Goal: Task Accomplishment & Management: Manage account settings

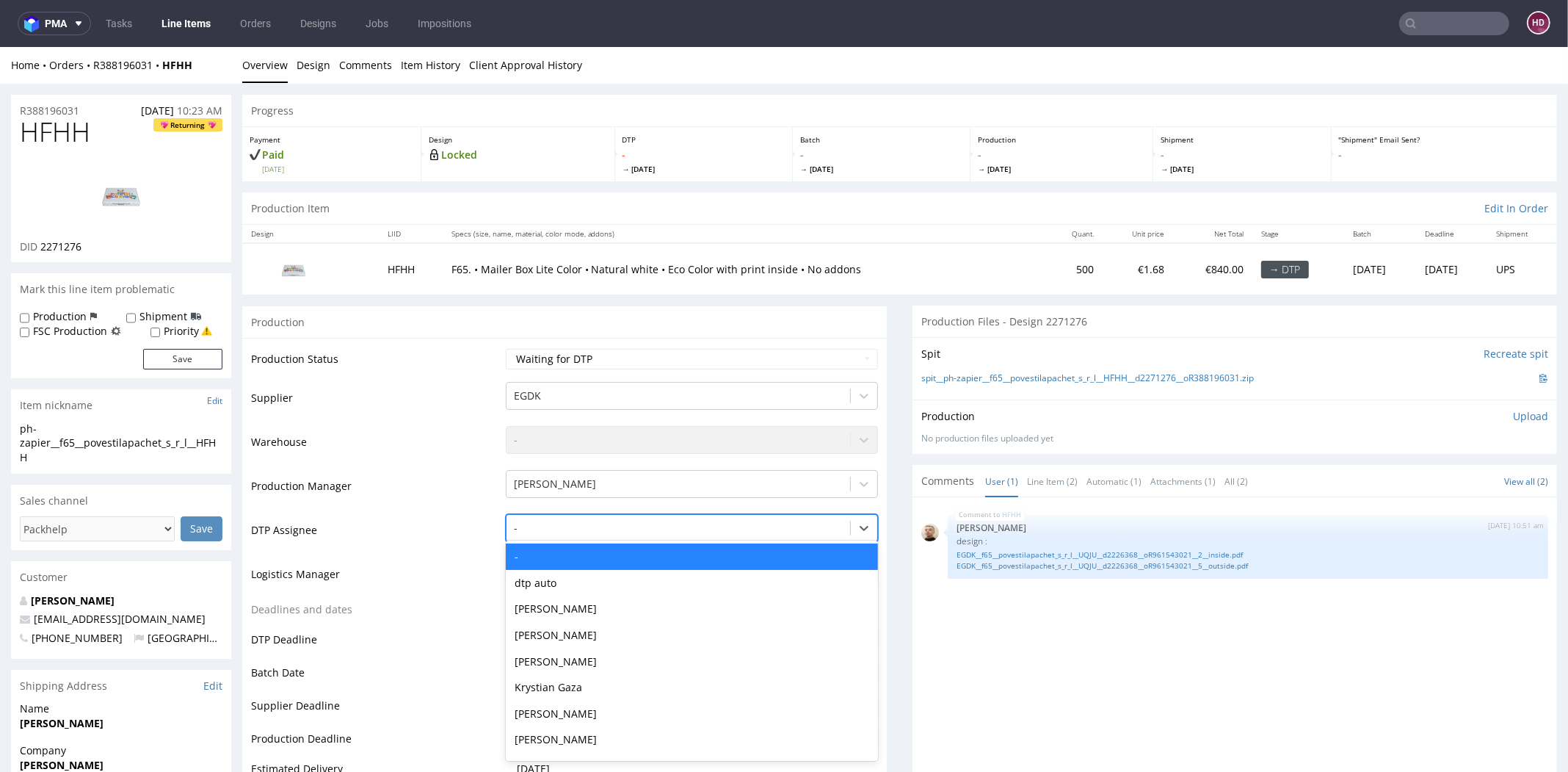
click at [731, 537] on div "-" at bounding box center [678, 527] width 343 height 24
click at [698, 609] on div "[PERSON_NAME]" at bounding box center [692, 609] width 372 height 26
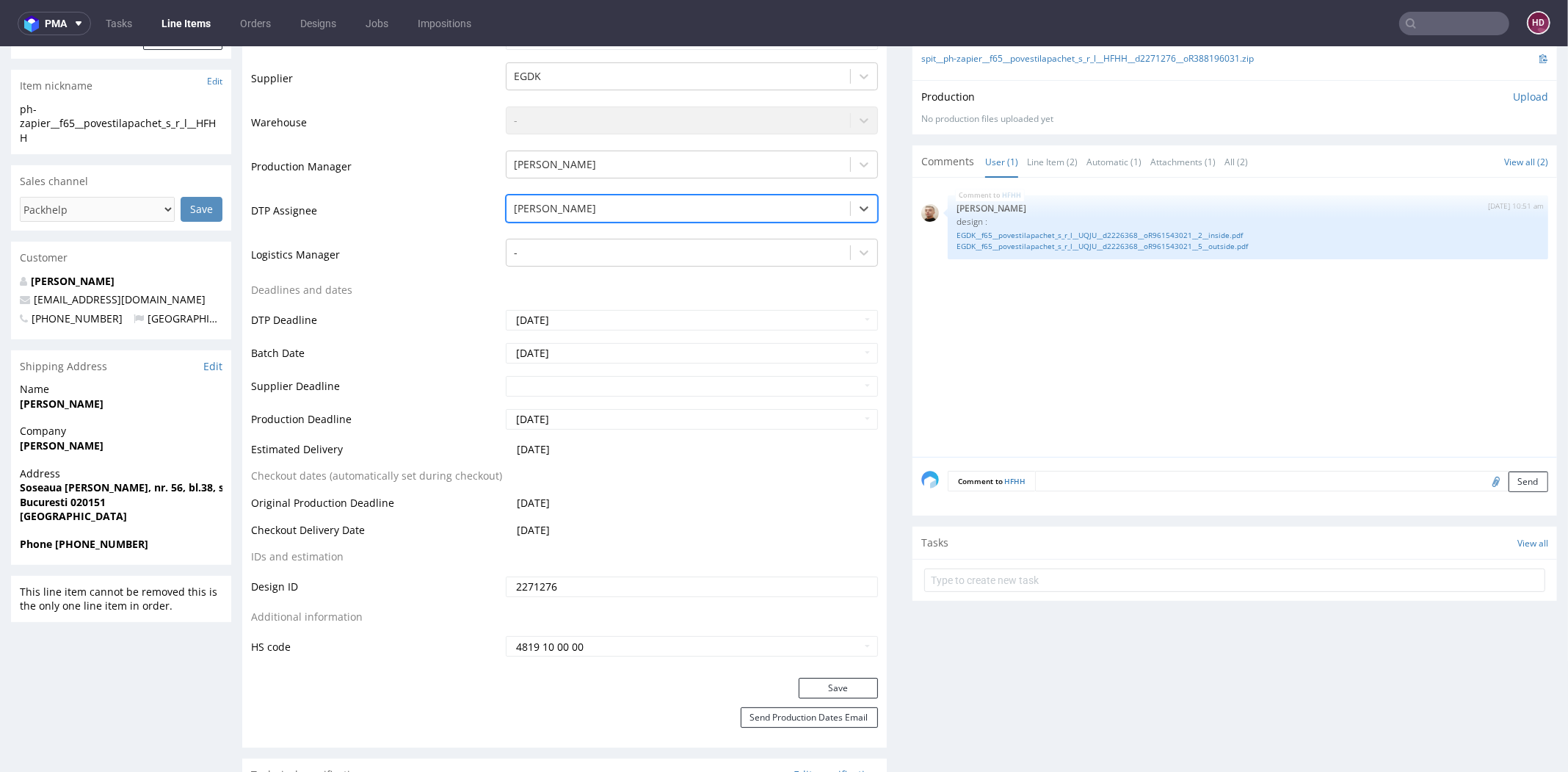
scroll to position [325, 0]
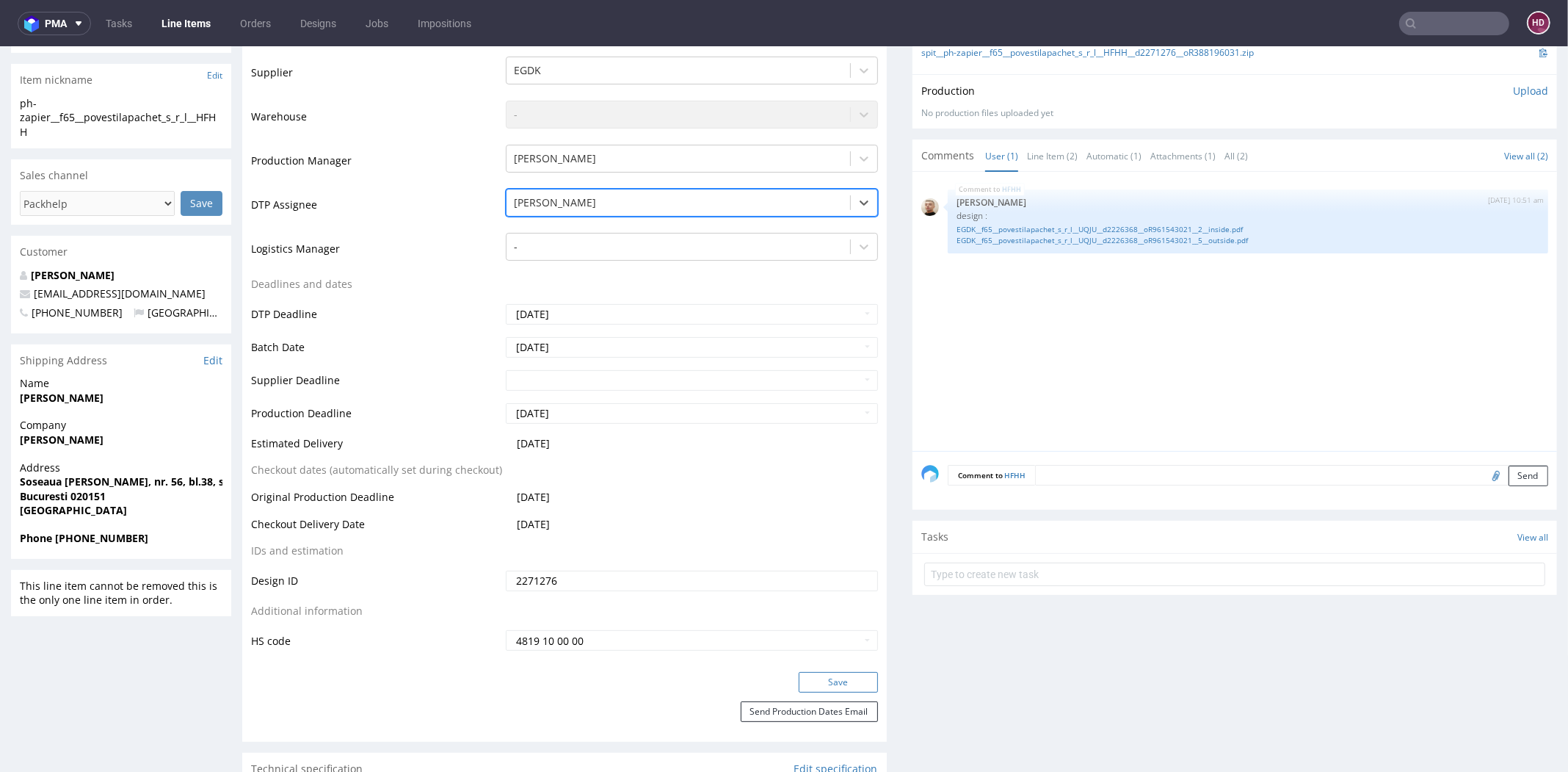
click at [815, 683] on button "Save" at bounding box center [838, 682] width 79 height 21
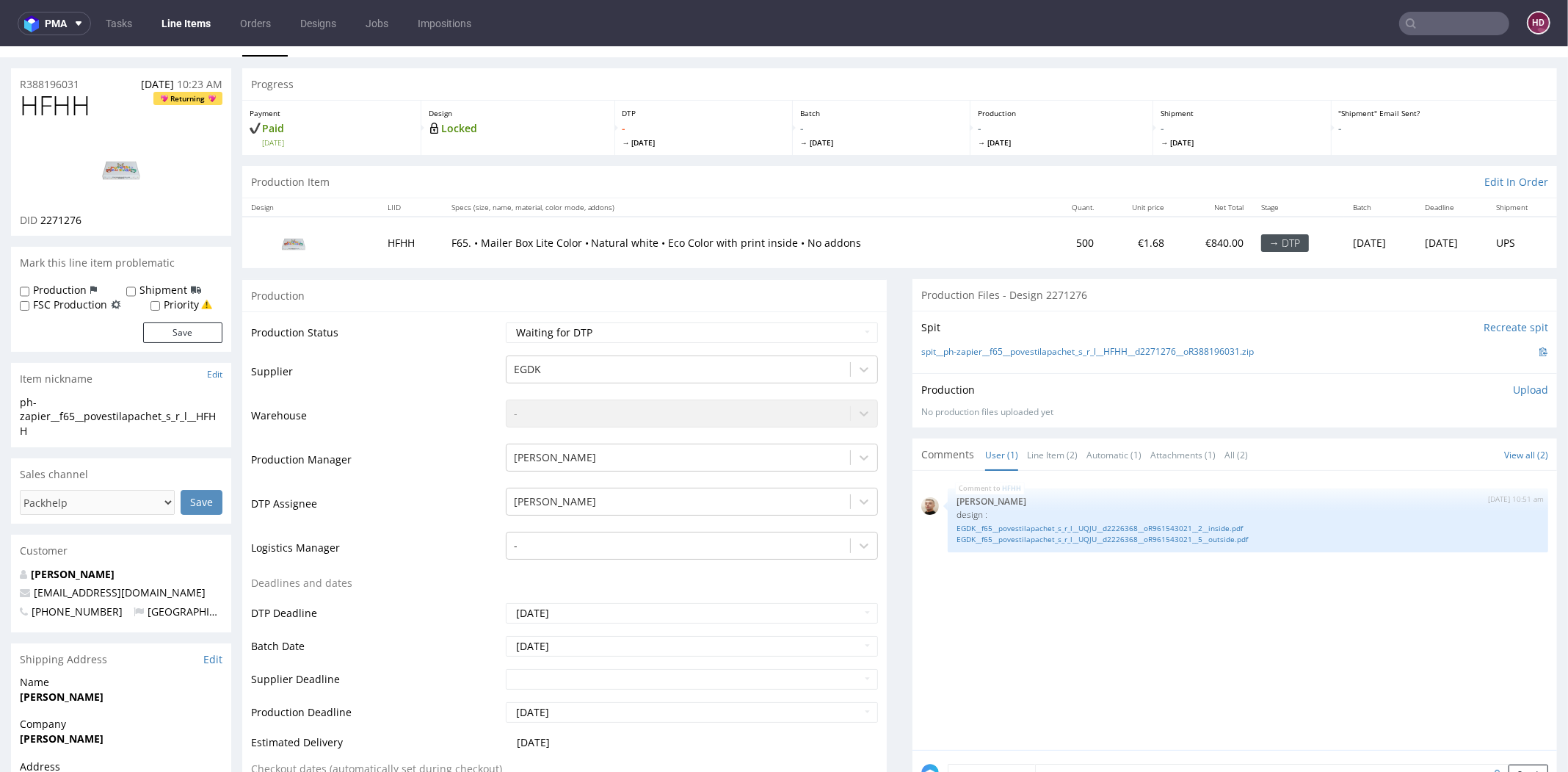
scroll to position [0, 0]
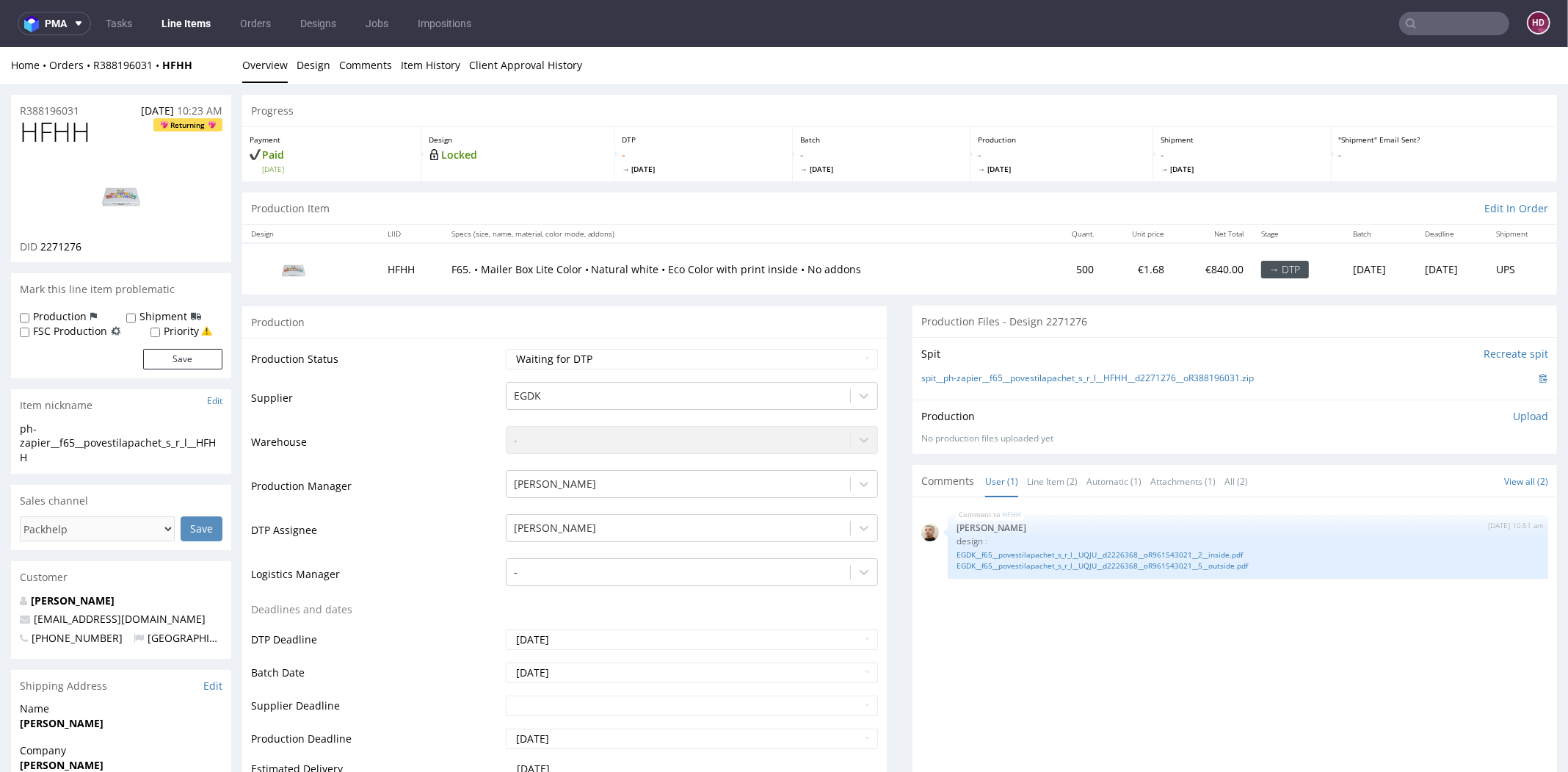
click at [193, 21] on link "Line Items" at bounding box center [185, 23] width 67 height 24
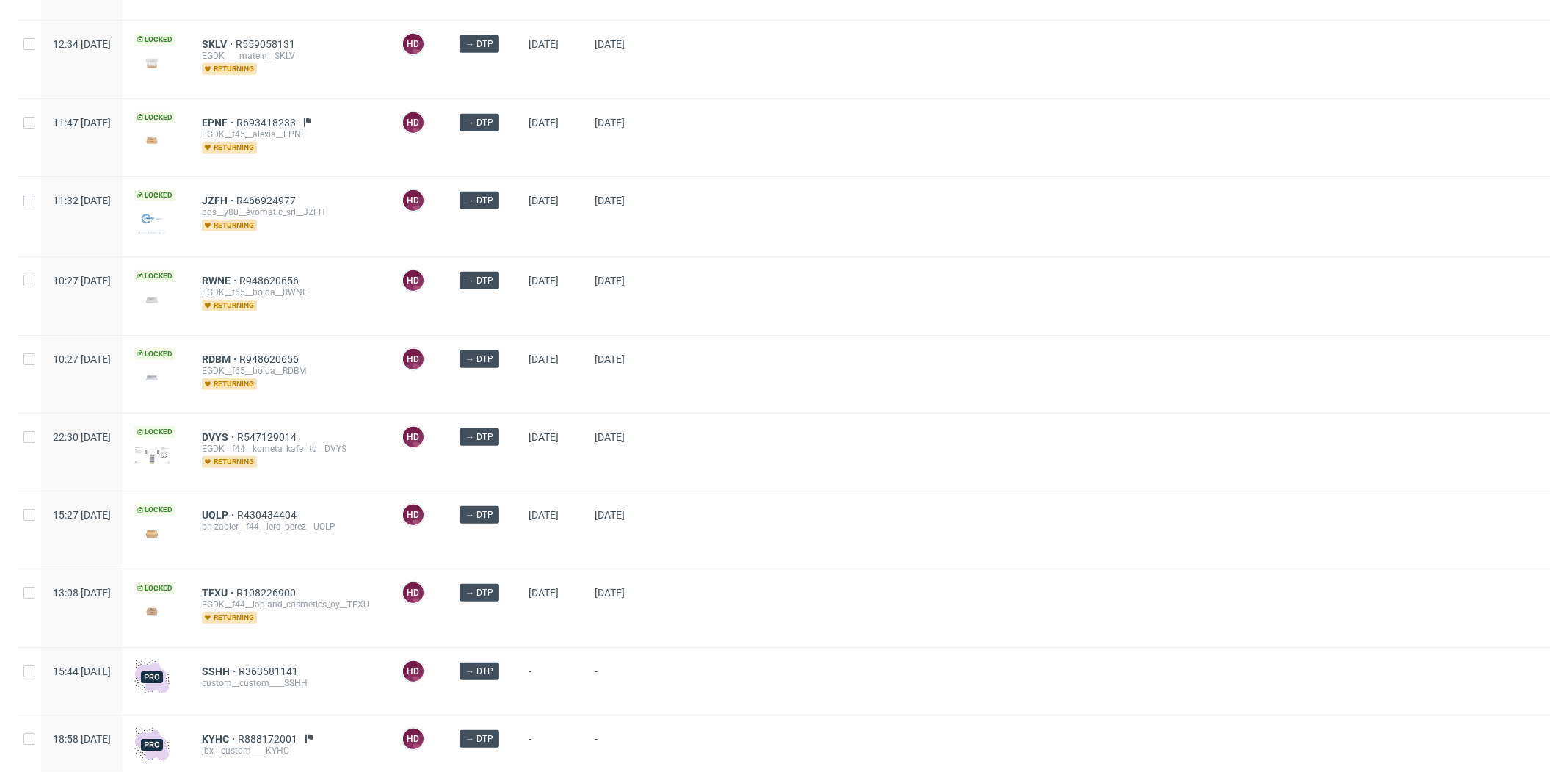
scroll to position [800, 0]
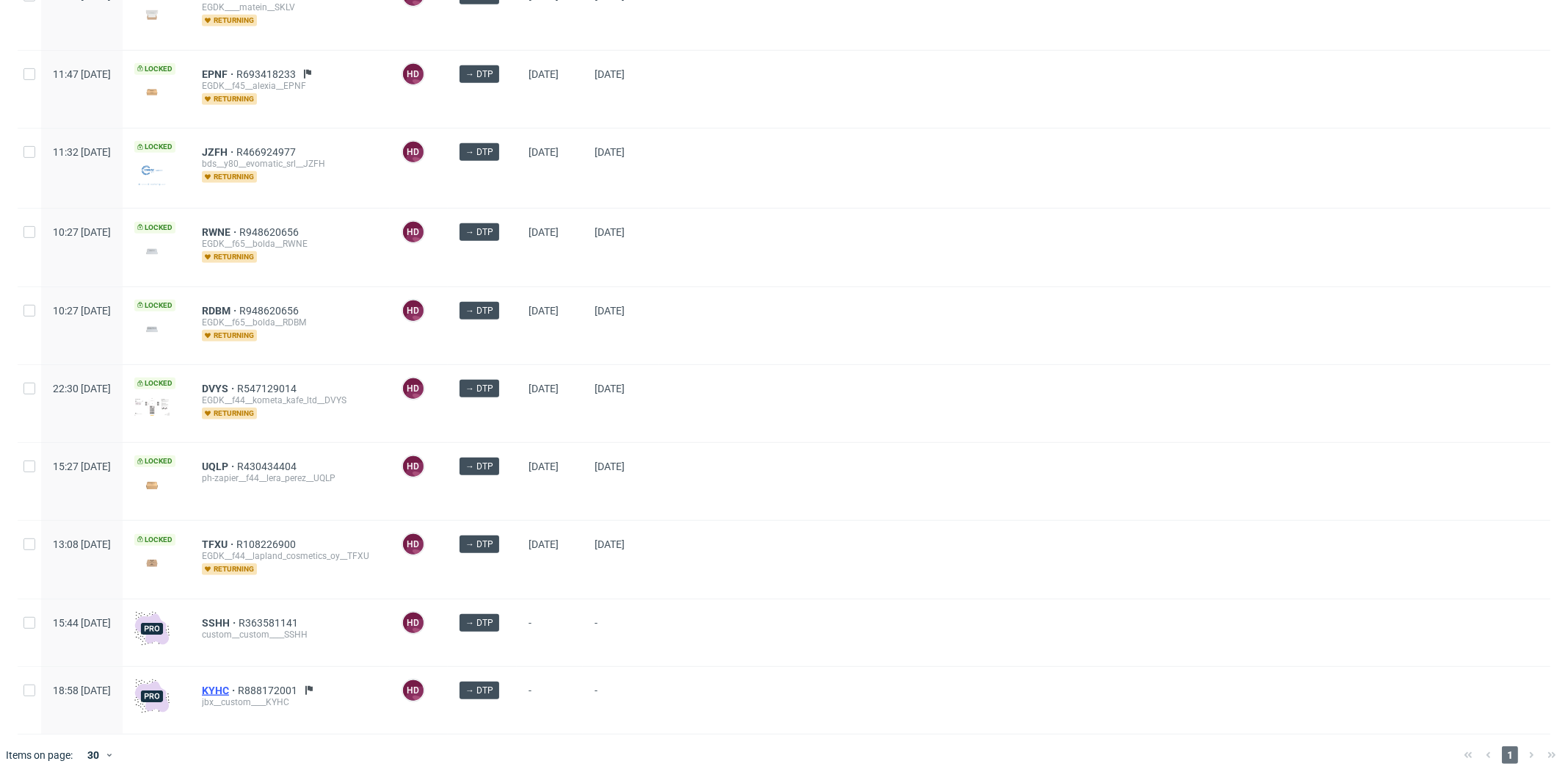
click at [238, 685] on span "KYHC" at bounding box center [219, 690] width 36 height 11
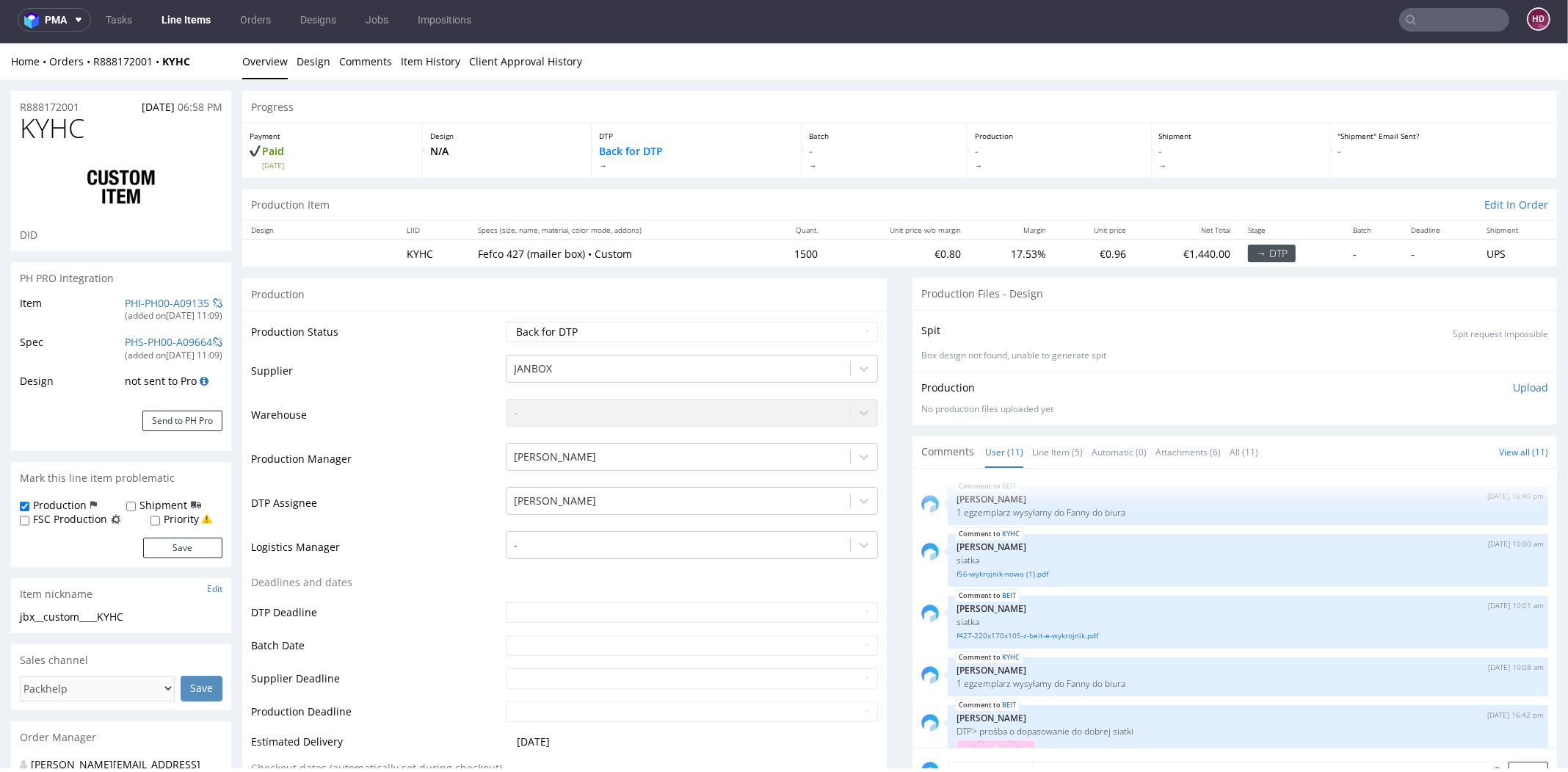
scroll to position [494, 0]
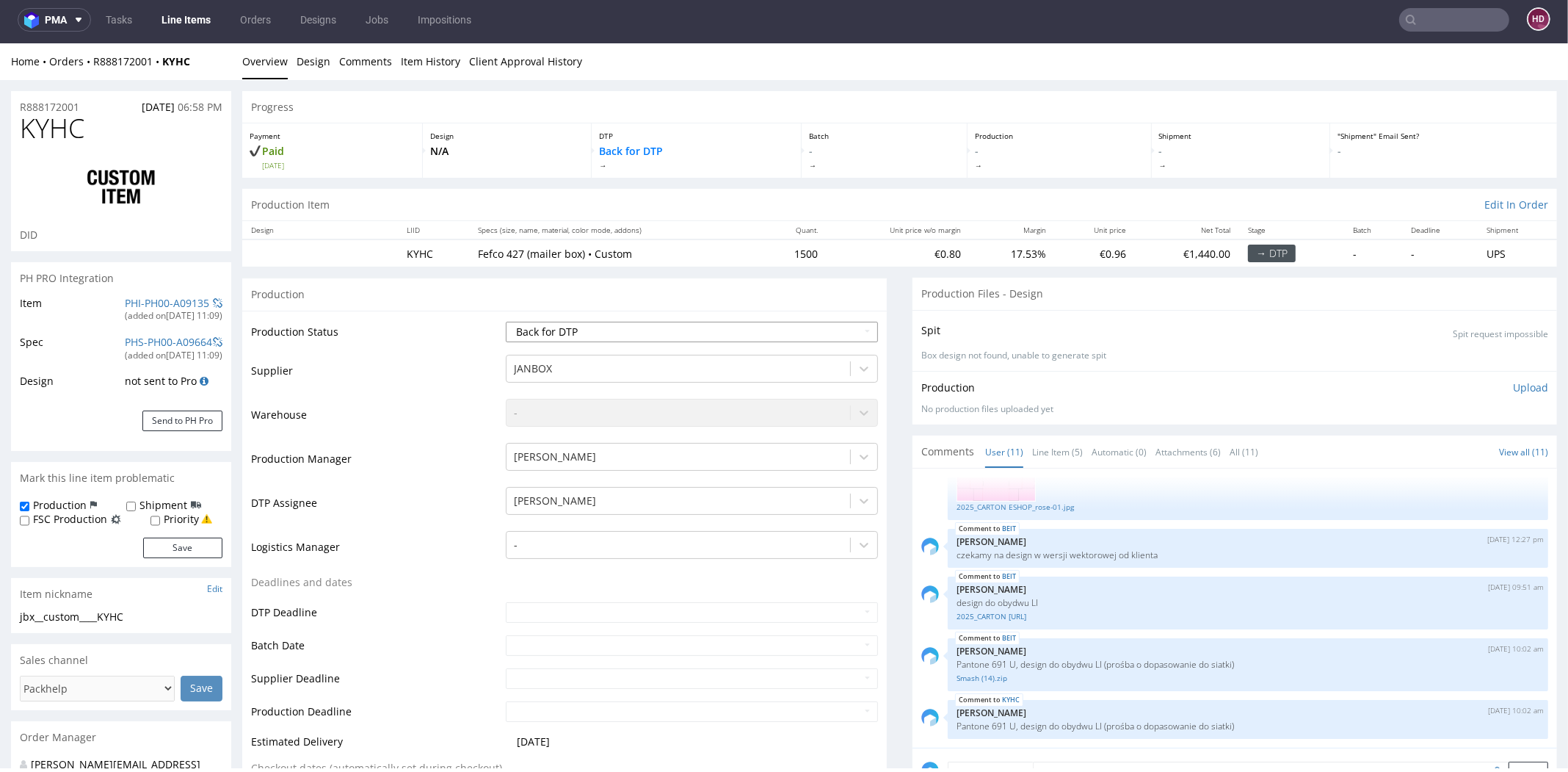
click at [743, 329] on select "Waiting for Artwork Waiting for Diecut Waiting for Mockup Waiting for DTP Waiti…" at bounding box center [692, 332] width 372 height 21
select select "dtp_in_process"
click at [506, 322] on select "Waiting for Artwork Waiting for Diecut Waiting for Mockup Waiting for DTP Waiti…" at bounding box center [692, 332] width 372 height 21
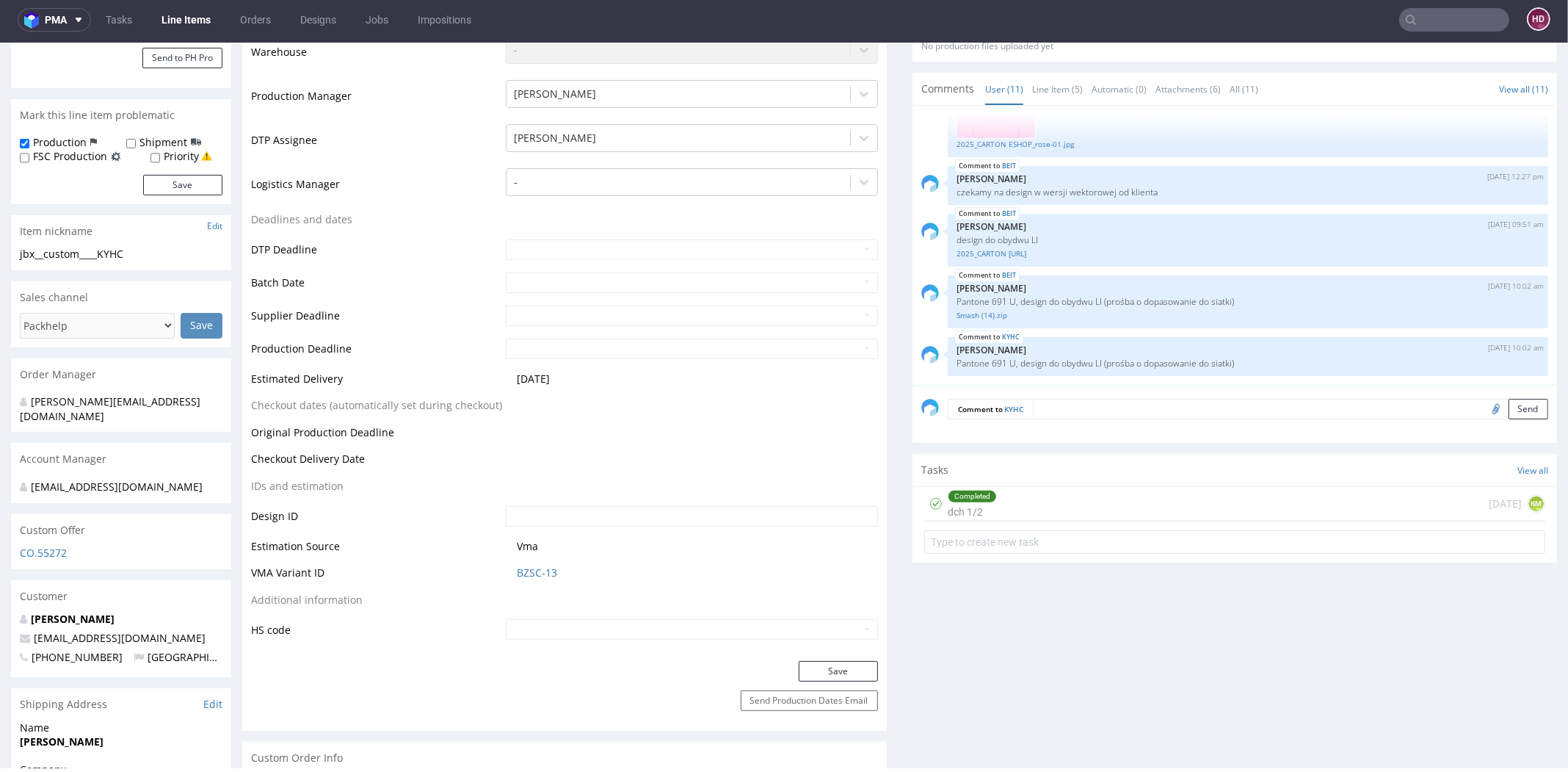
scroll to position [551, 0]
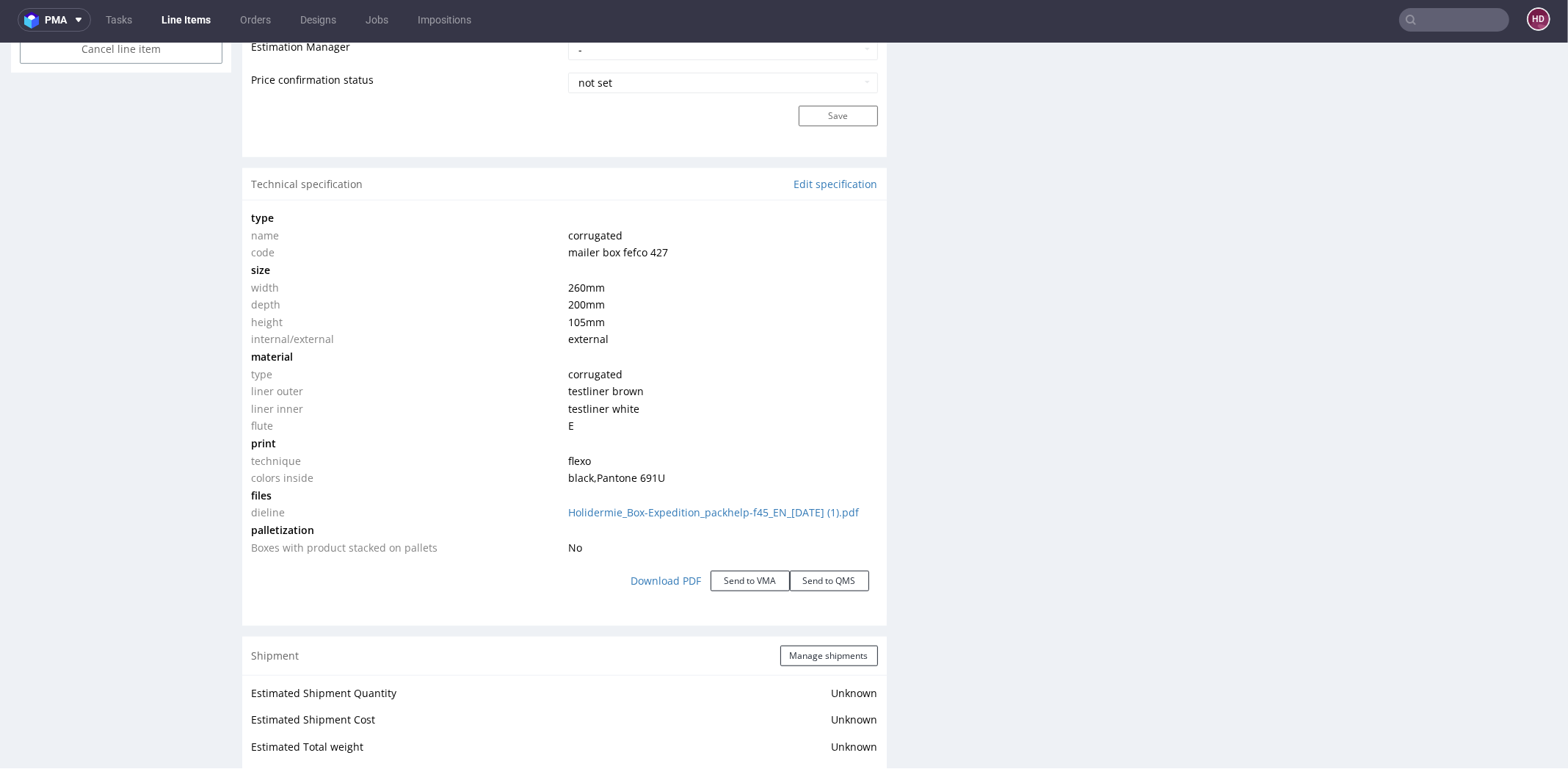
scroll to position [2303, 0]
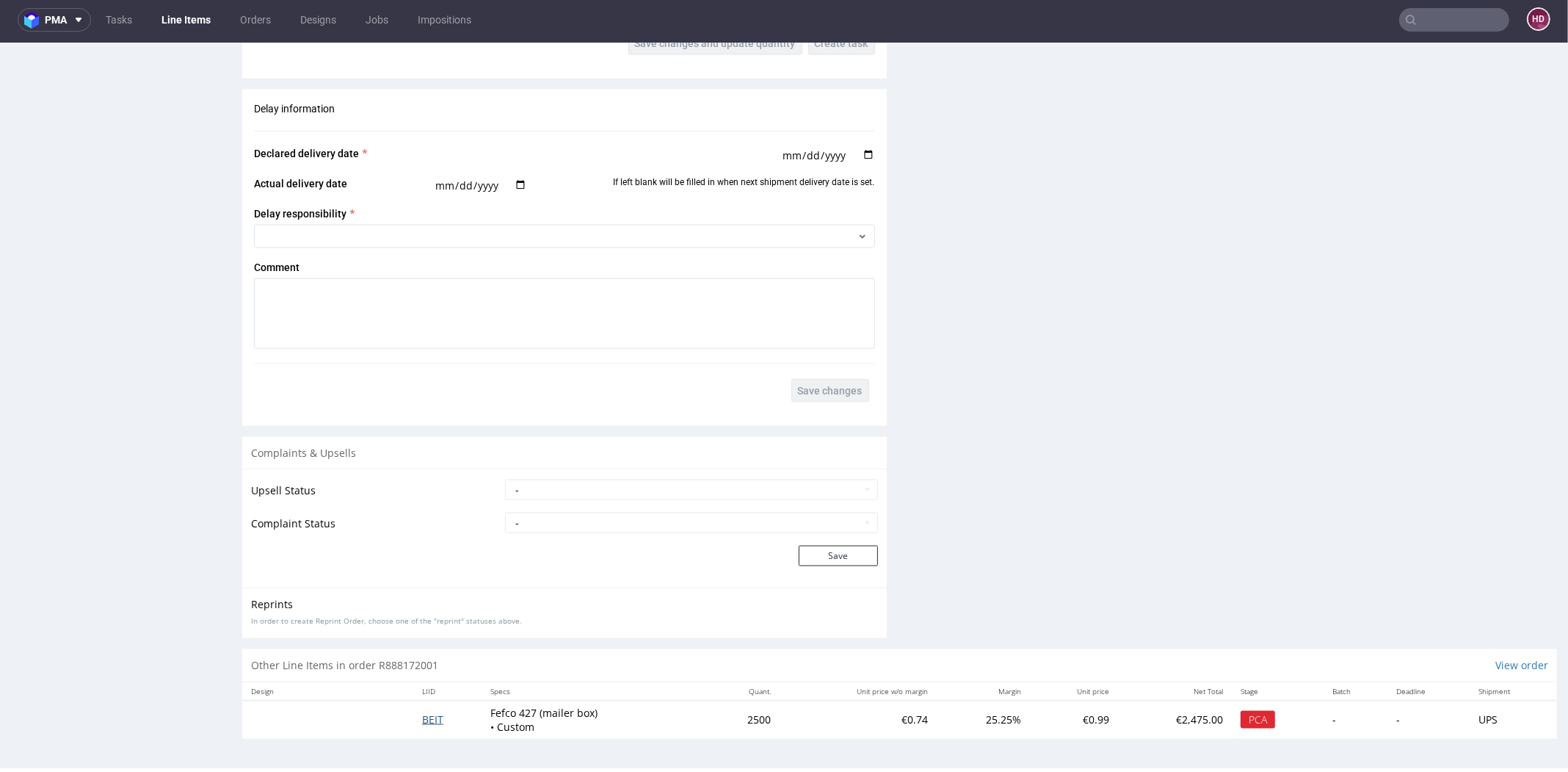
click at [430, 721] on span "BEIT" at bounding box center [433, 719] width 21 height 14
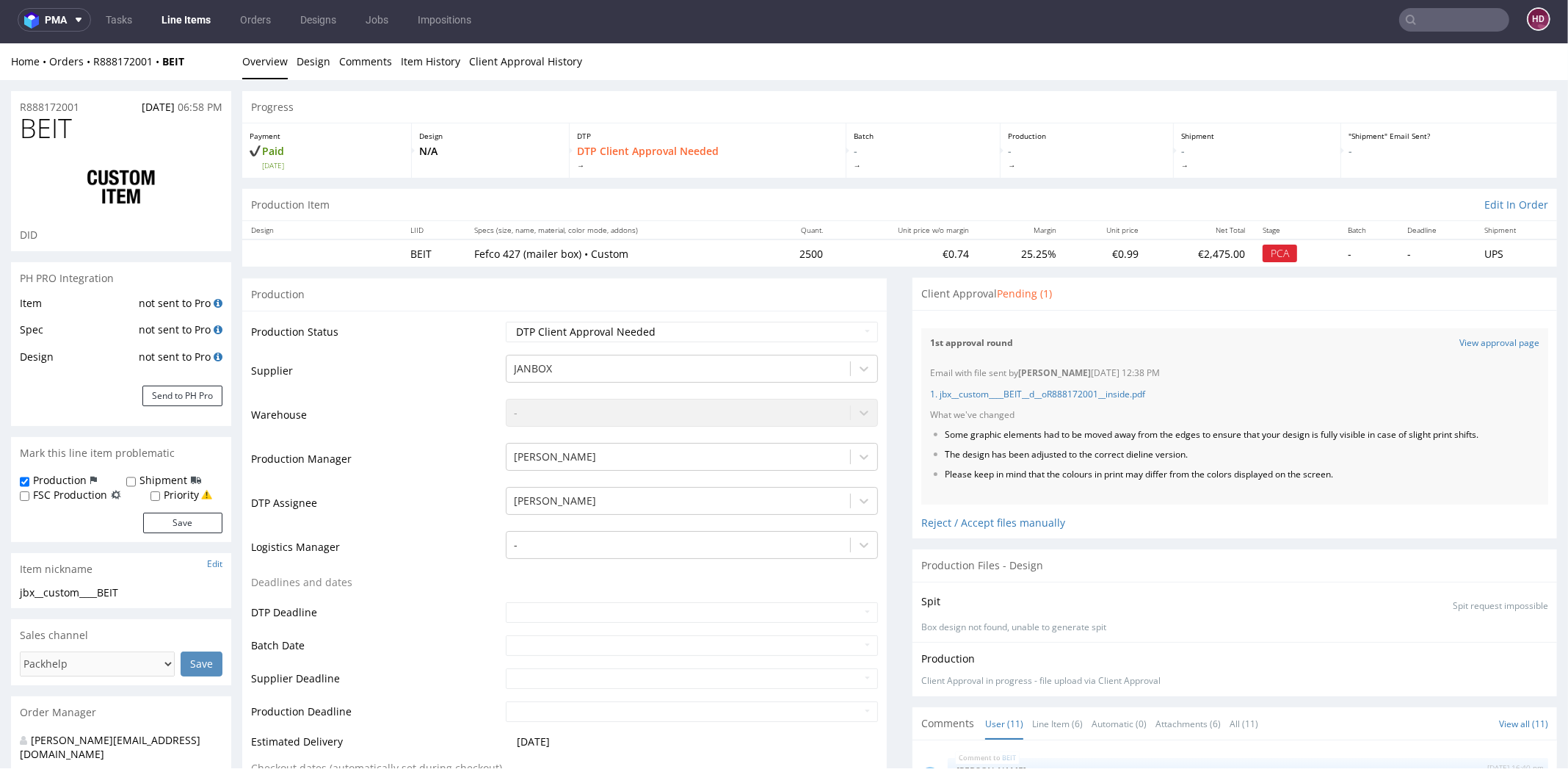
scroll to position [494, 0]
click at [559, 333] on select "Waiting for Artwork Waiting for Diecut Waiting for Mockup Waiting for DTP Waiti…" at bounding box center [692, 332] width 372 height 21
select select "dtp_in_process"
click at [506, 322] on select "Waiting for Artwork Waiting for Diecut Waiting for Mockup Waiting for DTP Waiti…" at bounding box center [692, 332] width 372 height 21
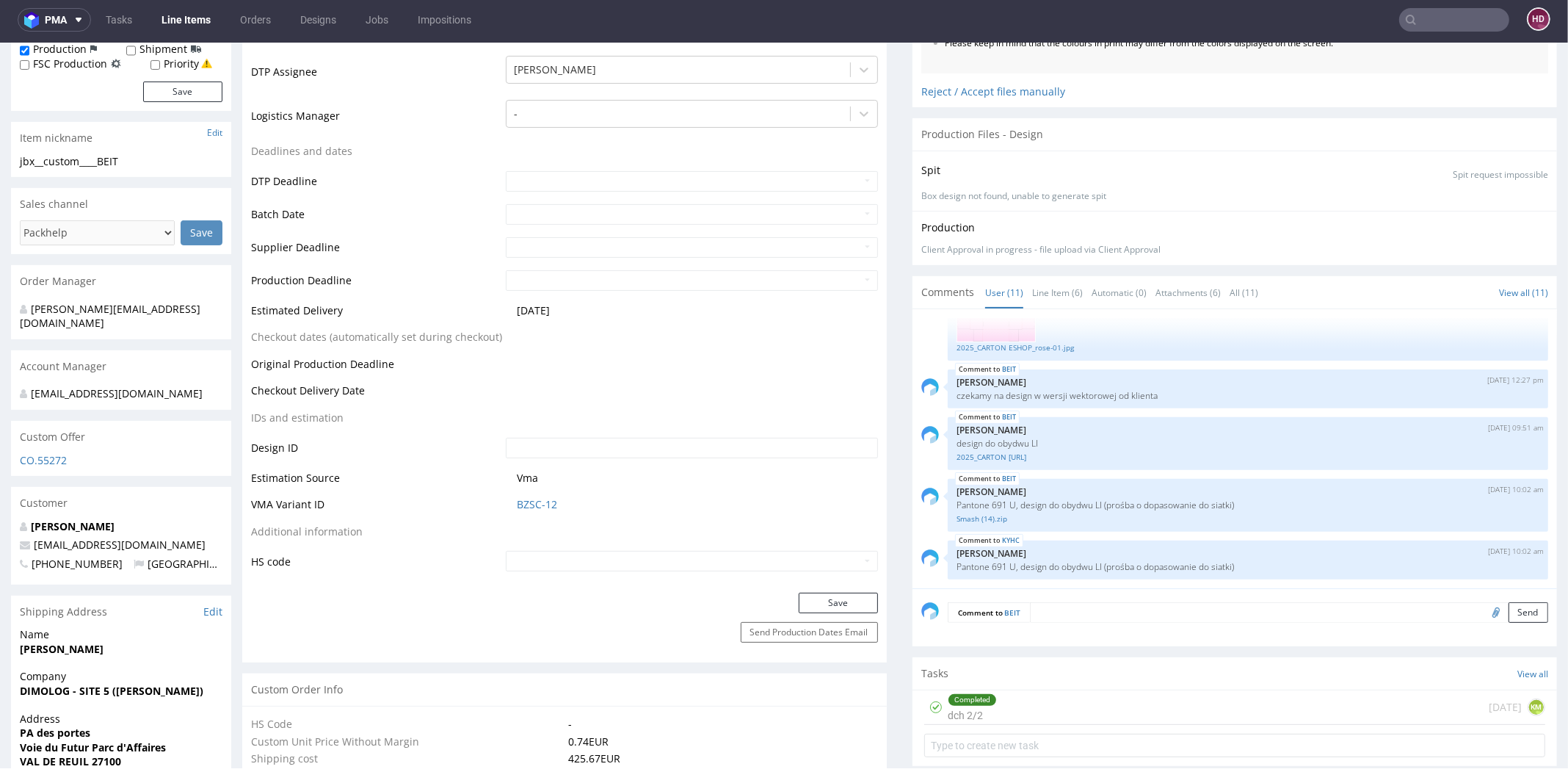
scroll to position [569, 0]
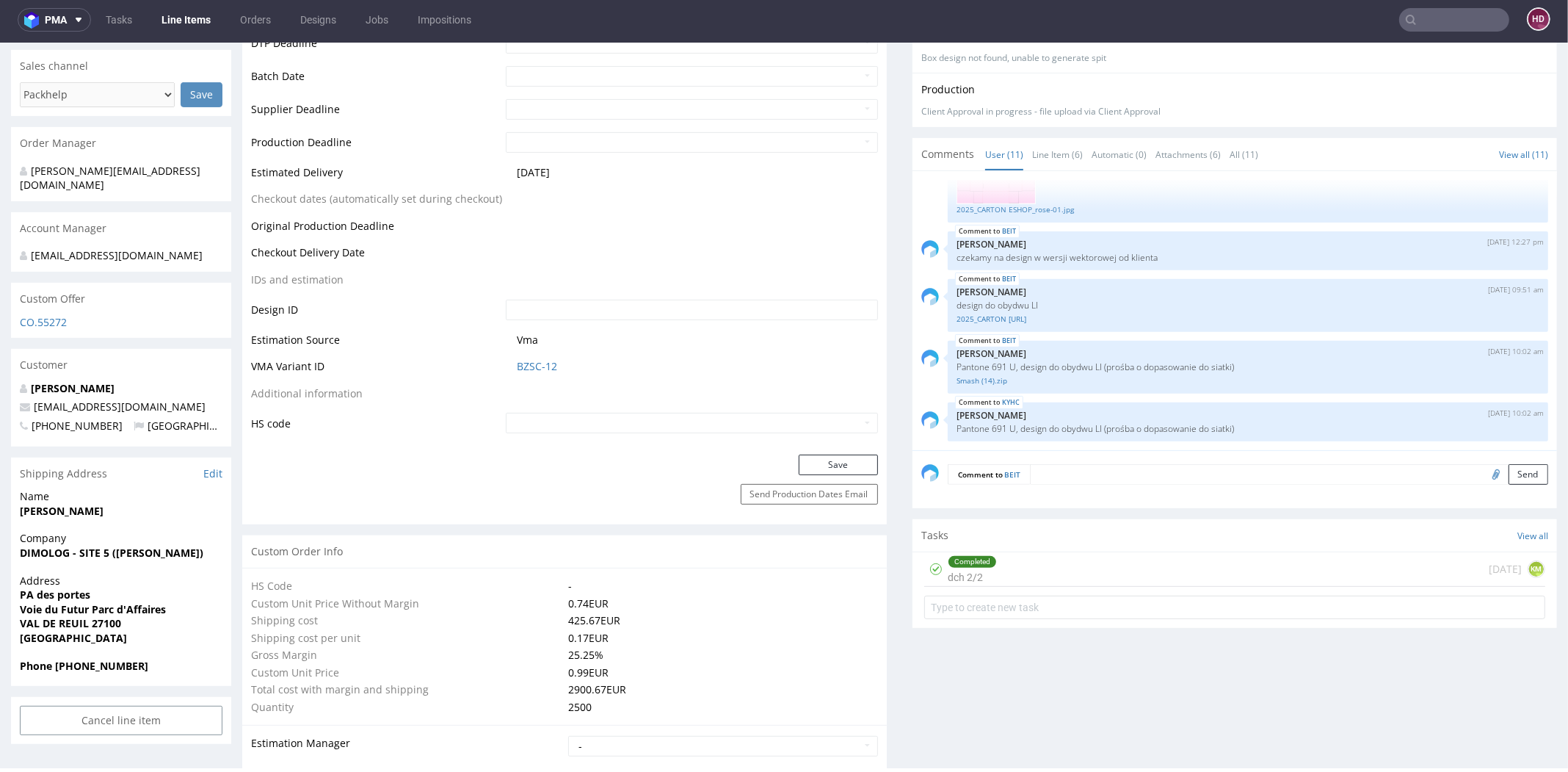
click at [799, 452] on div "Production Status Waiting for Artwork Waiting for Diecut Waiting for Mockup Wai…" at bounding box center [564, 98] width 645 height 713
click at [799, 463] on button "Save" at bounding box center [838, 465] width 79 height 21
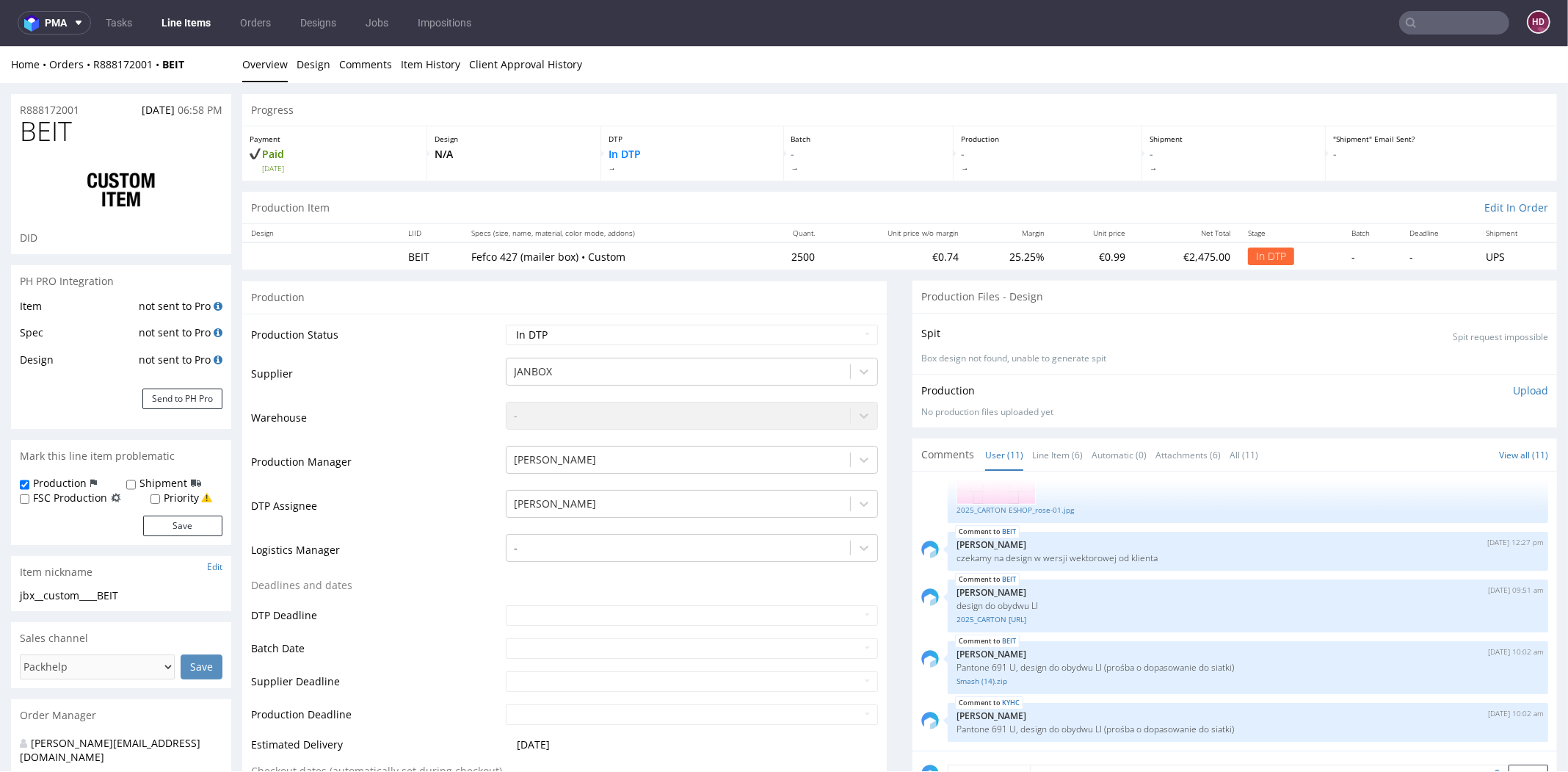
scroll to position [0, 0]
click at [583, 337] on select "Waiting for Artwork Waiting for Diecut Waiting for Mockup Waiting for DTP Waiti…" at bounding box center [692, 335] width 372 height 21
select select "dtp_ca_needed"
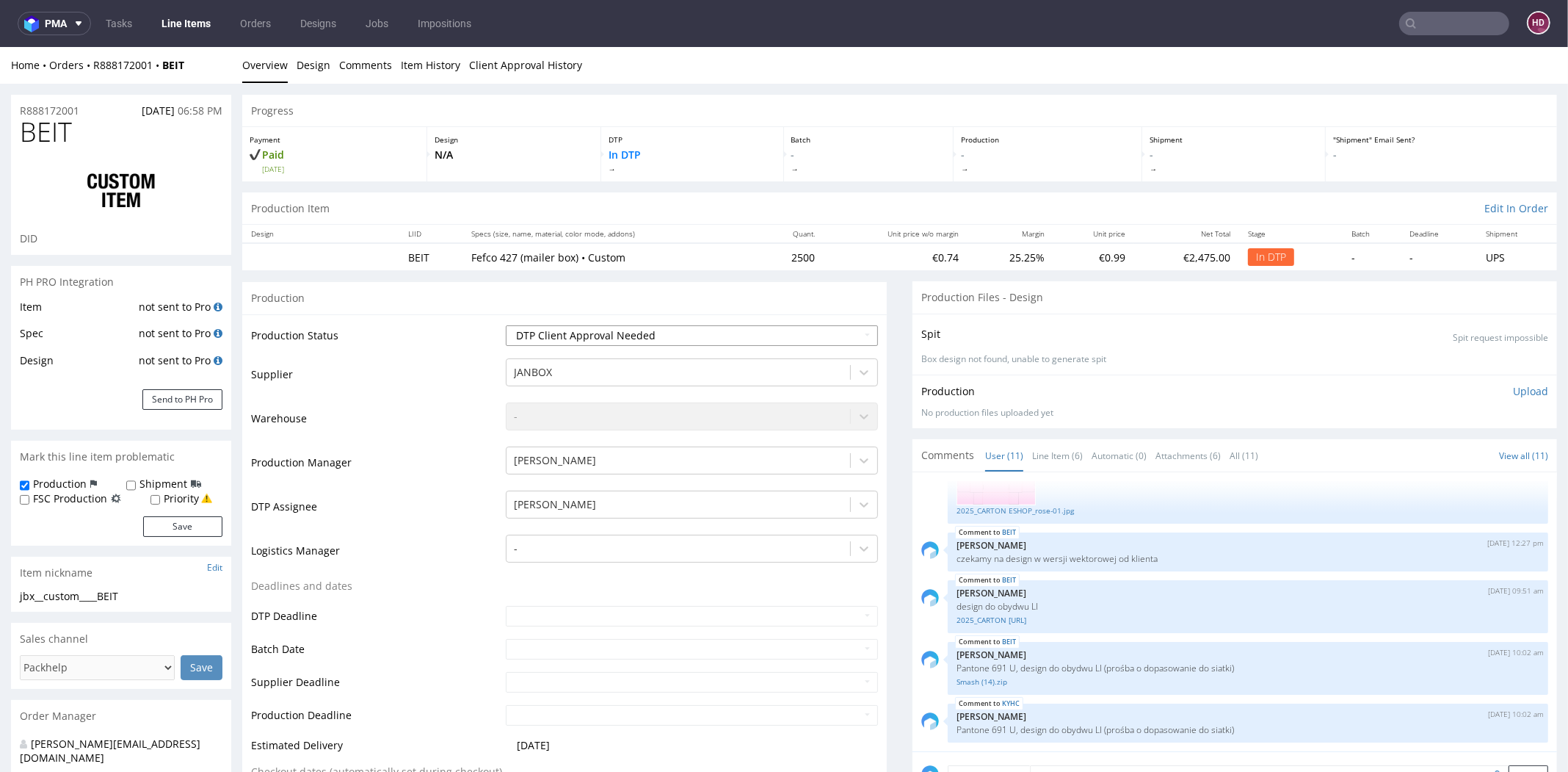
click at [506, 325] on select "Waiting for Artwork Waiting for Diecut Waiting for Mockup Waiting for DTP Waiti…" at bounding box center [692, 335] width 372 height 21
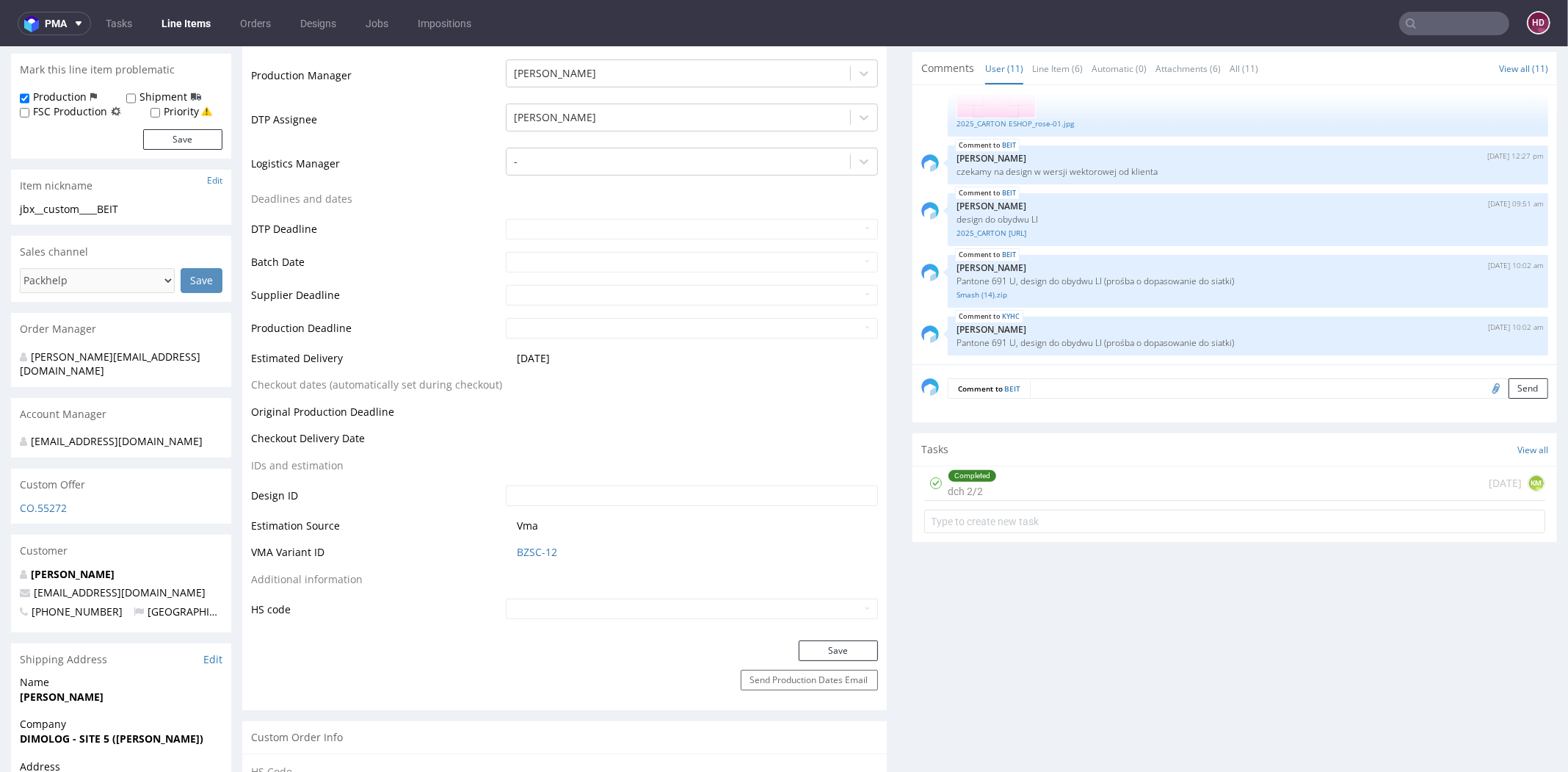
scroll to position [501, 0]
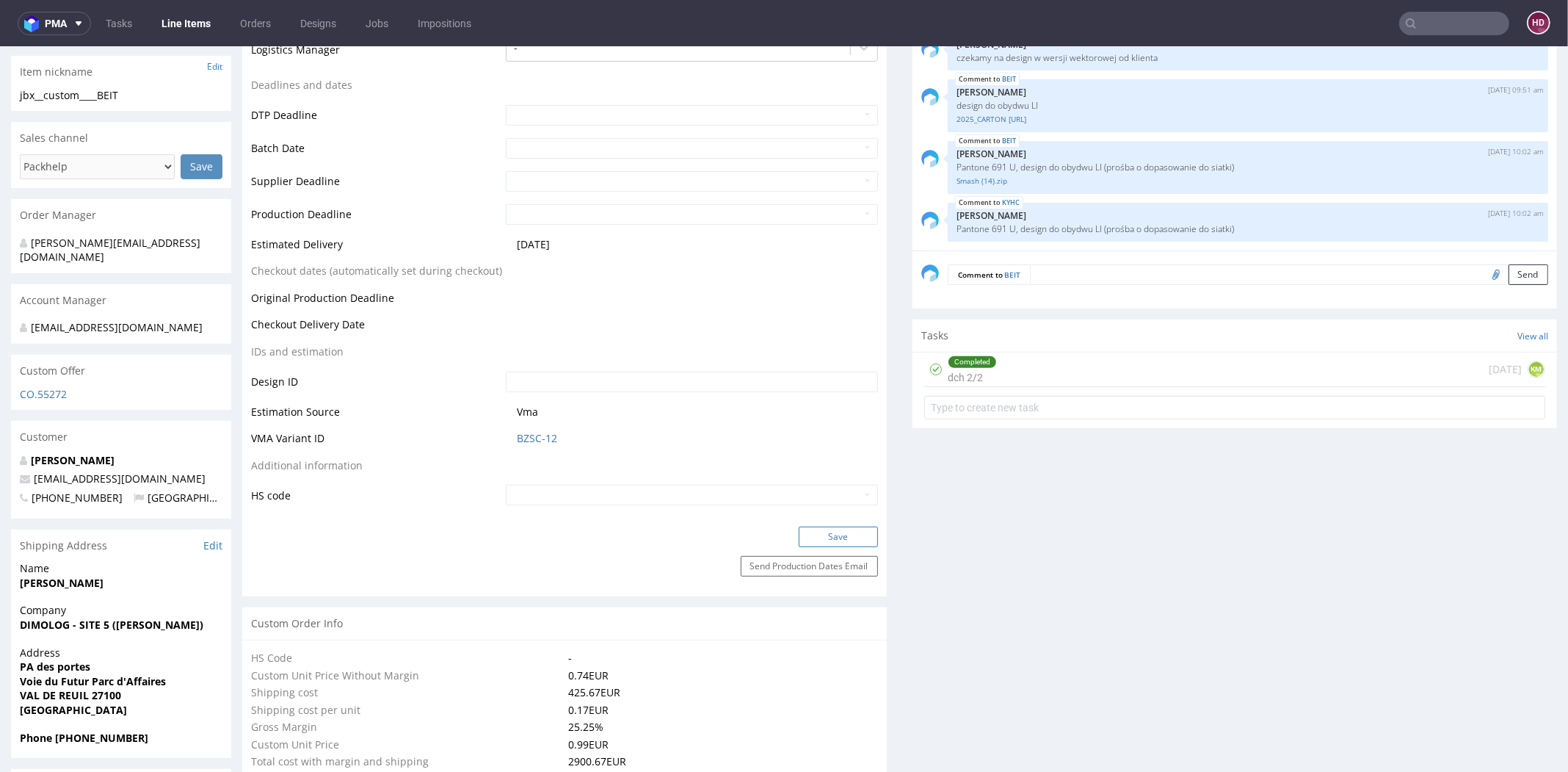
click at [800, 532] on button "Save" at bounding box center [838, 537] width 79 height 21
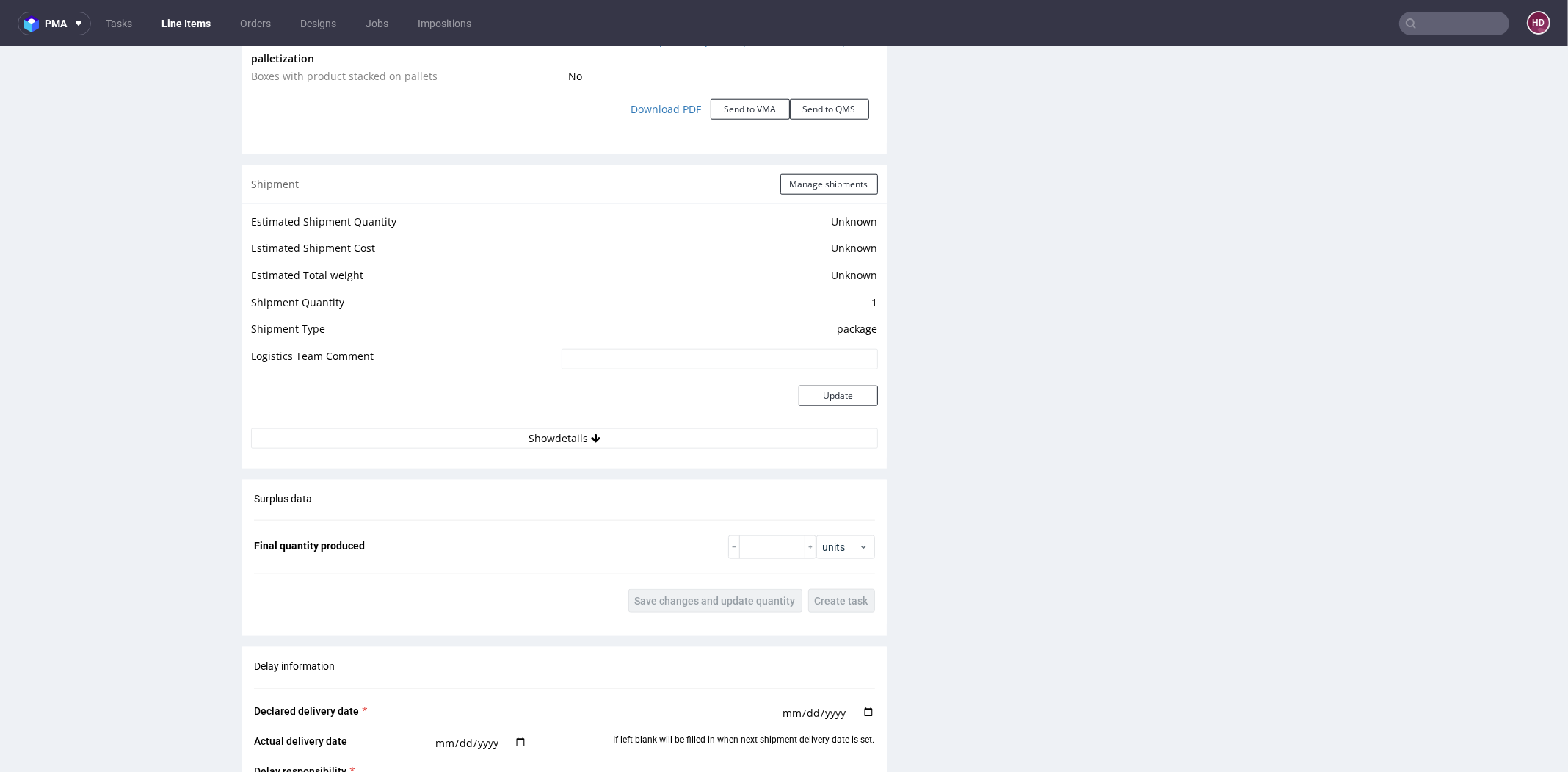
scroll to position [0, 0]
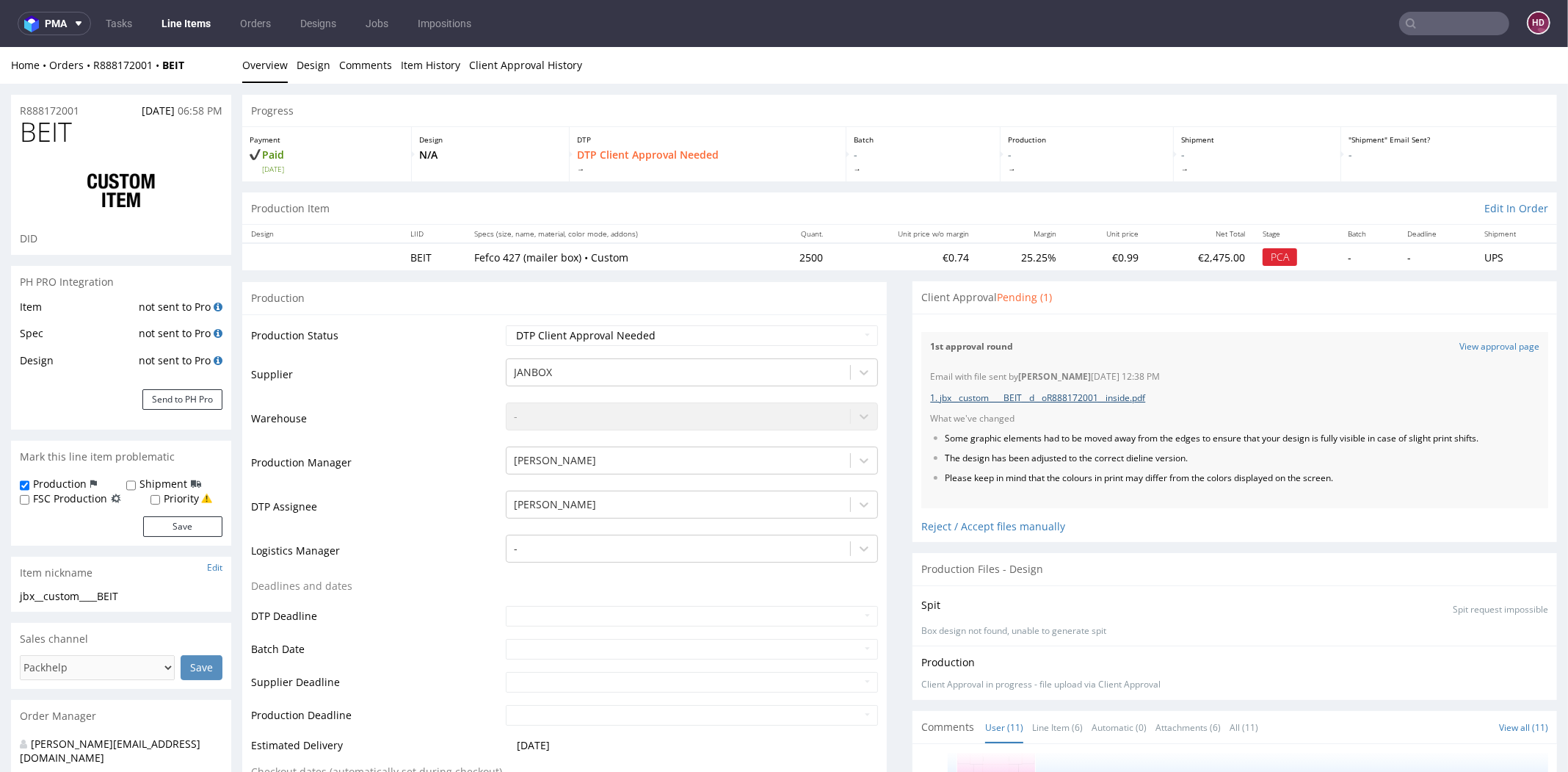
click at [1068, 399] on link "1. jbx__custom____BEIT__d__oR888172001__inside.pdf" at bounding box center [1038, 398] width 215 height 12
click at [727, 337] on select "Waiting for Artwork Waiting for Diecut Waiting for Mockup Waiting for DTP Waiti…" at bounding box center [692, 335] width 372 height 21
select select "dtp_in_process"
click at [506, 325] on select "Waiting for Artwork Waiting for Diecut Waiting for Mockup Waiting for DTP Waiti…" at bounding box center [692, 335] width 372 height 21
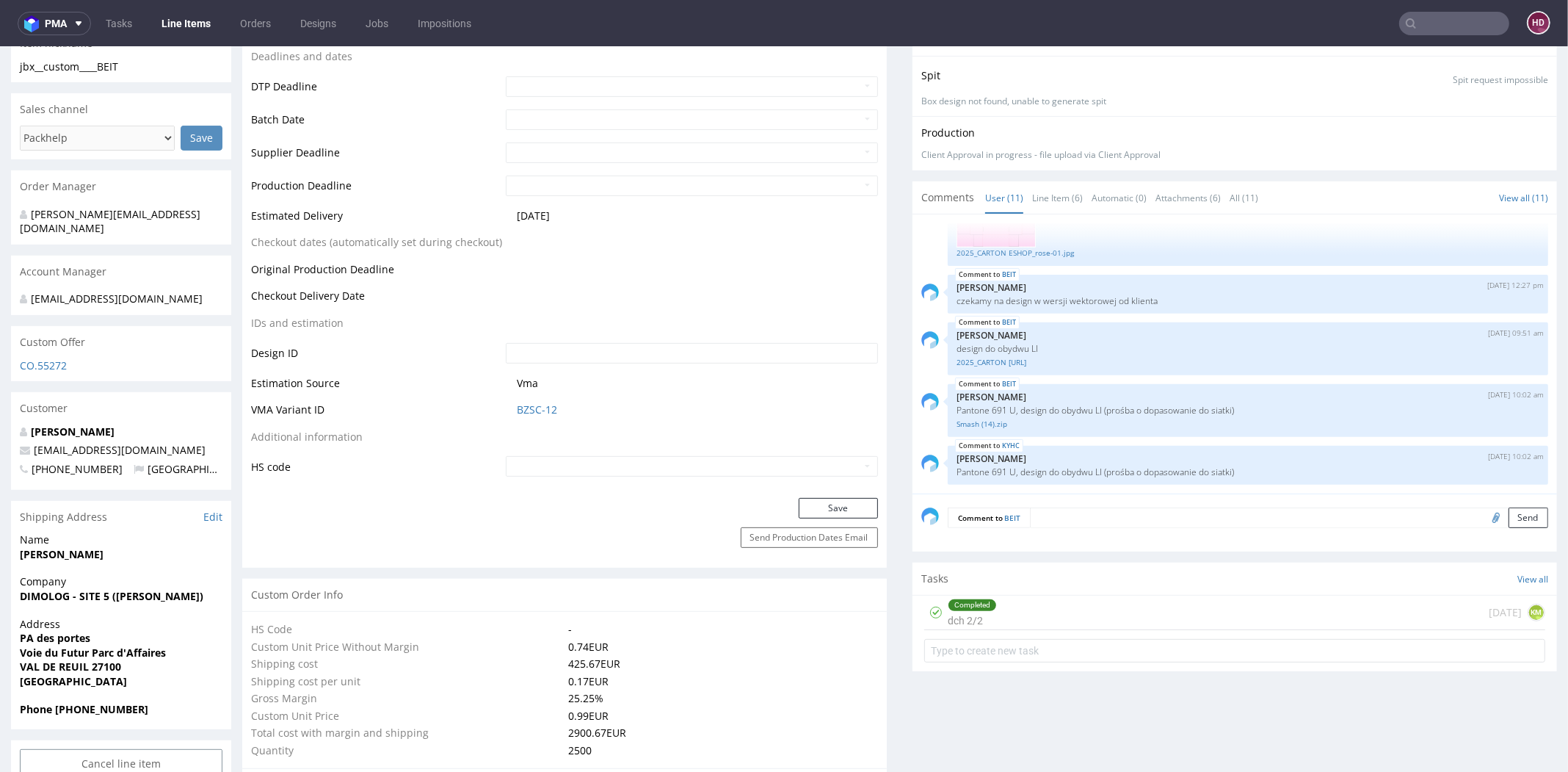
scroll to position [529, 0]
click at [845, 512] on button "Save" at bounding box center [838, 508] width 79 height 21
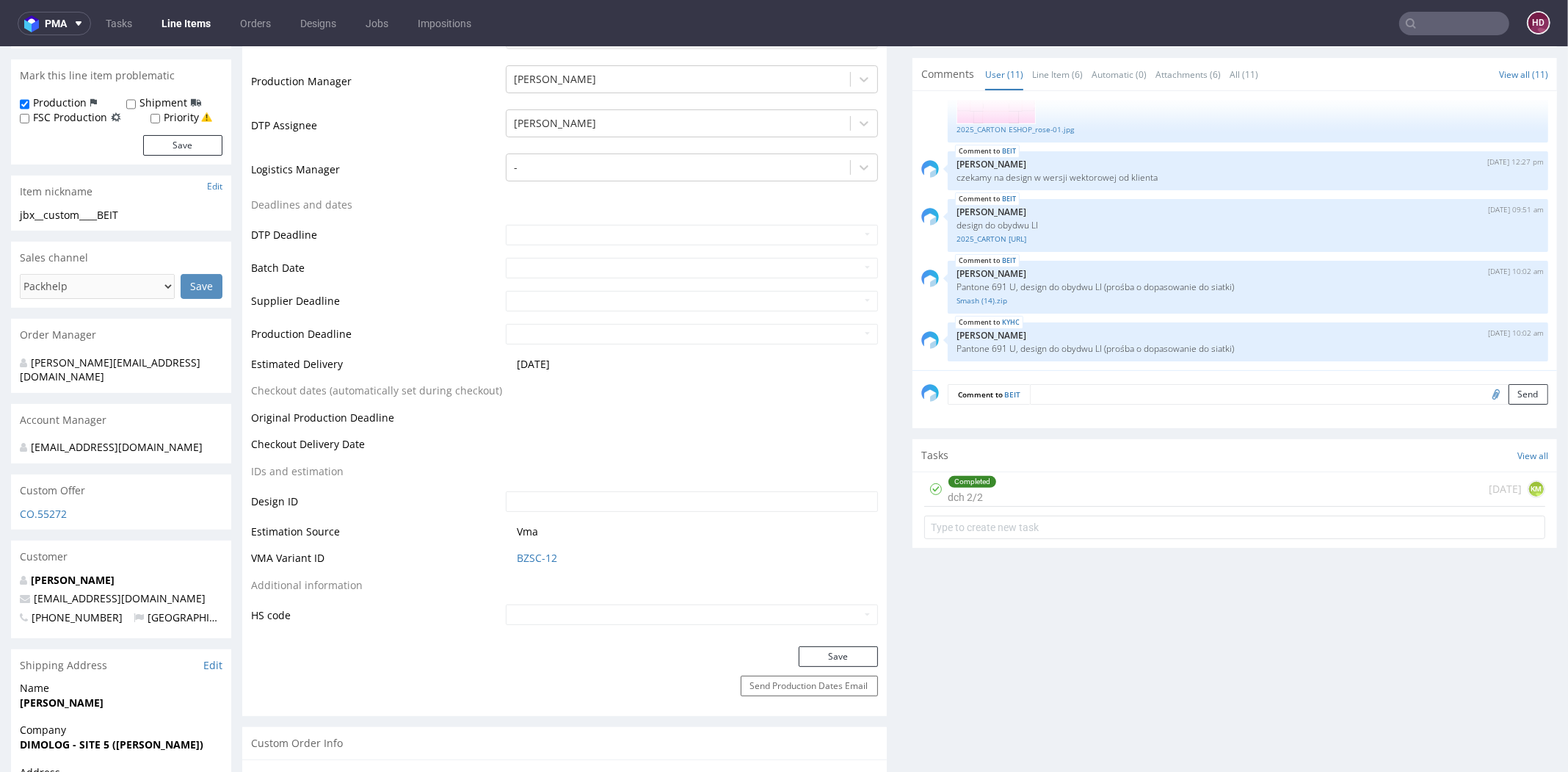
scroll to position [388, 0]
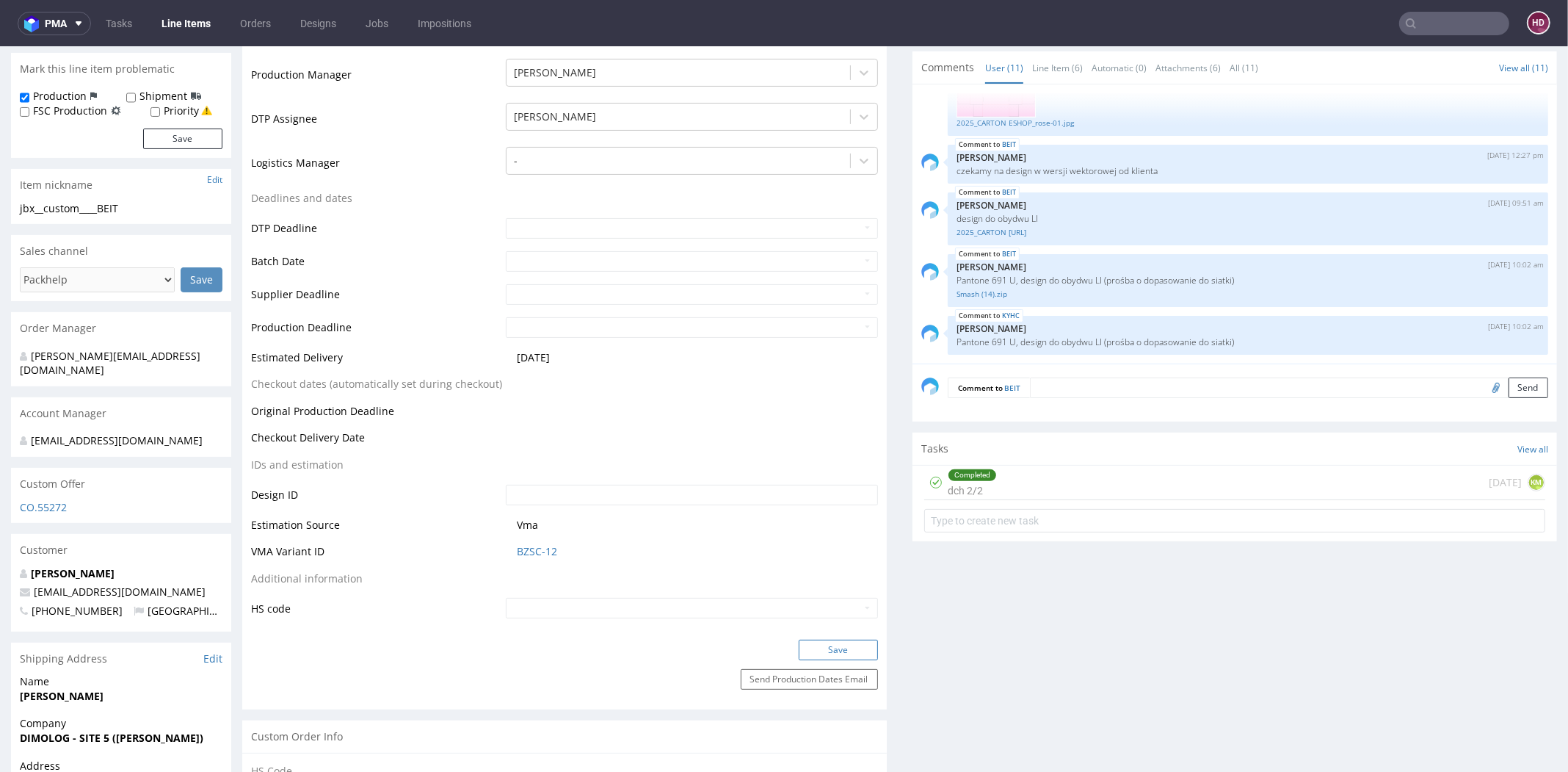
click at [839, 646] on button "Save" at bounding box center [838, 649] width 79 height 21
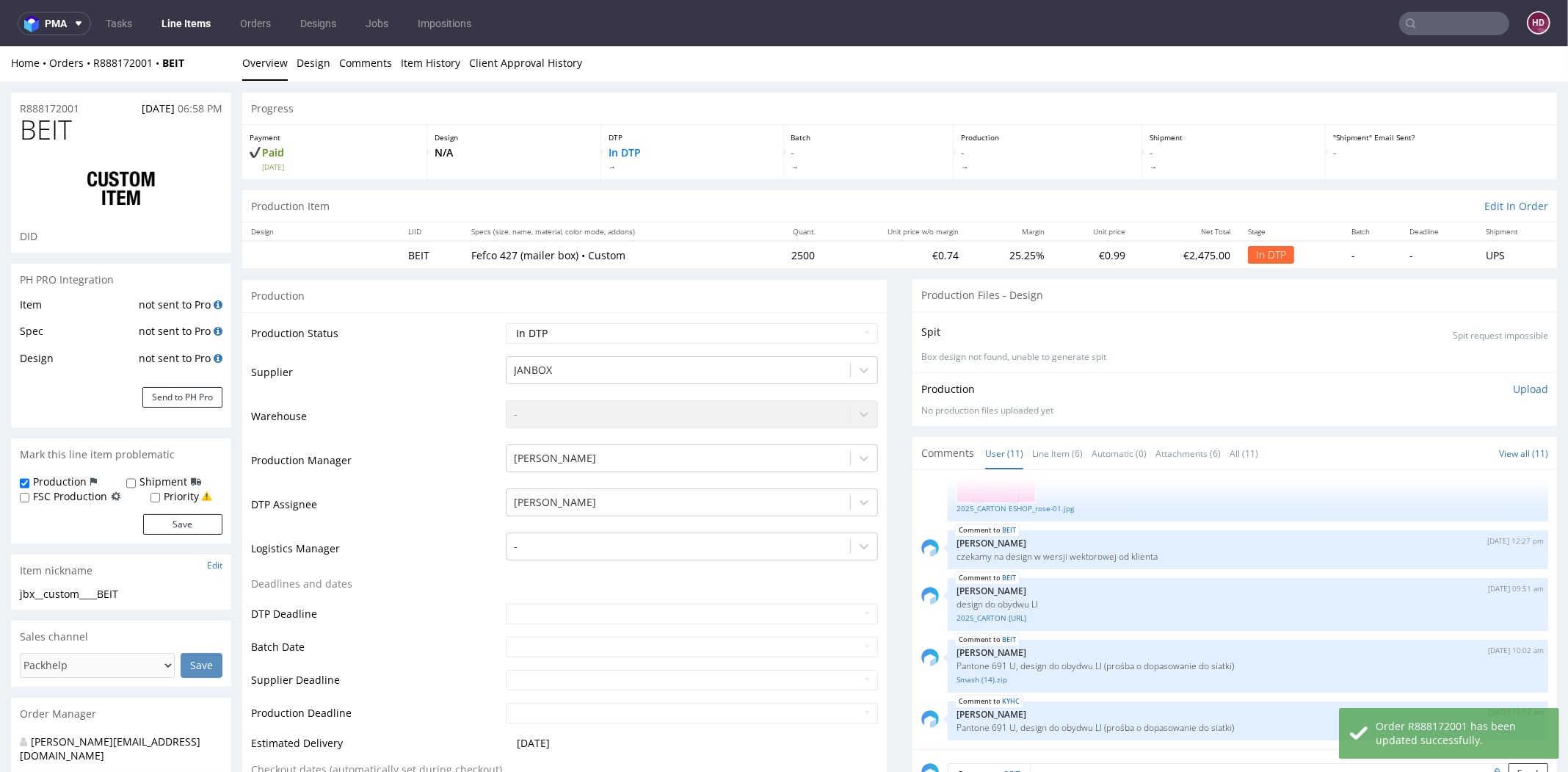
scroll to position [0, 0]
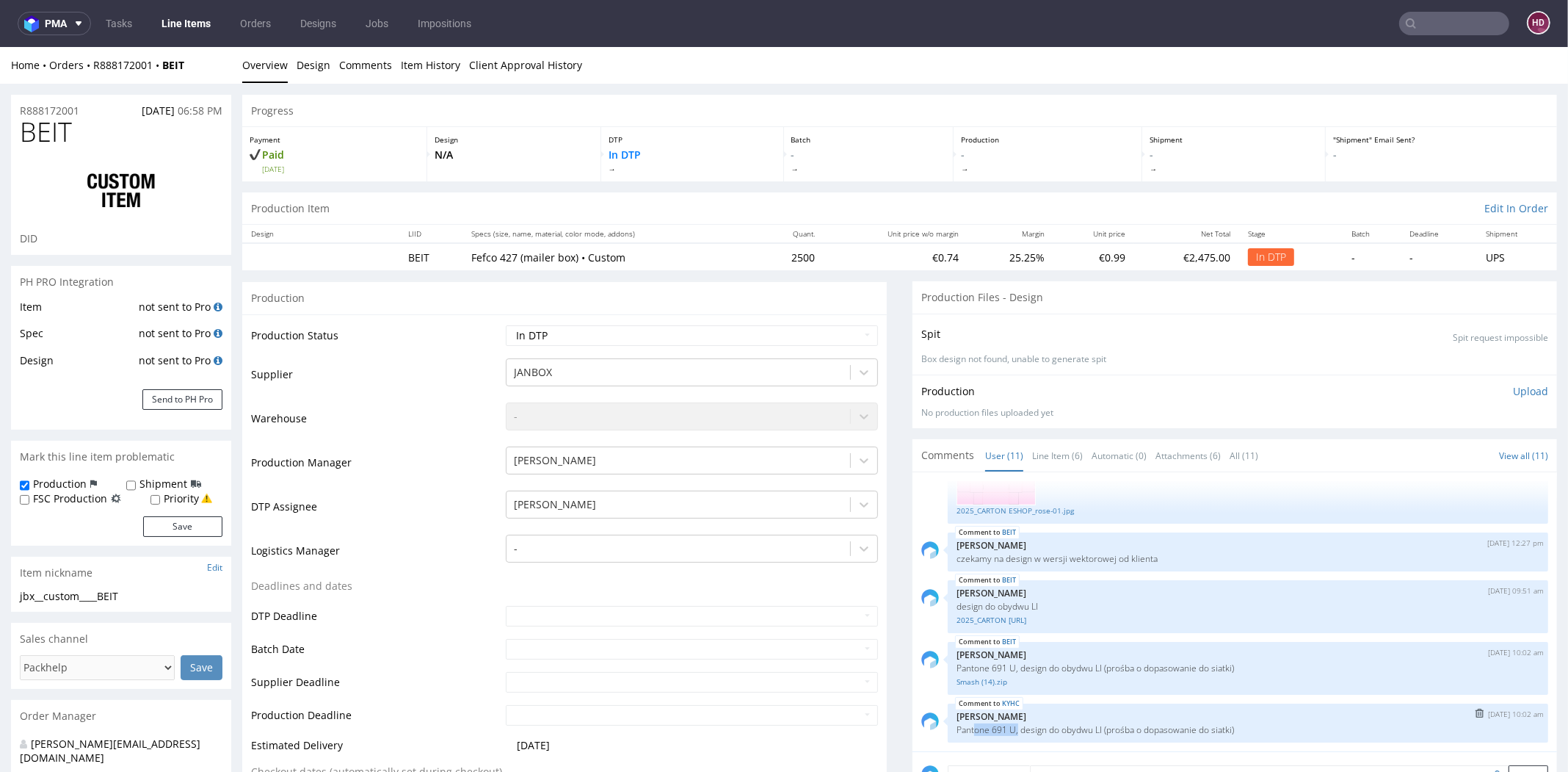
drag, startPoint x: 968, startPoint y: 728, endPoint x: 1003, endPoint y: 731, distance: 35.1
click at [1003, 731] on p "Pantone 691 U, design do obydwu LI (prośba o dopasowanie do siatki)" at bounding box center [1248, 729] width 583 height 11
copy p "one 691 U,"
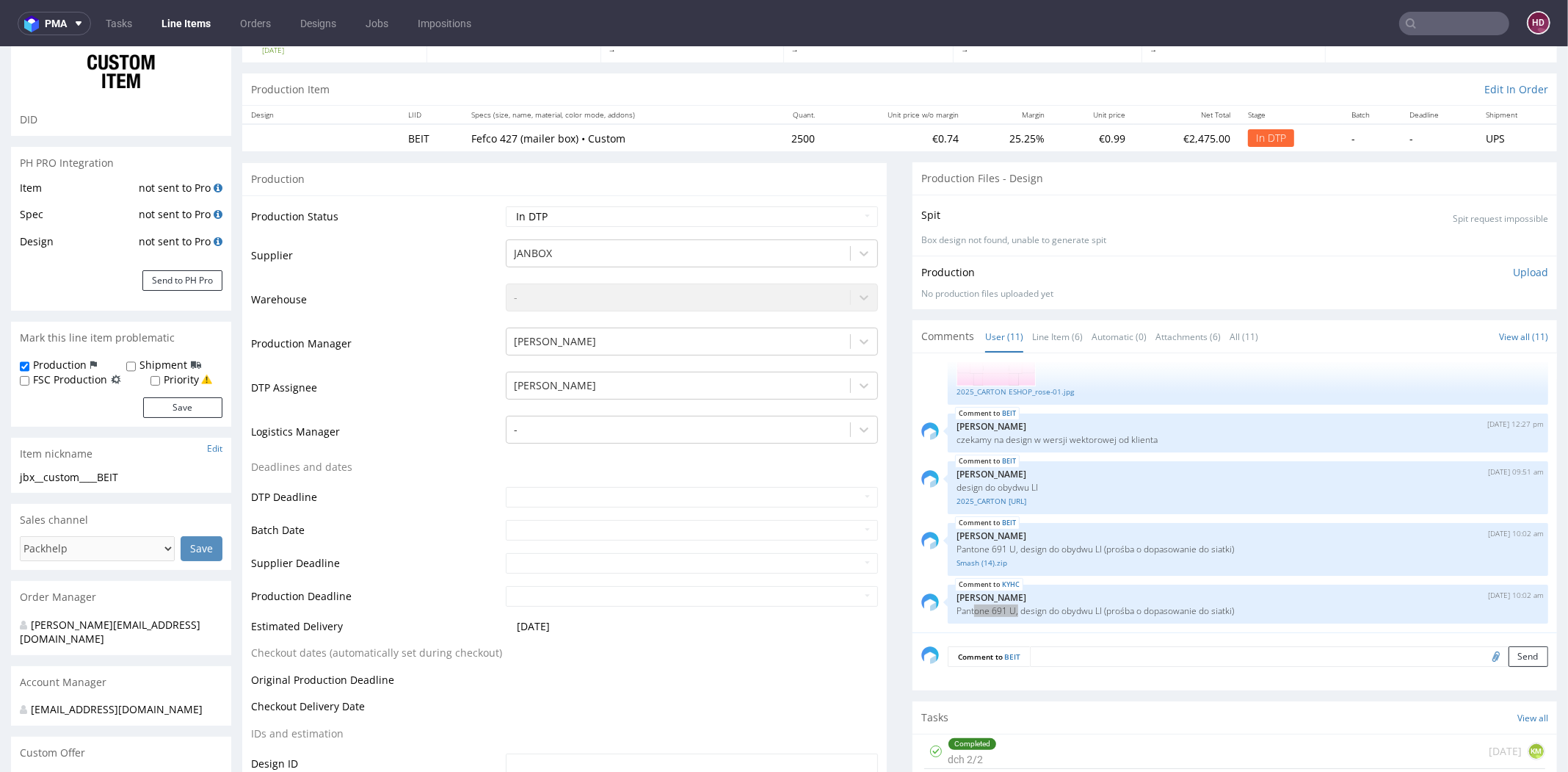
scroll to position [125, 0]
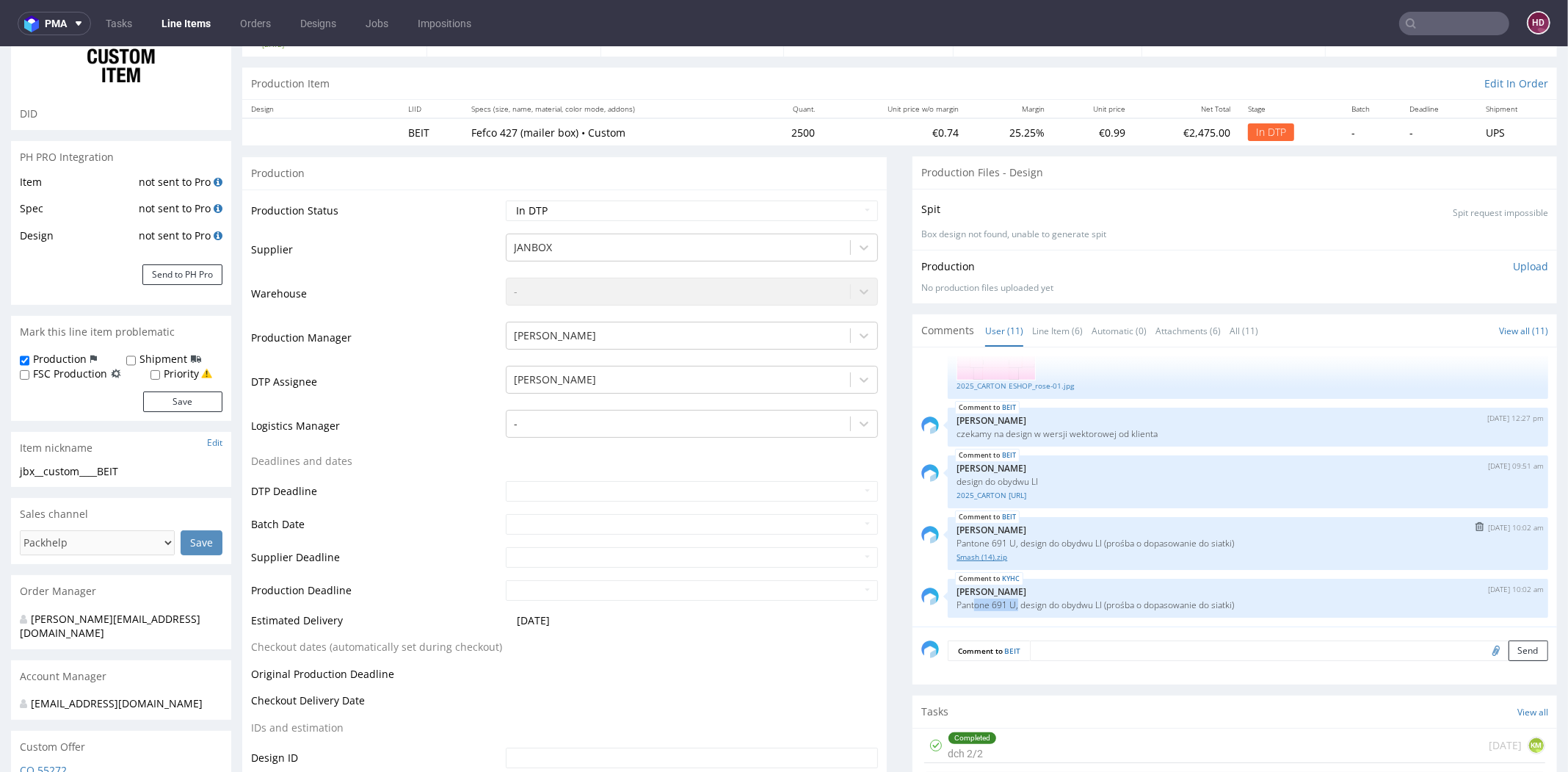
click at [981, 552] on link "Smash (14).zip" at bounding box center [1248, 557] width 583 height 11
click at [1513, 262] on p "Upload" at bounding box center [1530, 266] width 35 height 15
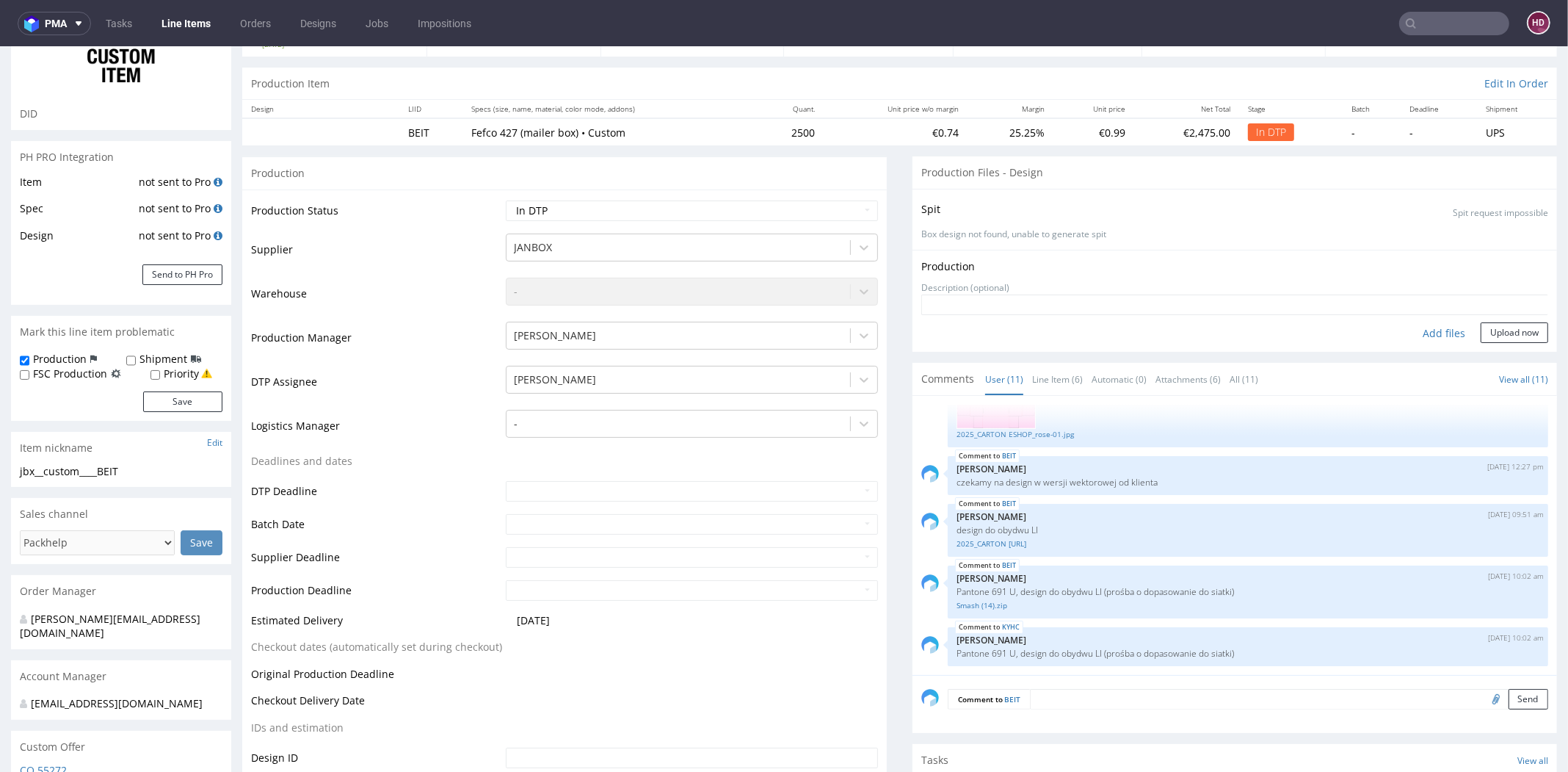
click at [1423, 328] on div "Add files" at bounding box center [1444, 333] width 74 height 22
type input "C:\fakepath\jbx__custom____BEIT__d__oR888172001__inside.pdf"
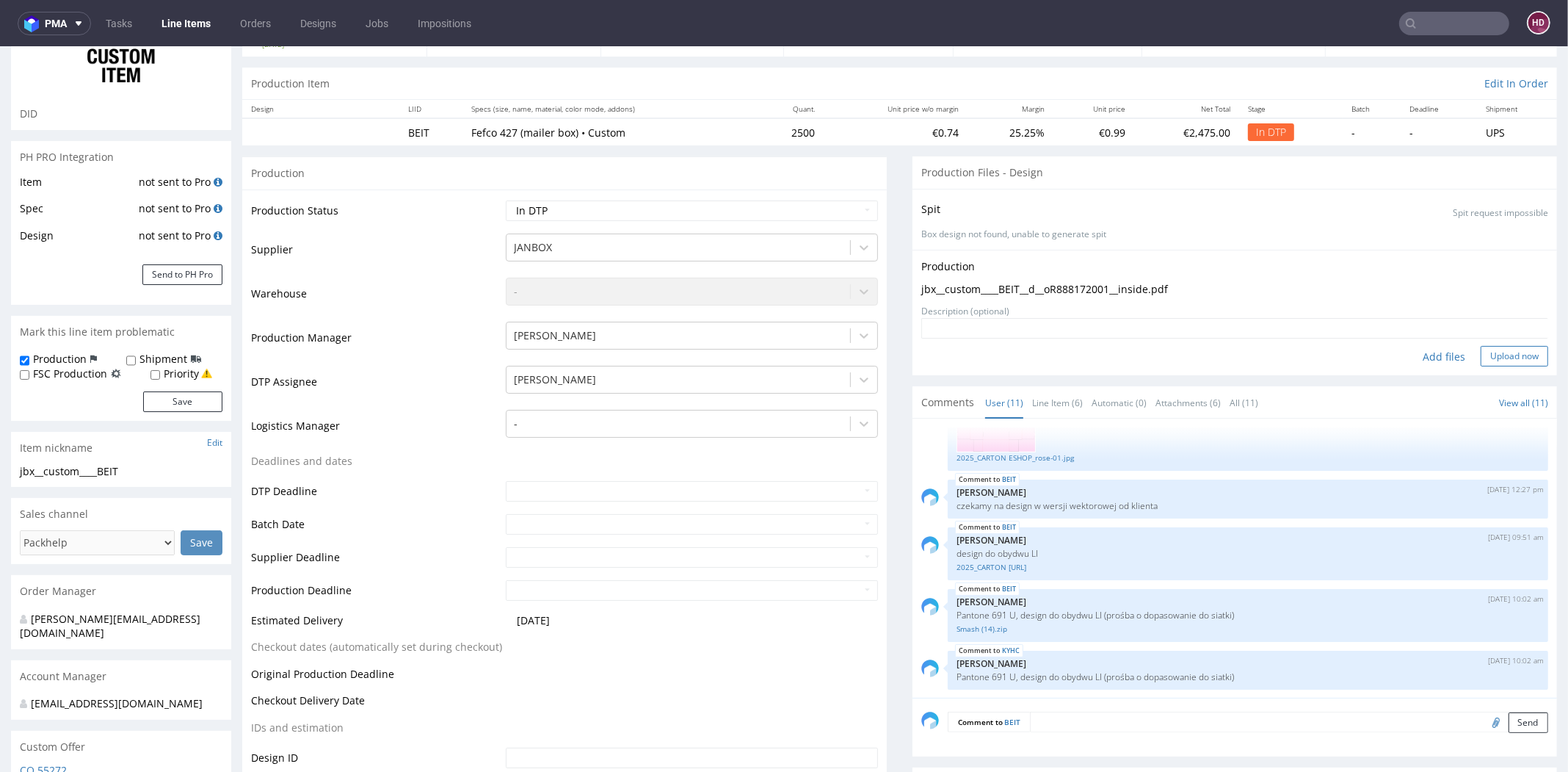
click at [1481, 346] on button "Upload now" at bounding box center [1514, 356] width 67 height 21
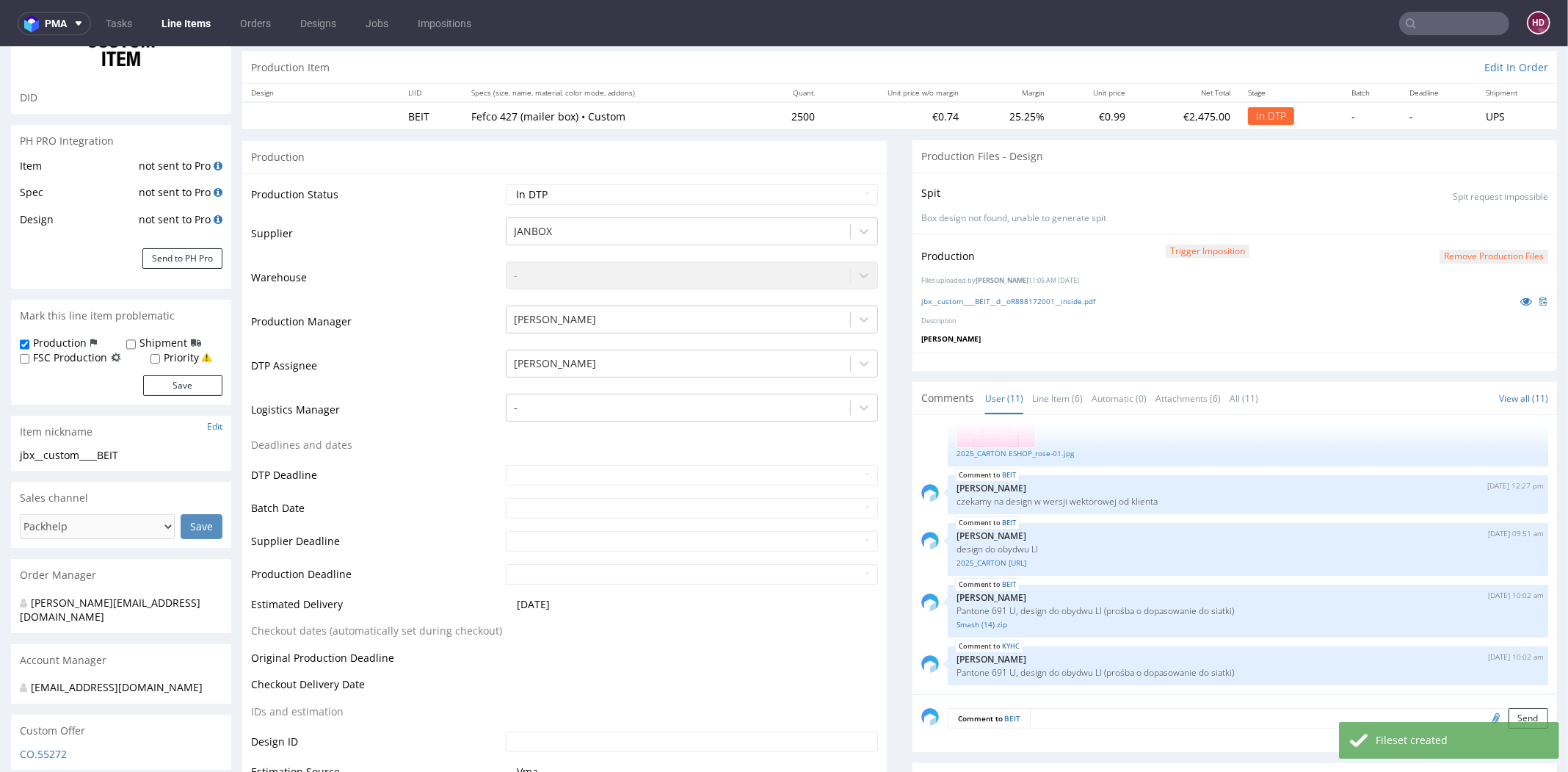
scroll to position [149, 0]
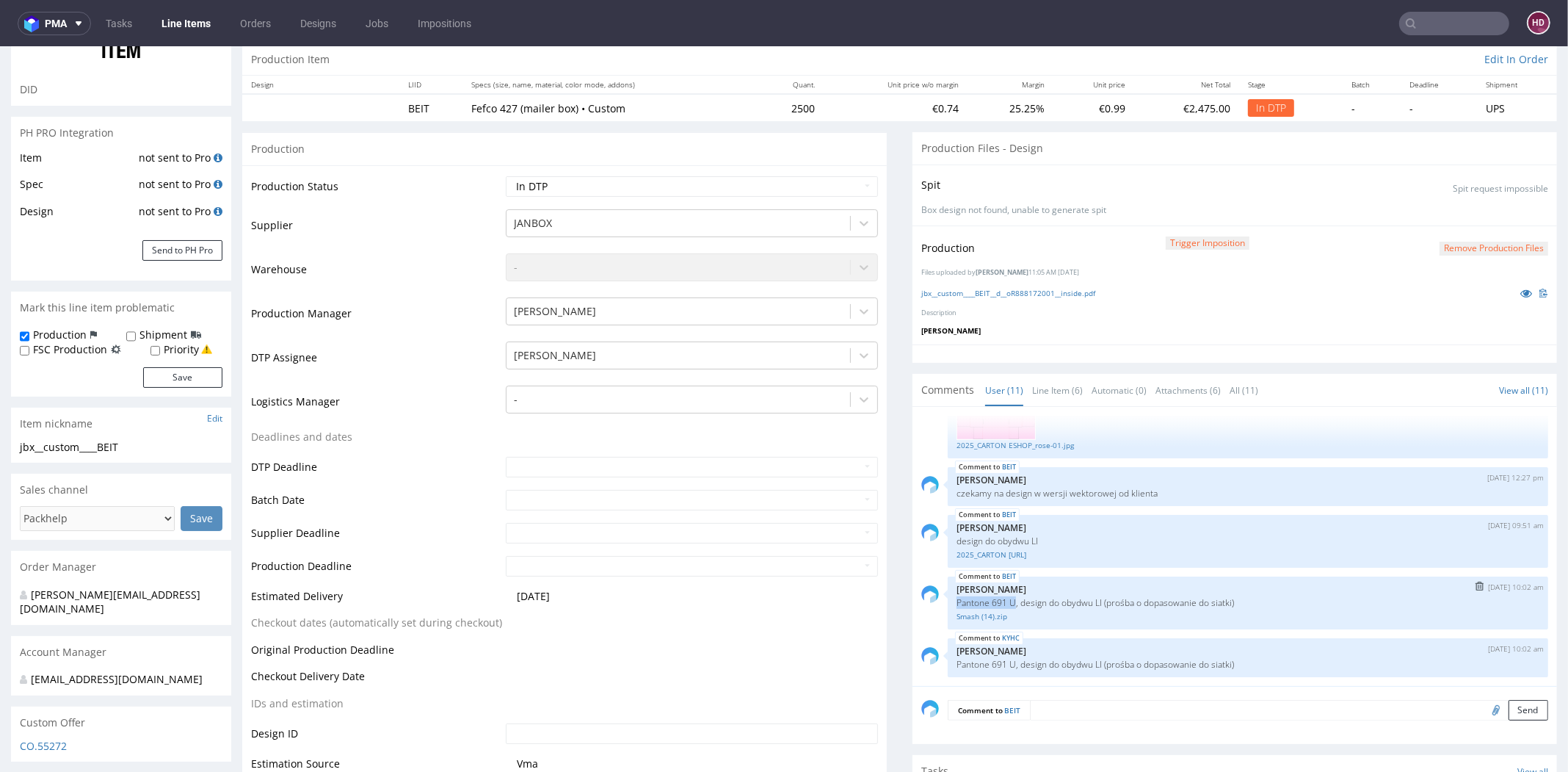
drag, startPoint x: 1003, startPoint y: 596, endPoint x: 933, endPoint y: 602, distance: 70.3
click at [933, 602] on div "BEIT 7th Oct 25 | 10:02 am Zuzanna Pawlicka-Sabak Pantone 691 U, design do obyd…" at bounding box center [1235, 603] width 627 height 53
copy p "Pantone 691 U"
click at [963, 290] on link "jbx__custom____BEIT__d__oR888172001__inside.pdf" at bounding box center [1008, 293] width 174 height 10
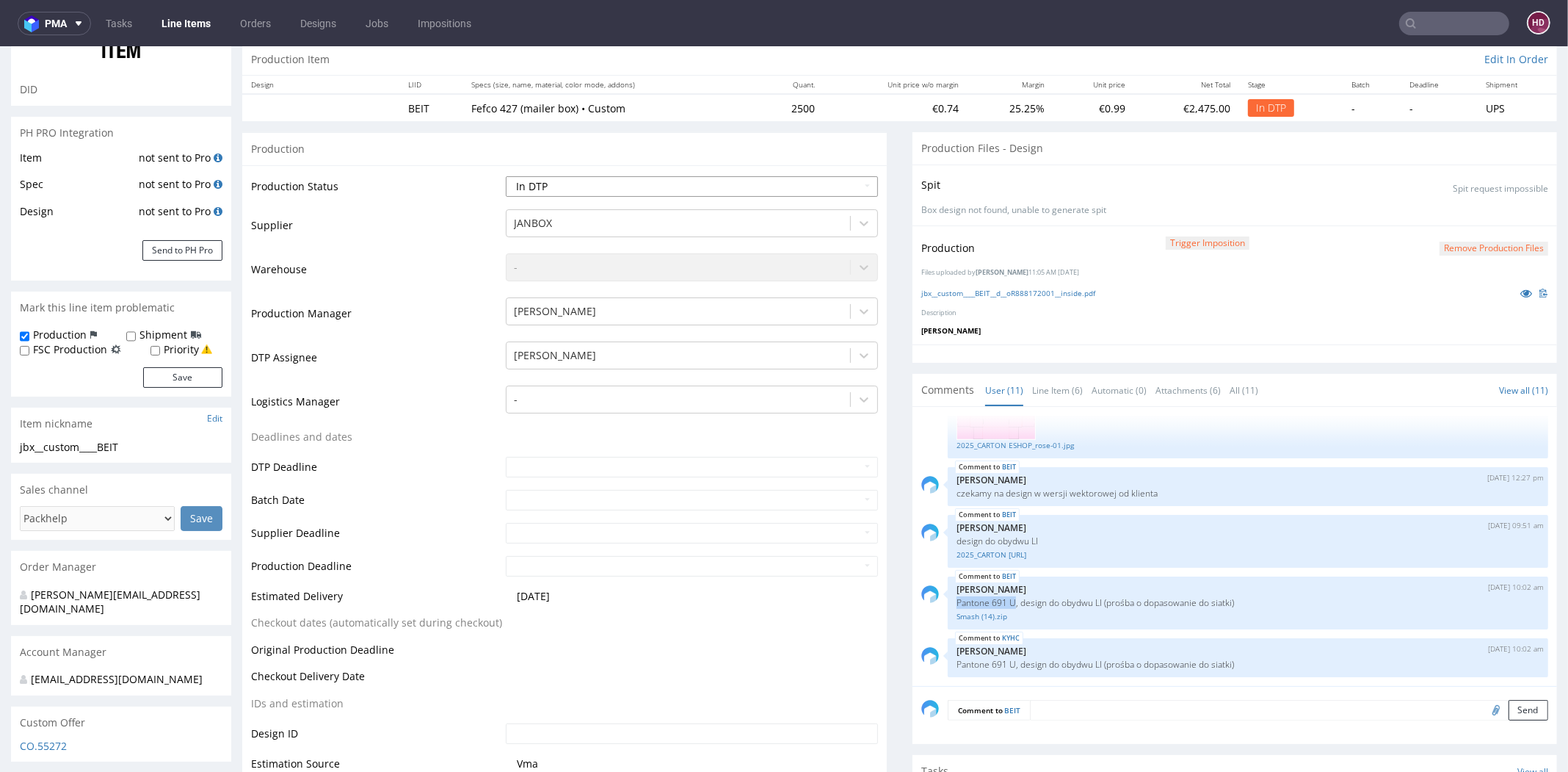
click at [609, 186] on select "Waiting for Artwork Waiting for Diecut Waiting for Mockup Waiting for DTP Waiti…" at bounding box center [692, 186] width 372 height 21
click at [1445, 251] on button "Remove production files" at bounding box center [1494, 248] width 109 height 14
click at [1451, 212] on link "Yes" at bounding box center [1442, 214] width 42 height 22
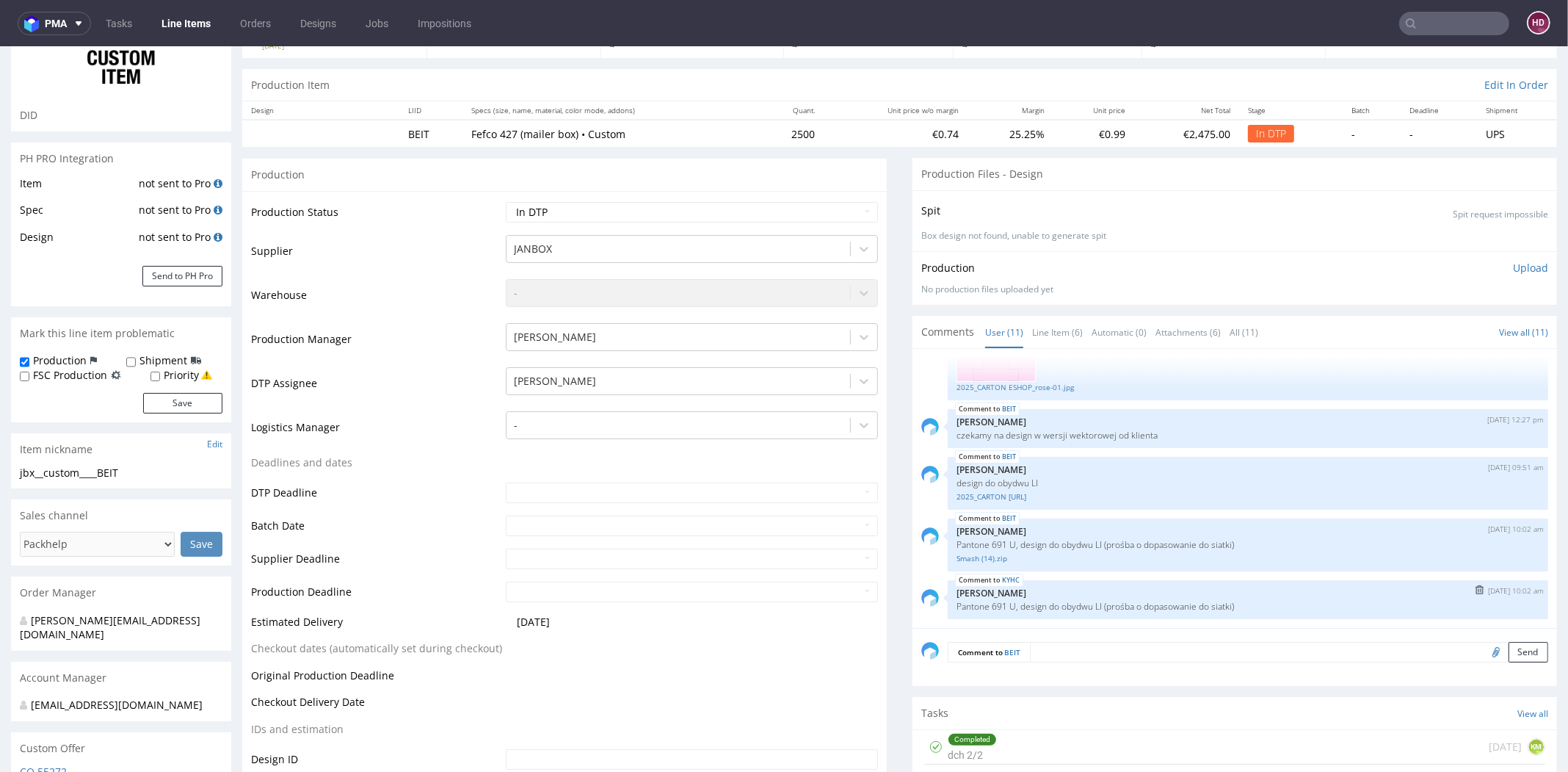
scroll to position [274, 0]
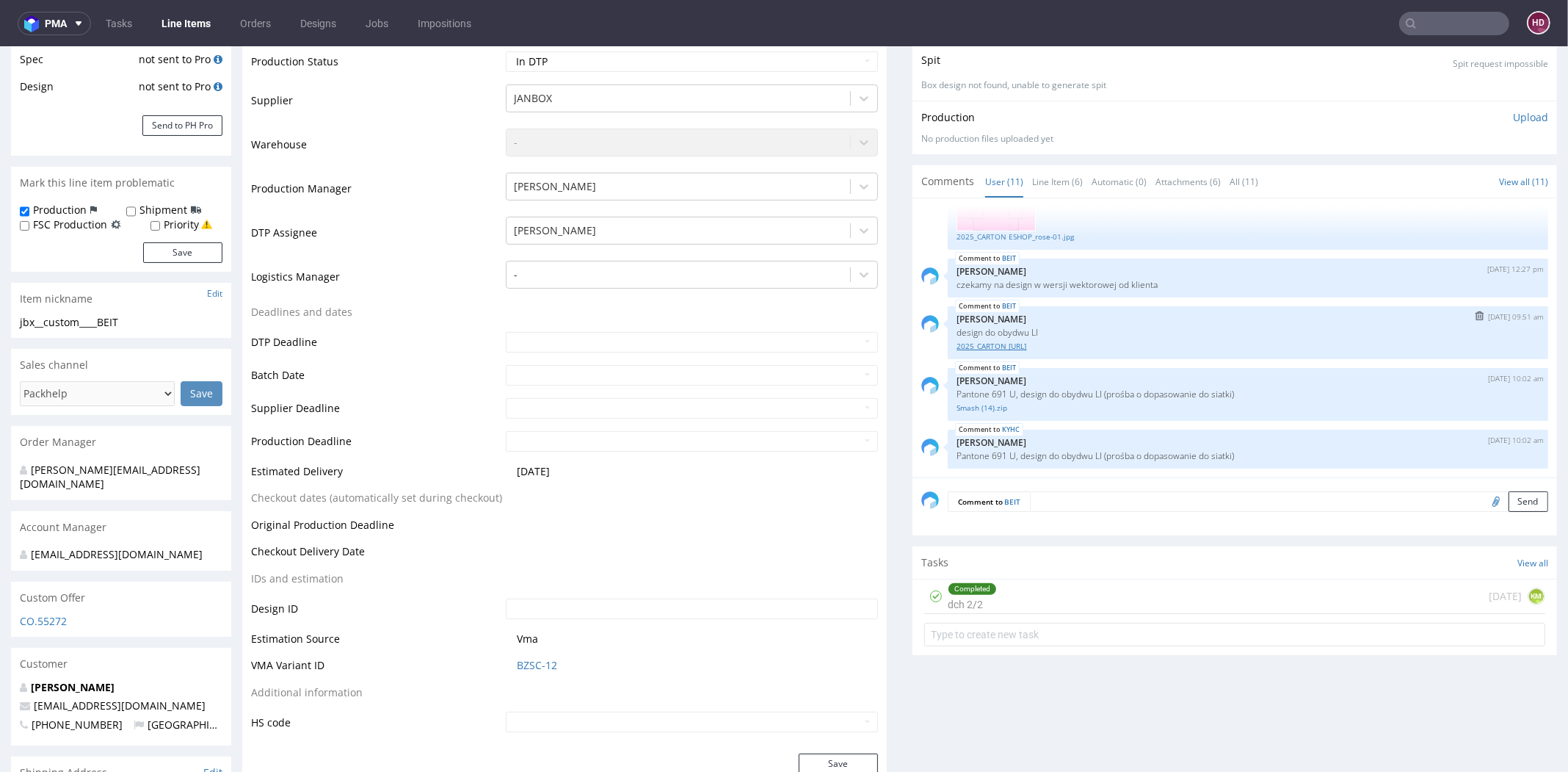
click at [958, 347] on link "2025_CARTON ESHOP_V2.ai" at bounding box center [1248, 346] width 583 height 11
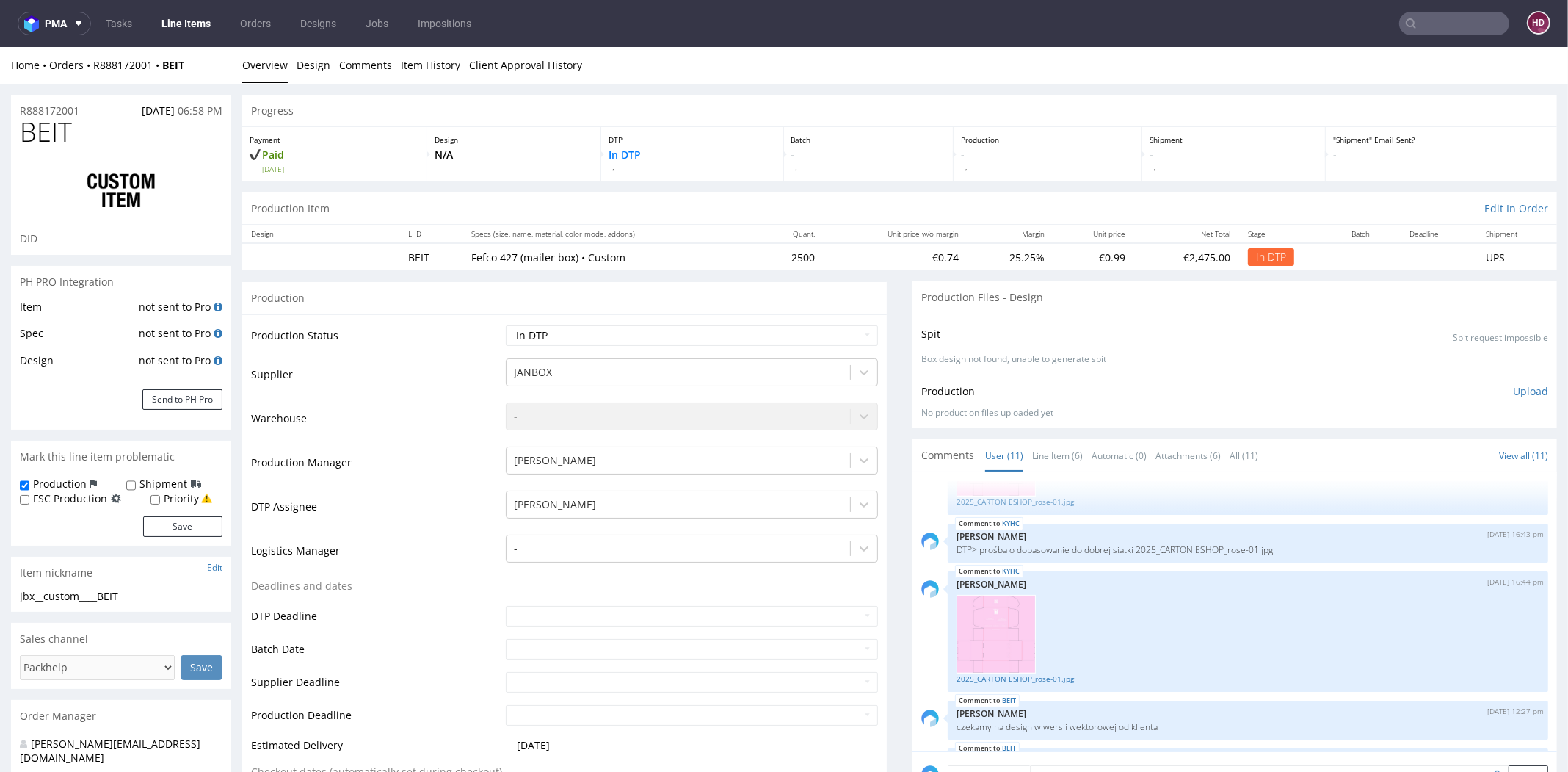
scroll to position [0, 0]
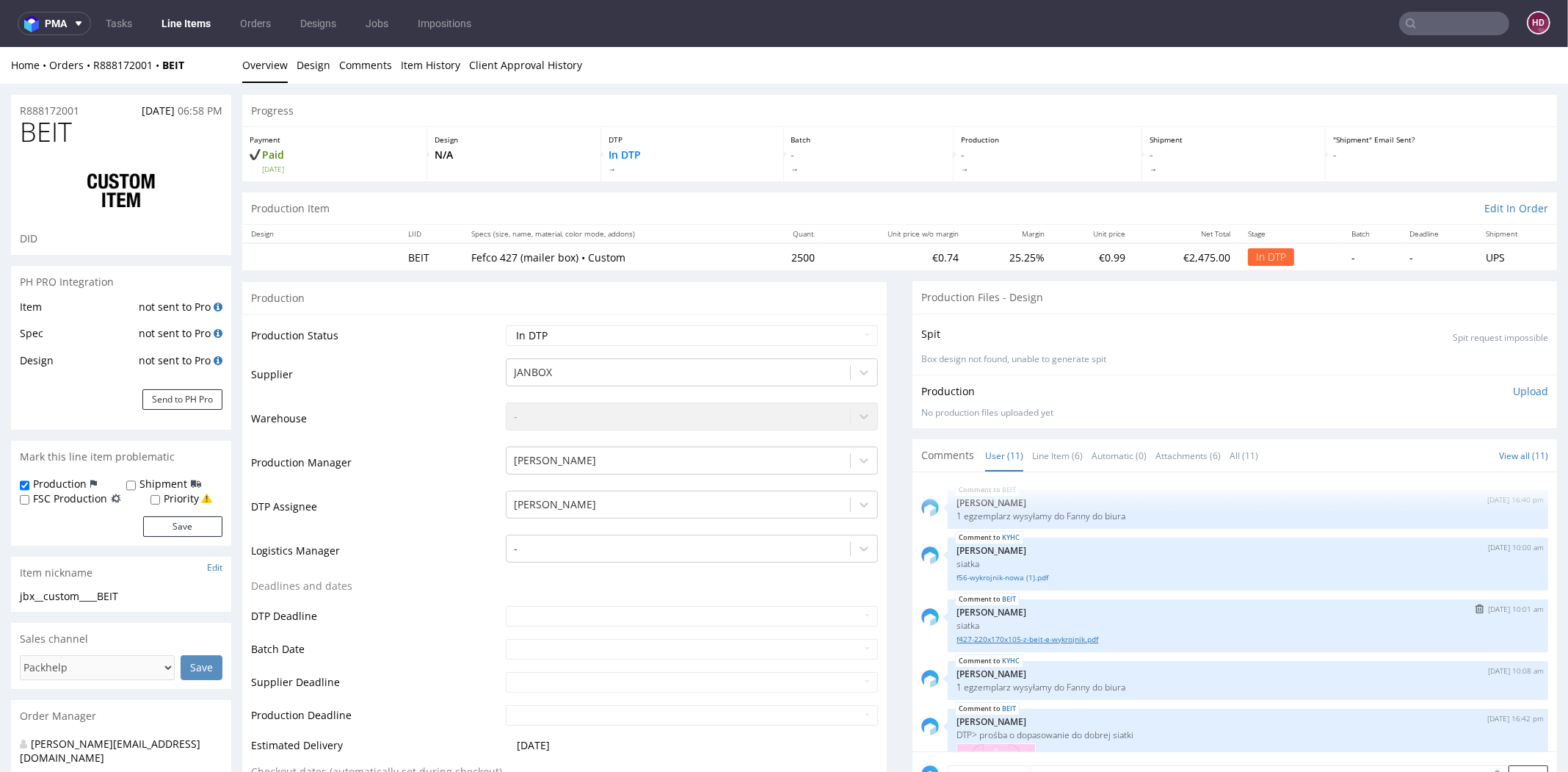
click at [1071, 641] on link "f427-220x170x105-z-beit-e-wykrojnik.pdf" at bounding box center [1248, 639] width 583 height 11
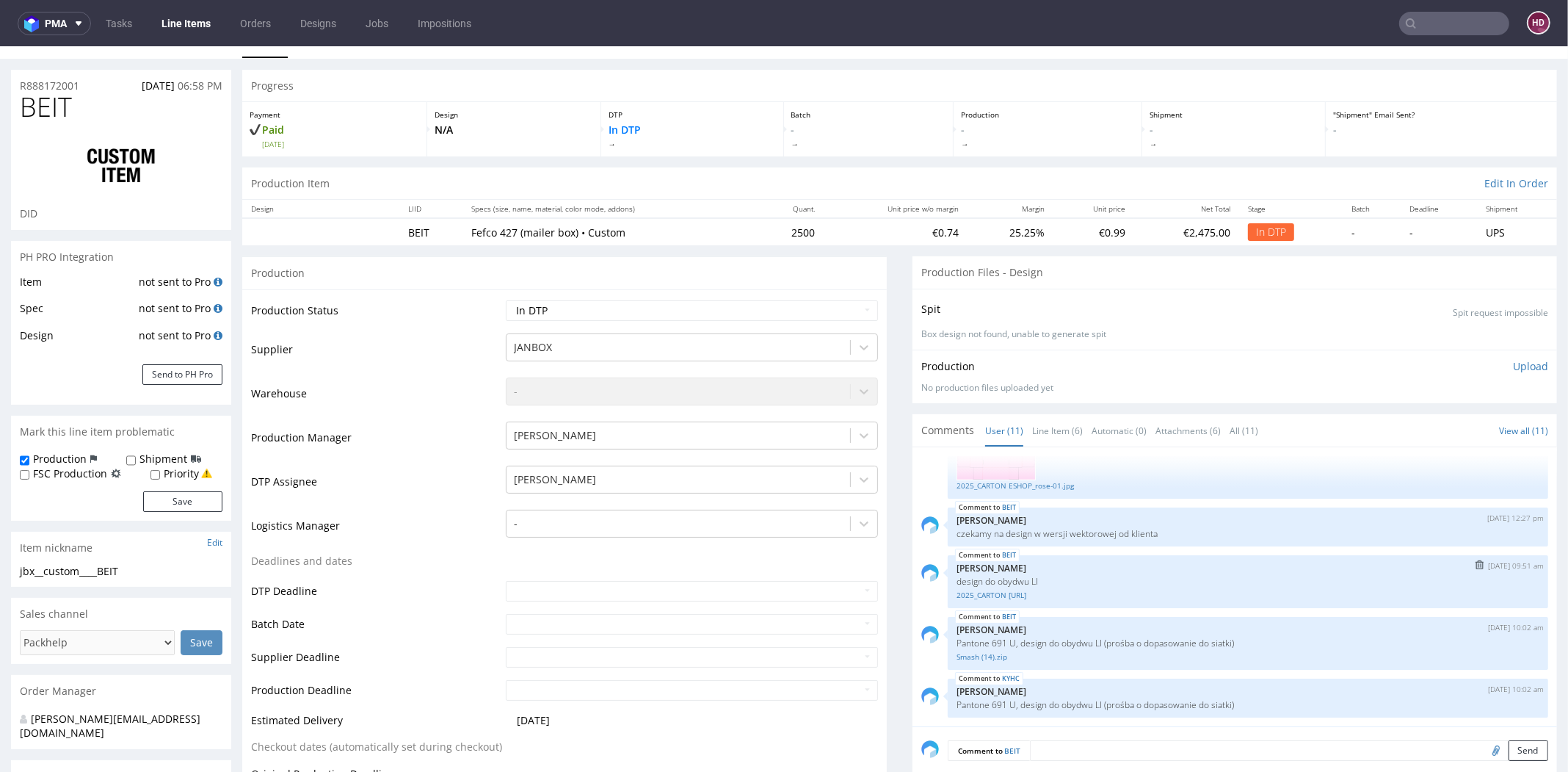
scroll to position [28, 0]
click at [1020, 480] on link "2025_CARTON ESHOP_rose-01.jpg" at bounding box center [1248, 483] width 583 height 11
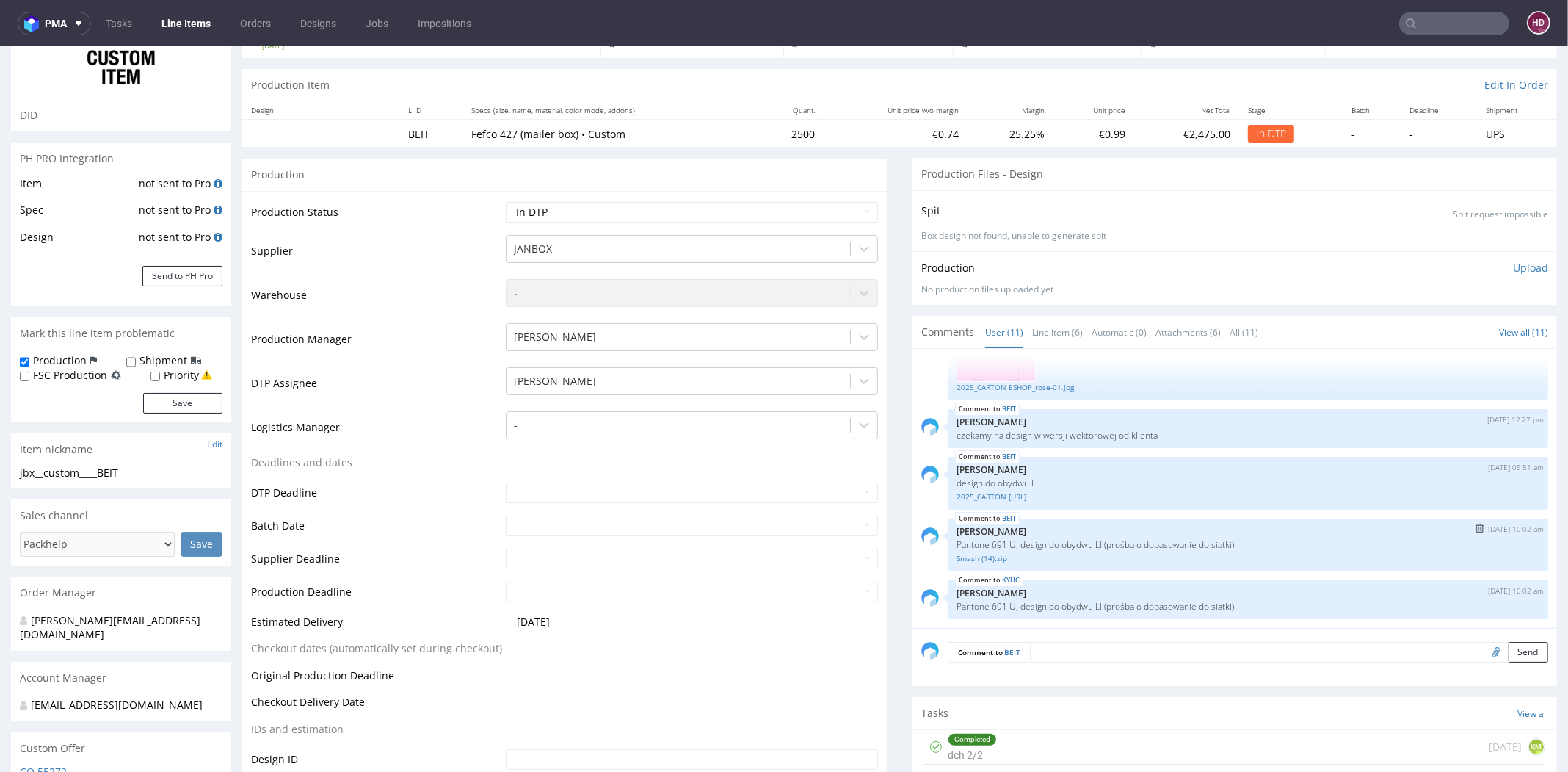
scroll to position [133, 0]
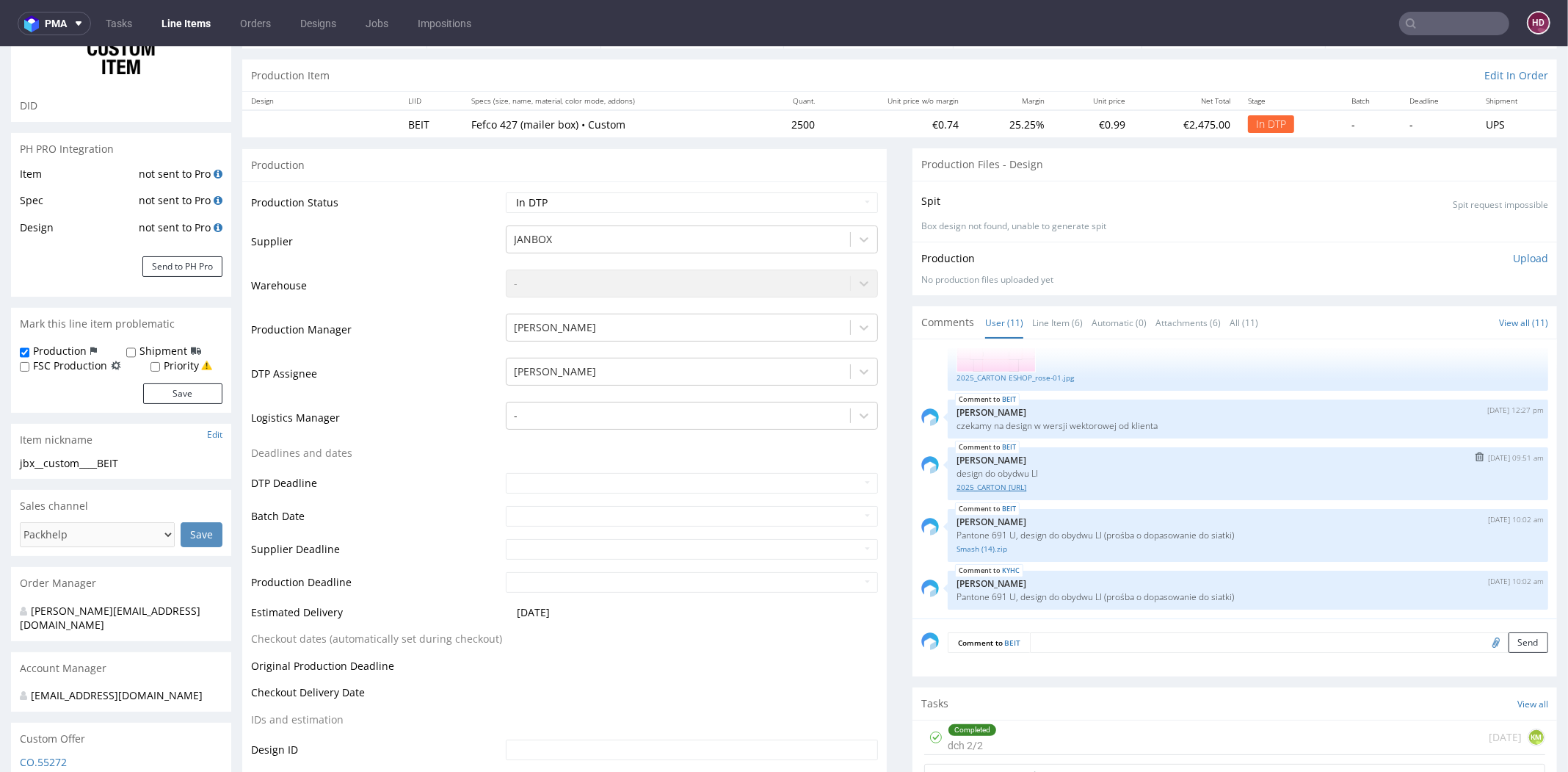
click at [1005, 485] on link "2025_CARTON ESHOP_V2.ai" at bounding box center [1248, 487] width 583 height 11
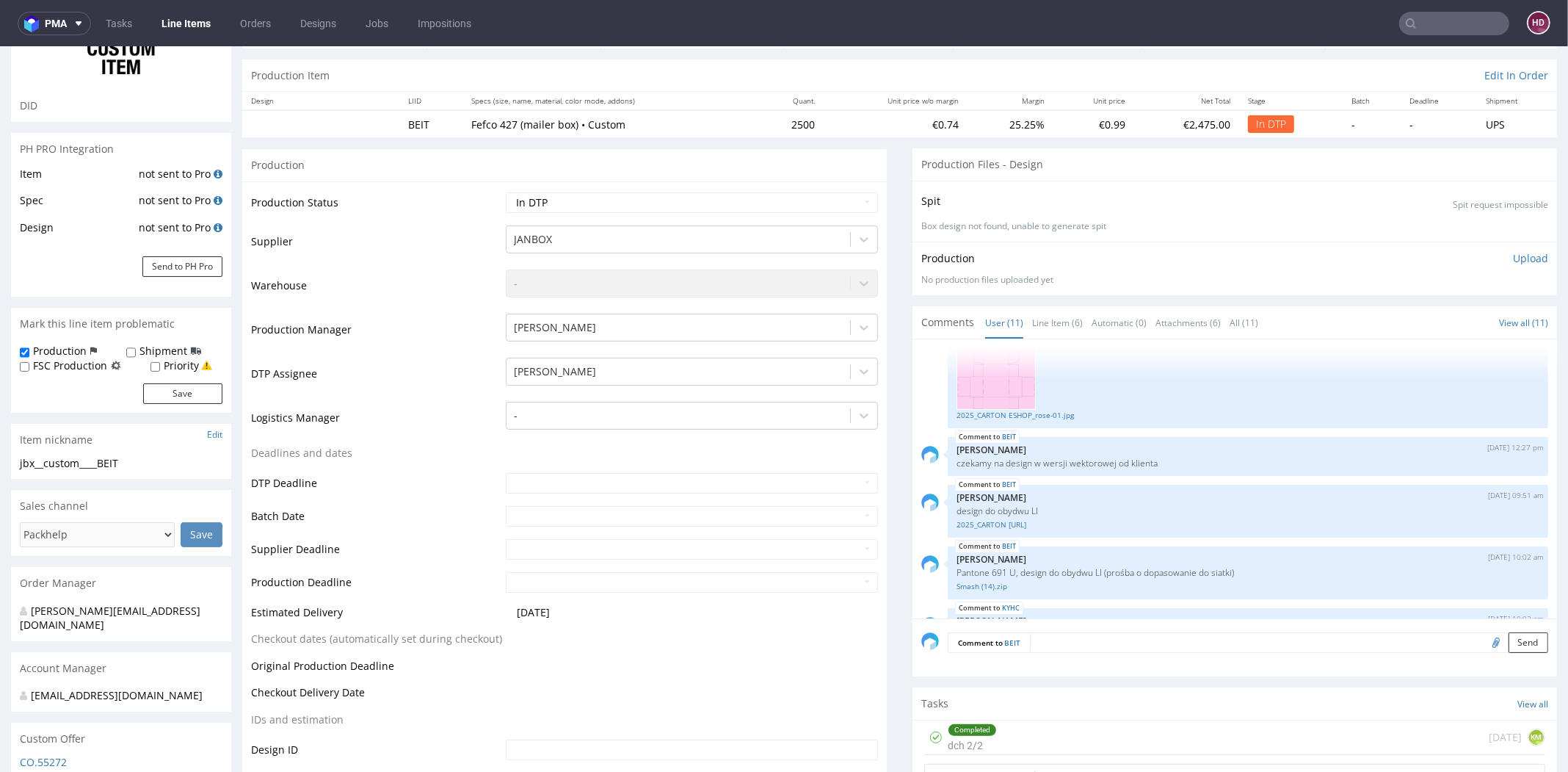
scroll to position [360, 0]
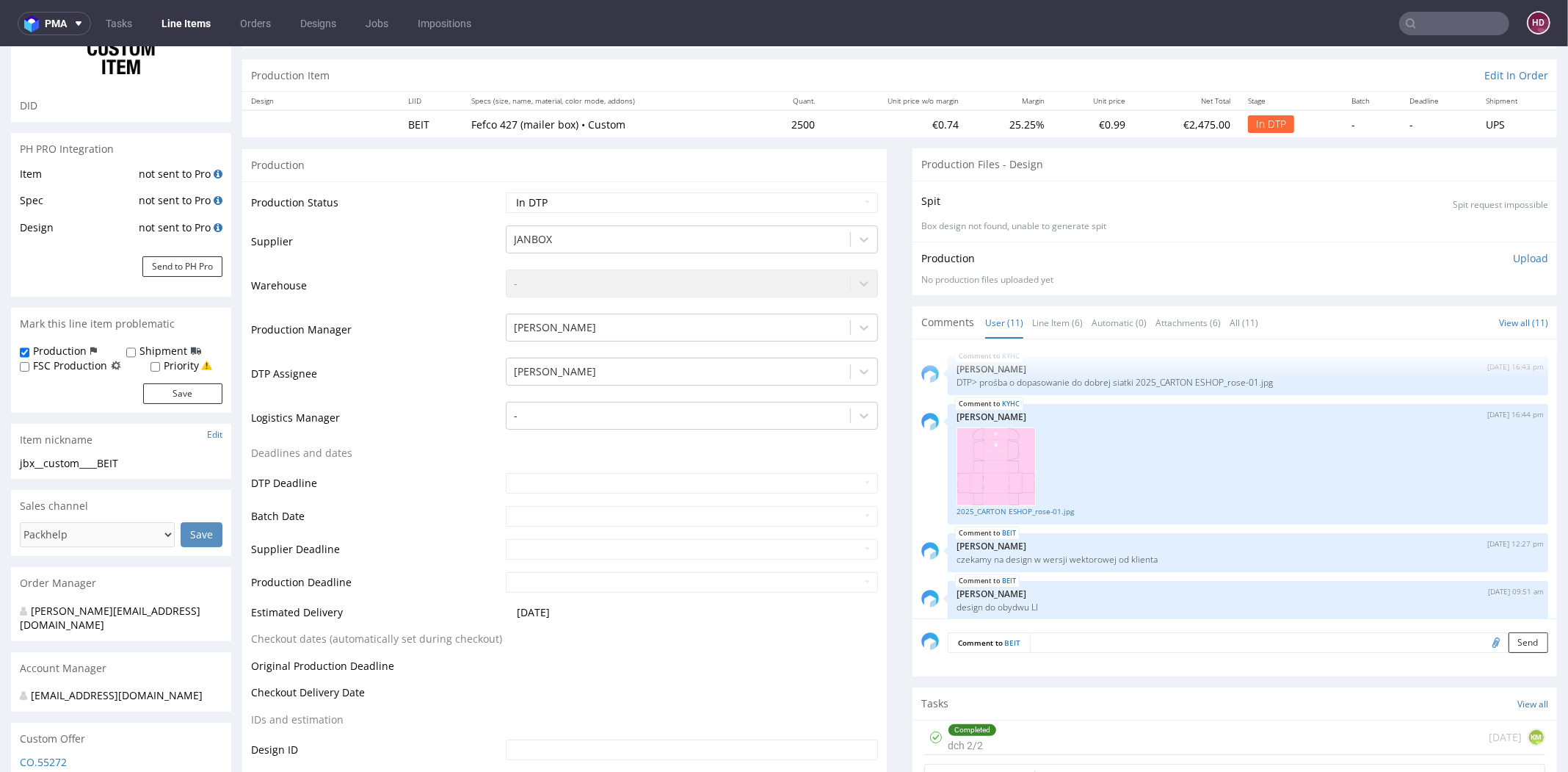
click at [1513, 258] on p "Upload" at bounding box center [1530, 258] width 35 height 15
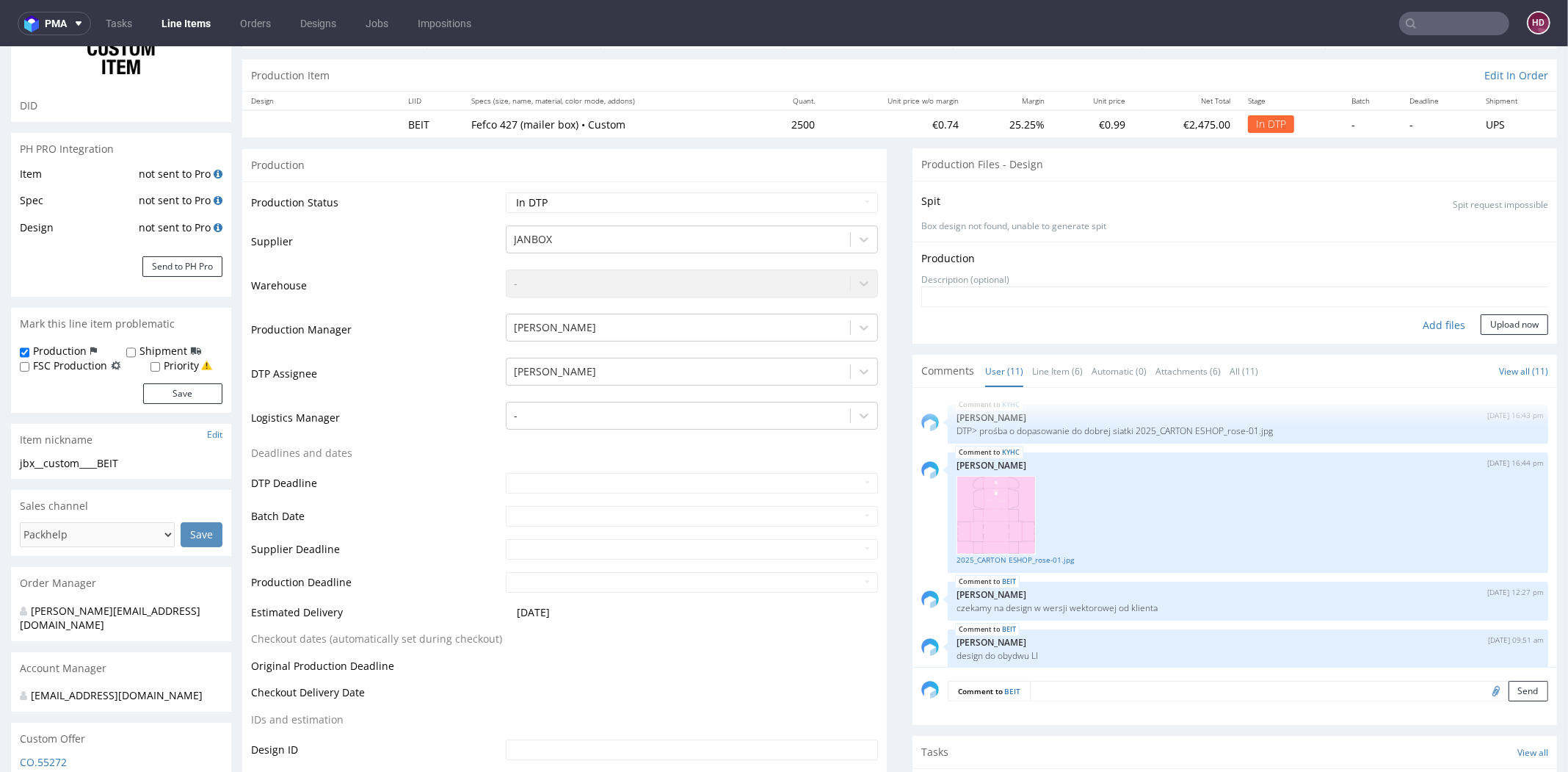
click at [1412, 323] on div "Add files" at bounding box center [1444, 325] width 74 height 22
type input "C:\fakepath\jbx__custom____BEIT__d__oR888172001__inside.pdf"
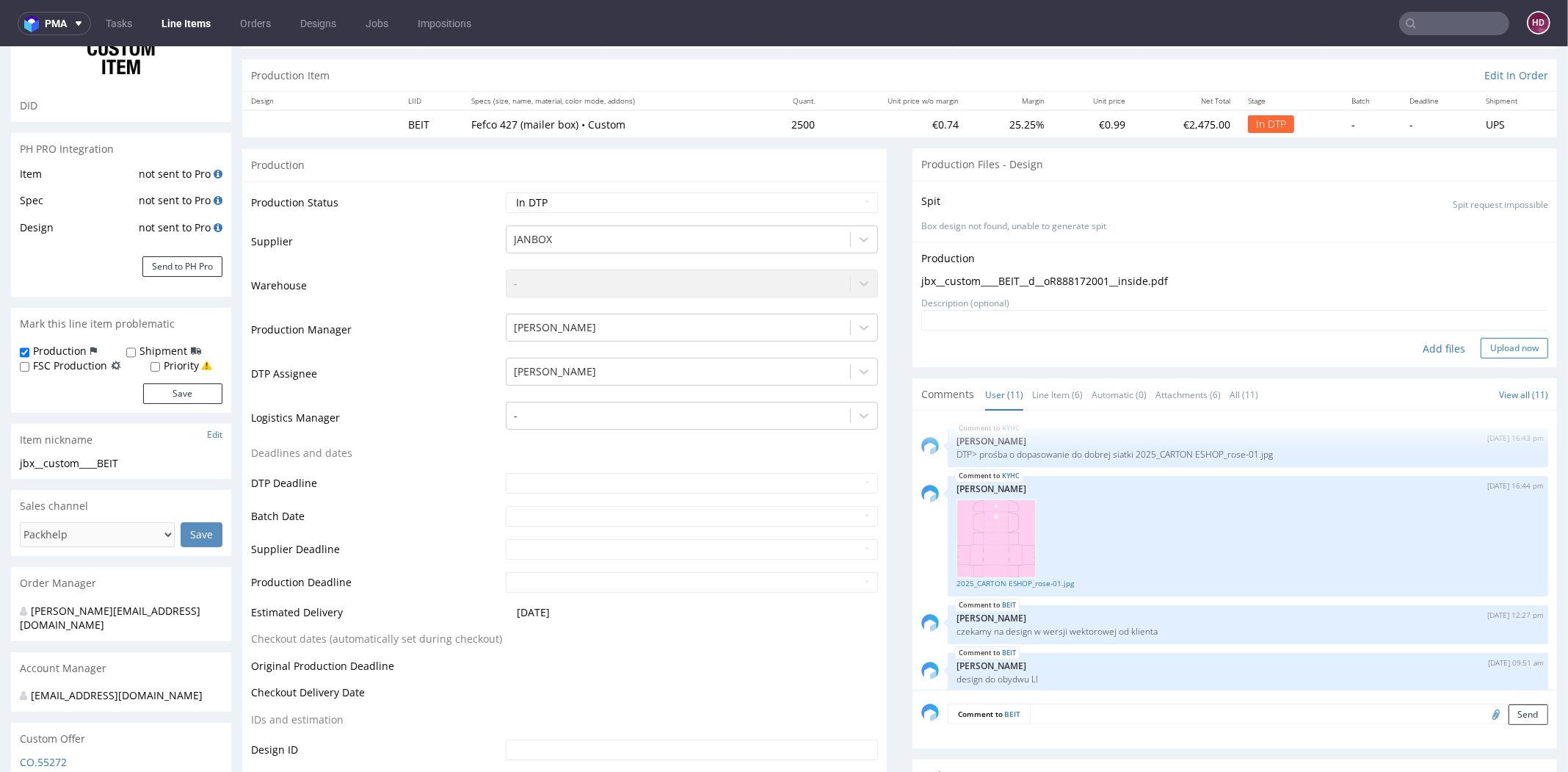
click at [1482, 347] on button "Upload now" at bounding box center [1514, 348] width 67 height 21
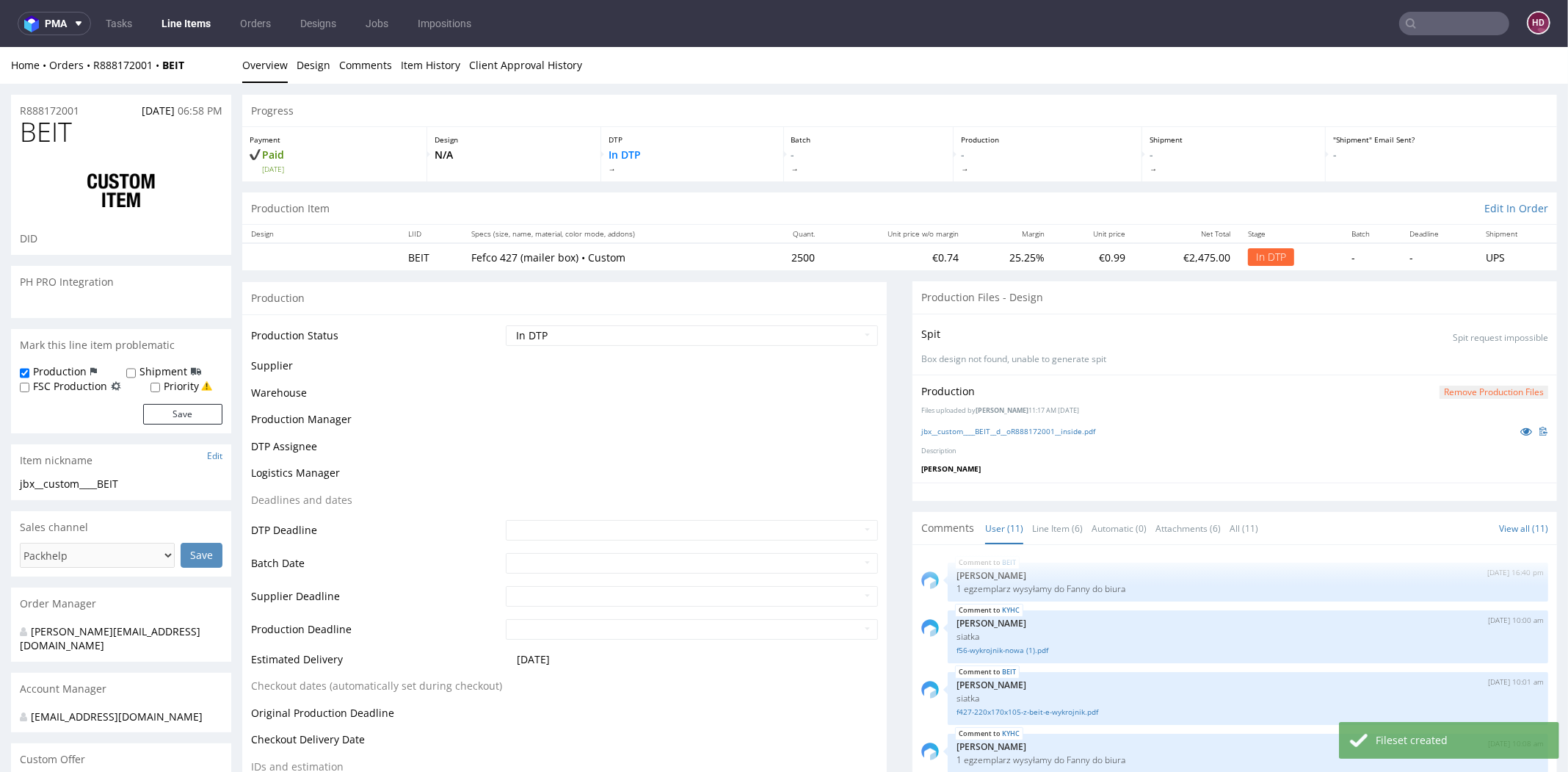
scroll to position [494, 0]
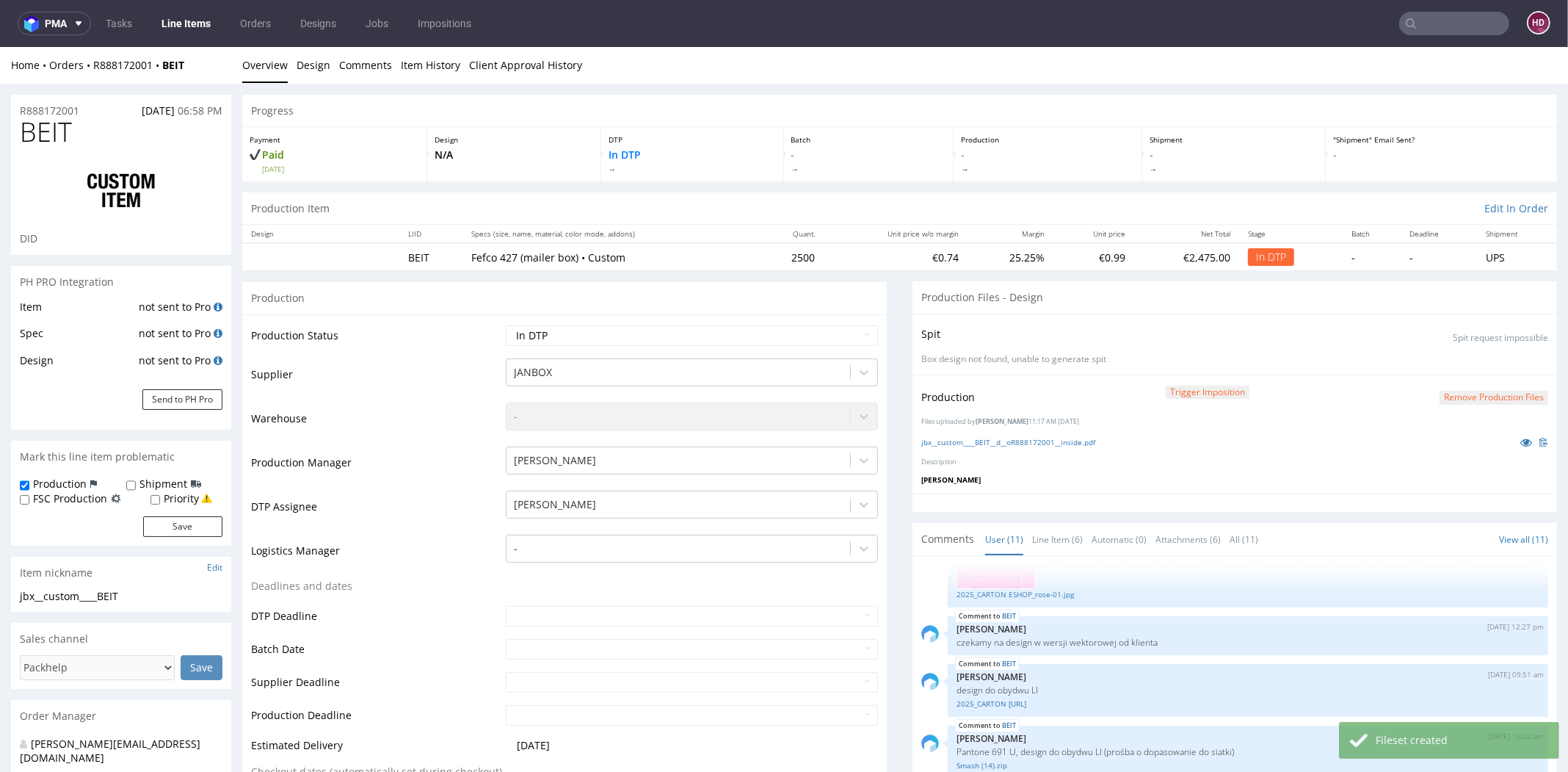
click at [686, 347] on td "Waiting for Artwork Waiting for Diecut Waiting for Mockup Waiting for DTP Waiti…" at bounding box center [690, 340] width 376 height 33
click at [690, 337] on select "Waiting for Artwork Waiting for Diecut Waiting for Mockup Waiting for DTP Waiti…" at bounding box center [692, 335] width 372 height 21
click at [506, 325] on select "Waiting for Artwork Waiting for Diecut Waiting for Mockup Waiting for DTP Waiti…" at bounding box center [692, 335] width 372 height 21
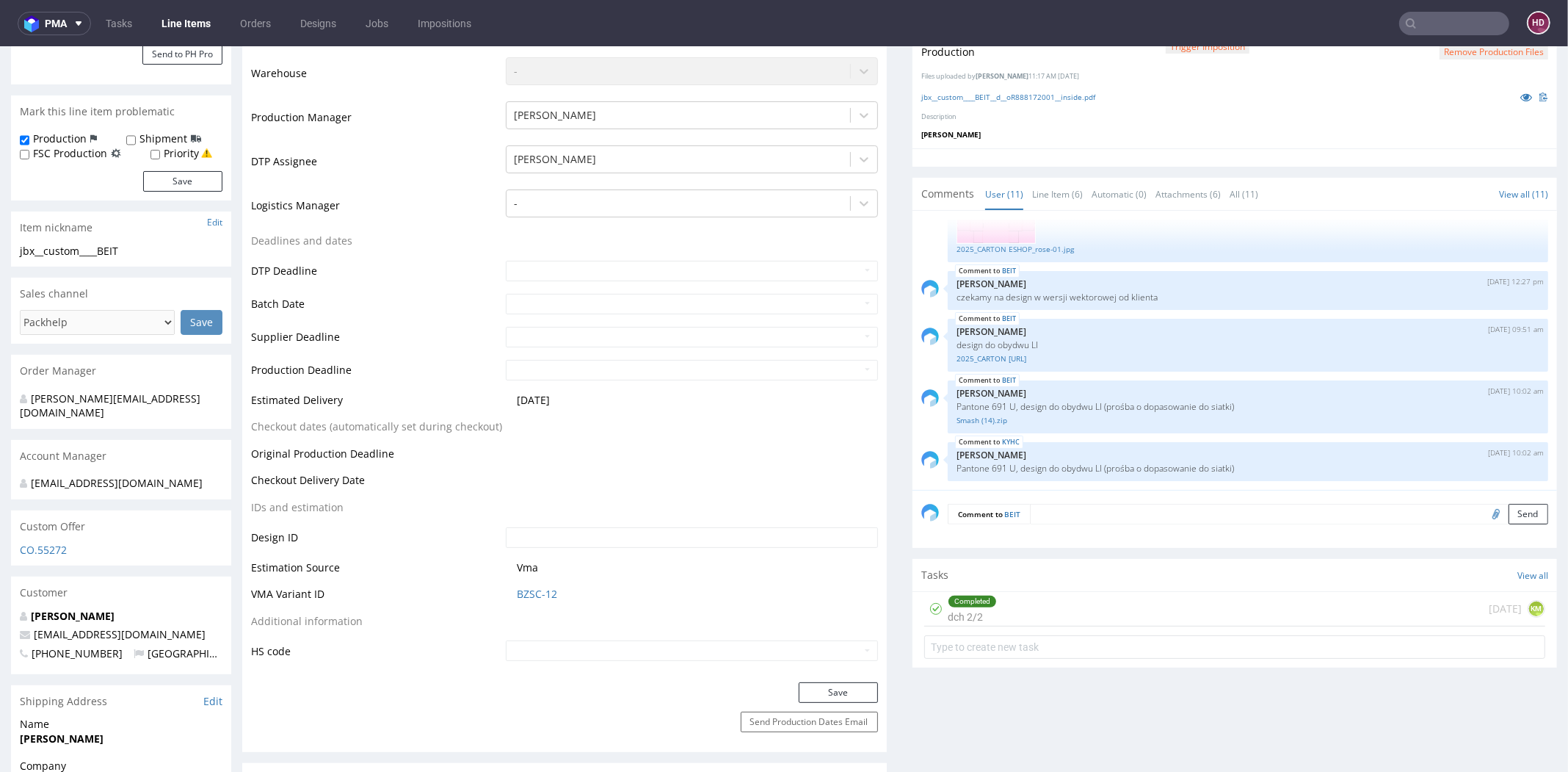
scroll to position [566, 0]
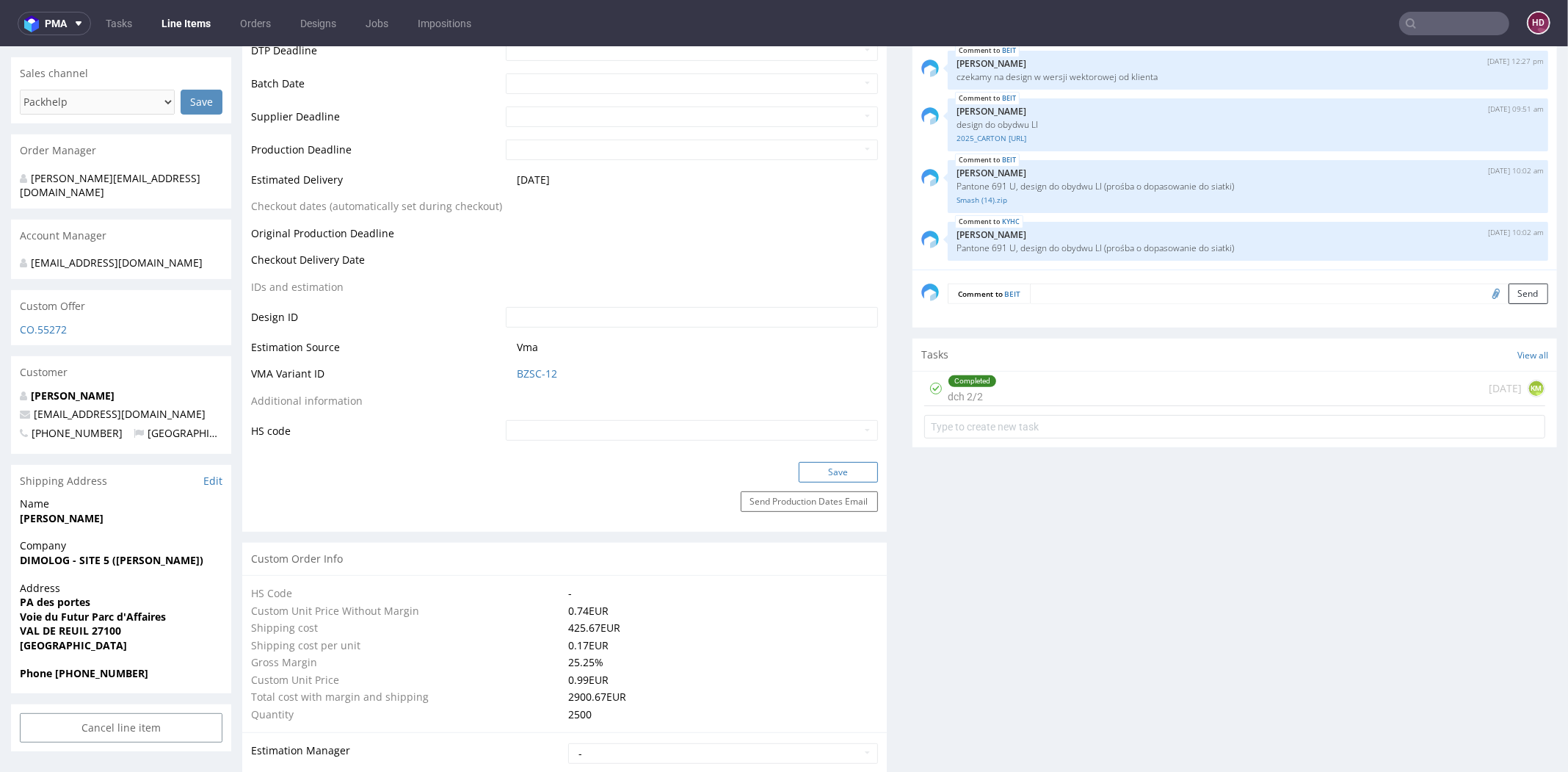
click at [832, 471] on button "Save" at bounding box center [838, 472] width 79 height 21
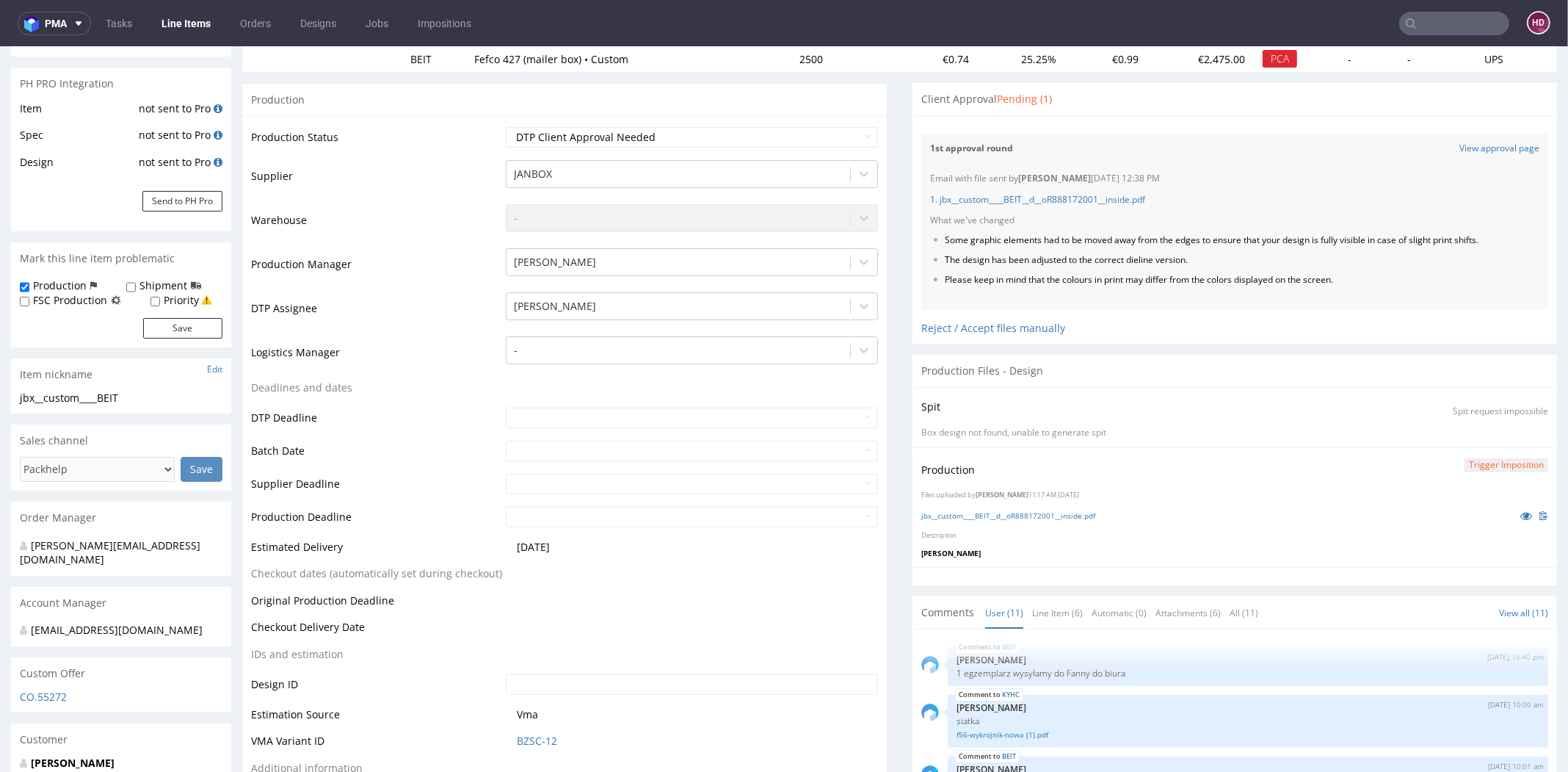
scroll to position [221, 0]
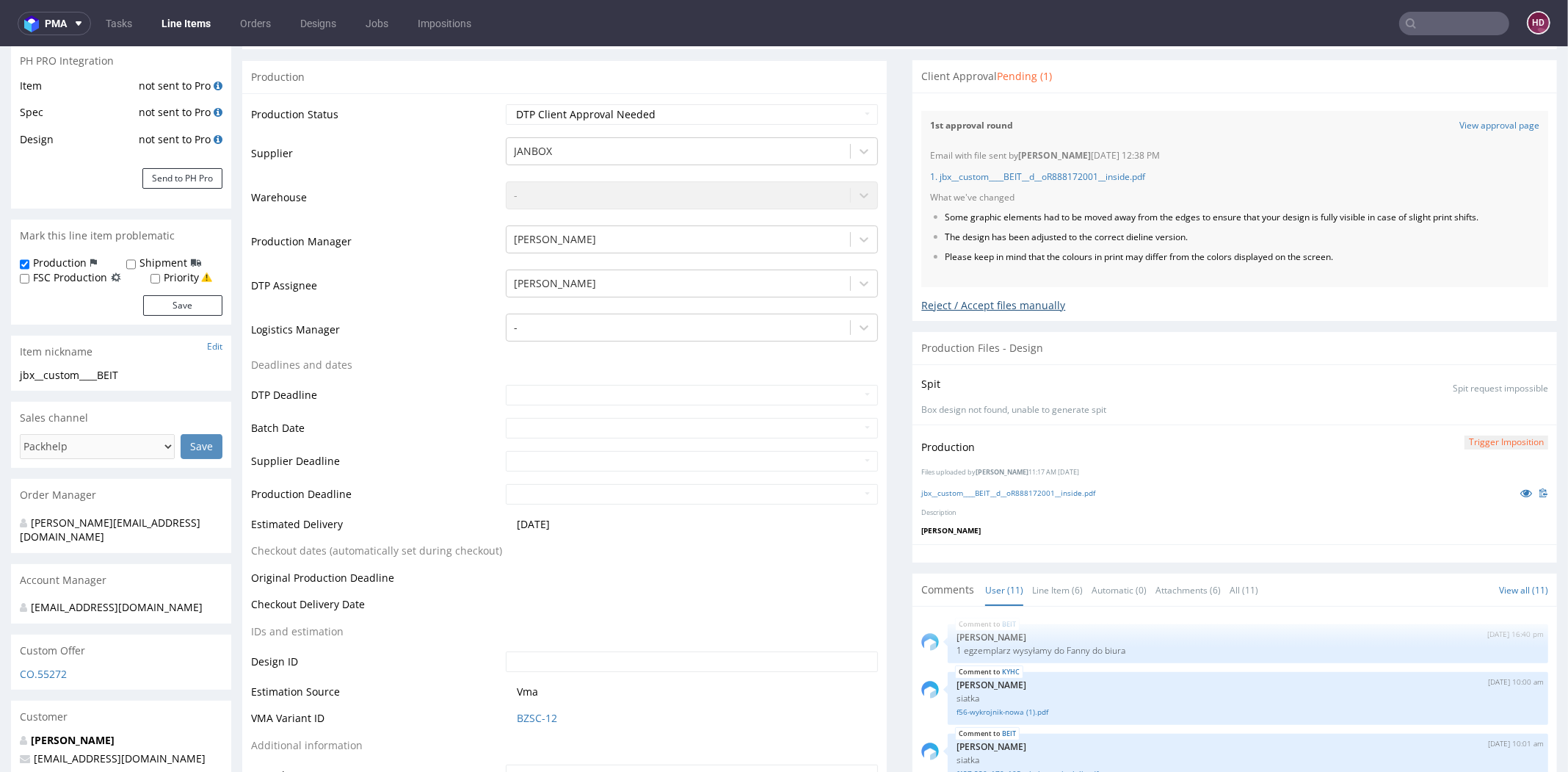
click at [974, 313] on div "Reject / Accept files manually" at bounding box center [1235, 301] width 627 height 26
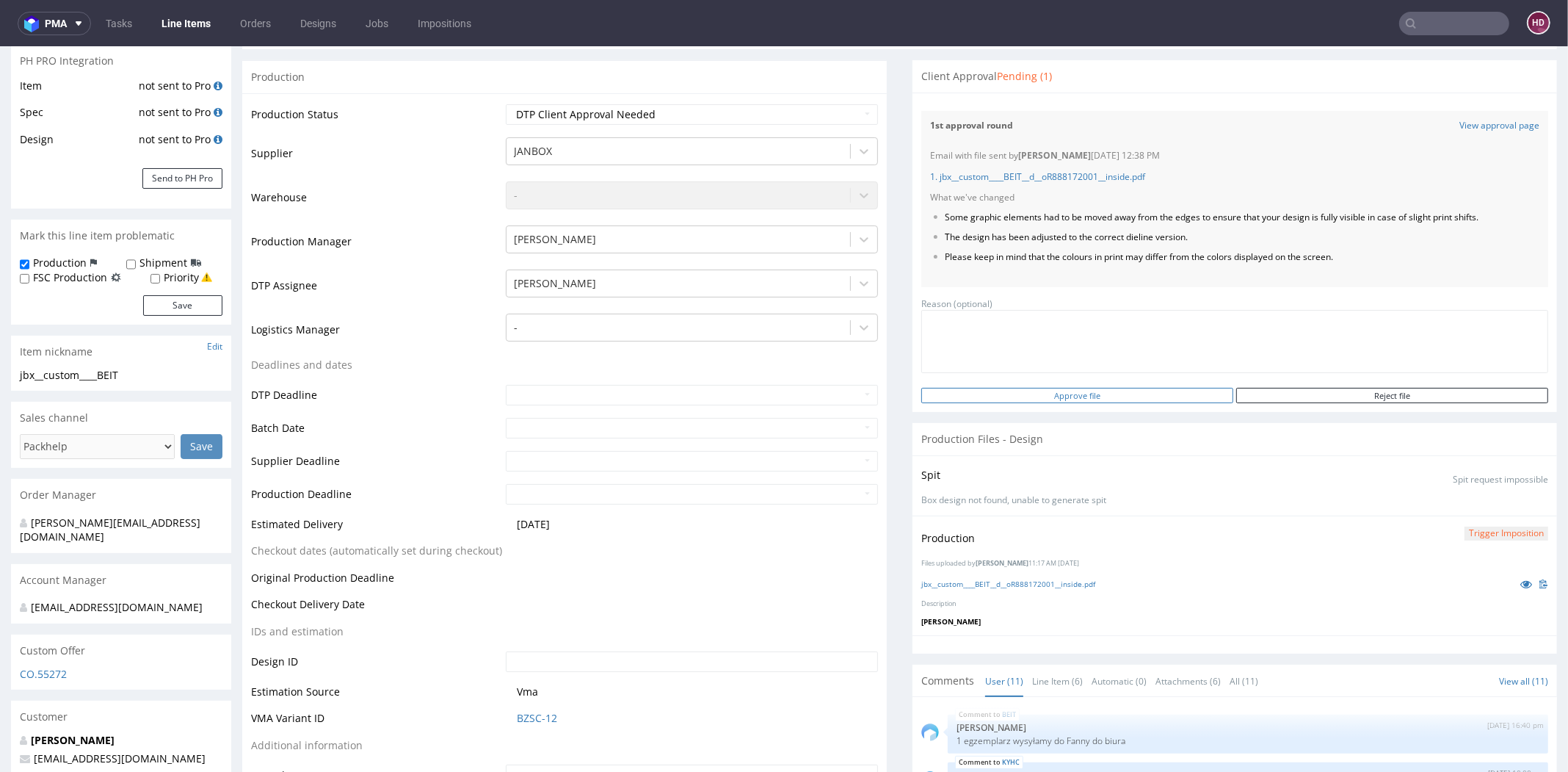
click at [1013, 403] on input "Approve file" at bounding box center [1077, 396] width 312 height 15
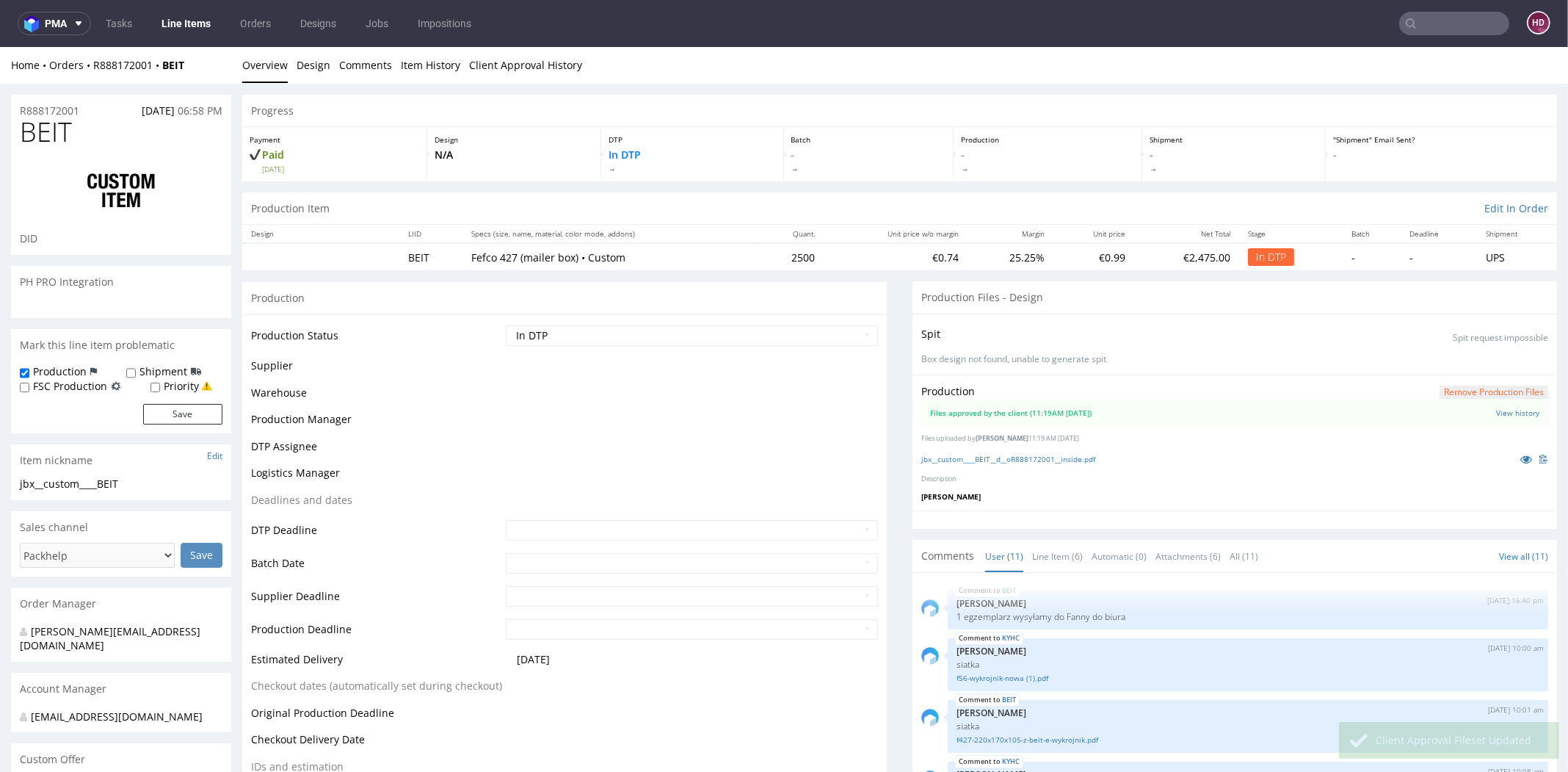
scroll to position [494, 0]
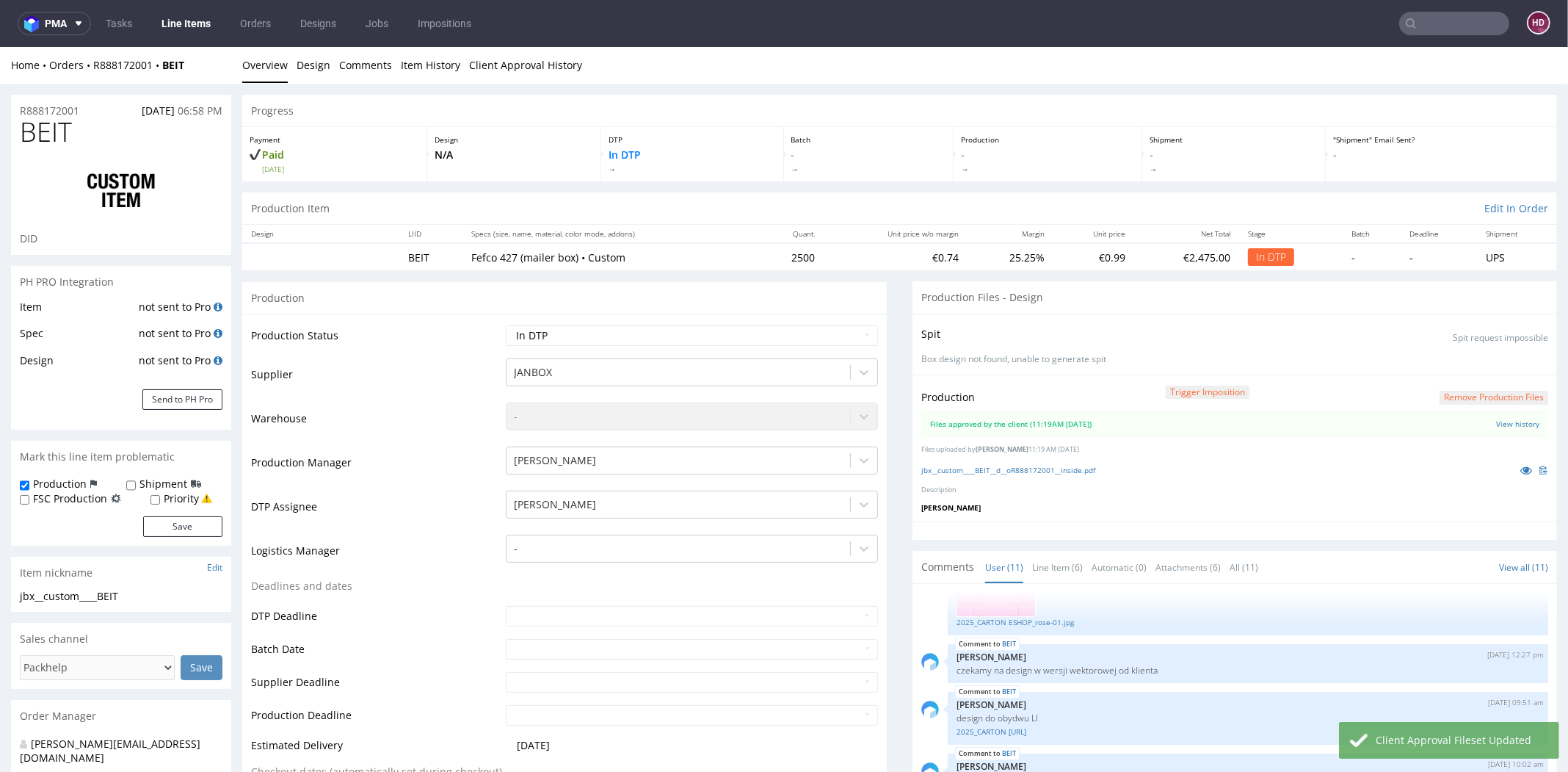
click at [1492, 391] on button "Remove production files" at bounding box center [1494, 398] width 109 height 14
click at [1456, 363] on link "Yes" at bounding box center [1442, 363] width 42 height 22
click at [1003, 423] on div "Files approved by the client (11:19AM 07 Oct 2025)" at bounding box center [1011, 423] width 162 height 10
click at [961, 482] on div "Production Trigger Imposition Remove production files Files approved by the cli…" at bounding box center [1235, 448] width 645 height 147
click at [1439, 393] on button "Remove production files" at bounding box center [1494, 398] width 109 height 14
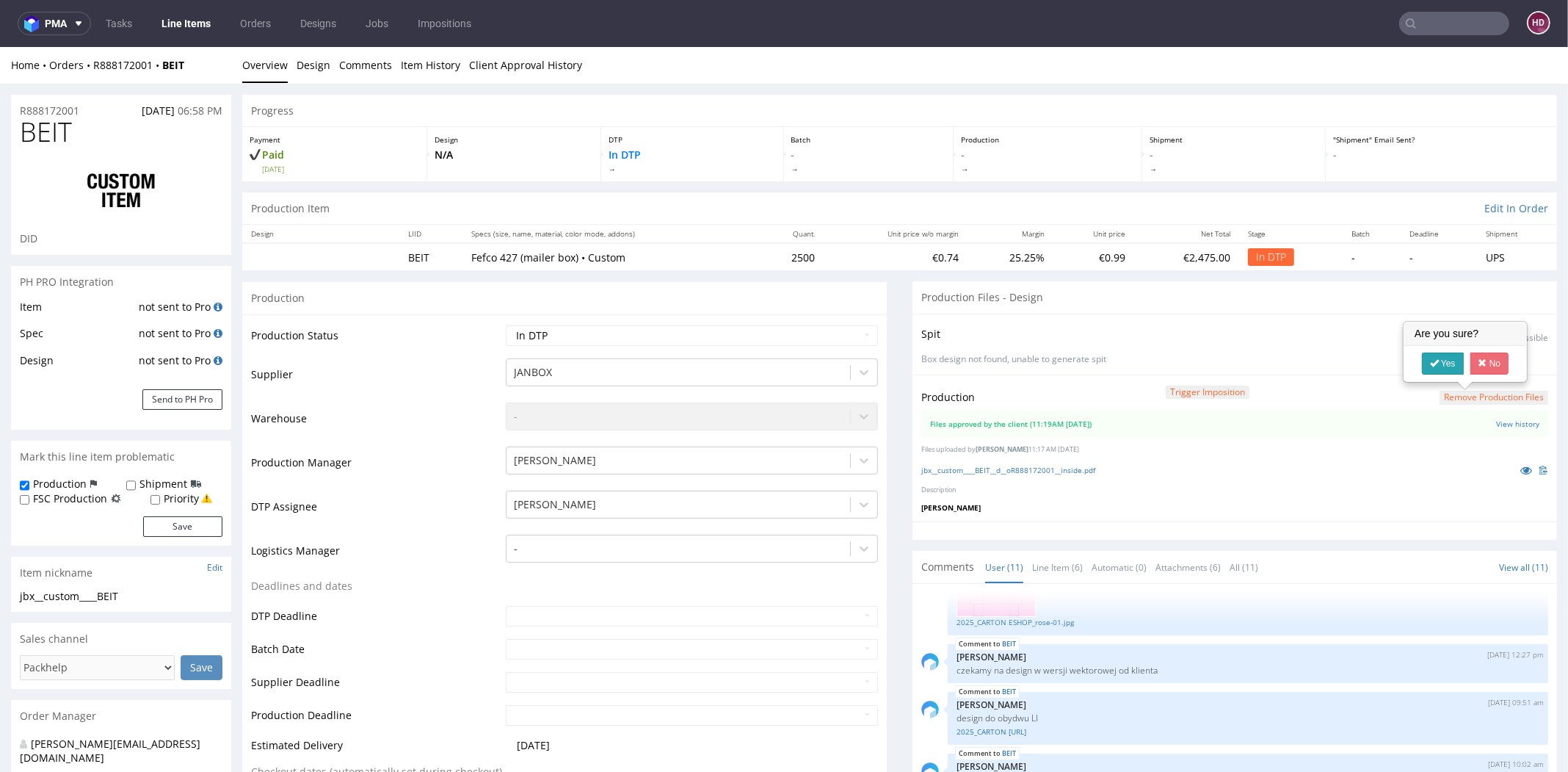
click at [1431, 363] on icon at bounding box center [1434, 363] width 8 height 10
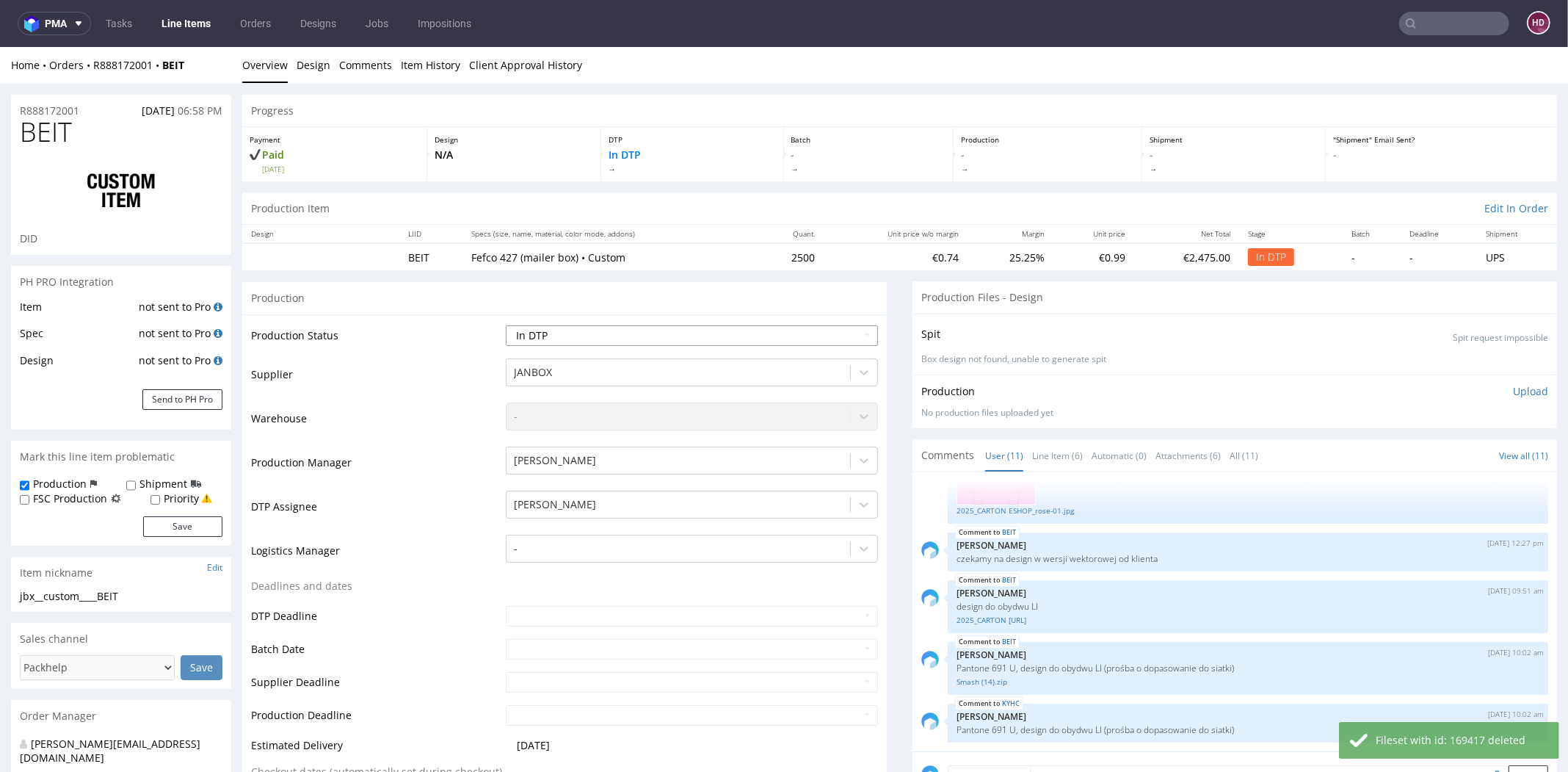
click at [563, 336] on select "Waiting for Artwork Waiting for Diecut Waiting for Mockup Waiting for DTP Waiti…" at bounding box center [692, 335] width 372 height 21
select select "dtp_ca_needed"
click at [506, 325] on select "Waiting for Artwork Waiting for Diecut Waiting for Mockup Waiting for DTP Waiti…" at bounding box center [692, 335] width 372 height 21
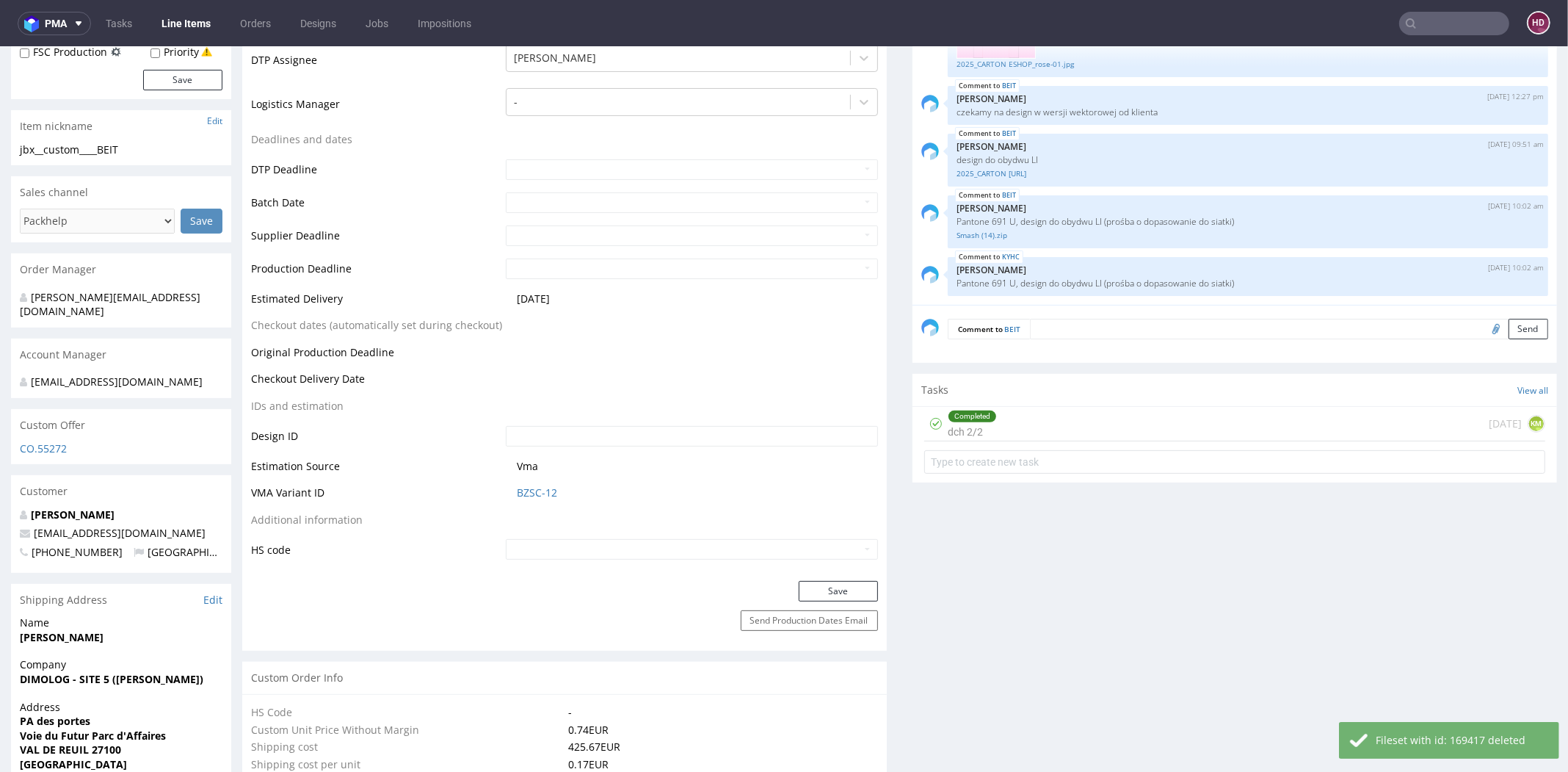
scroll to position [544, 0]
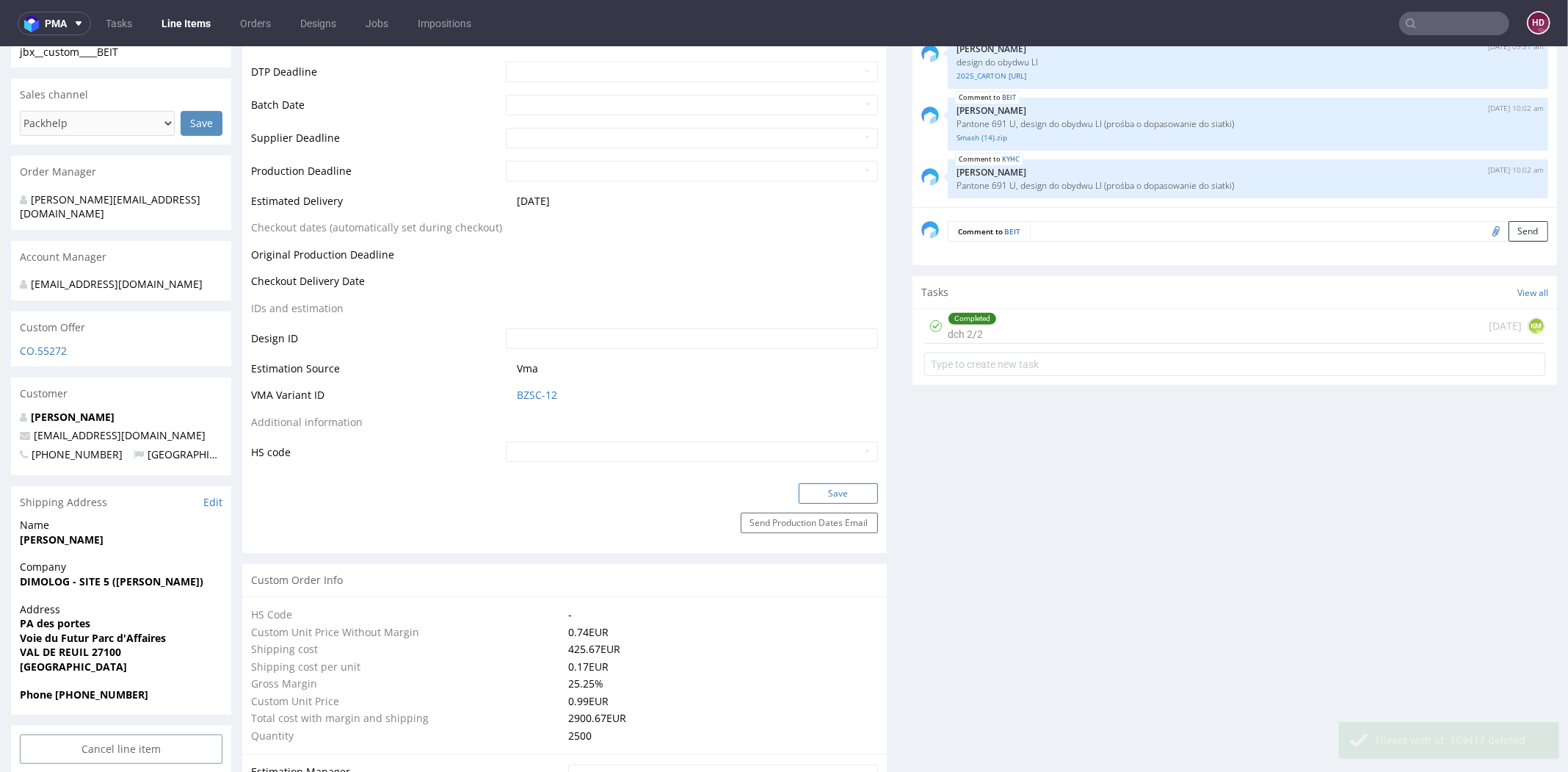
click at [802, 499] on button "Save" at bounding box center [838, 493] width 79 height 21
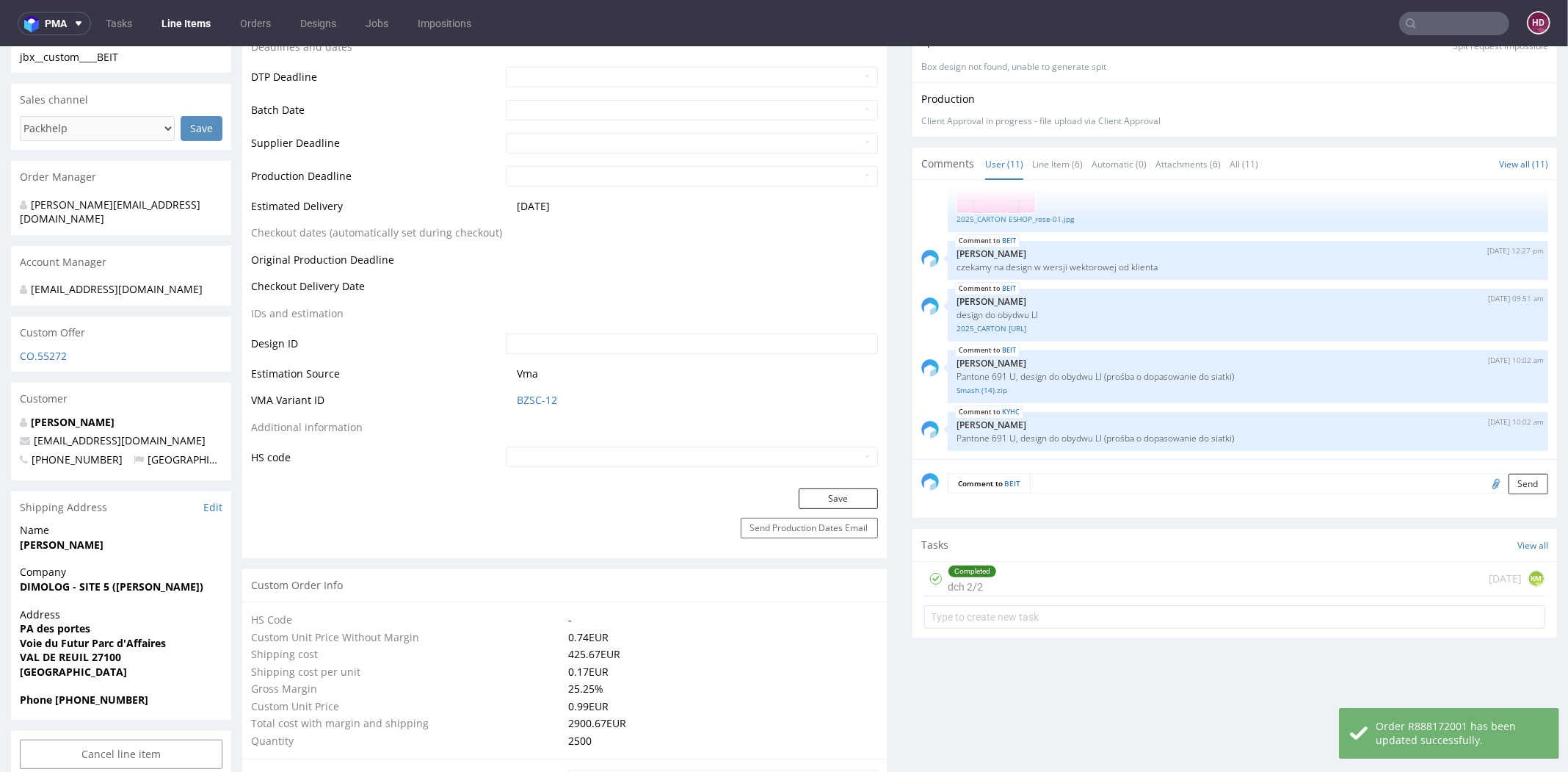
scroll to position [0, 0]
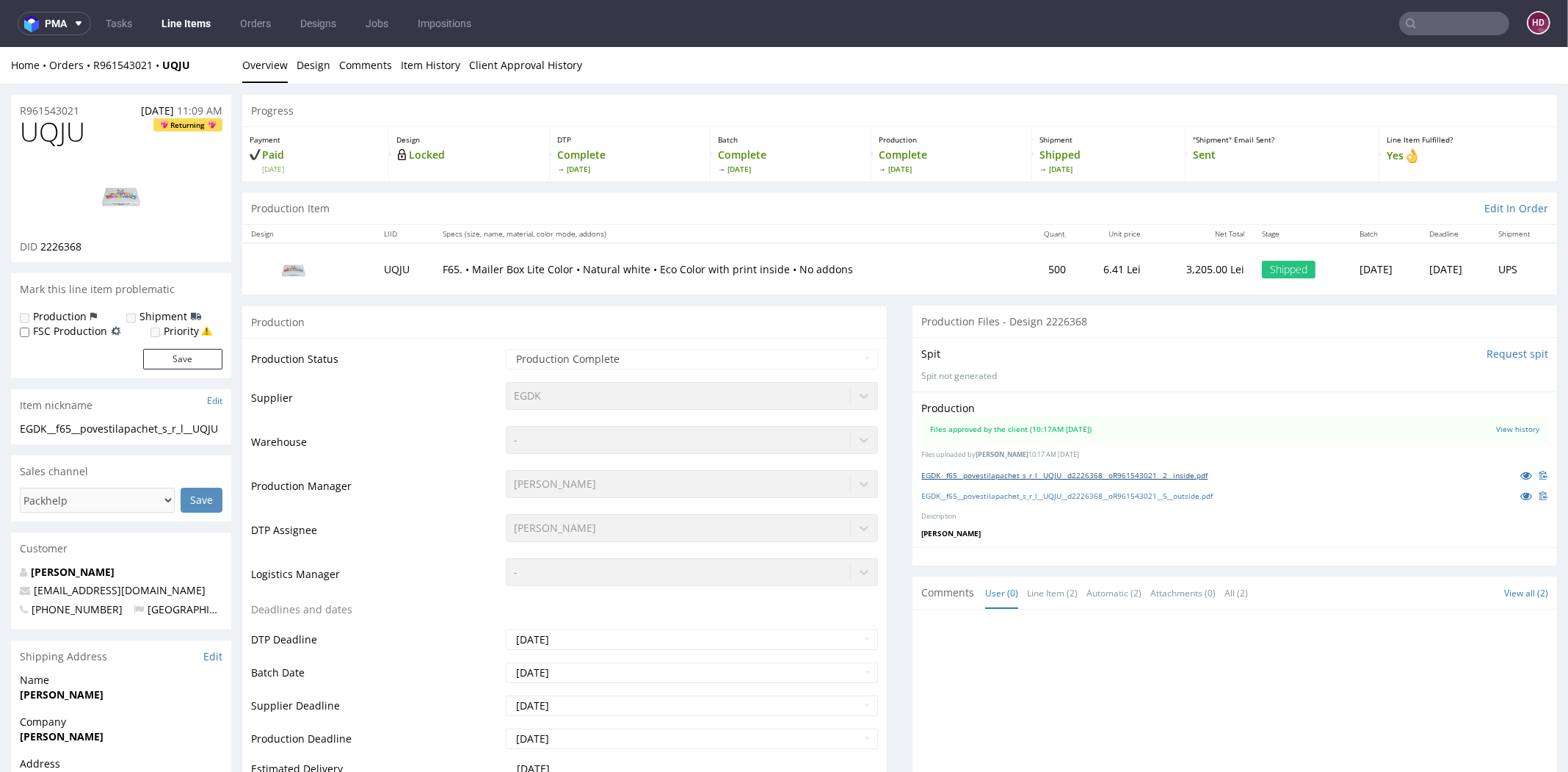
click at [1200, 473] on link "EGDK__f65__povestilapachet_s_r_l__UQJU__d2226368__oR961543021__2__inside.pdf" at bounding box center [1064, 475] width 287 height 10
click at [1182, 497] on link "EGDK__f65__povestilapachet_s_r_l__UQJU__d2226368__oR961543021__5__outside.pdf" at bounding box center [1067, 495] width 291 height 10
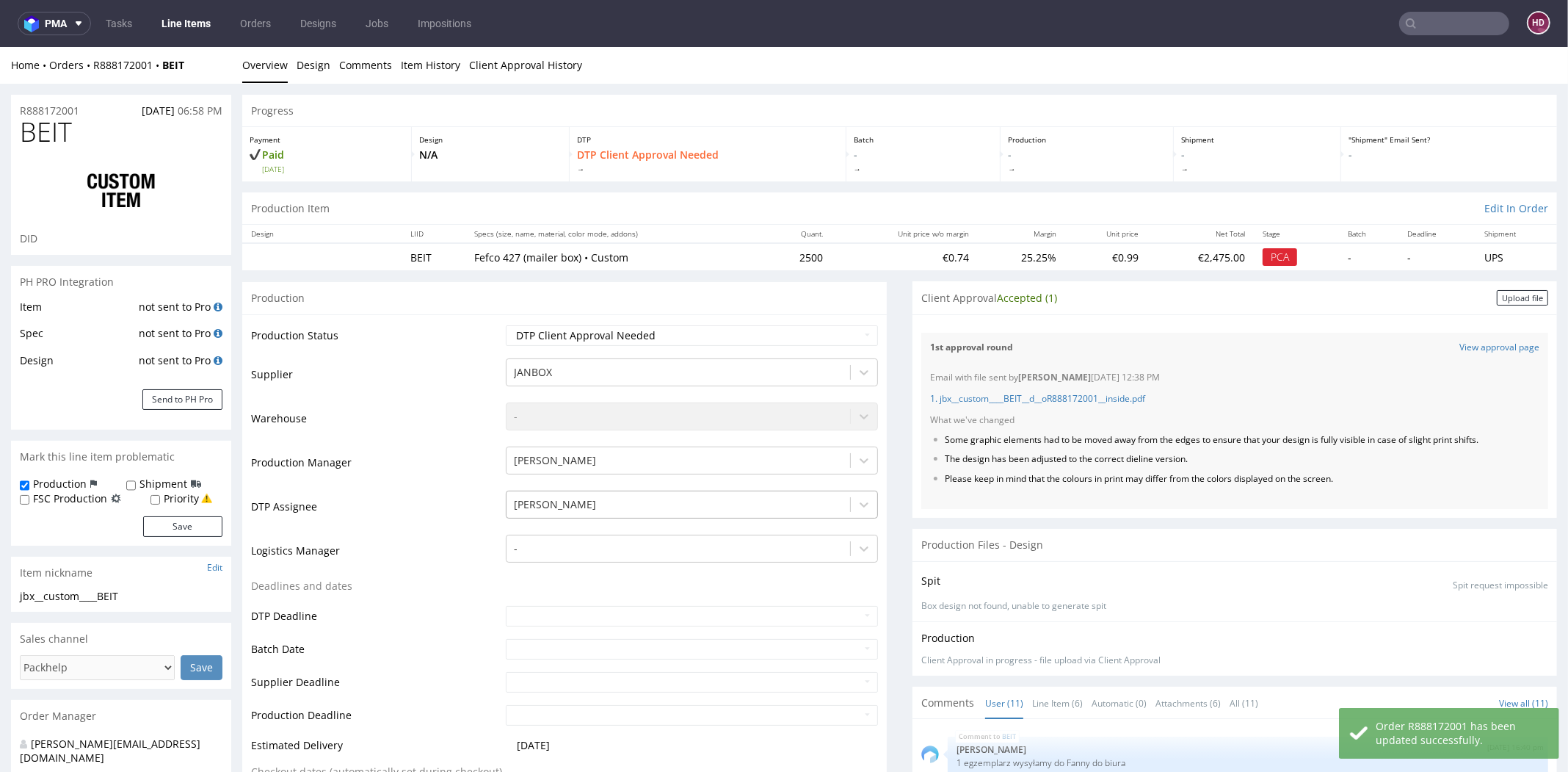
scroll to position [494, 0]
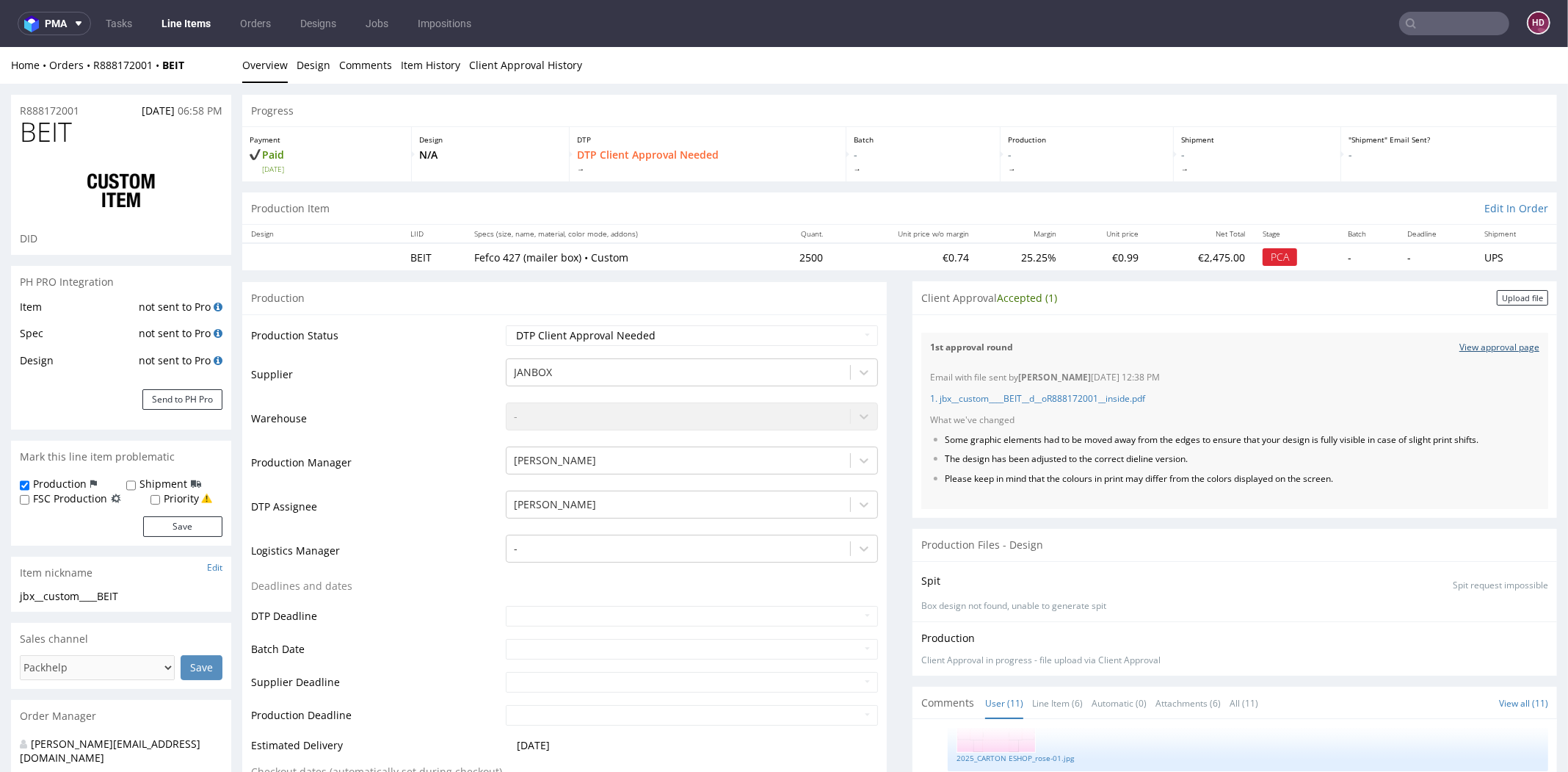
click at [1459, 342] on link "View approval page" at bounding box center [1499, 347] width 80 height 12
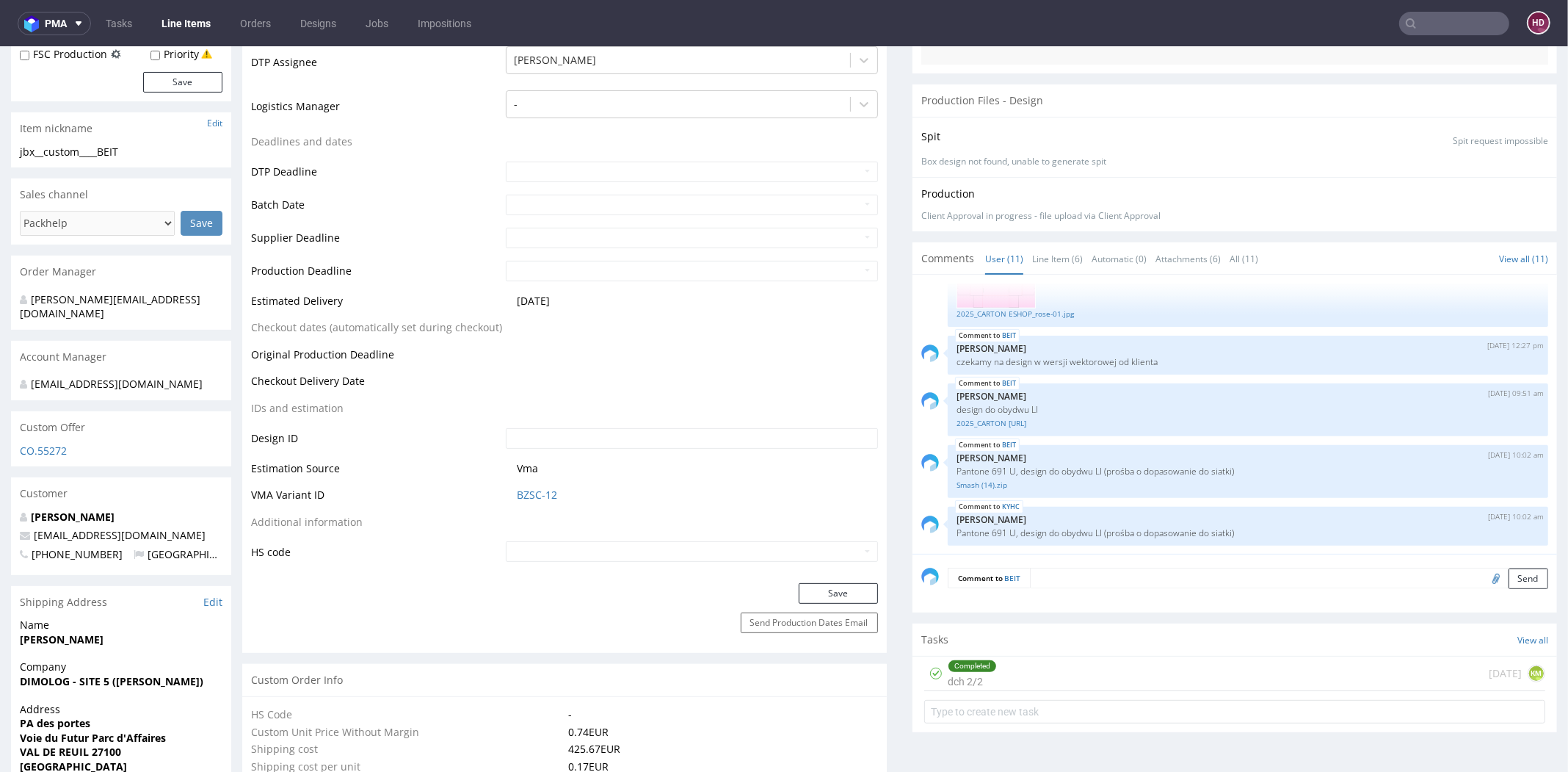
scroll to position [0, 0]
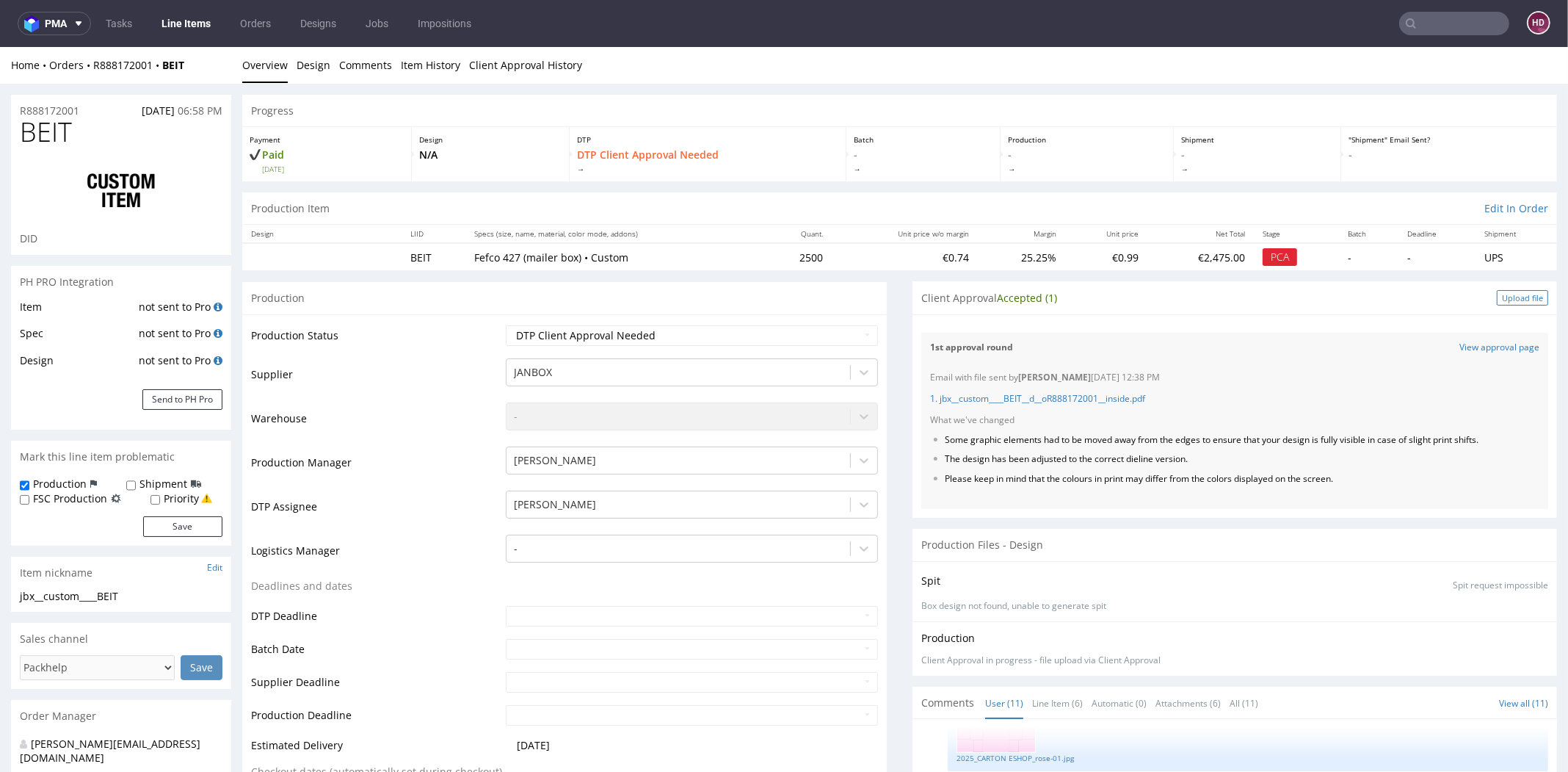
click at [1499, 297] on div "Upload file" at bounding box center [1522, 297] width 51 height 15
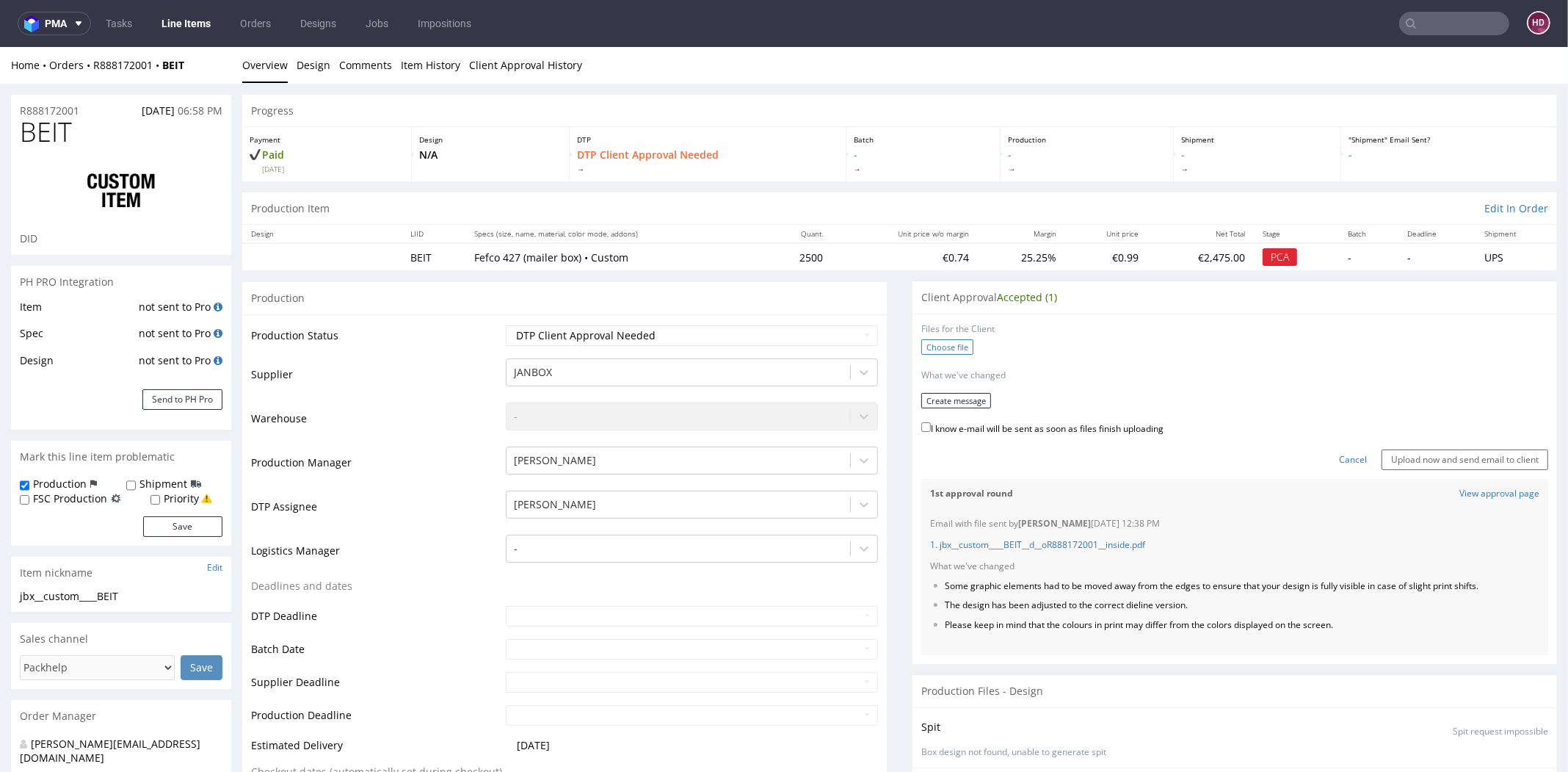
click at [927, 341] on label "Choose file" at bounding box center [947, 347] width 52 height 15
click at [0, 47] on input "Choose file" at bounding box center [0, 47] width 0 height 0
click at [968, 396] on button "Create message" at bounding box center [956, 396] width 70 height 15
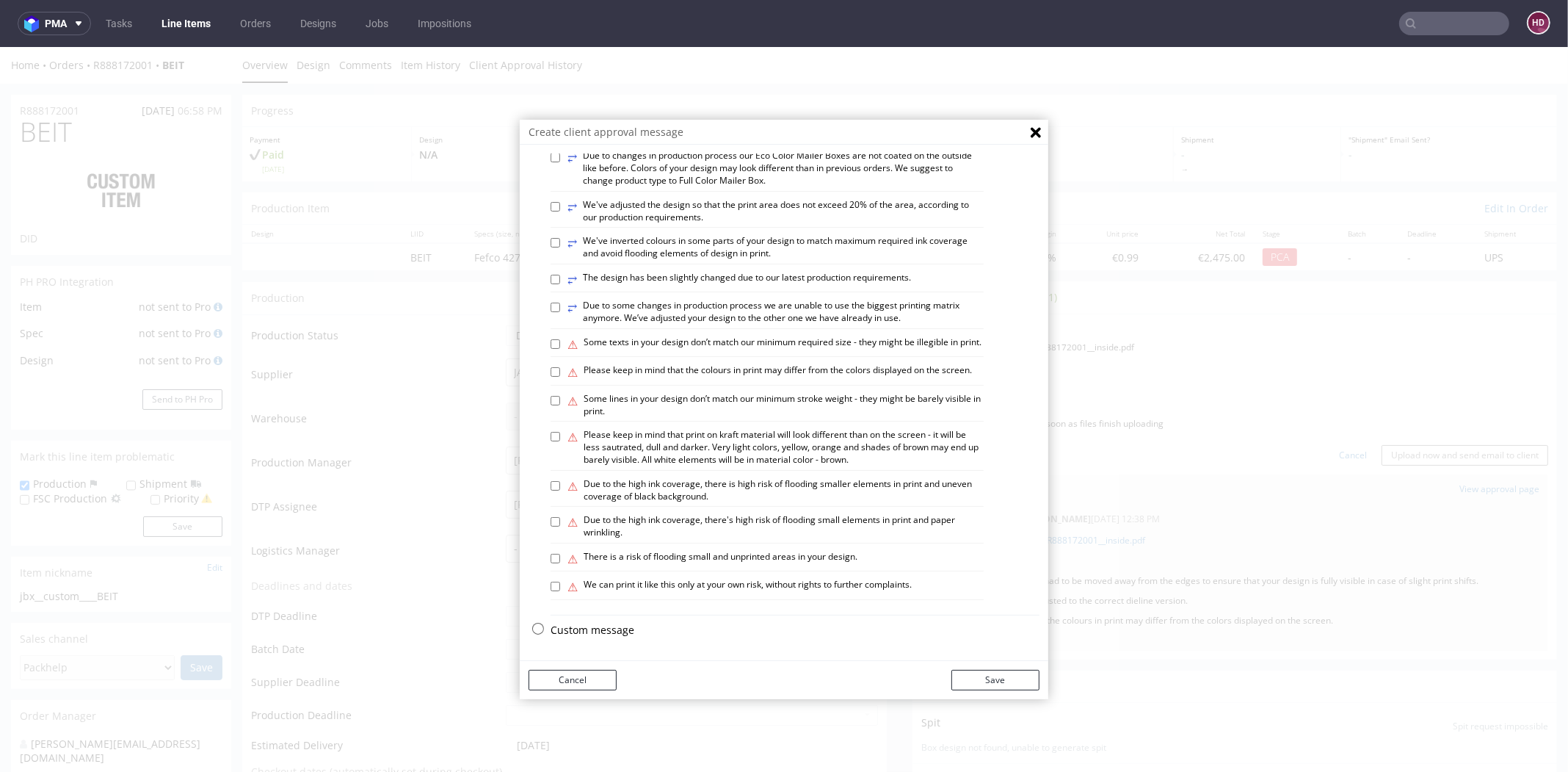
scroll to position [767, 0]
click at [1031, 128] on icon "Close" at bounding box center [1035, 132] width 10 height 10
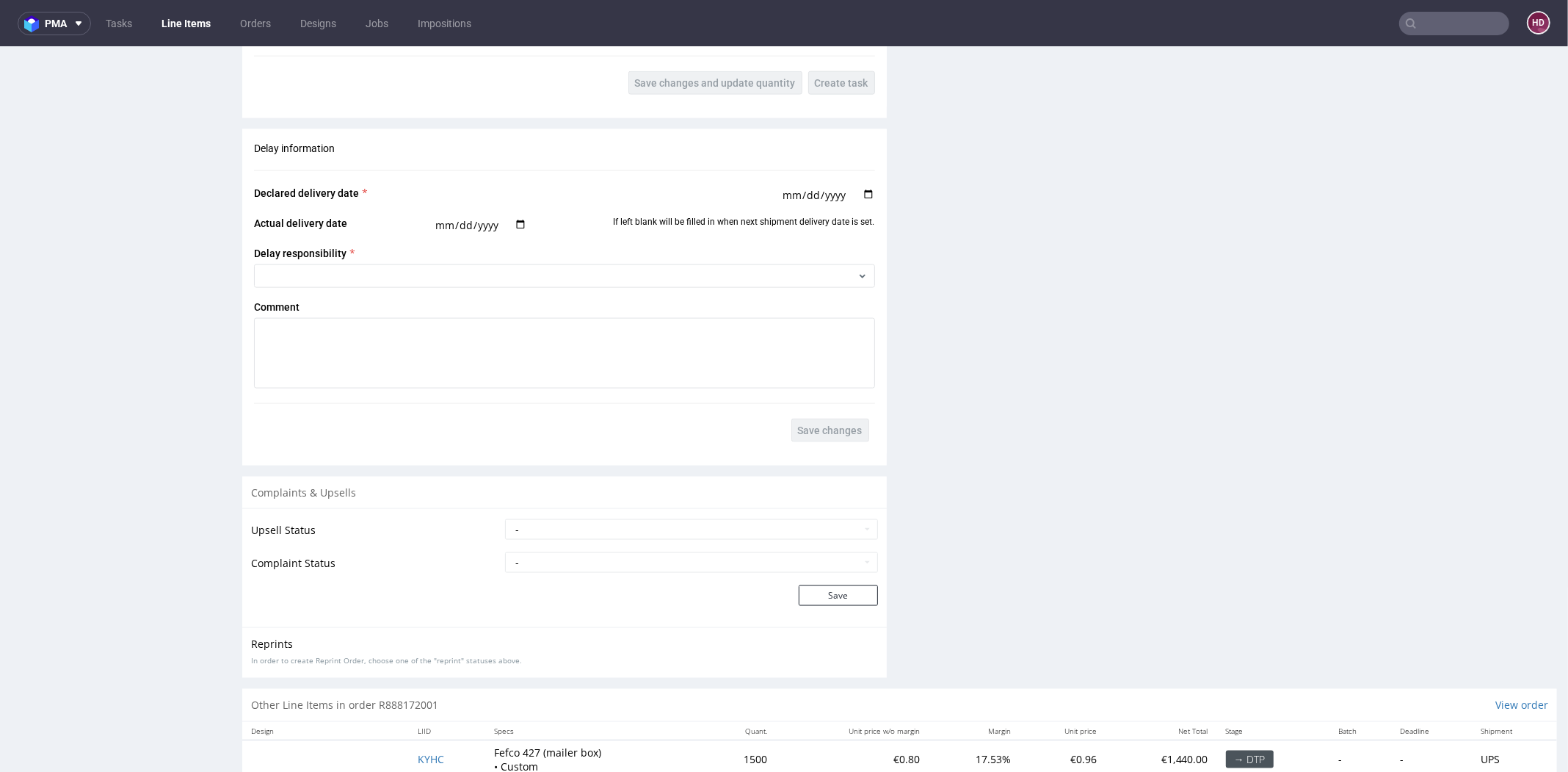
scroll to position [2317, 0]
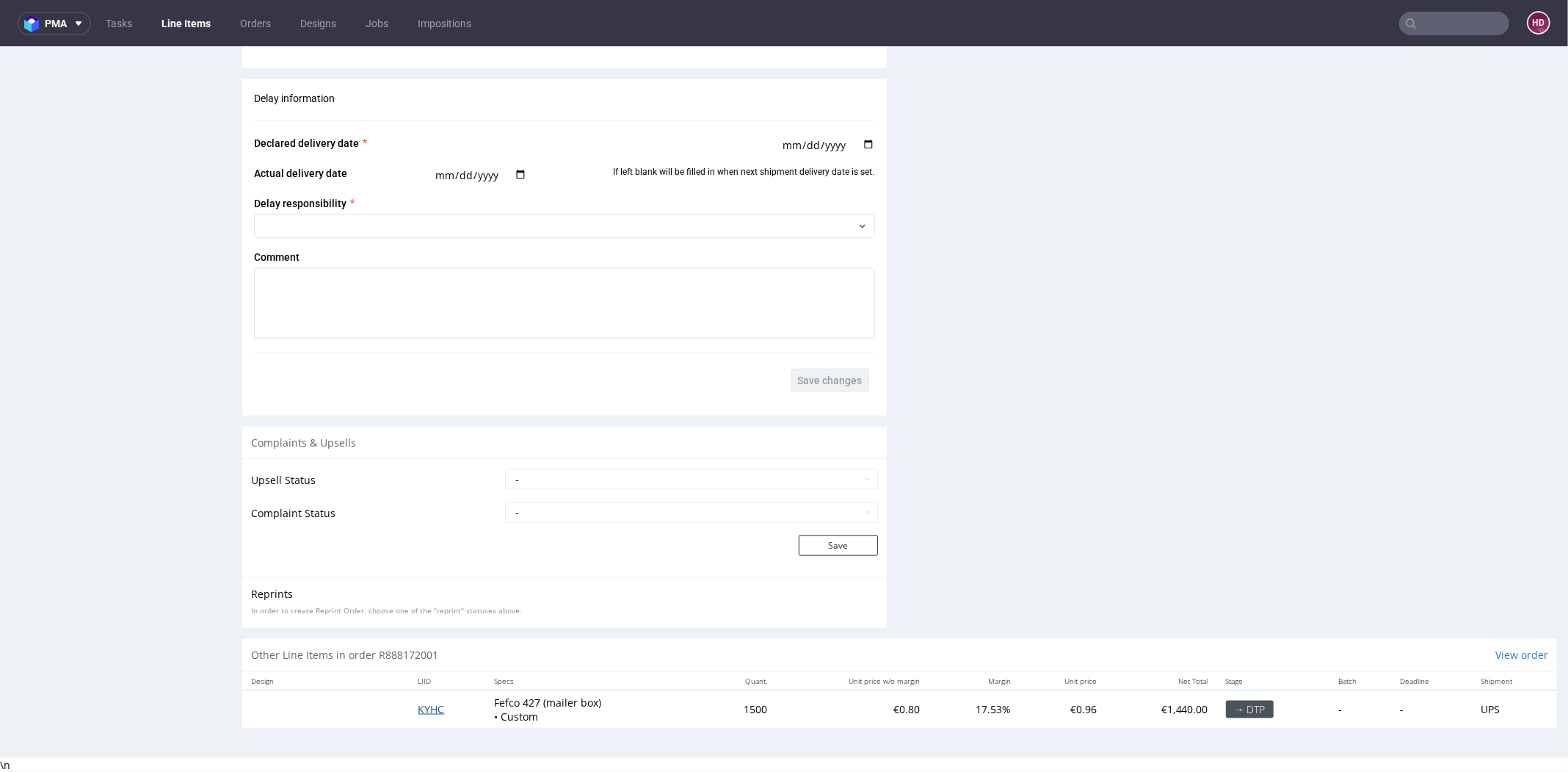
click at [428, 715] on span "KYHC" at bounding box center [431, 709] width 26 height 14
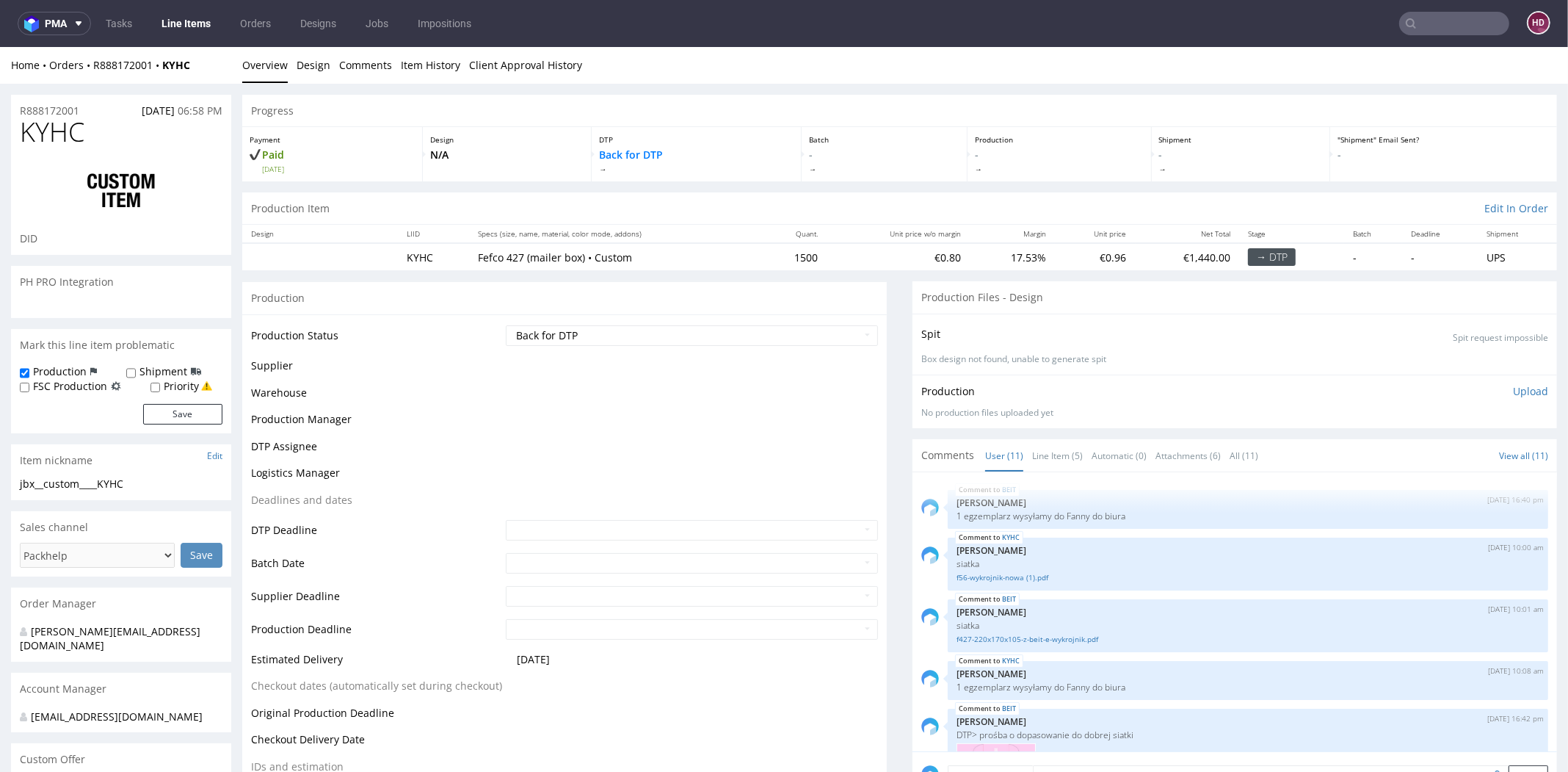
scroll to position [494, 0]
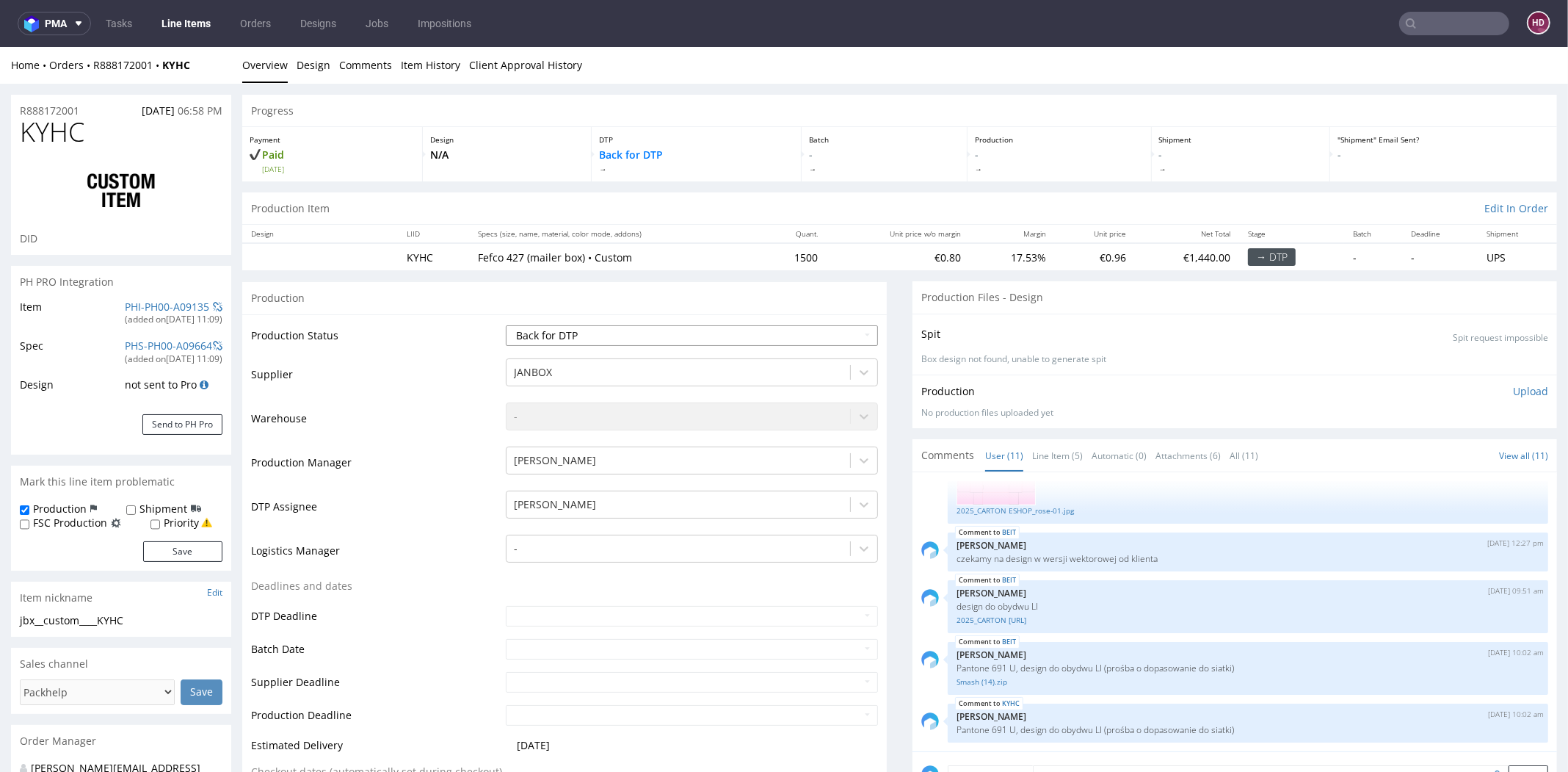
click at [527, 338] on select "Waiting for Artwork Waiting for Diecut Waiting for Mockup Waiting for DTP Waiti…" at bounding box center [692, 335] width 372 height 21
select select "dtp_ca_needed"
click at [506, 325] on select "Waiting for Artwork Waiting for Diecut Waiting for Mockup Waiting for DTP Waiti…" at bounding box center [692, 335] width 372 height 21
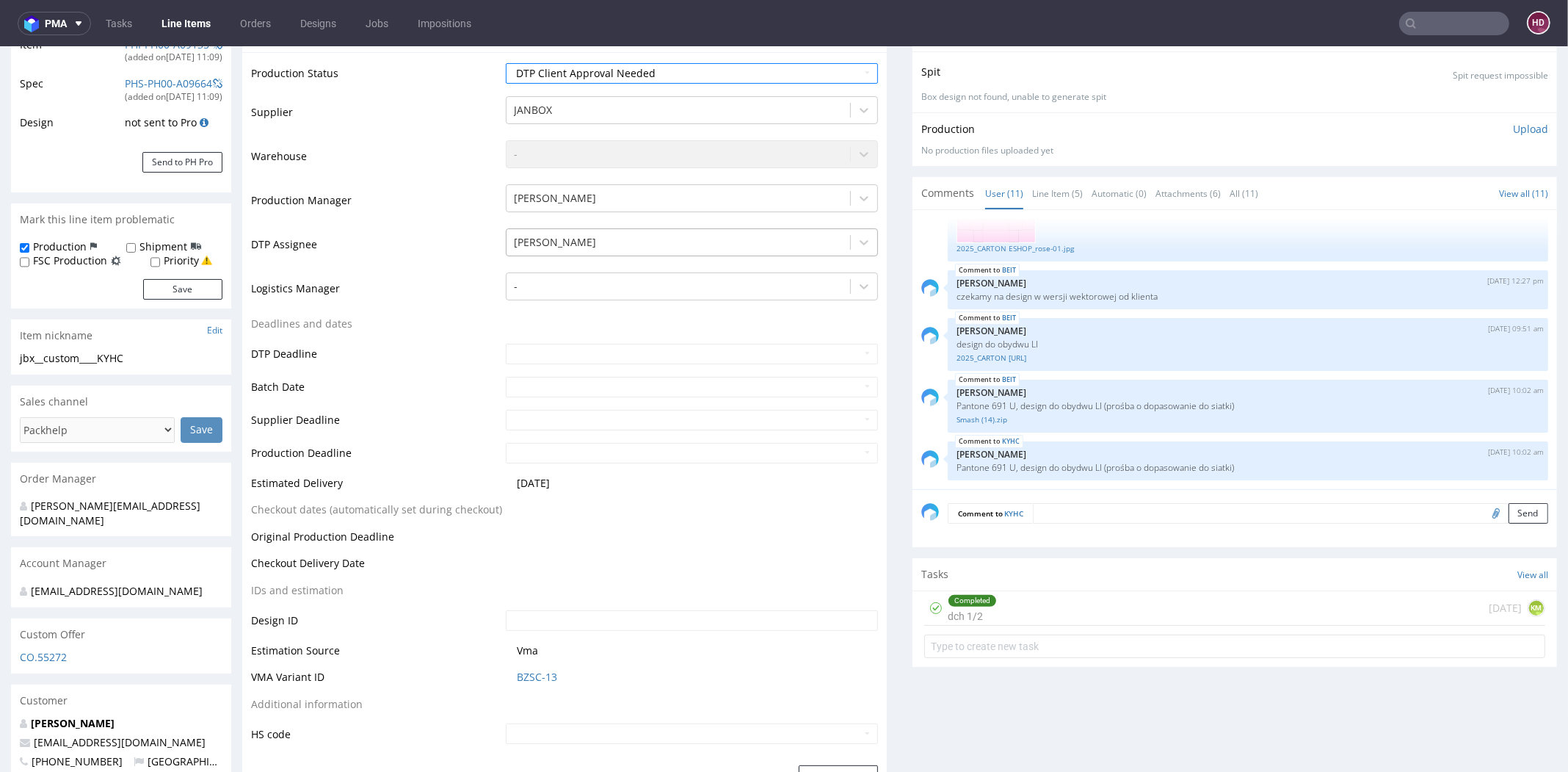
scroll to position [488, 0]
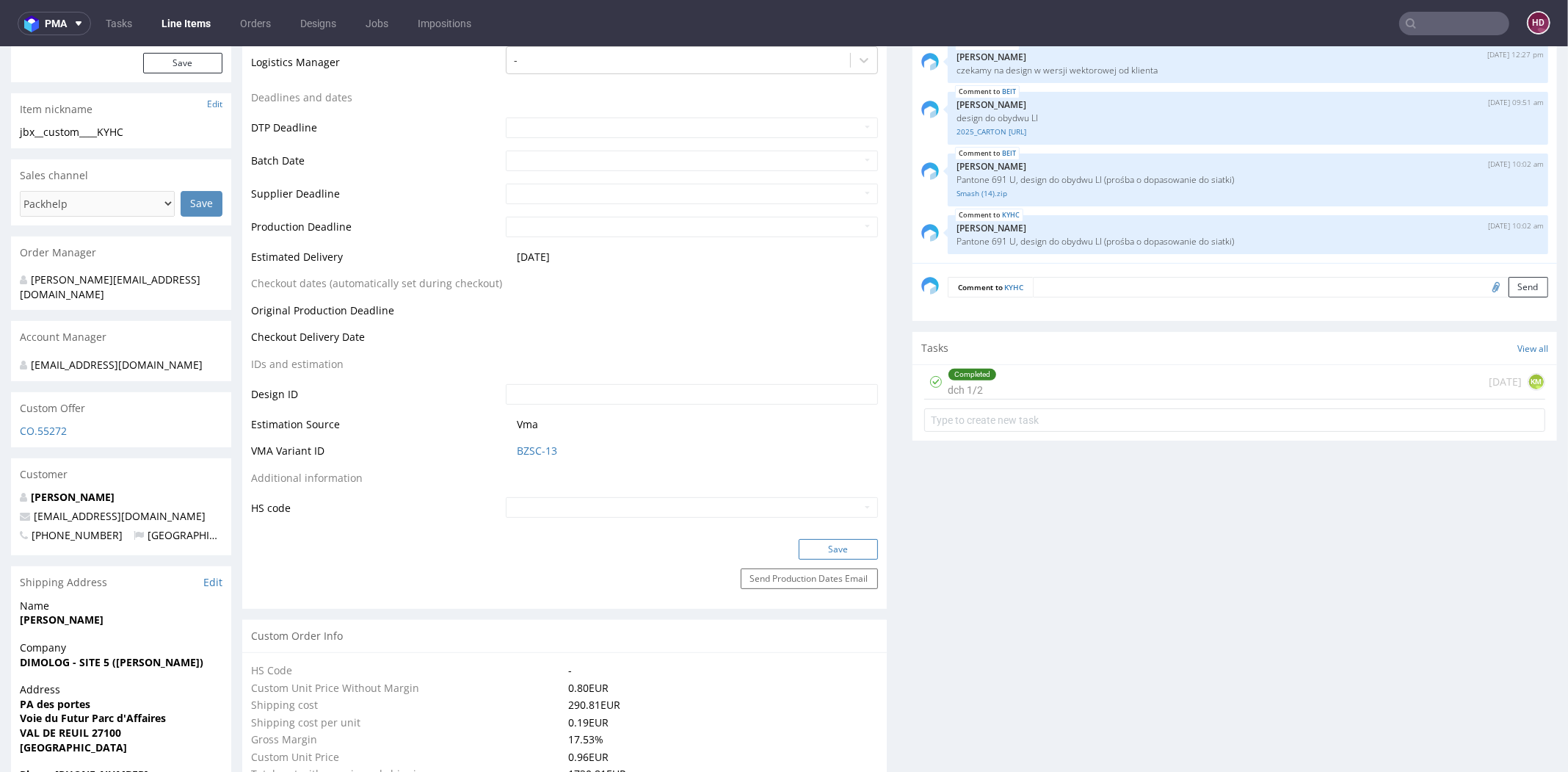
click at [800, 548] on button "Save" at bounding box center [838, 549] width 79 height 21
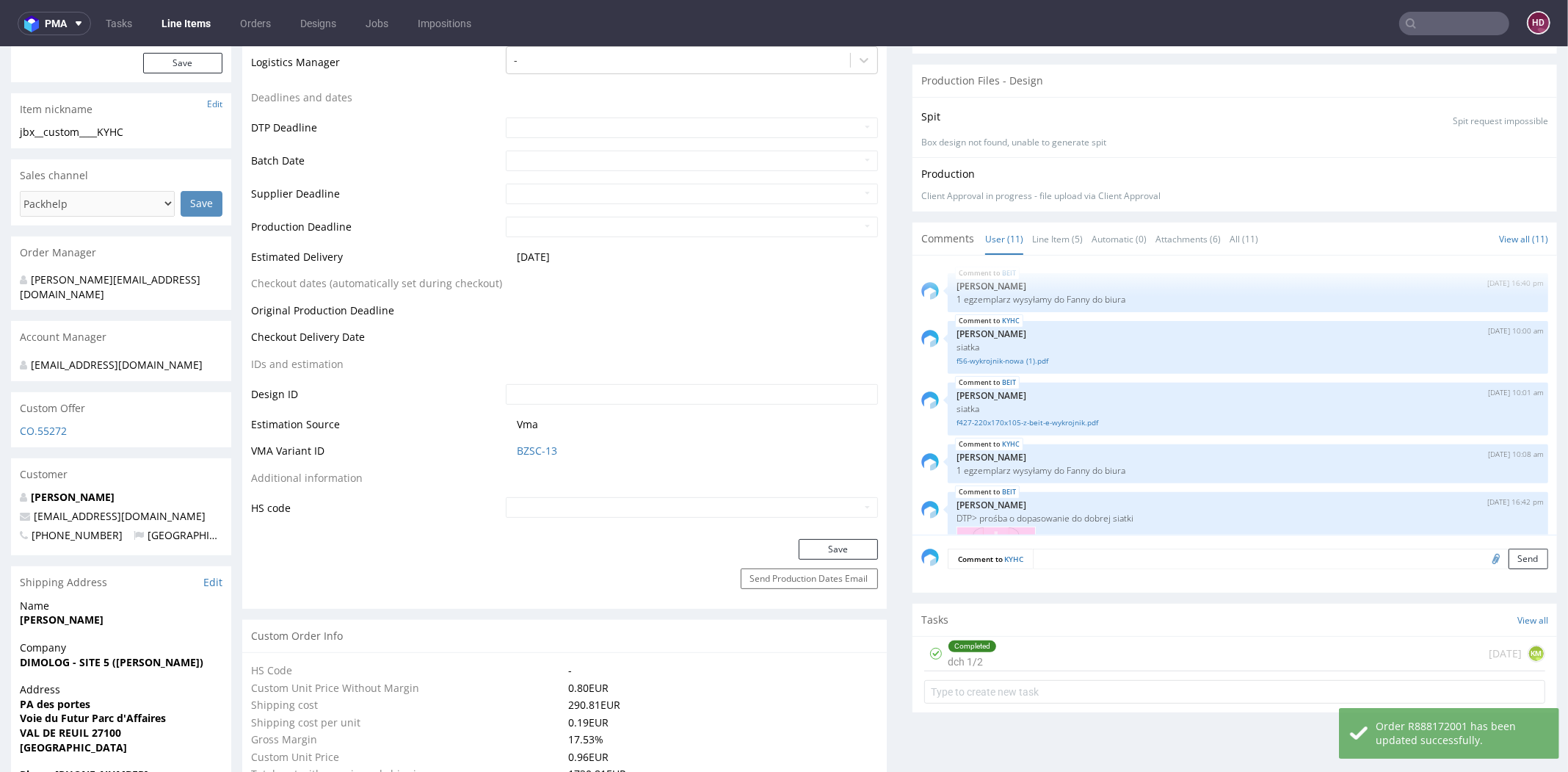
scroll to position [0, 0]
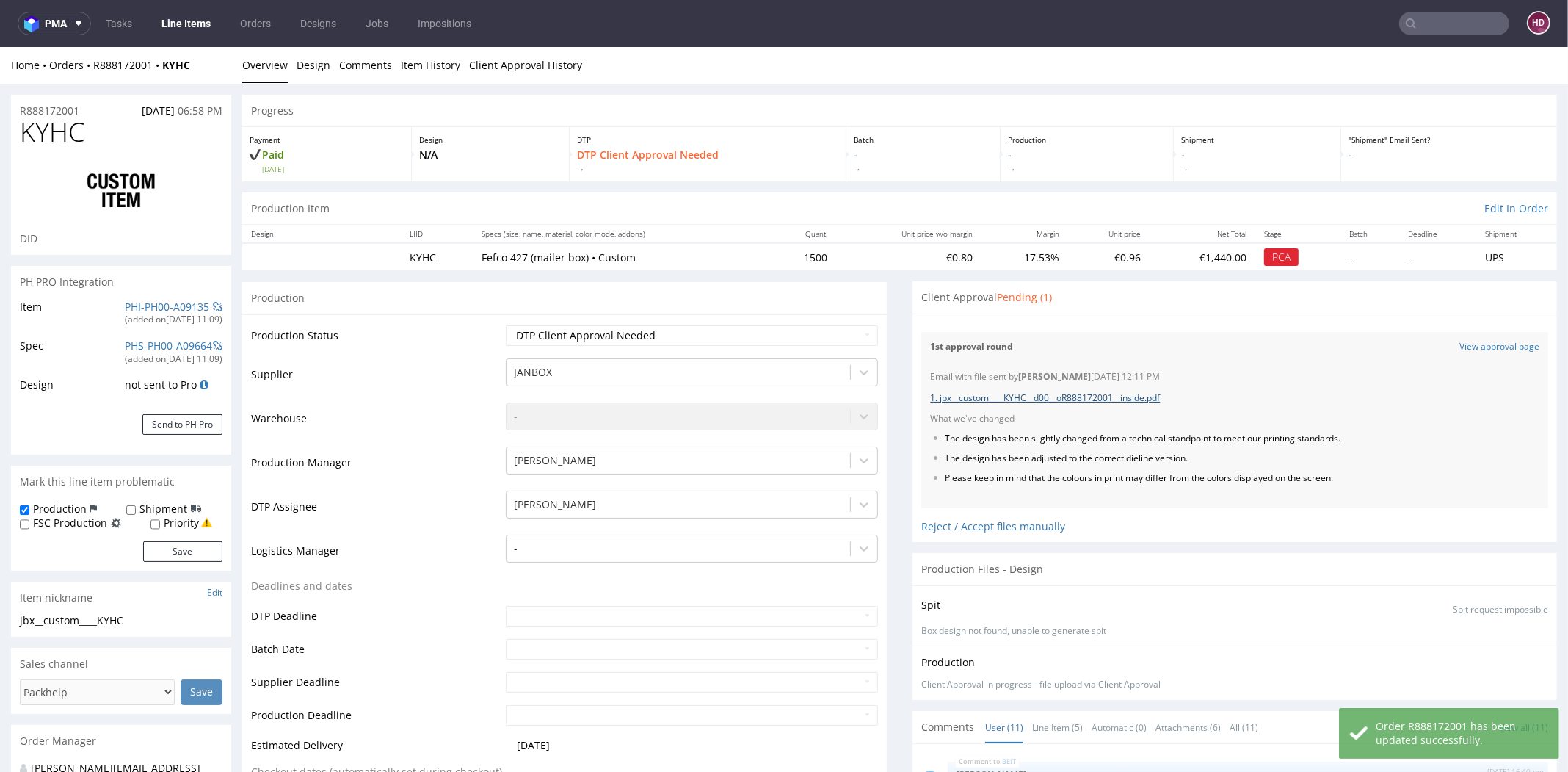
click at [1077, 396] on link "1. jbx__custom____KYHC__d00__oR888172001__inside.pdf" at bounding box center [1045, 398] width 230 height 12
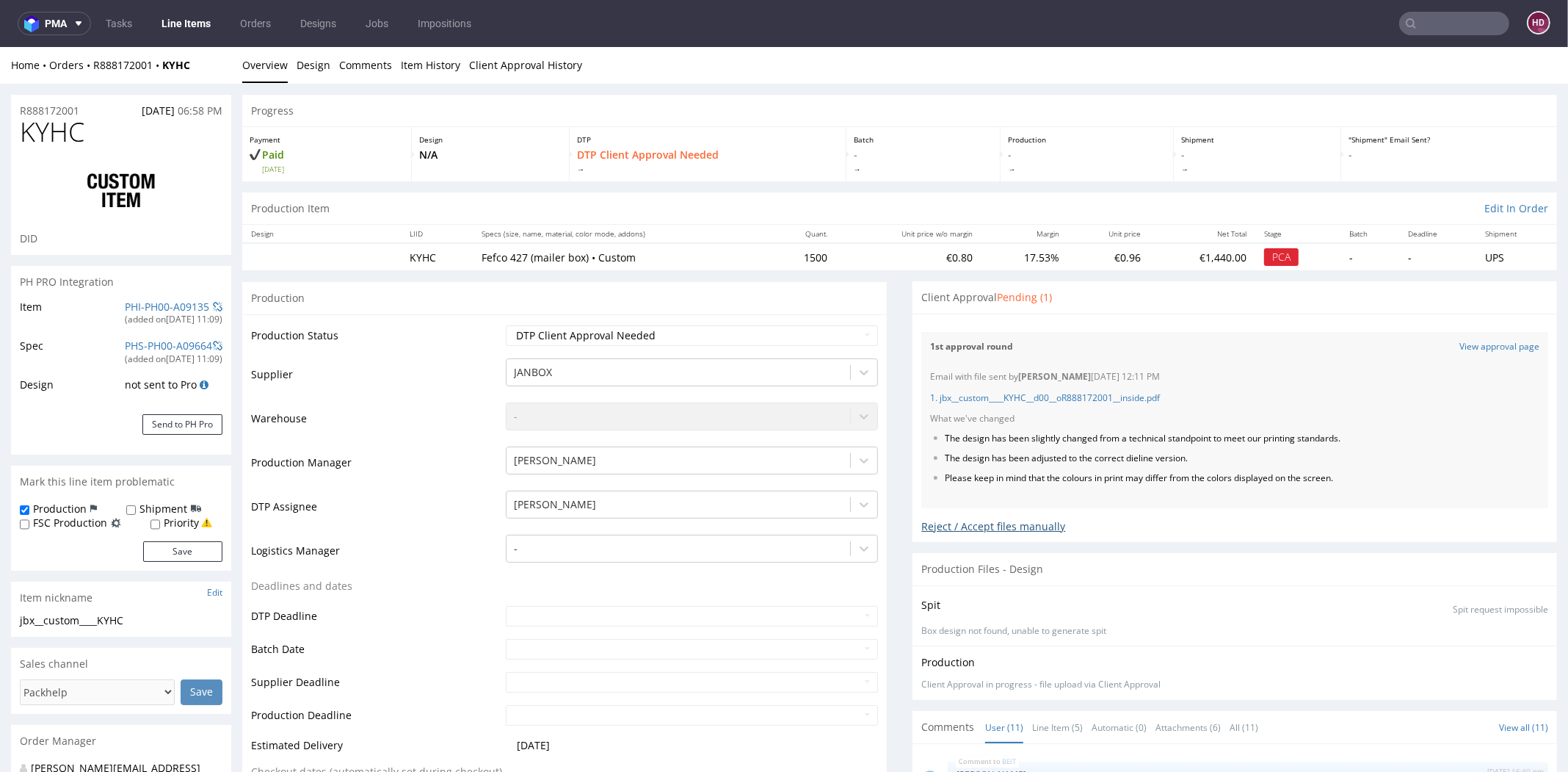
click at [923, 530] on div "Reject / Accept files manually" at bounding box center [1235, 521] width 627 height 26
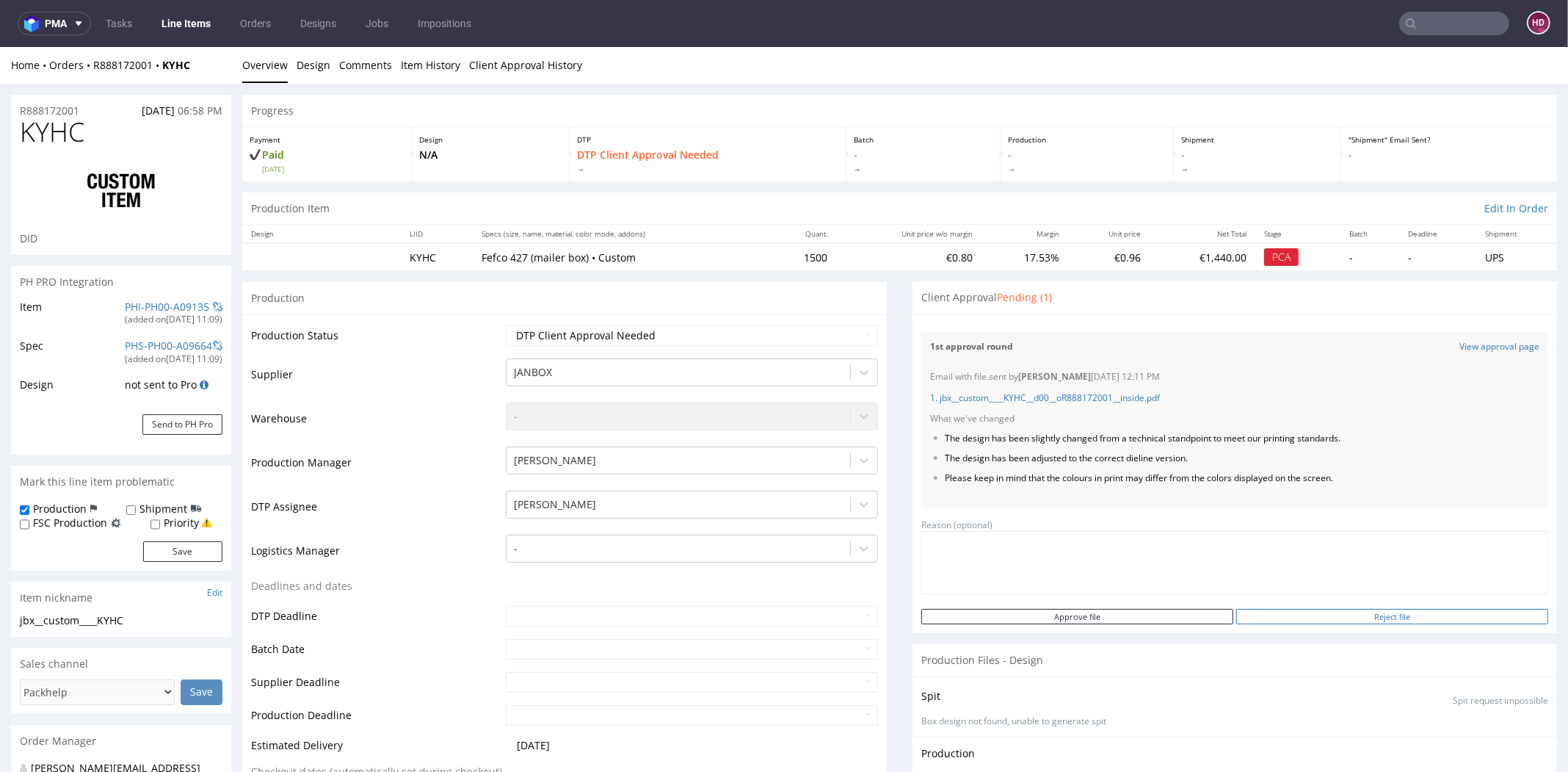
click at [1371, 611] on input "Reject file" at bounding box center [1392, 616] width 312 height 15
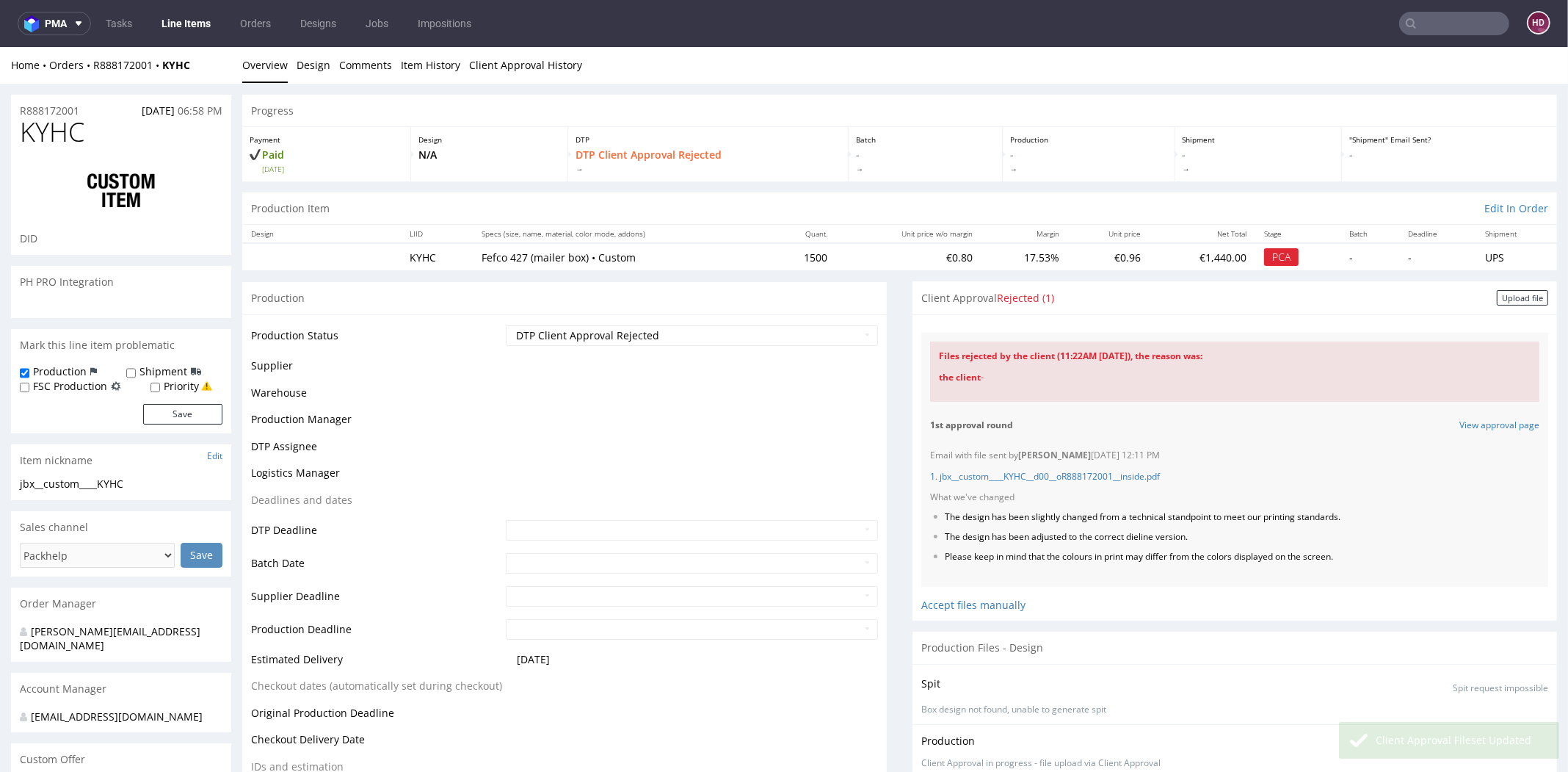
scroll to position [494, 0]
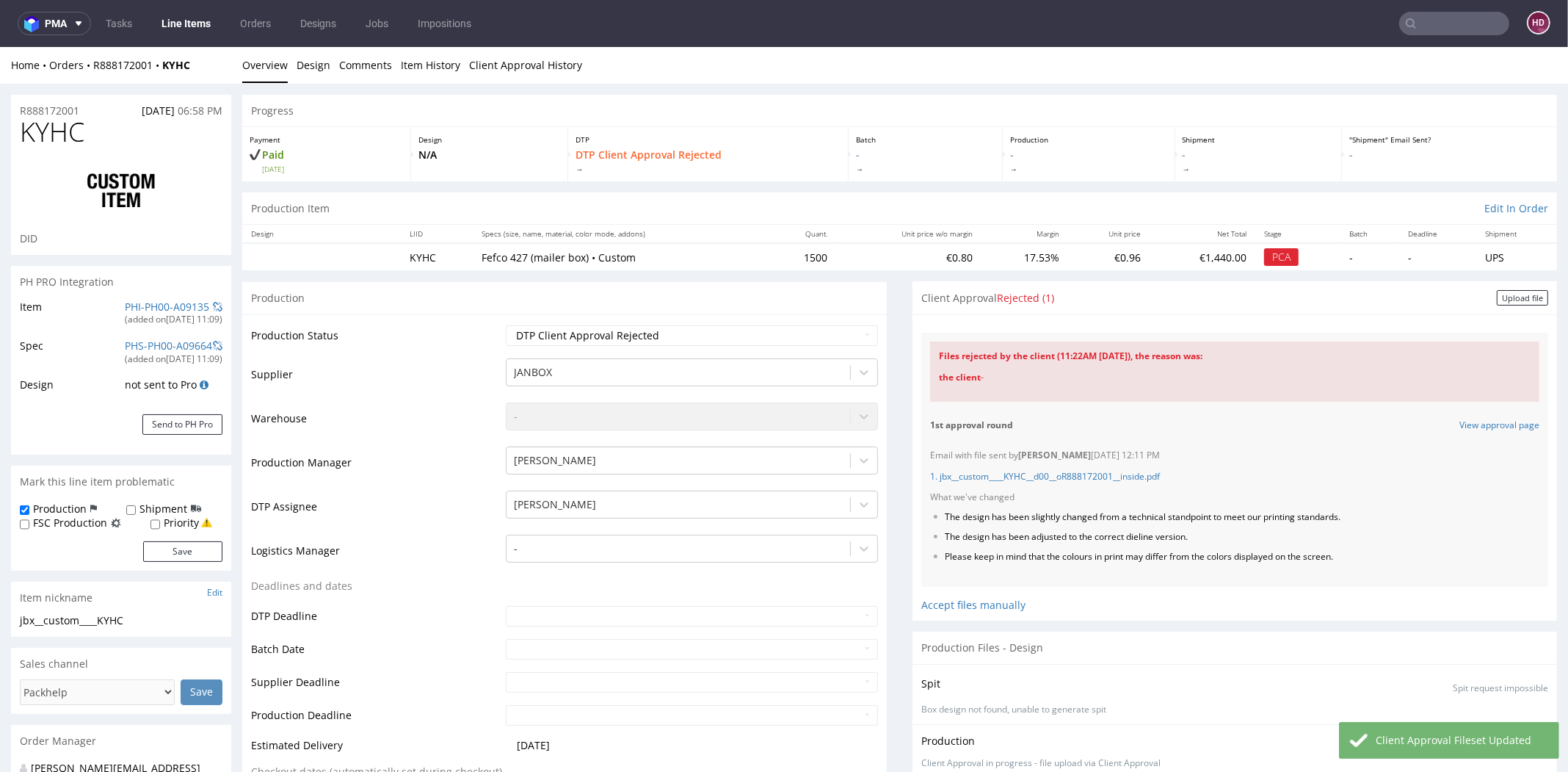
click at [1504, 287] on div "Client Approval Rejected (1) Upload file" at bounding box center [1235, 297] width 645 height 33
click at [1497, 294] on div "Upload file" at bounding box center [1522, 297] width 51 height 15
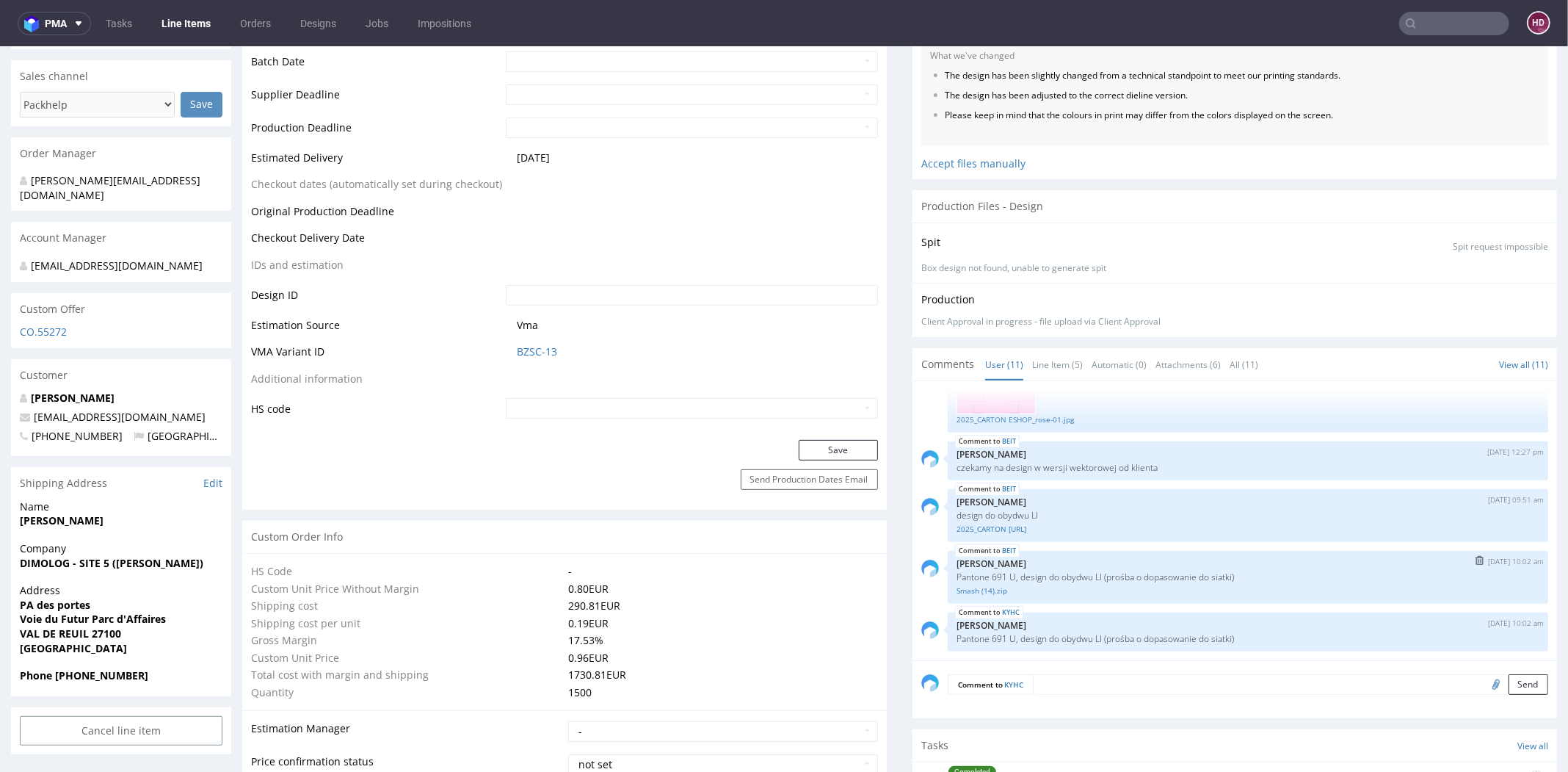
scroll to position [590, 0]
click at [976, 585] on link "Smash (14).zip" at bounding box center [1248, 588] width 583 height 11
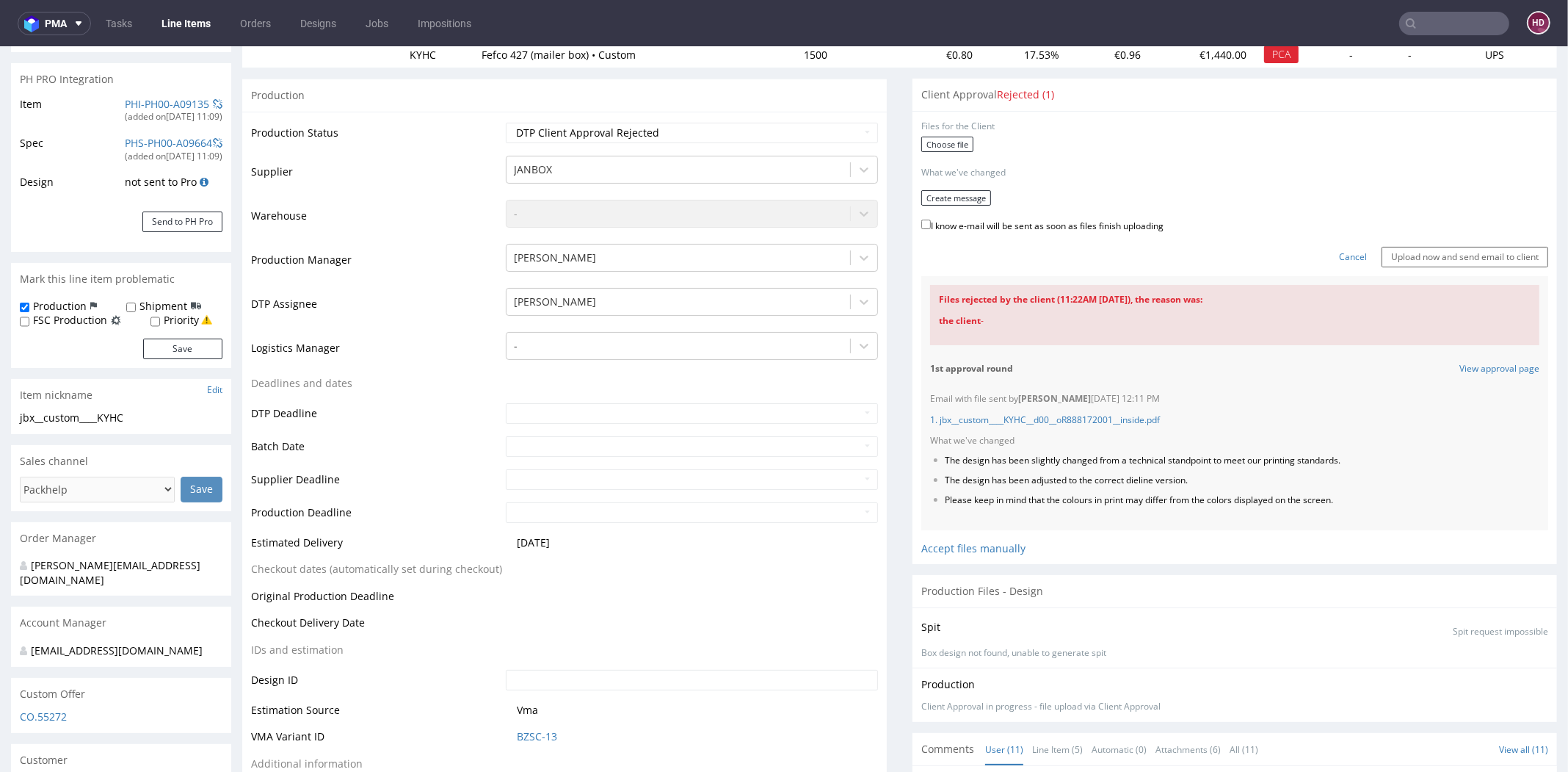
scroll to position [0, 0]
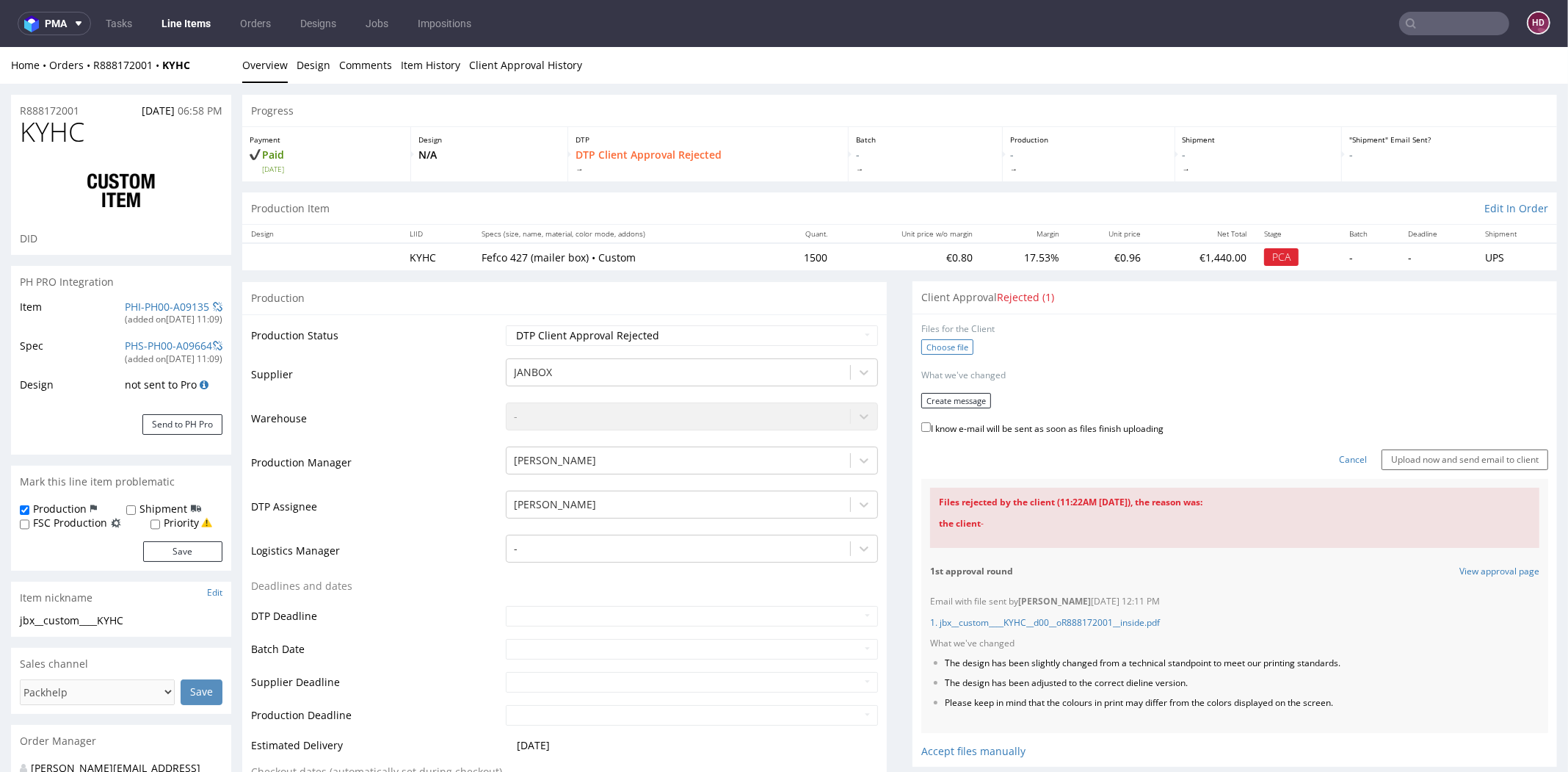
click at [935, 343] on label "Choose file" at bounding box center [947, 347] width 52 height 15
click at [0, 47] on input "Choose file" at bounding box center [0, 47] width 0 height 0
click at [921, 396] on button "Create message" at bounding box center [956, 396] width 70 height 15
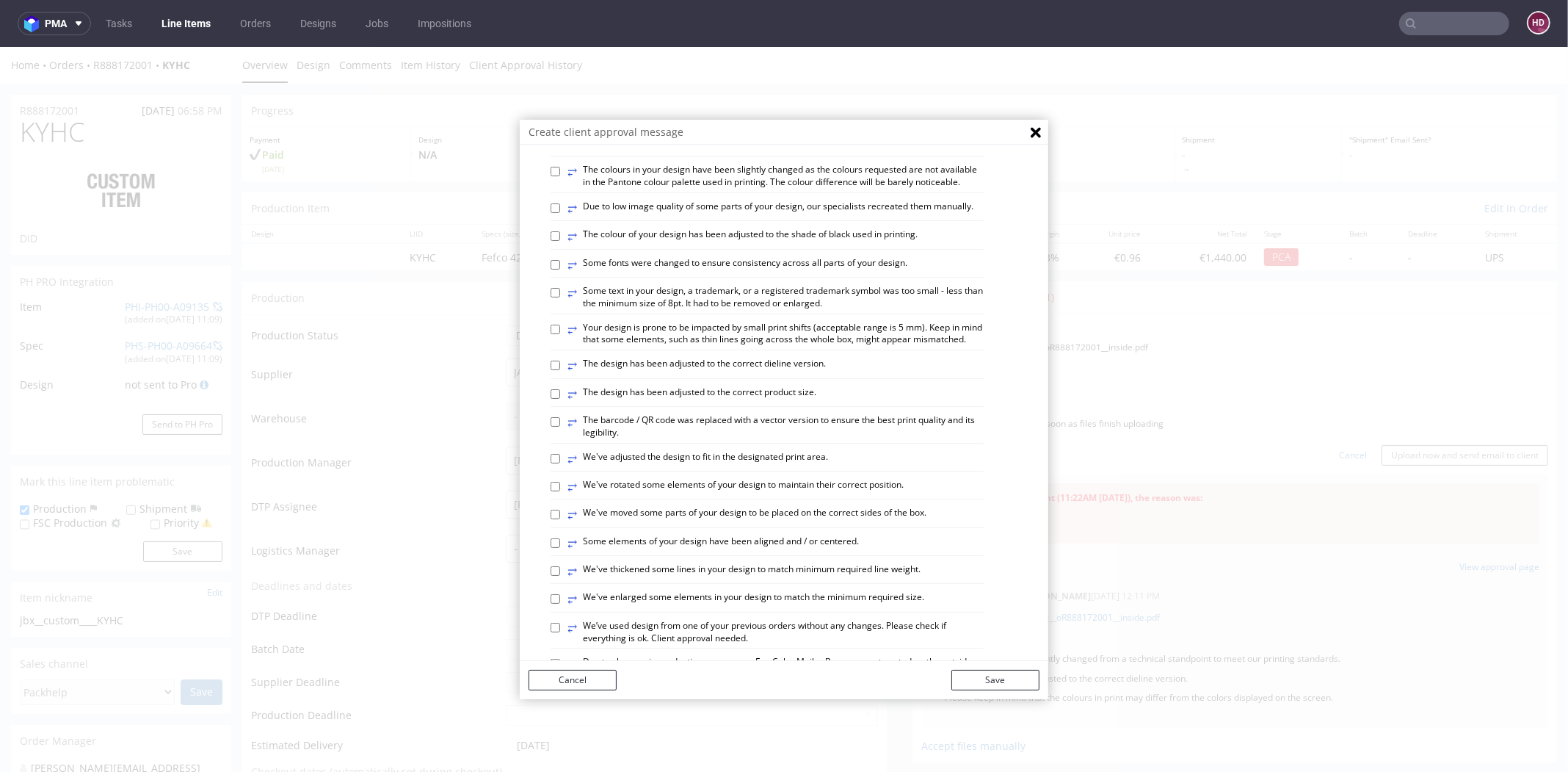
scroll to position [186, 0]
click at [601, 402] on label "⥂ The design has been adjusted to the correct product size." at bounding box center [691, 393] width 249 height 16
click at [560, 398] on input "⥂ The design has been adjusted to the correct product size." at bounding box center [555, 393] width 9 height 9
checkbox input "true"
click at [974, 675] on button "Save" at bounding box center [995, 680] width 88 height 21
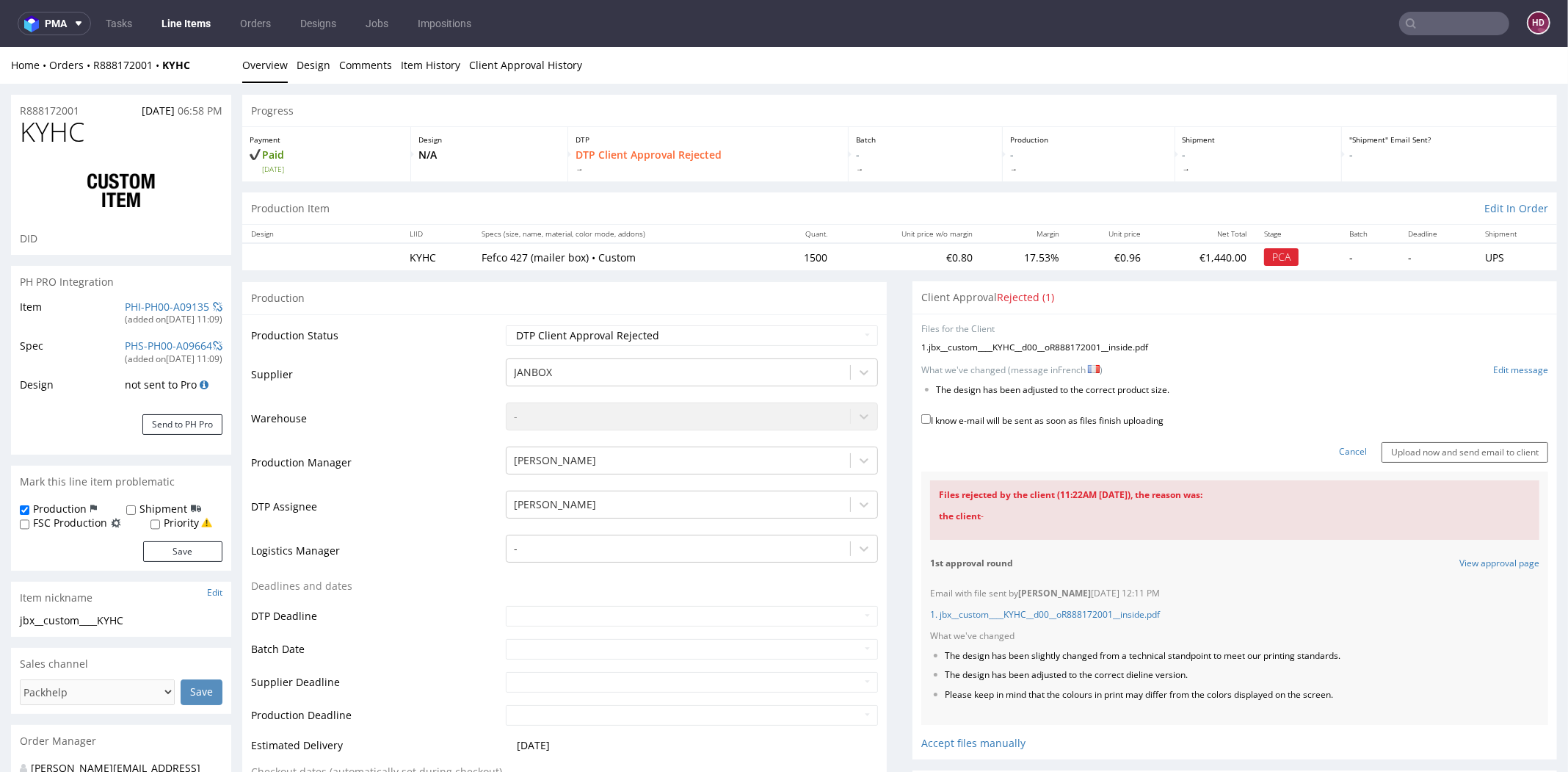
drag, startPoint x: 1175, startPoint y: 419, endPoint x: 948, endPoint y: 381, distance: 230.2
click at [949, 381] on form "Files for the Client 1 . jbx__custom____KYHC__d00__oR888172001__inside.pdf Choo…" at bounding box center [1235, 393] width 627 height 140
click at [1228, 384] on li "The design has been adjusted to the correct product size." at bounding box center [1211, 390] width 550 height 12
drag, startPoint x: 1159, startPoint y: 383, endPoint x: 917, endPoint y: 390, distance: 242.1
click at [921, 390] on ul "The design has been adjusted to the correct product size." at bounding box center [1235, 390] width 627 height 12
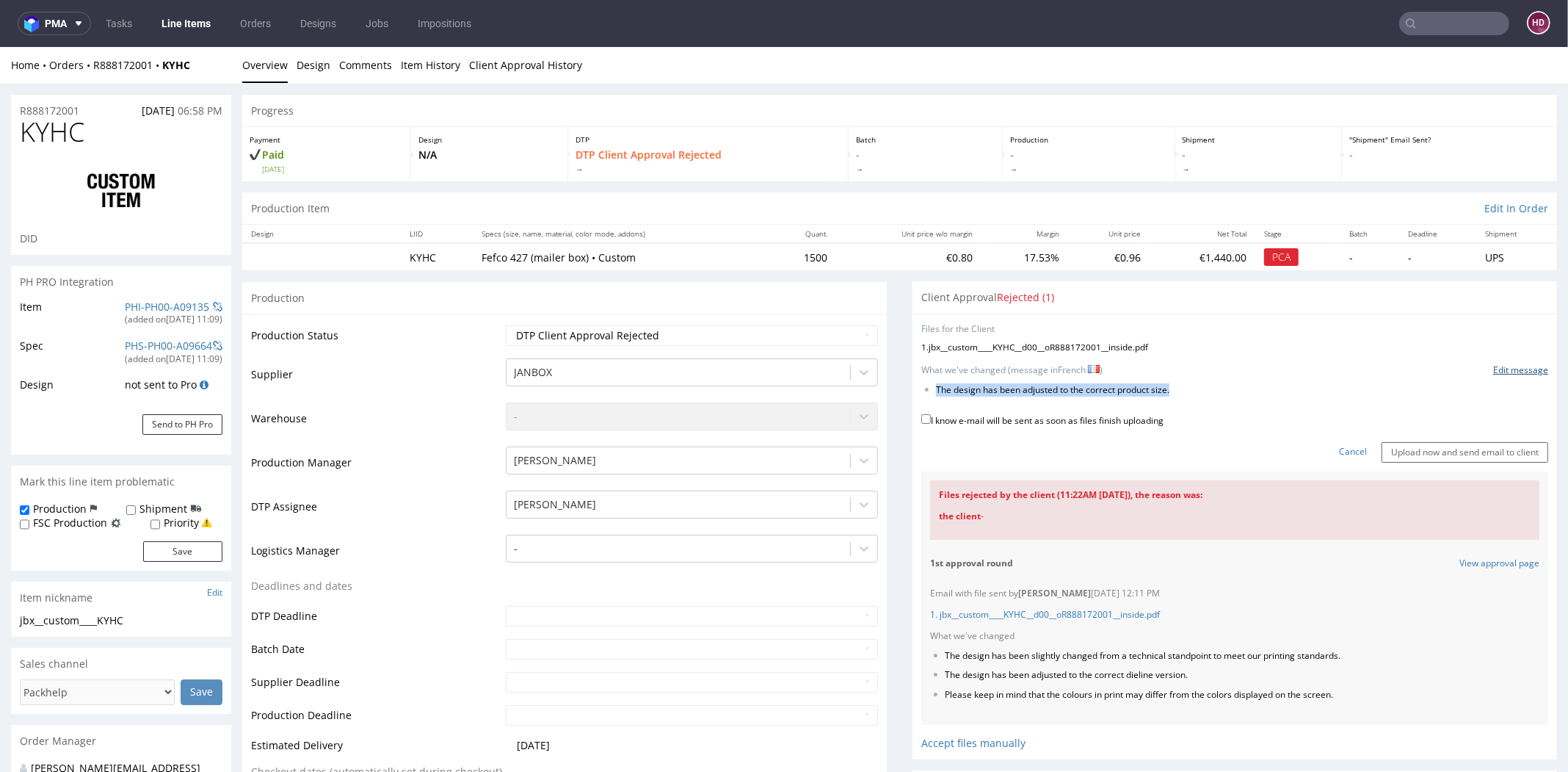
click at [1497, 371] on link "Edit message" at bounding box center [1520, 370] width 55 height 12
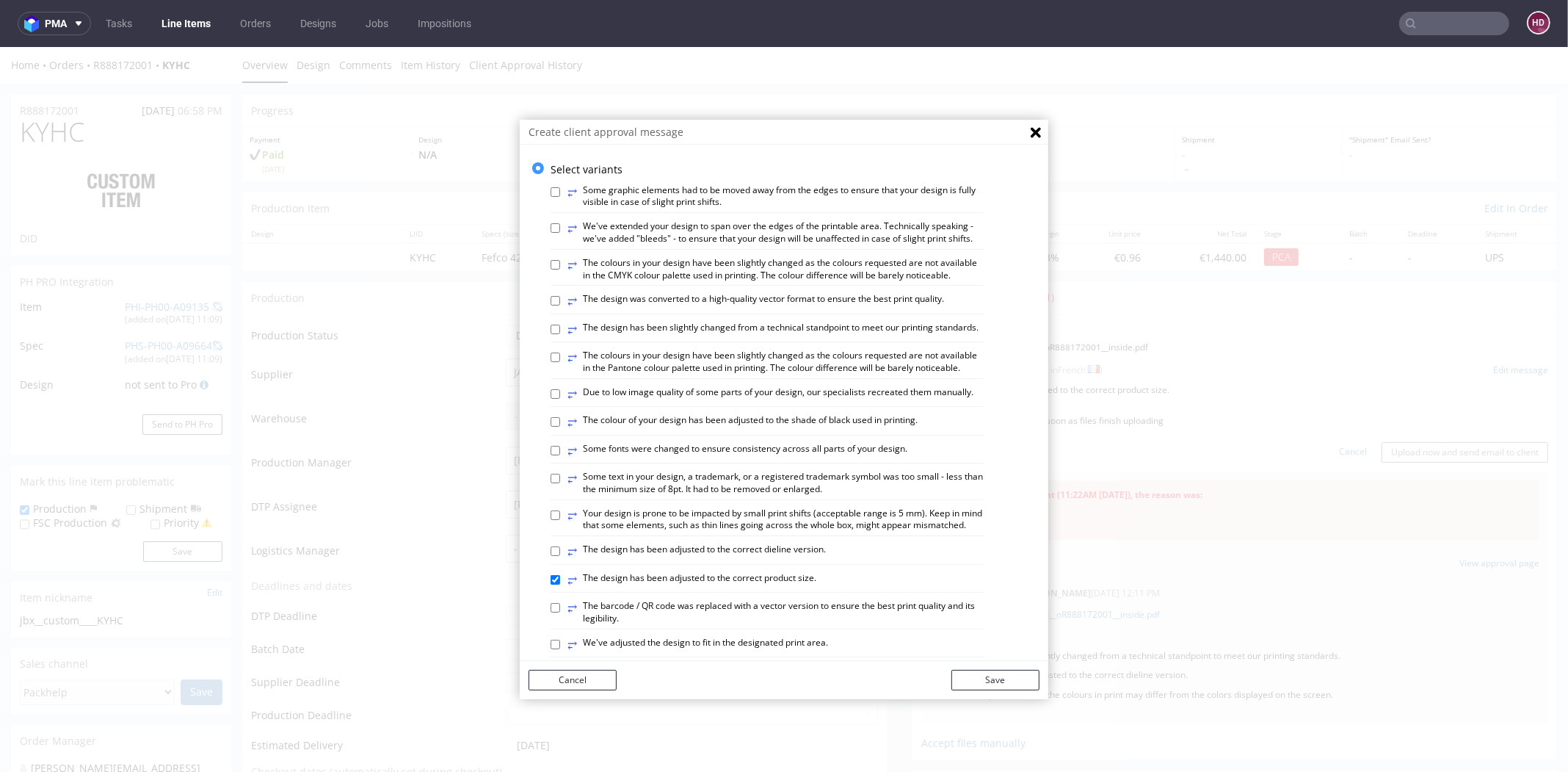
scroll to position [767, 0]
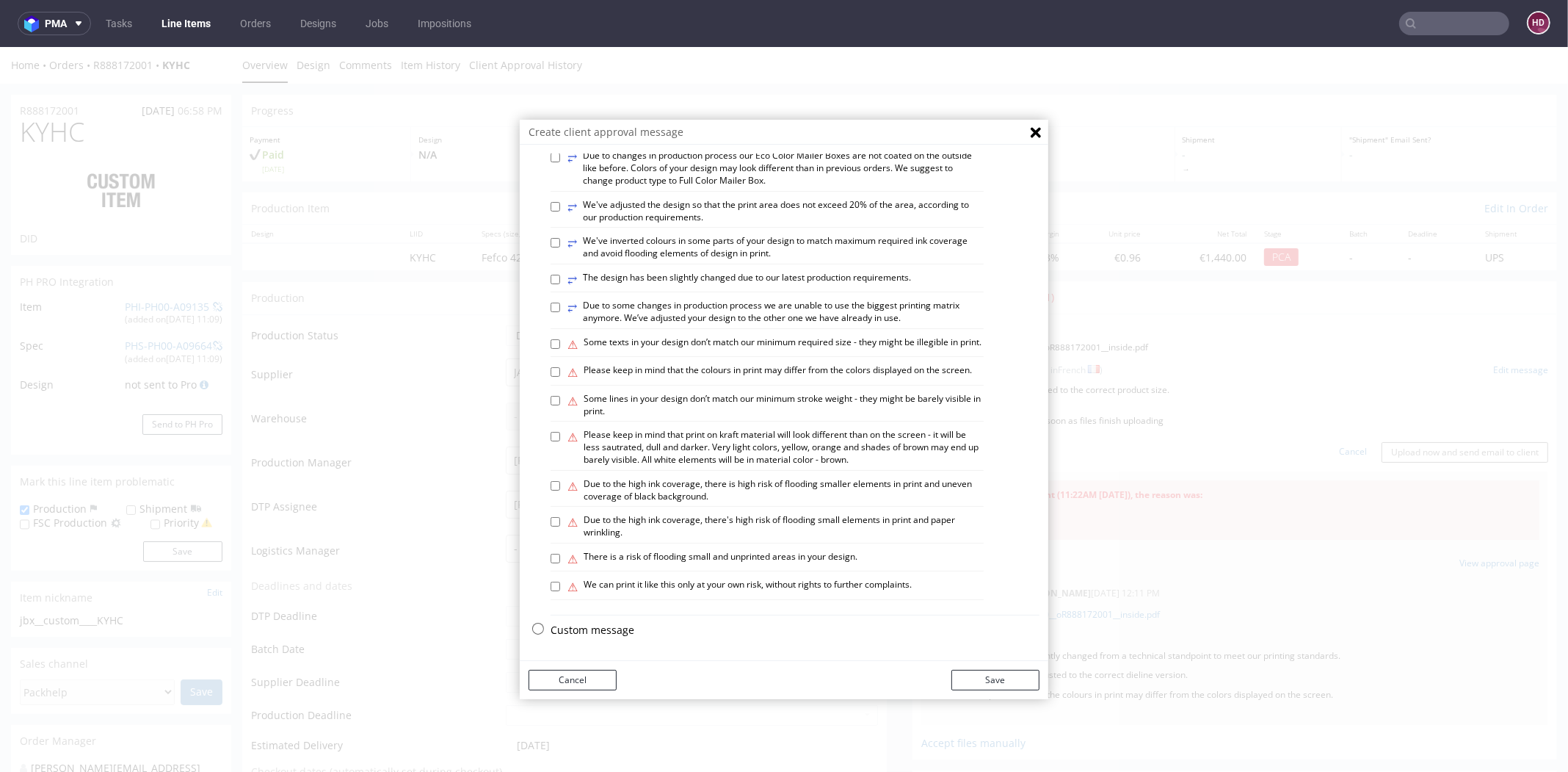
click at [584, 629] on p "Custom message" at bounding box center [795, 629] width 489 height 15
checkbox input "false"
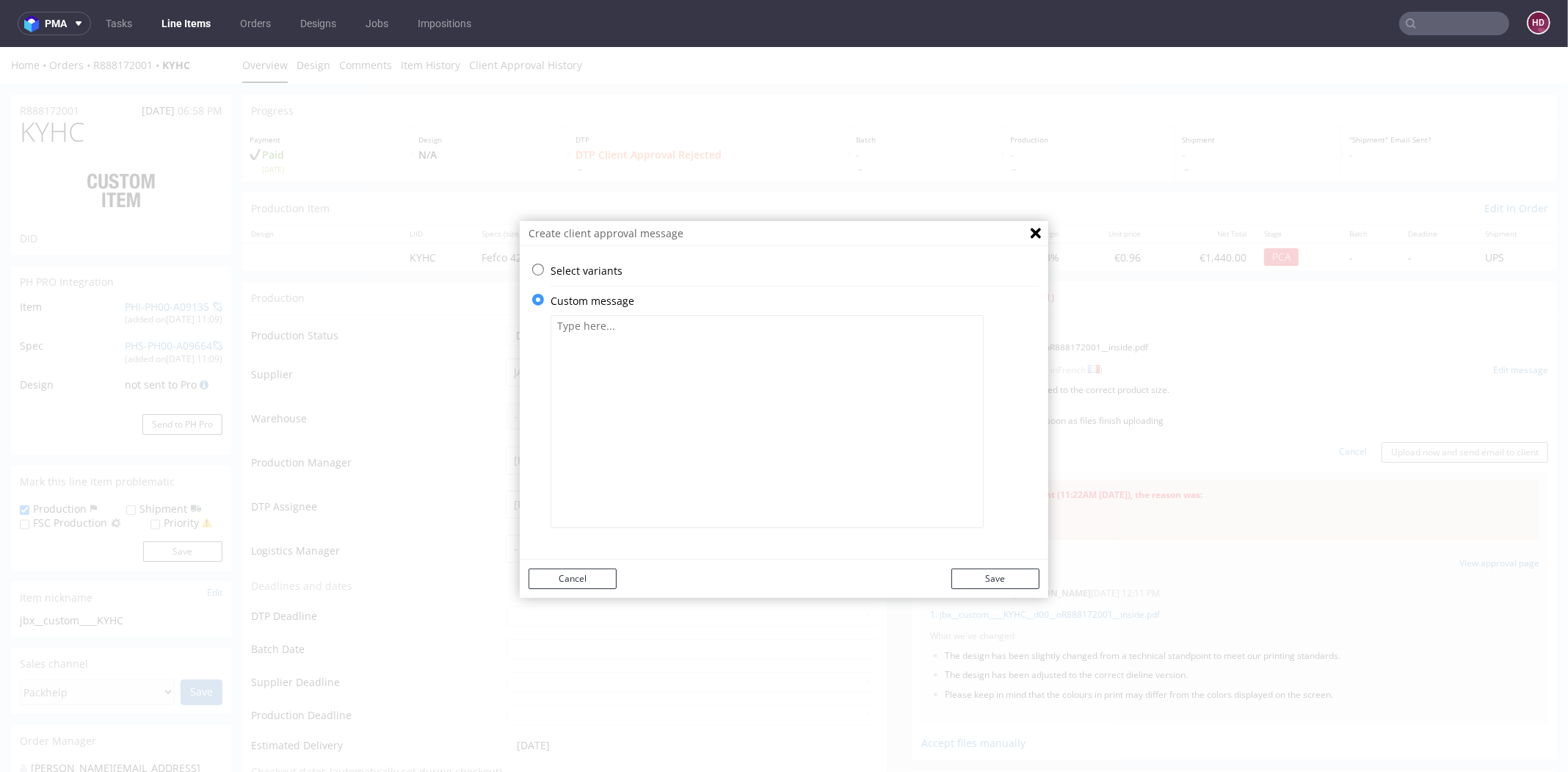
click at [654, 489] on textarea at bounding box center [766, 422] width 433 height 213
paste textarea "The design has been adjusted to the correct product size."
click at [570, 324] on textarea "The design has been adjusted" at bounding box center [766, 422] width 433 height 213
click at [850, 330] on textarea "The new design has been adjusted" at bounding box center [766, 422] width 433 height 213
drag, startPoint x: 753, startPoint y: 325, endPoint x: 712, endPoint y: 325, distance: 41.0
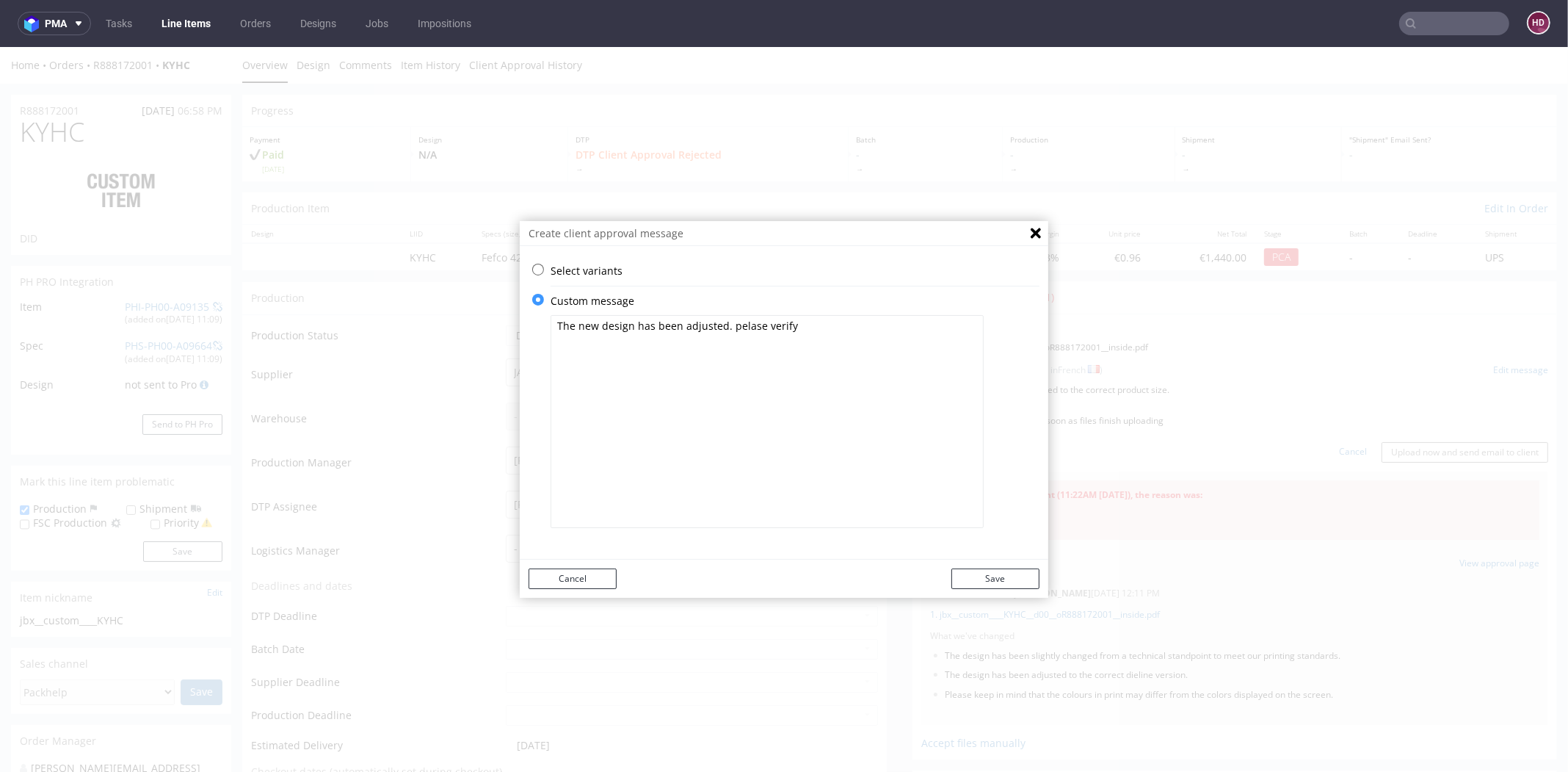
click at [712, 325] on textarea "The new design has been adjusted. pelase verify" at bounding box center [766, 422] width 433 height 213
click at [789, 328] on textarea "The new design has been adjusted. Please verify" at bounding box center [766, 422] width 433 height 213
drag, startPoint x: 697, startPoint y: 370, endPoint x: 556, endPoint y: 296, distance: 159.2
click at [556, 296] on div "Custom message The new design has been adjusted. Please verify if everything is…" at bounding box center [795, 419] width 489 height 250
type textarea "The new design has been adjusted. Please verify if everything is okey, client a…"
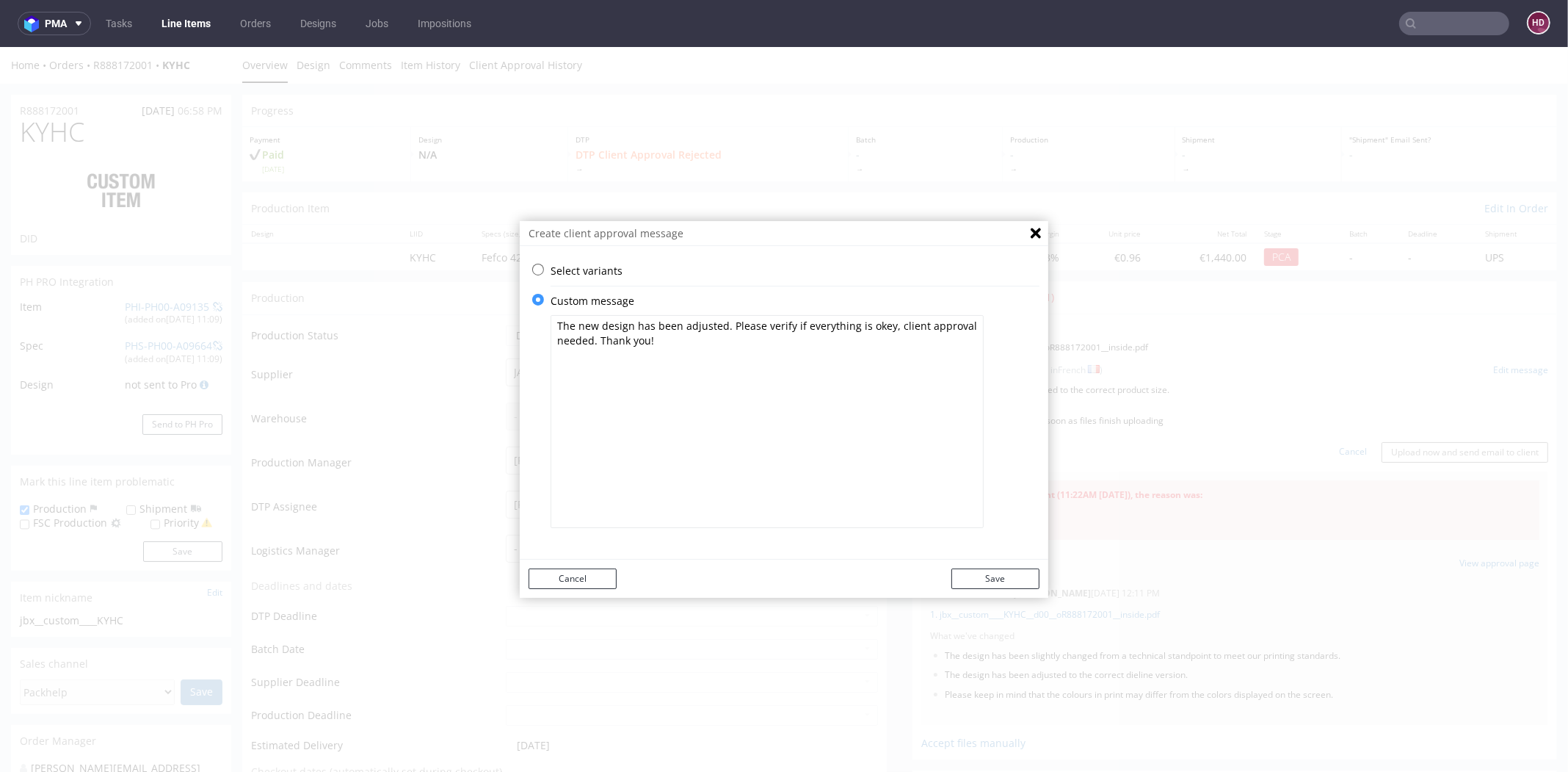
click at [788, 370] on textarea "The new design has been adjusted. Please verify if everything is okey, client a…" at bounding box center [766, 422] width 433 height 213
drag, startPoint x: 740, startPoint y: 364, endPoint x: 408, endPoint y: 261, distance: 347.6
click at [395, 261] on div "Create client approval message Select variants ⥂ Some graphic elements had to b…" at bounding box center [784, 409] width 1568 height 724
click at [743, 376] on textarea "The new design has been adjusted. Please verify if everything is okey, client a…" at bounding box center [766, 422] width 433 height 213
drag, startPoint x: 734, startPoint y: 392, endPoint x: 425, endPoint y: 272, distance: 331.5
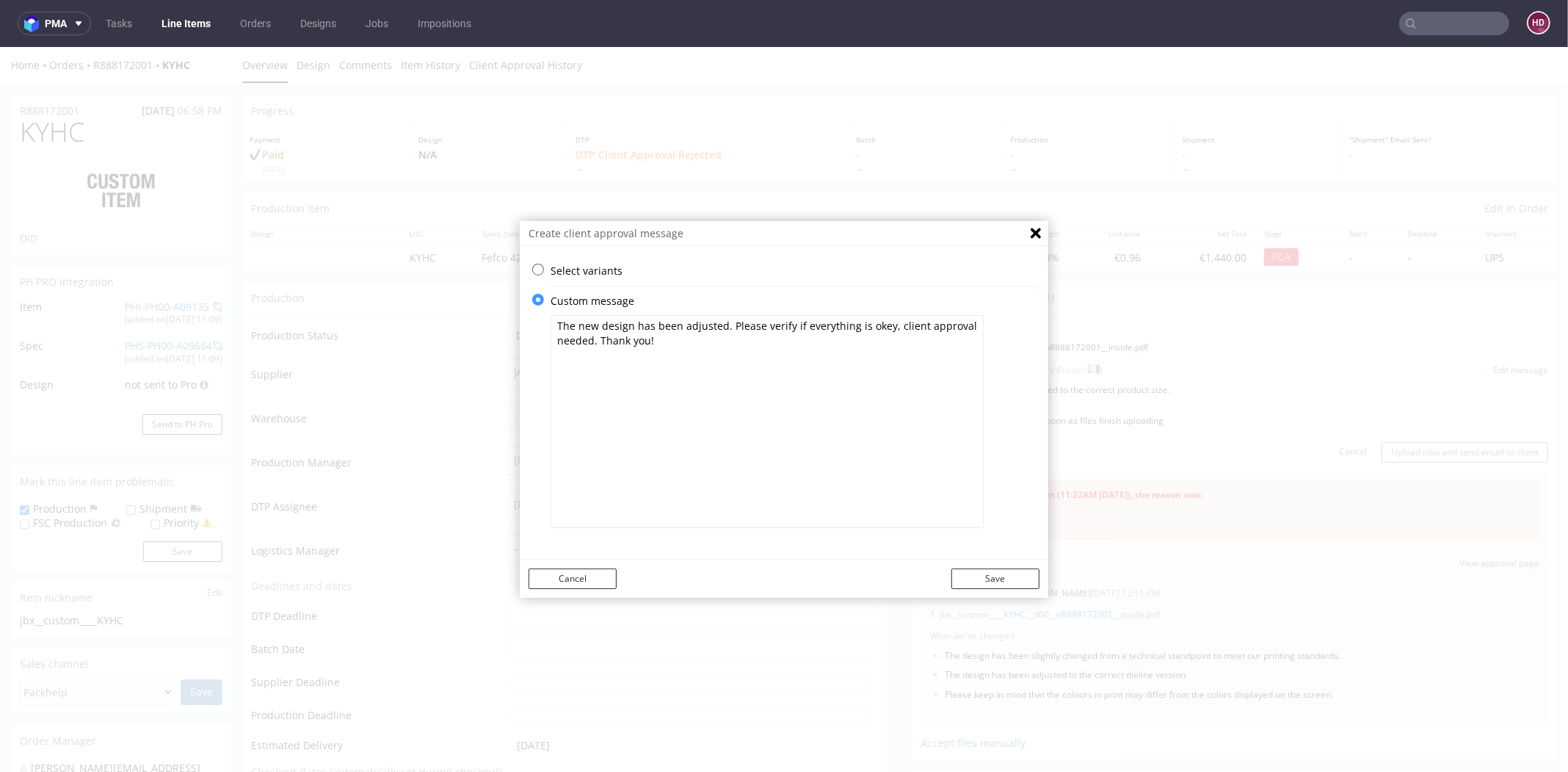
click at [425, 272] on div "Create client approval message Select variants ⥂ Some graphic elements had to b…" at bounding box center [784, 409] width 1568 height 724
click at [1013, 572] on button "Save" at bounding box center [995, 578] width 88 height 21
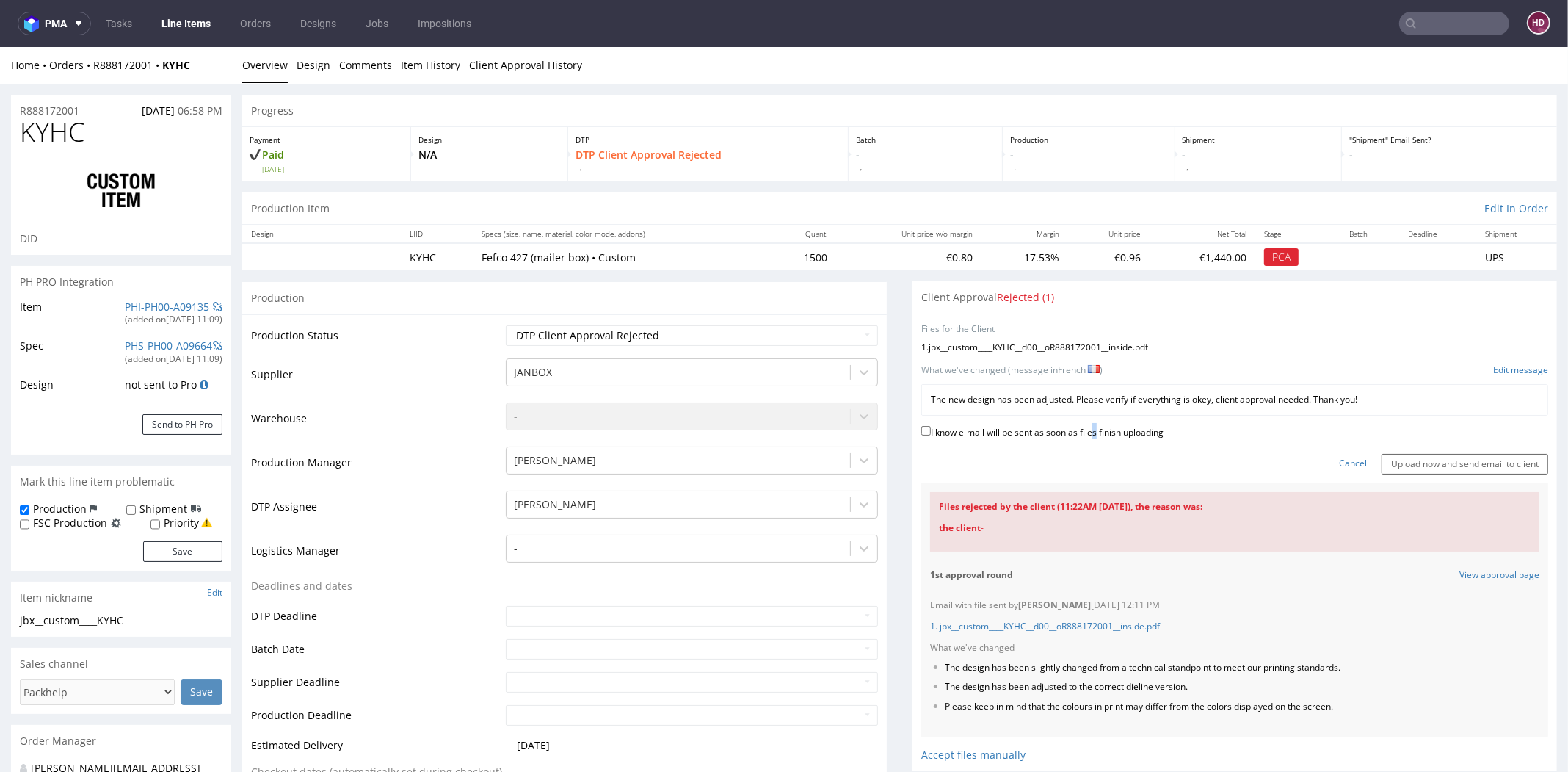
drag, startPoint x: 1081, startPoint y: 428, endPoint x: 1201, endPoint y: 446, distance: 121.3
click at [1083, 428] on label "I know e-mail will be sent as soon as files finish uploading" at bounding box center [1042, 431] width 242 height 16
click at [984, 427] on label "I know e-mail will be sent as soon as files finish uploading" at bounding box center [1042, 431] width 242 height 16
click at [931, 427] on input "I know e-mail will be sent as soon as files finish uploading" at bounding box center [926, 431] width 9 height 9
checkbox input "true"
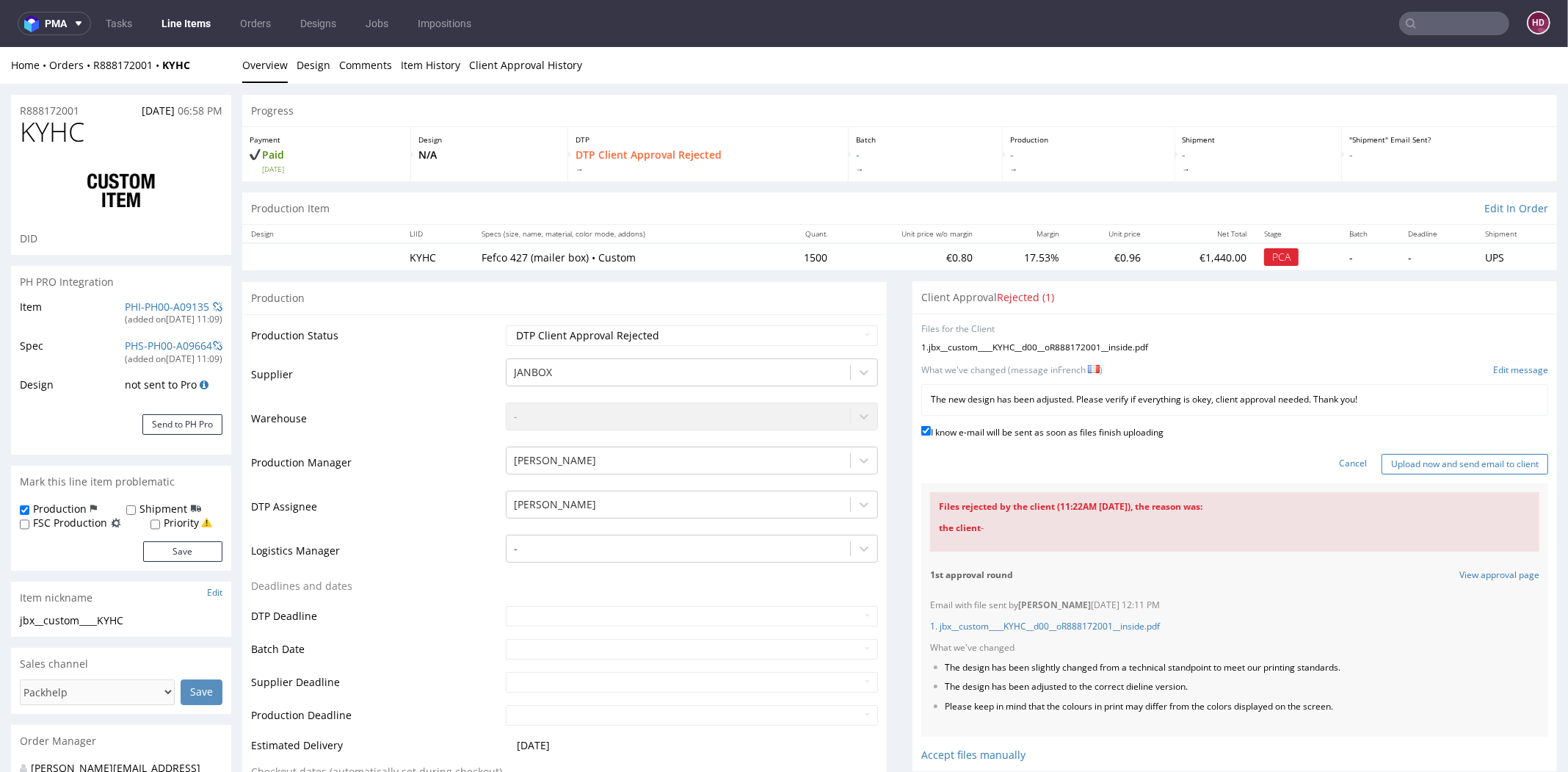
click at [1409, 468] on input "Upload now and send email to client" at bounding box center [1465, 464] width 166 height 21
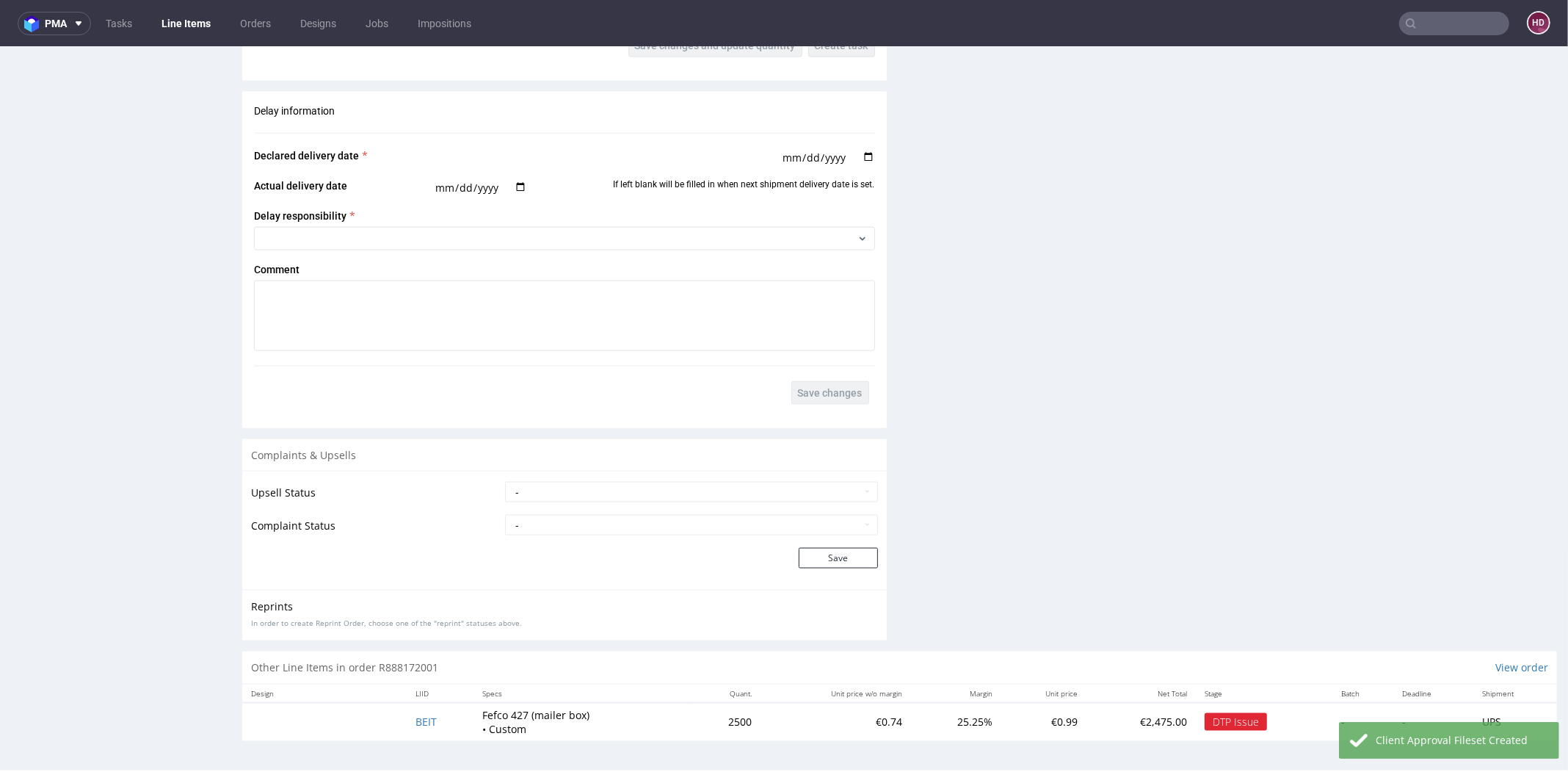
scroll to position [2295, 0]
click at [421, 728] on span "BEIT" at bounding box center [427, 721] width 21 height 14
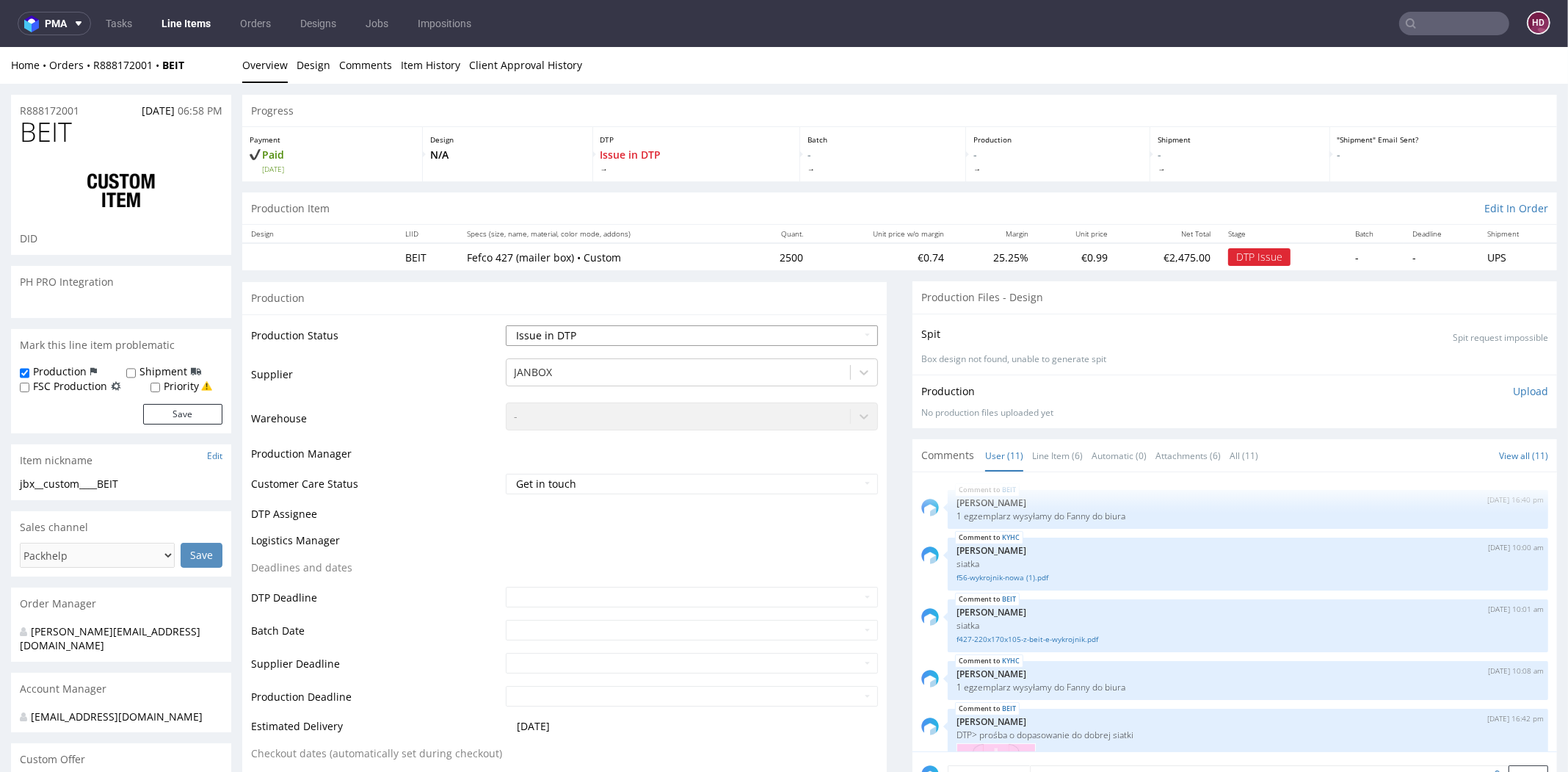
scroll to position [494, 0]
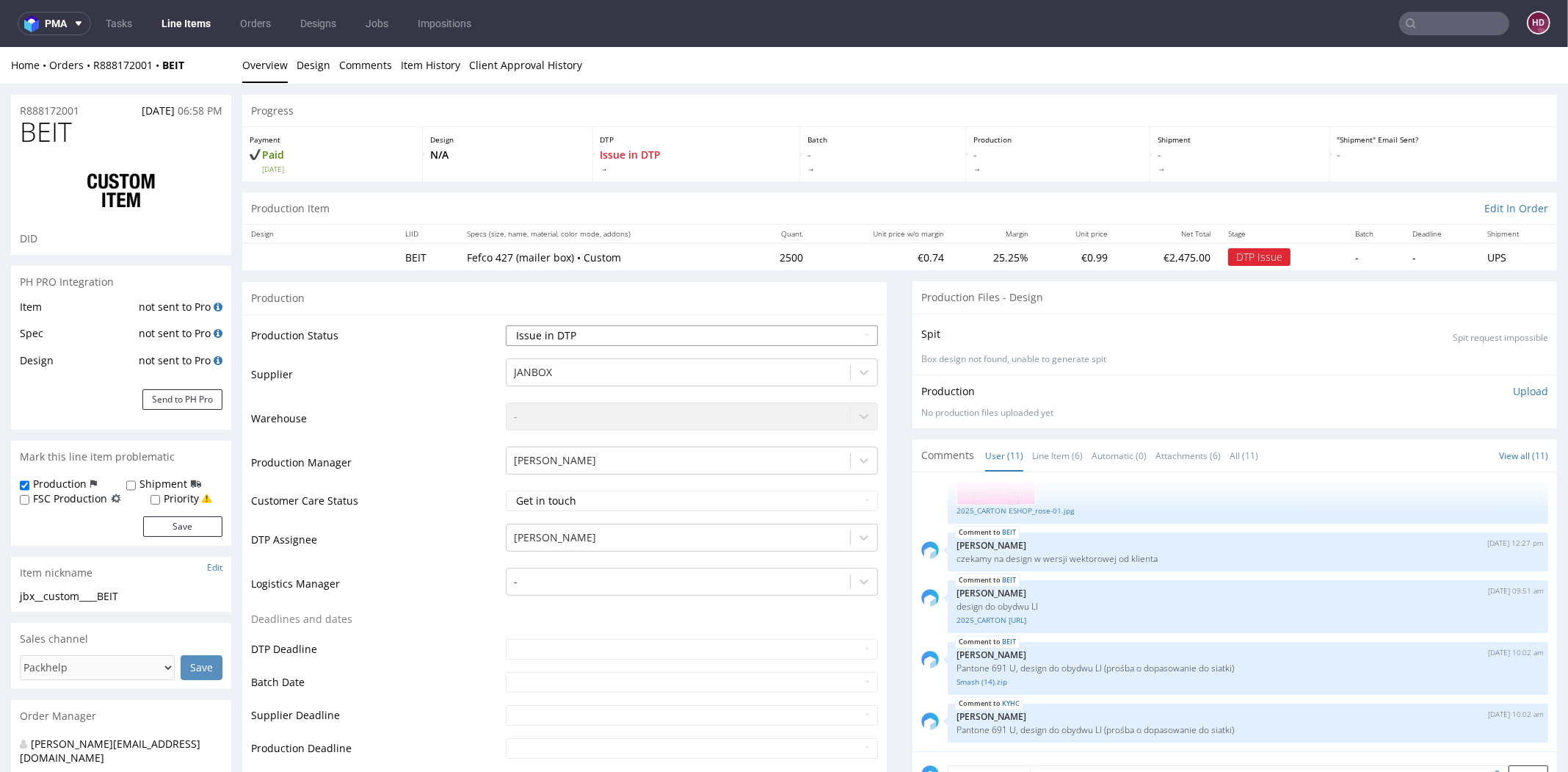
click at [587, 333] on select "Waiting for Artwork Waiting for Diecut Waiting for Mockup Waiting for DTP Waiti…" at bounding box center [692, 335] width 372 height 21
select select "dtp_ca_needed"
click at [506, 325] on select "Waiting for Artwork Waiting for Diecut Waiting for Mockup Waiting for DTP Waiti…" at bounding box center [692, 335] width 372 height 21
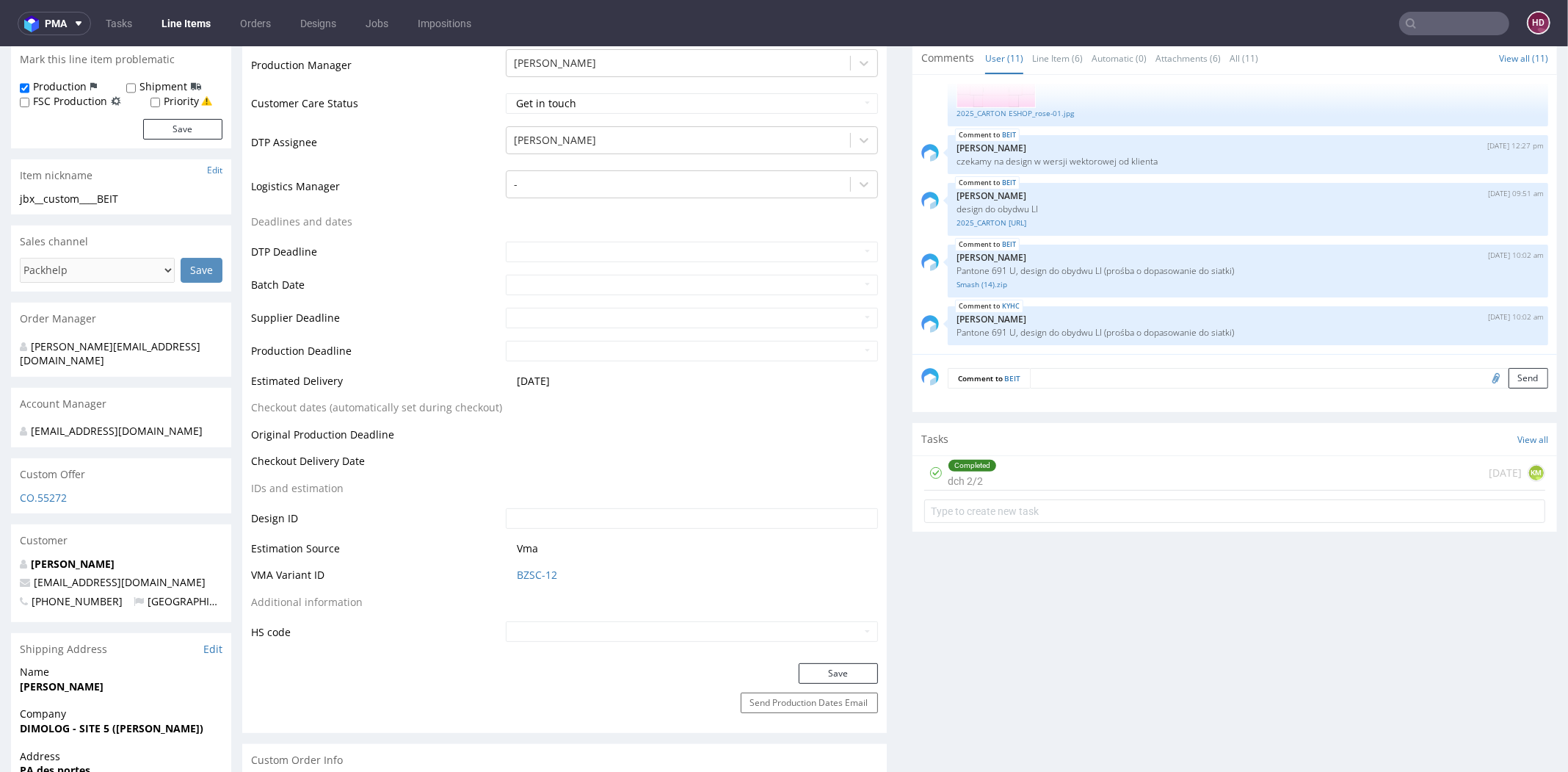
scroll to position [572, 0]
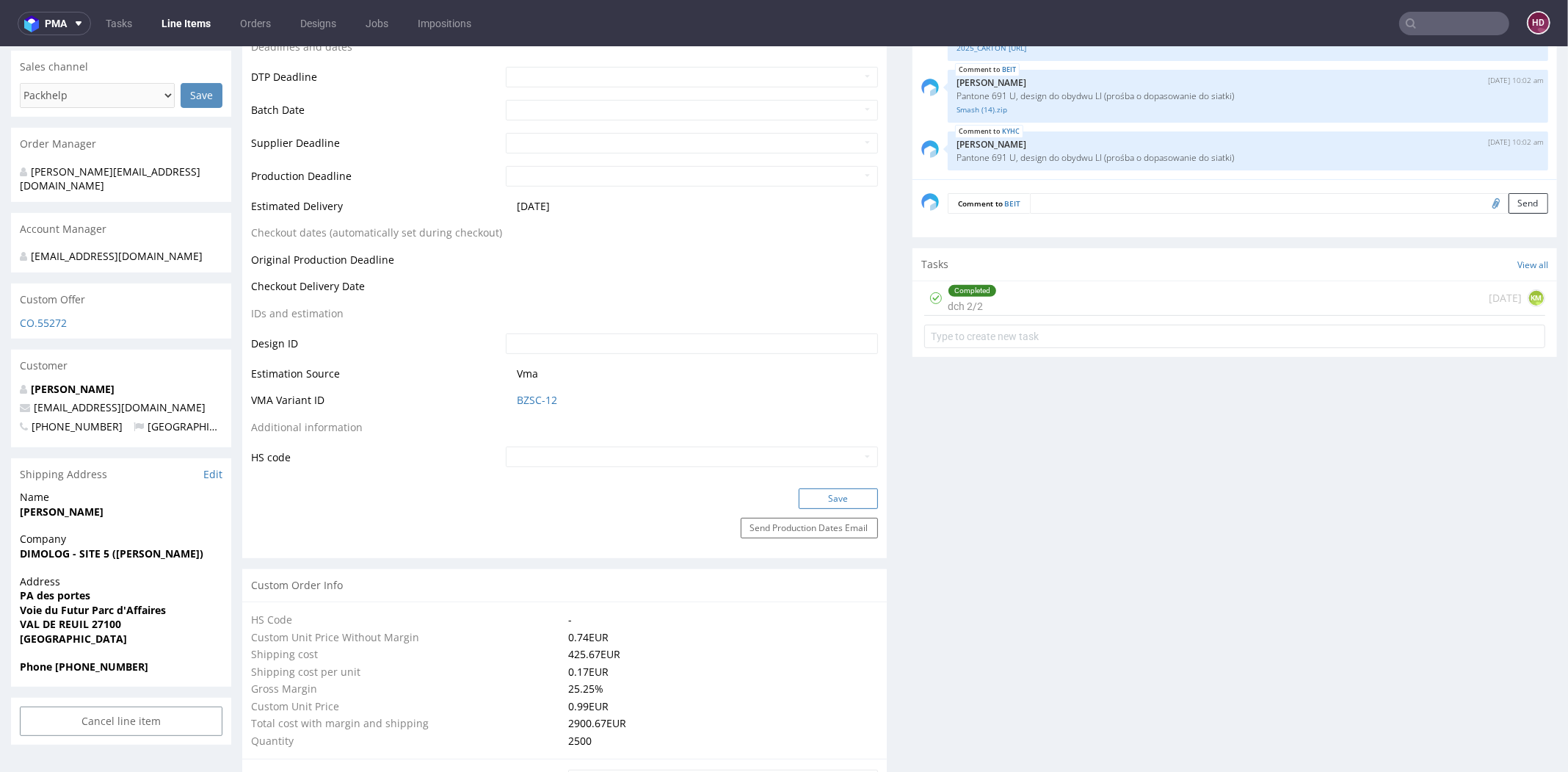
click at [807, 497] on button "Save" at bounding box center [838, 498] width 79 height 21
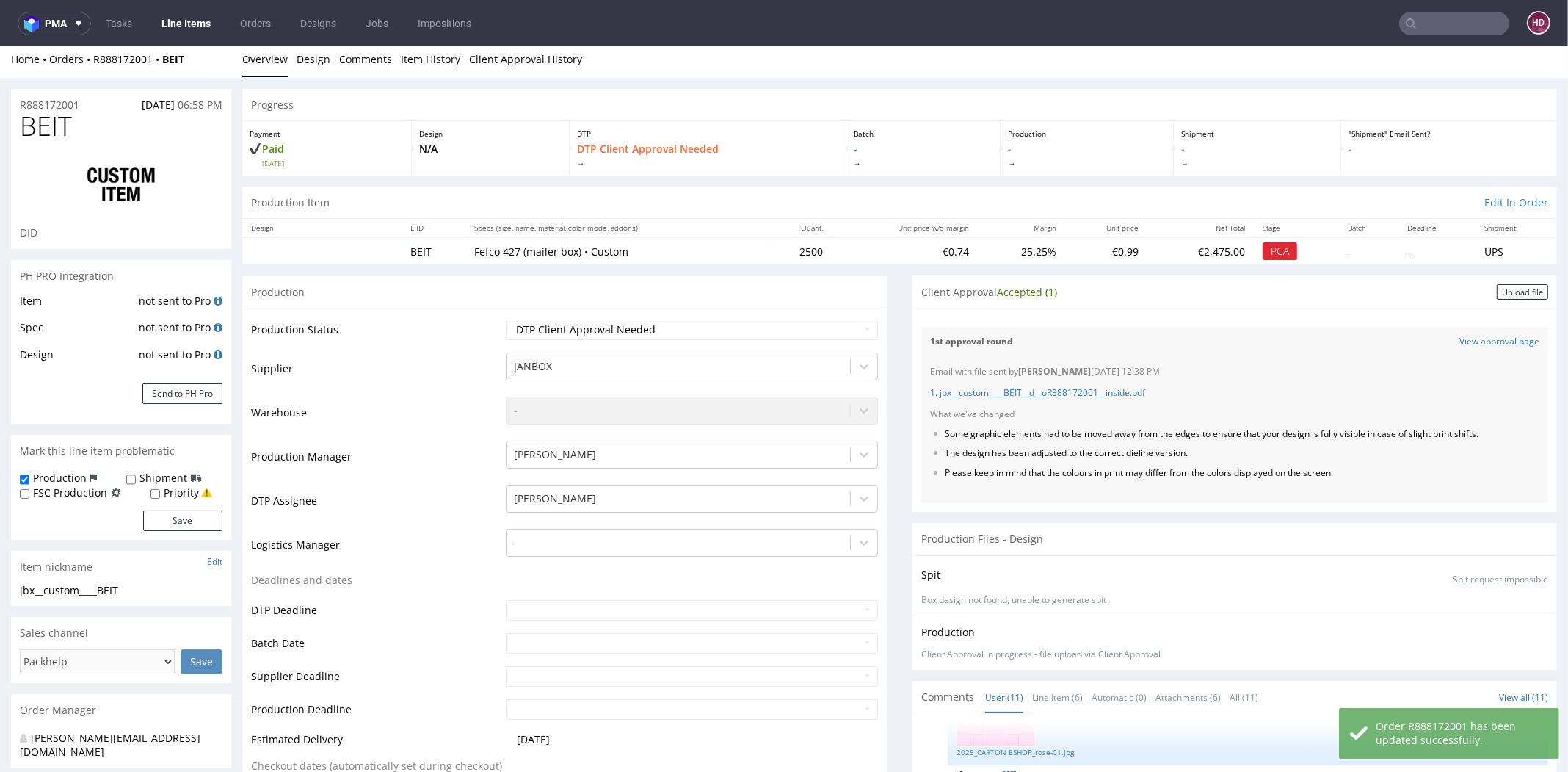
scroll to position [0, 0]
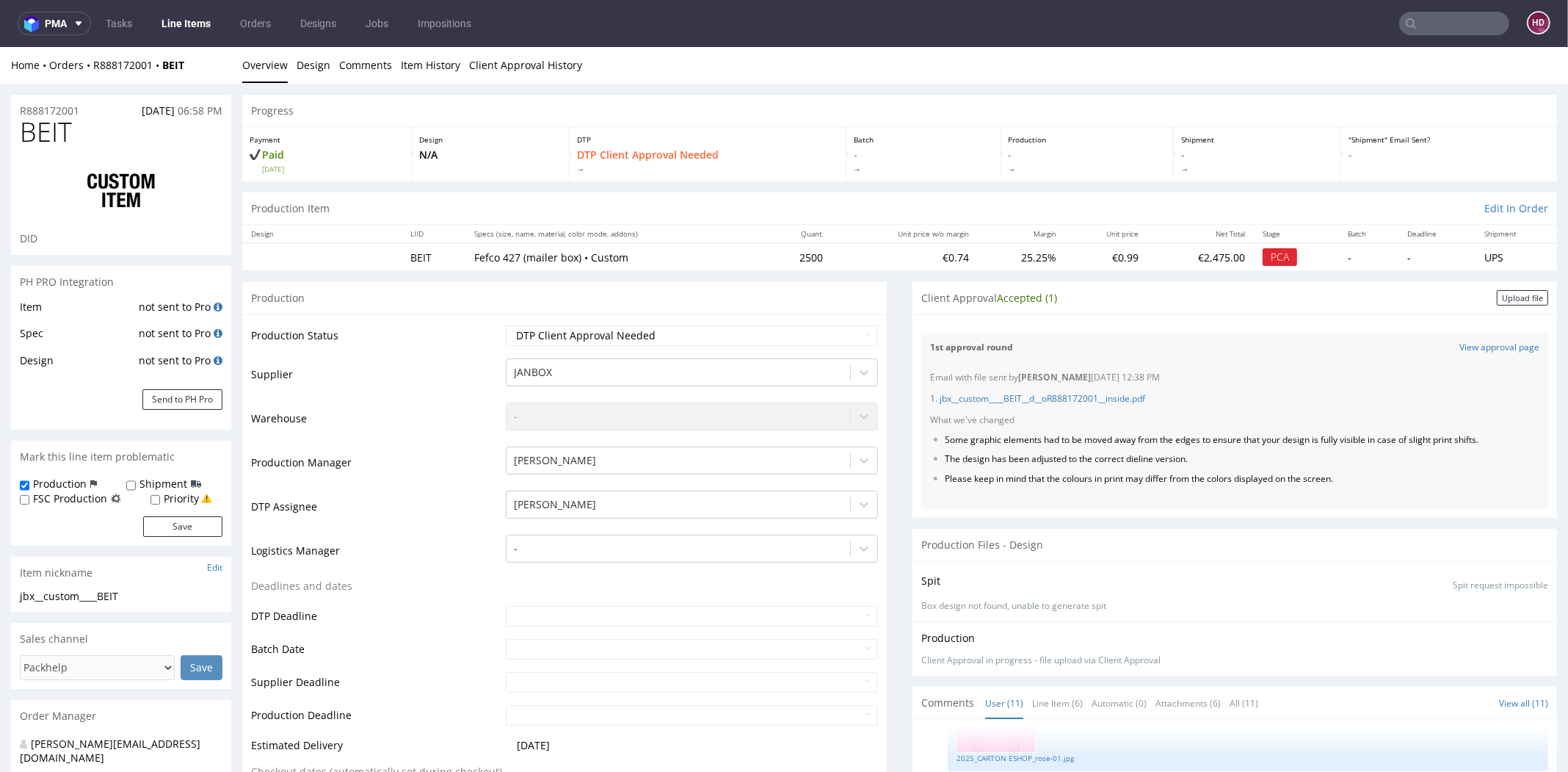
click at [199, 28] on link "Line Items" at bounding box center [185, 23] width 67 height 24
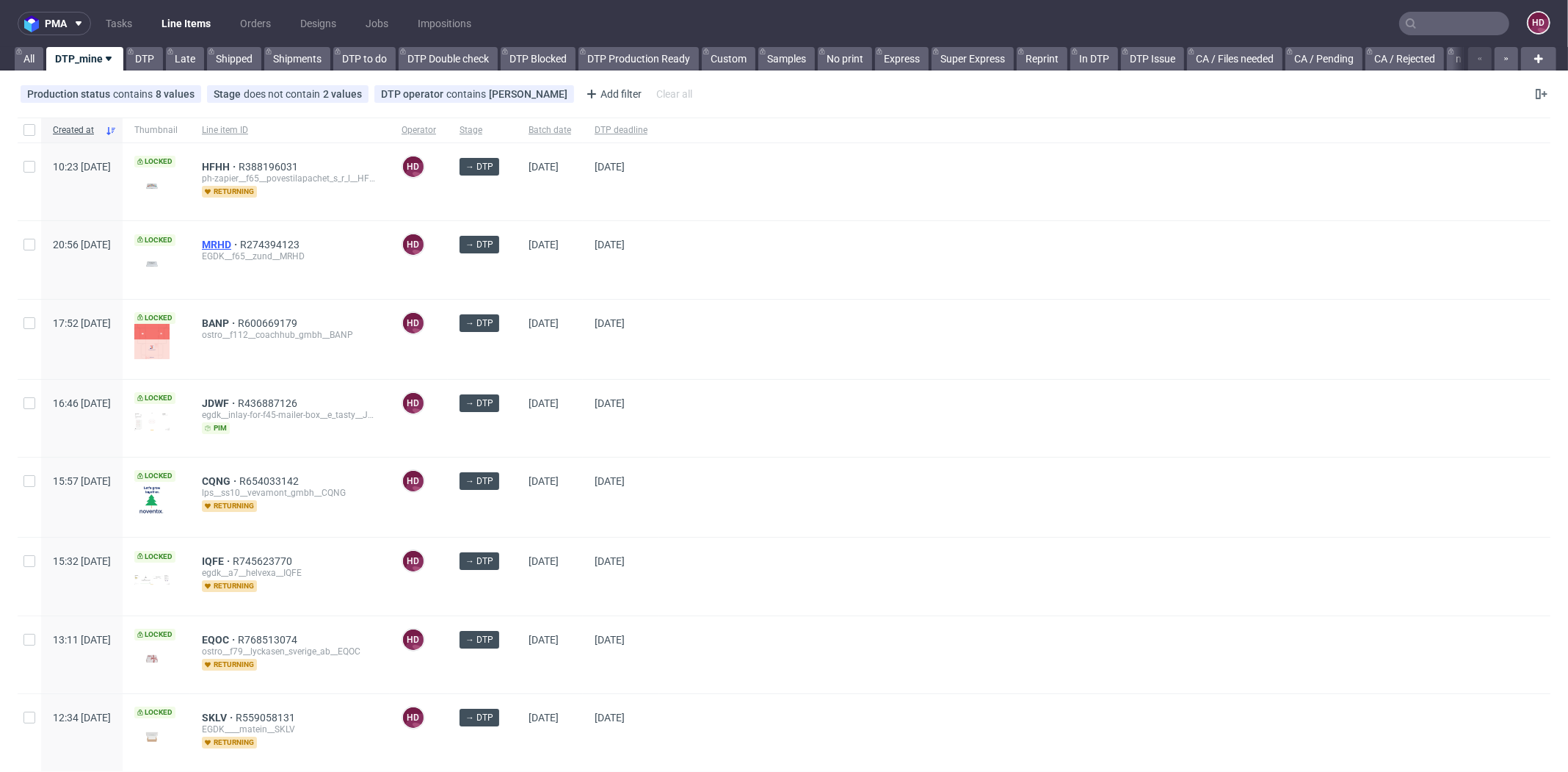
click at [240, 245] on span "MRHD" at bounding box center [221, 244] width 38 height 11
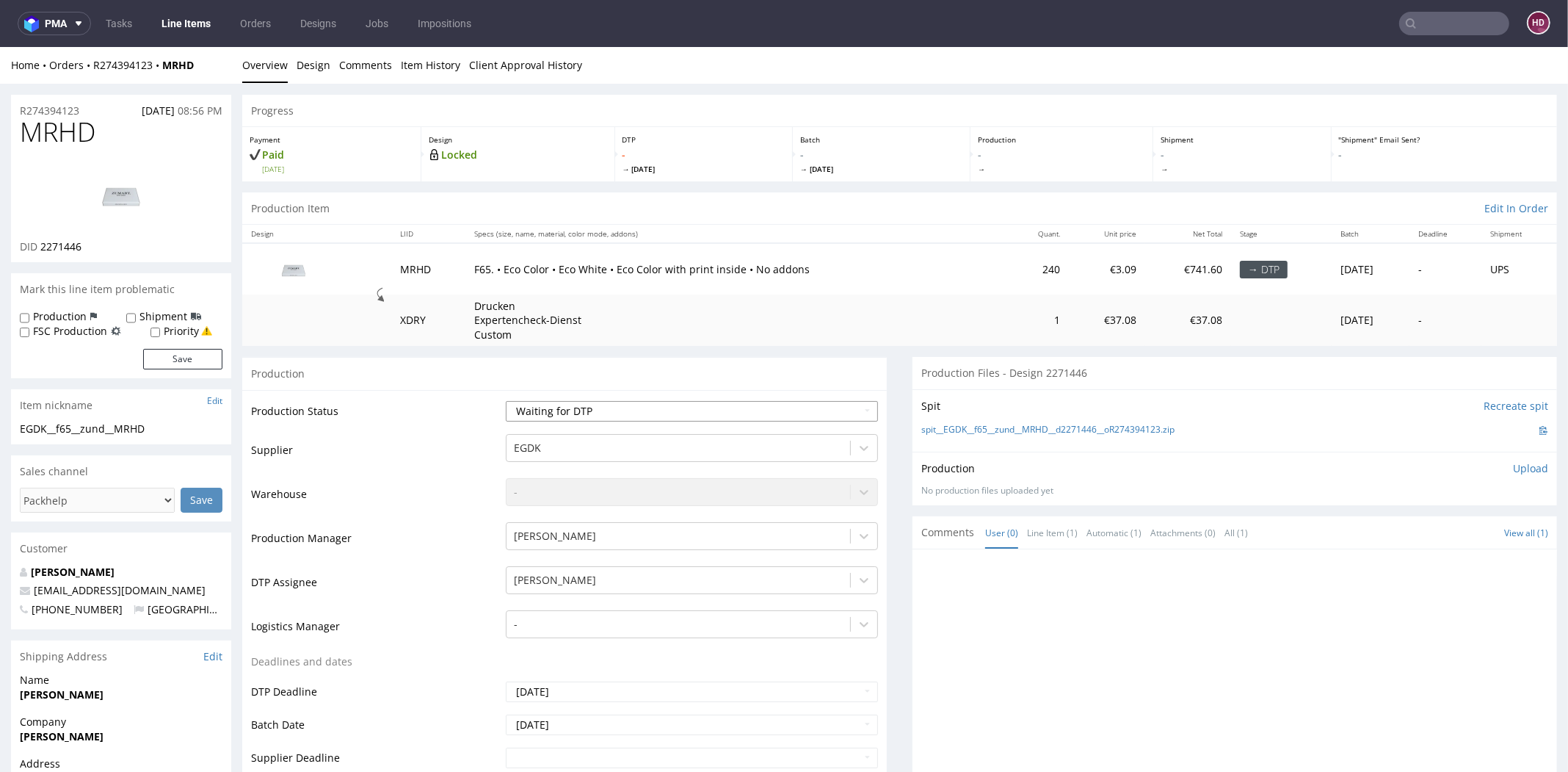
click at [574, 412] on select "Waiting for Artwork Waiting for Diecut Waiting for Mockup Waiting for DTP Waiti…" at bounding box center [692, 411] width 372 height 21
select select "dtp_in_process"
click at [506, 401] on select "Waiting for Artwork Waiting for Diecut Waiting for Mockup Waiting for DTP Waiti…" at bounding box center [692, 411] width 372 height 21
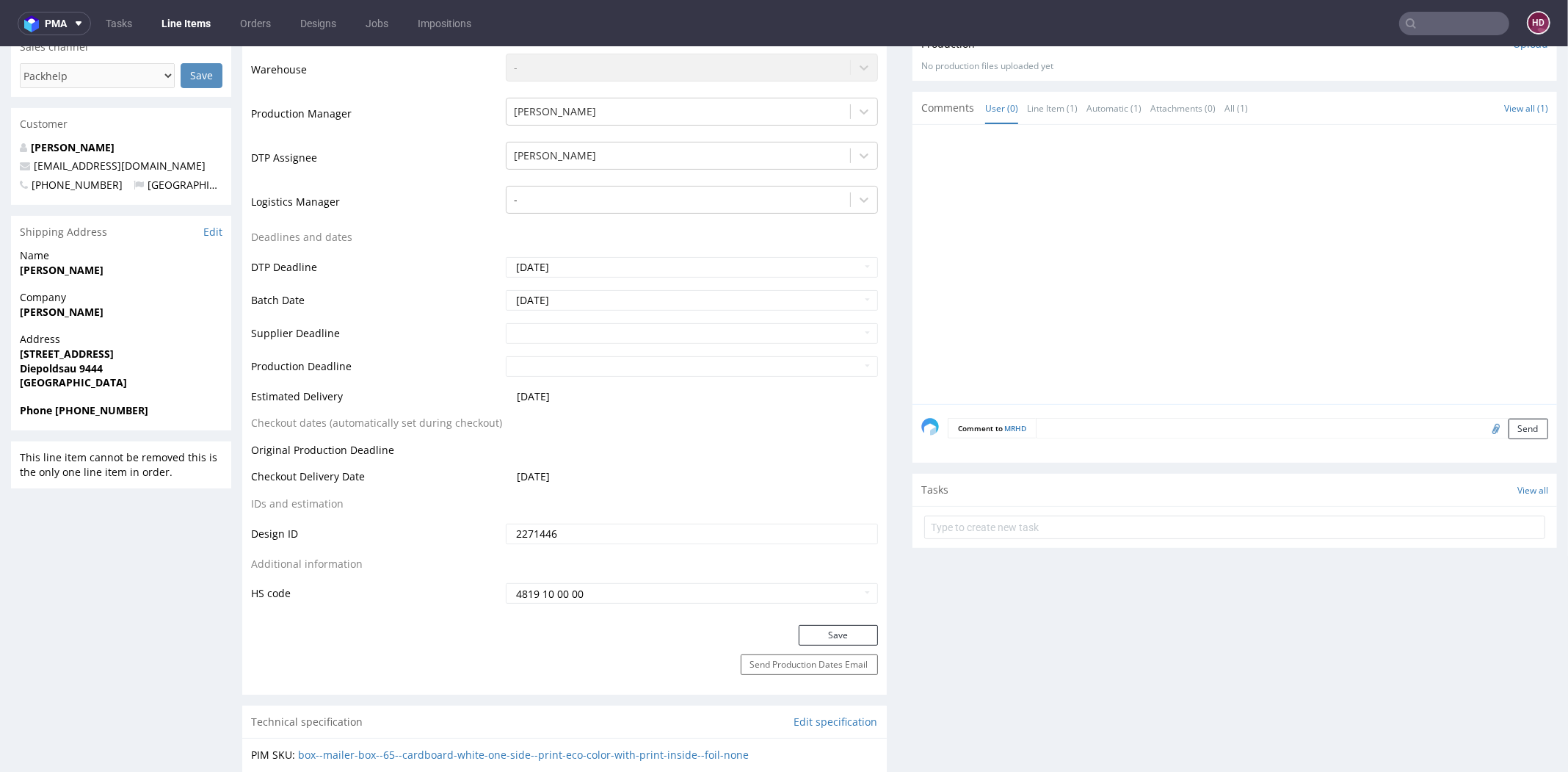
scroll to position [577, 0]
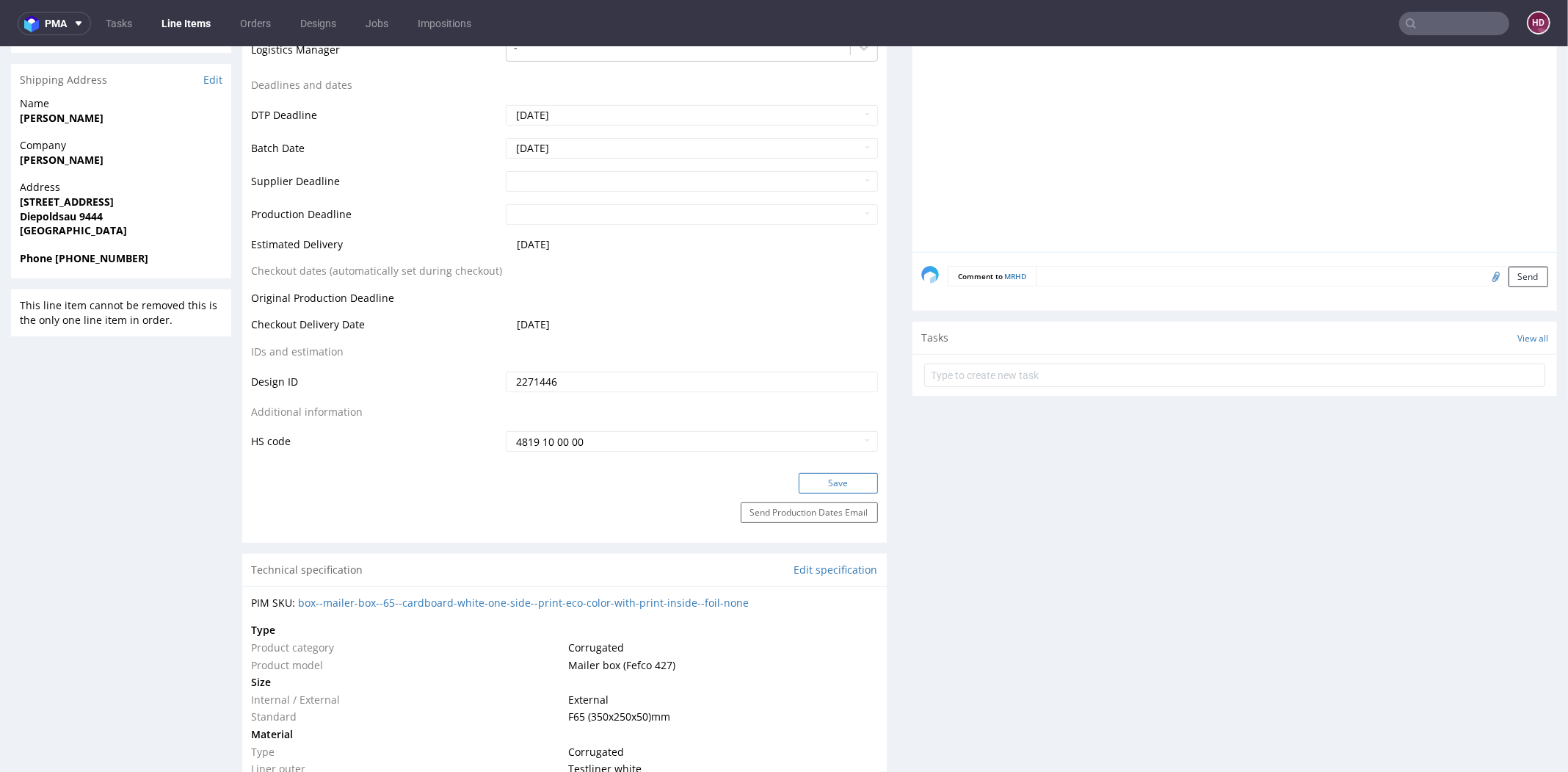
click at [809, 480] on button "Save" at bounding box center [838, 483] width 79 height 21
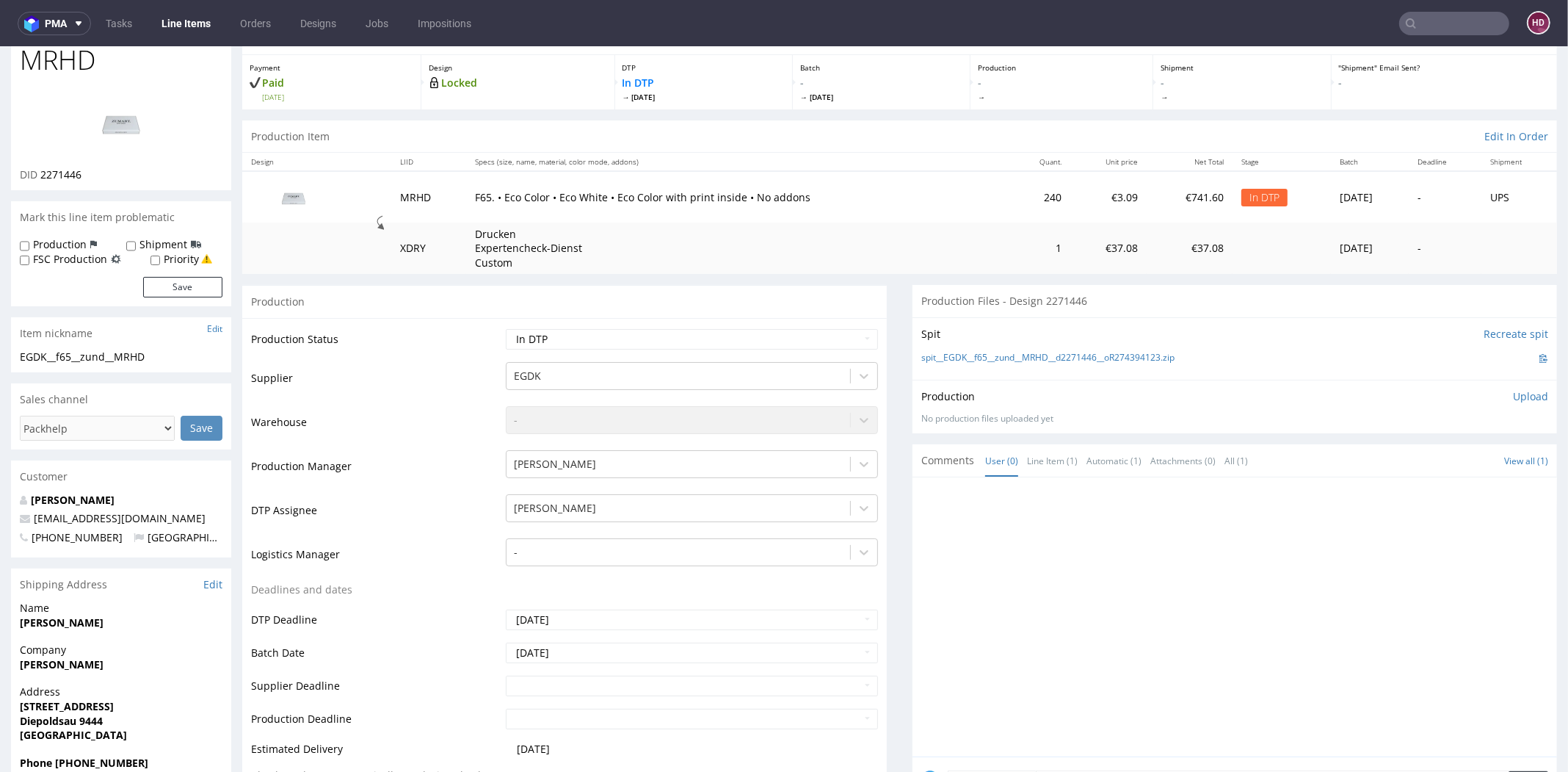
scroll to position [0, 0]
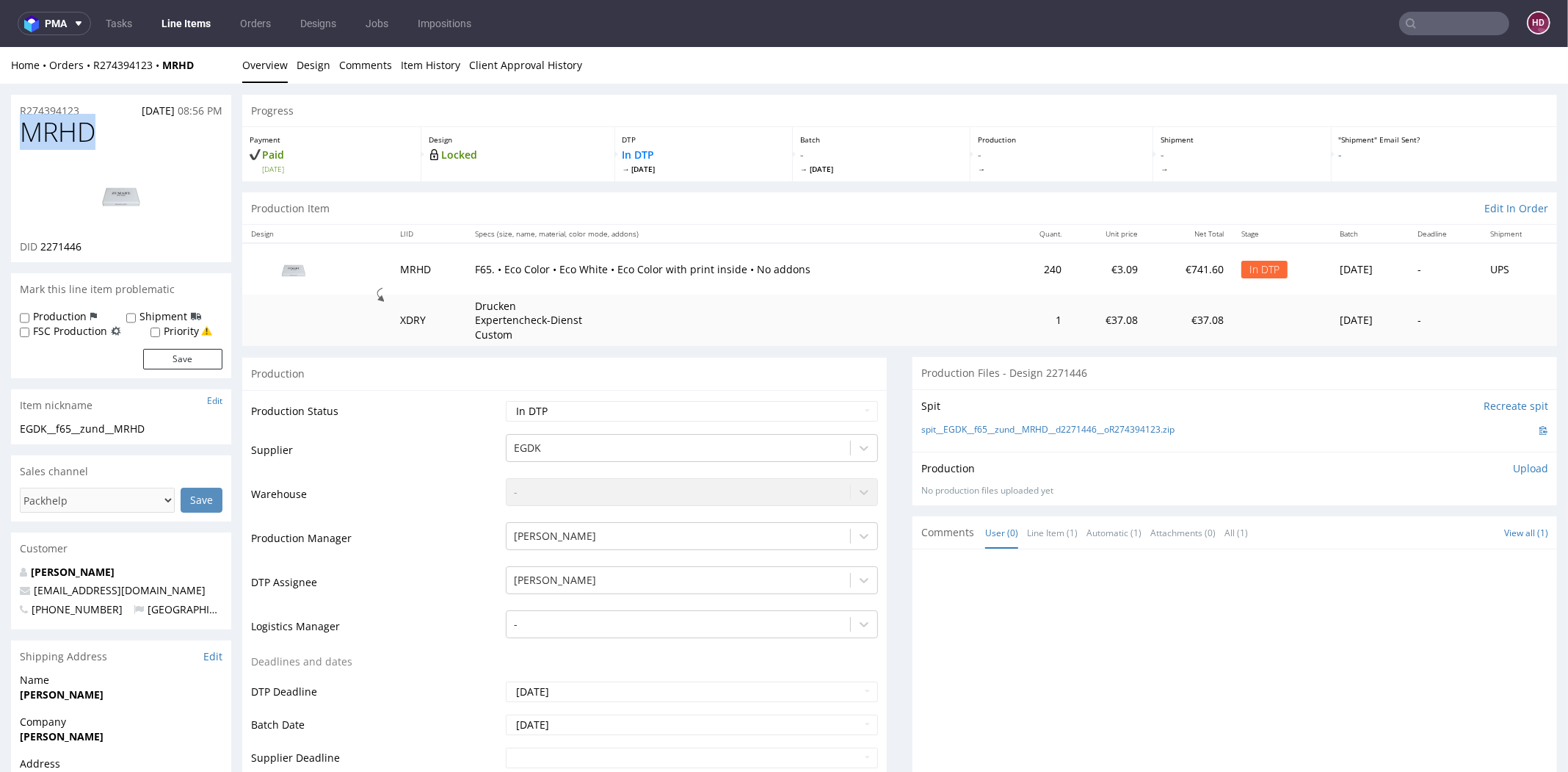
drag, startPoint x: 98, startPoint y: 138, endPoint x: -3, endPoint y: 123, distance: 102.1
copy span "MRHD"
click at [96, 245] on div "DID 2271446" at bounding box center [121, 246] width 202 height 15
drag, startPoint x: 96, startPoint y: 245, endPoint x: 40, endPoint y: 253, distance: 56.6
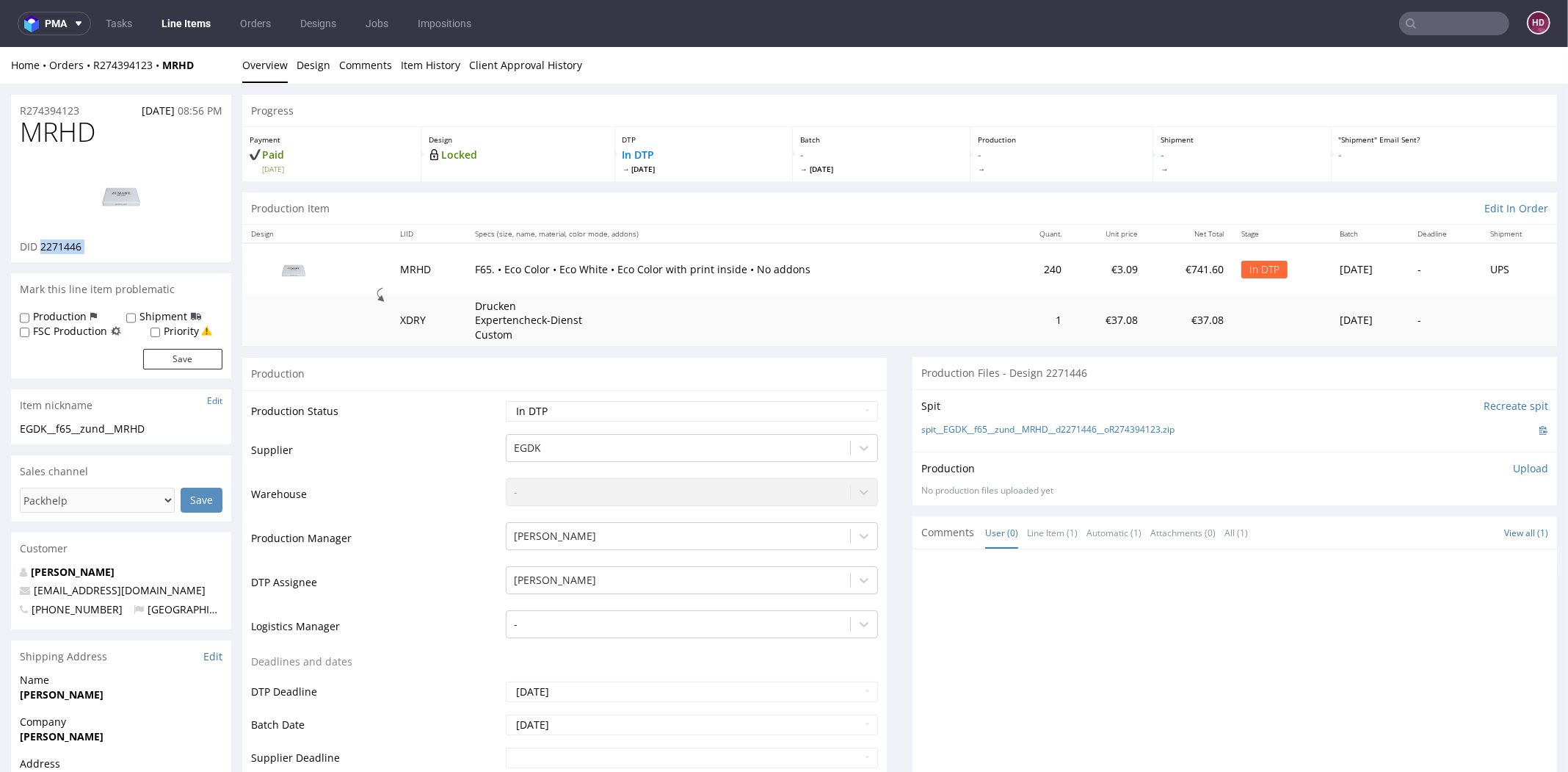
click at [40, 253] on div "DID 2271446" at bounding box center [121, 246] width 202 height 15
copy div "2271446"
click at [101, 194] on img at bounding box center [120, 195] width 117 height 66
click at [90, 149] on link at bounding box center [120, 194] width 117 height 90
drag, startPoint x: 52, startPoint y: 136, endPoint x: -37, endPoint y: 132, distance: 89.1
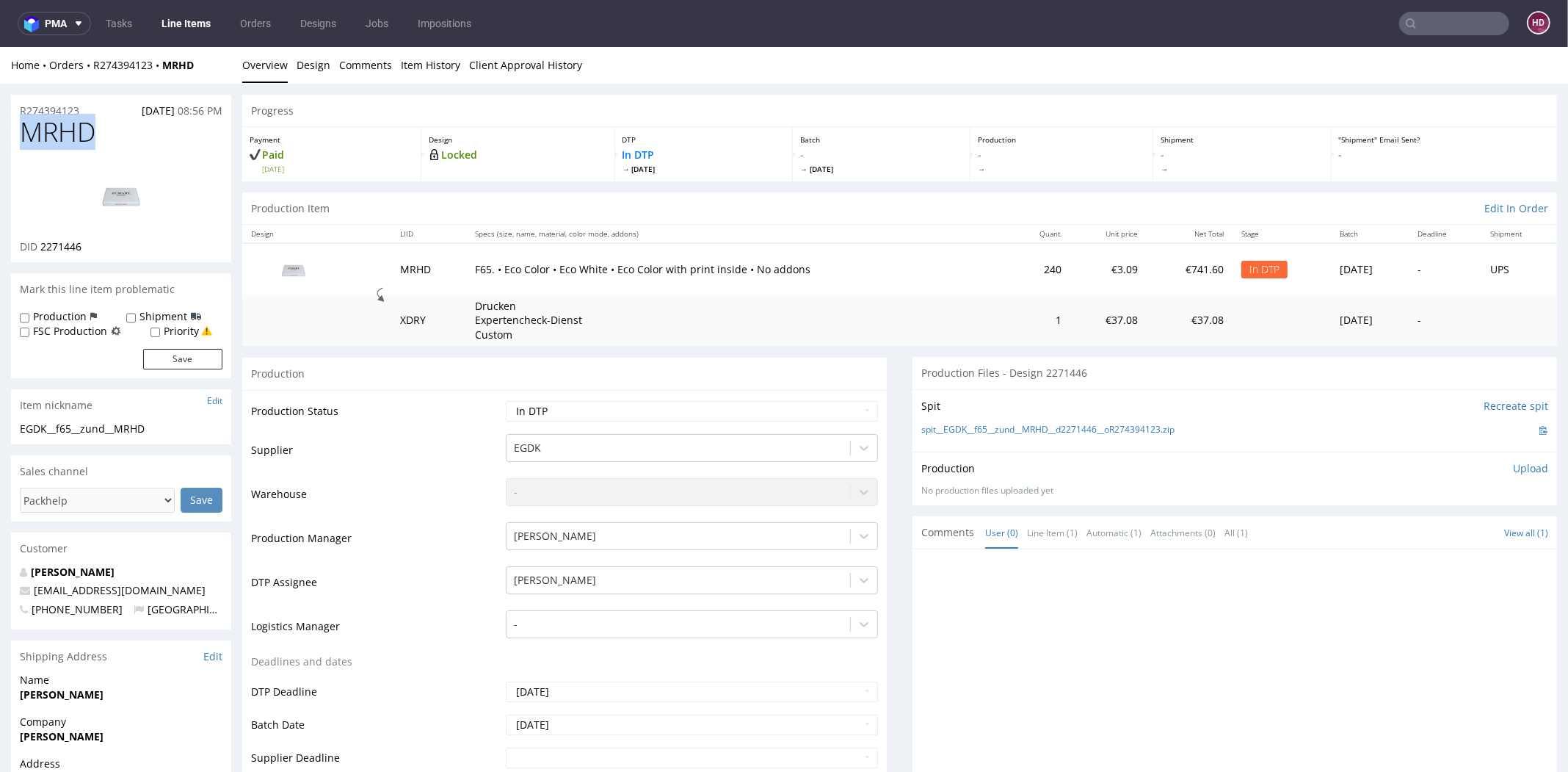
copy span "MRHD"
drag, startPoint x: 141, startPoint y: 428, endPoint x: 12, endPoint y: 420, distance: 129.2
click at [12, 420] on section "Item nickname Edit EGDK__f65__zund__MRHD EGDK__f65 __zund__MRHD Update" at bounding box center [120, 417] width 220 height 55
copy section "EGDK__f65__zund__MRHD"
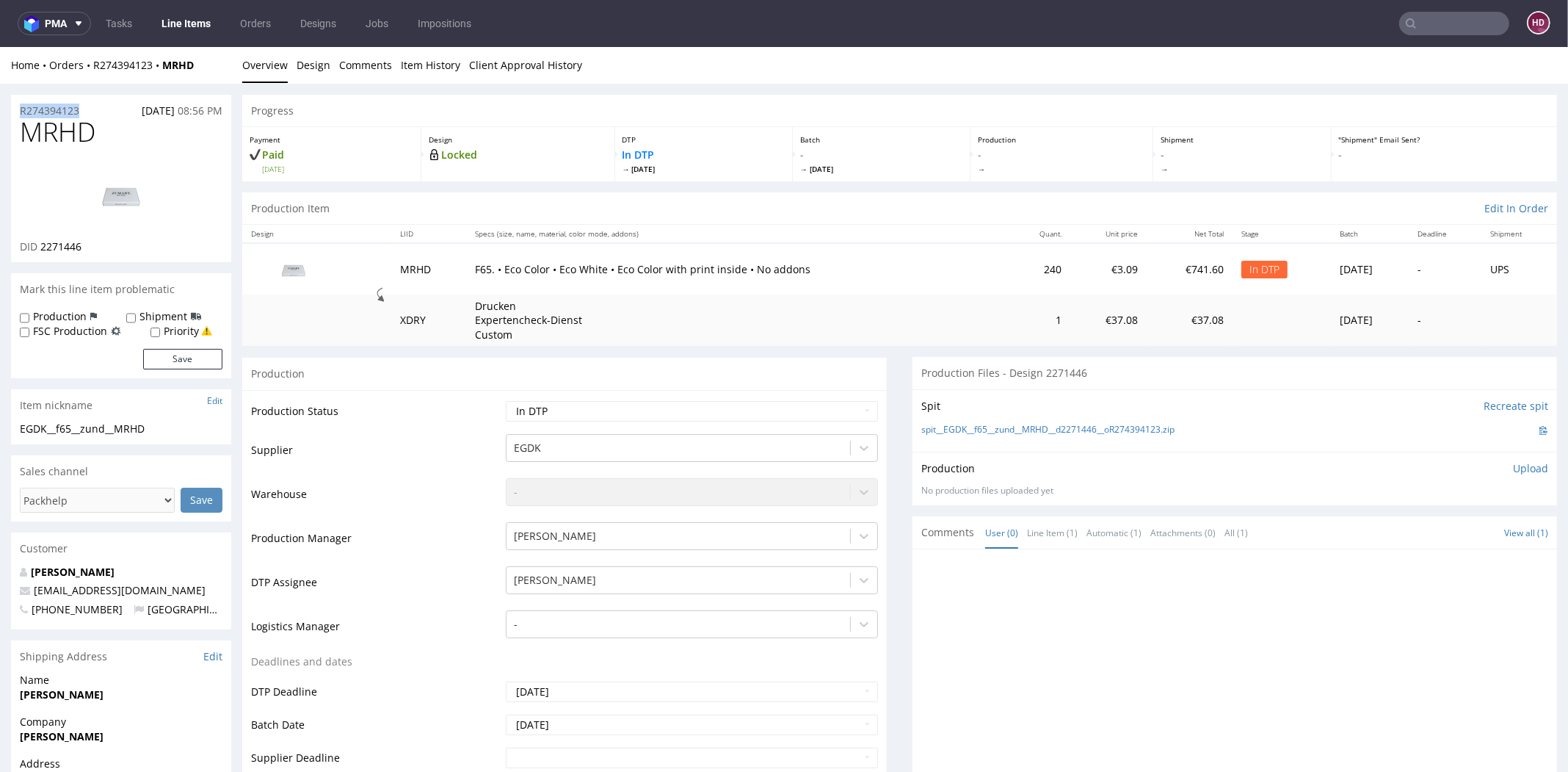
drag, startPoint x: 82, startPoint y: 112, endPoint x: 6, endPoint y: 107, distance: 76.2
copy p "R274394123"
click at [87, 247] on div "DID 2271446" at bounding box center [121, 246] width 202 height 15
drag, startPoint x: 87, startPoint y: 247, endPoint x: 48, endPoint y: 248, distance: 39.0
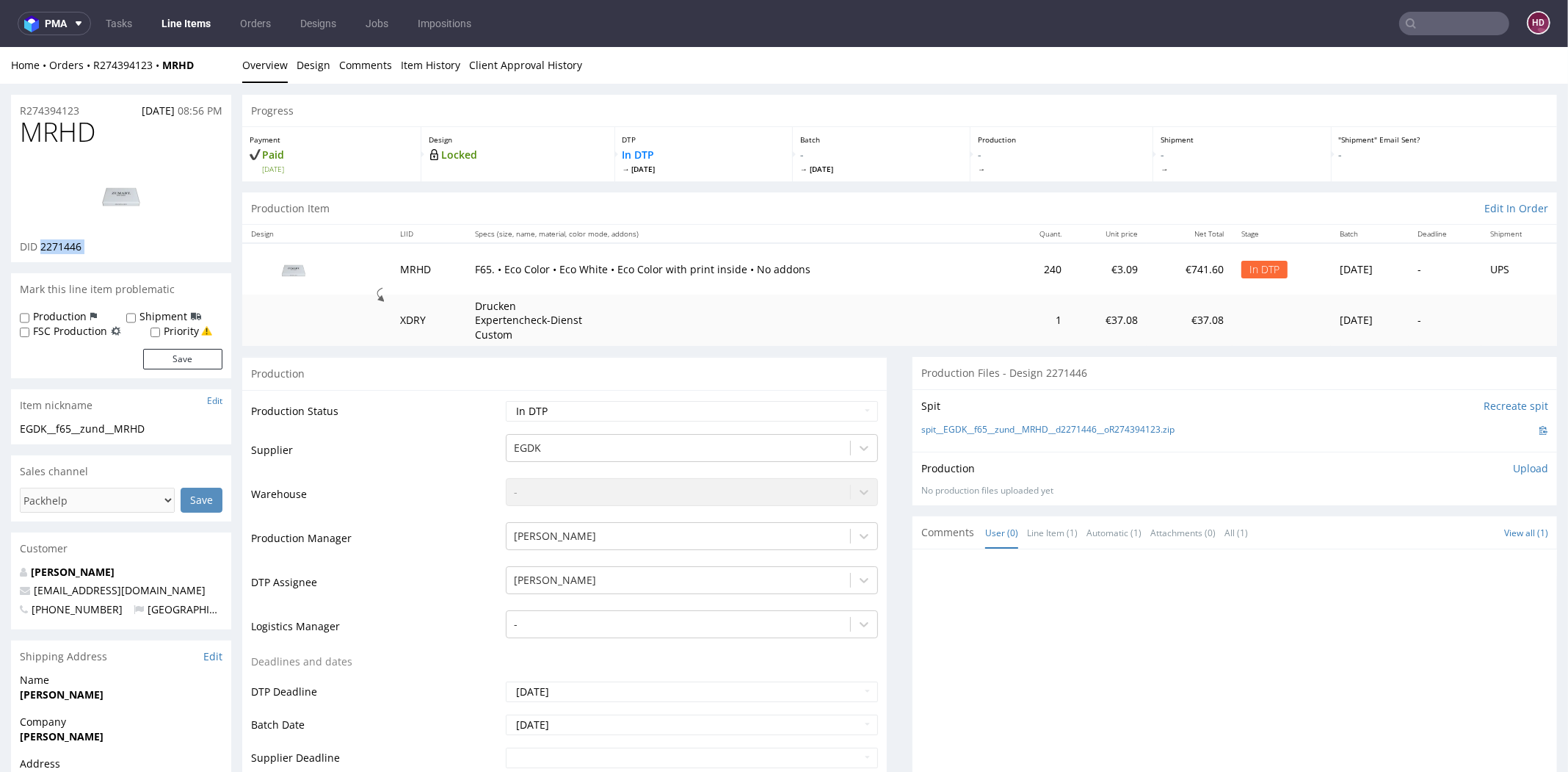
click at [48, 248] on div "DID 2271446" at bounding box center [121, 246] width 202 height 15
copy div "2271446"
click at [1513, 470] on p "Upload" at bounding box center [1530, 468] width 35 height 15
click at [1421, 532] on div "Add files" at bounding box center [1444, 535] width 74 height 22
type input "C:\fakepath\EGDK__f65__zund__MRHD__d2271446__oR274394123__inside.pdf"
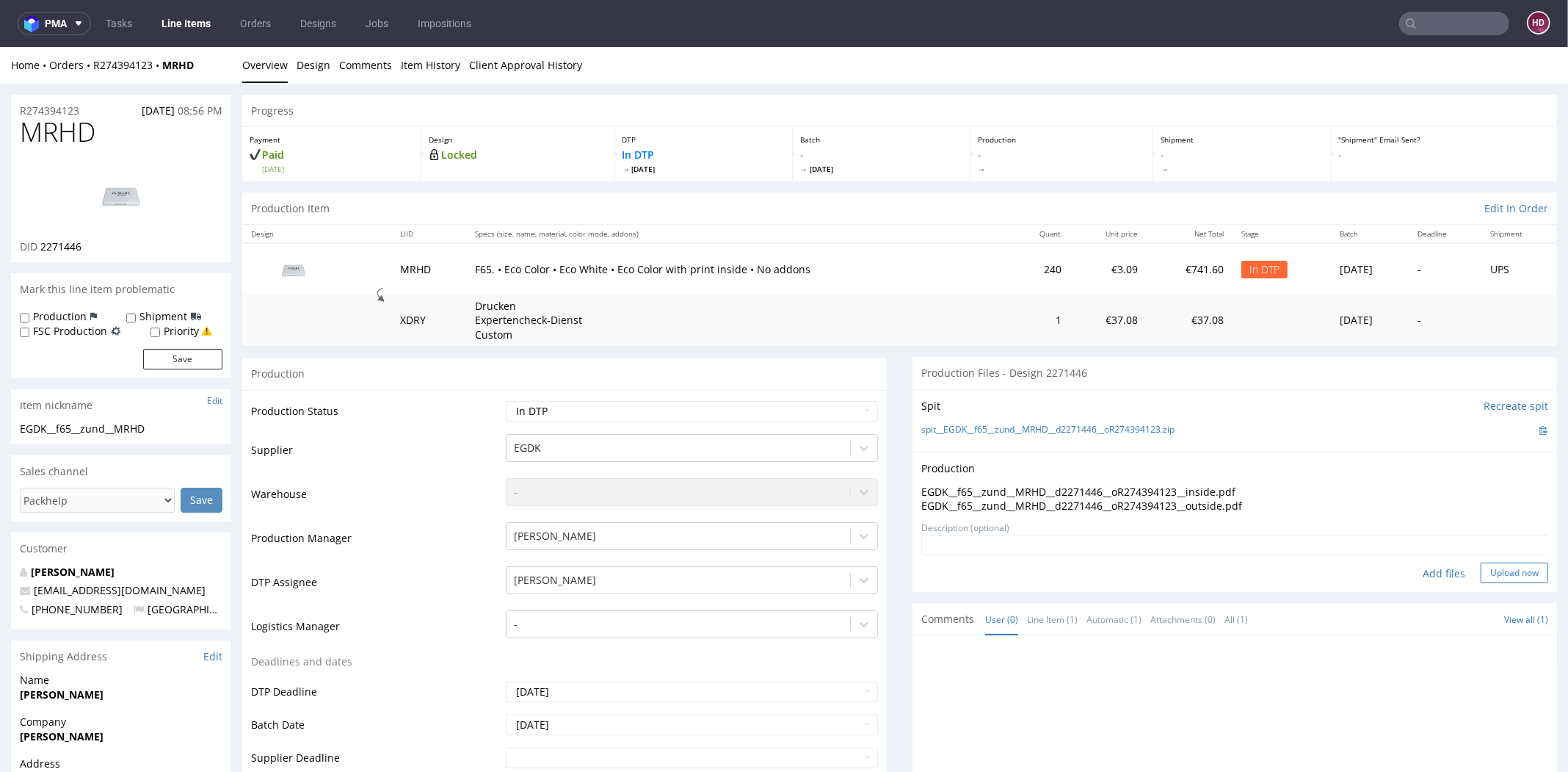
click at [1481, 573] on button "Upload now" at bounding box center [1514, 573] width 67 height 21
click at [601, 409] on select "Waiting for Artwork Waiting for Diecut Waiting for Mockup Waiting for DTP Waiti…" at bounding box center [692, 411] width 372 height 21
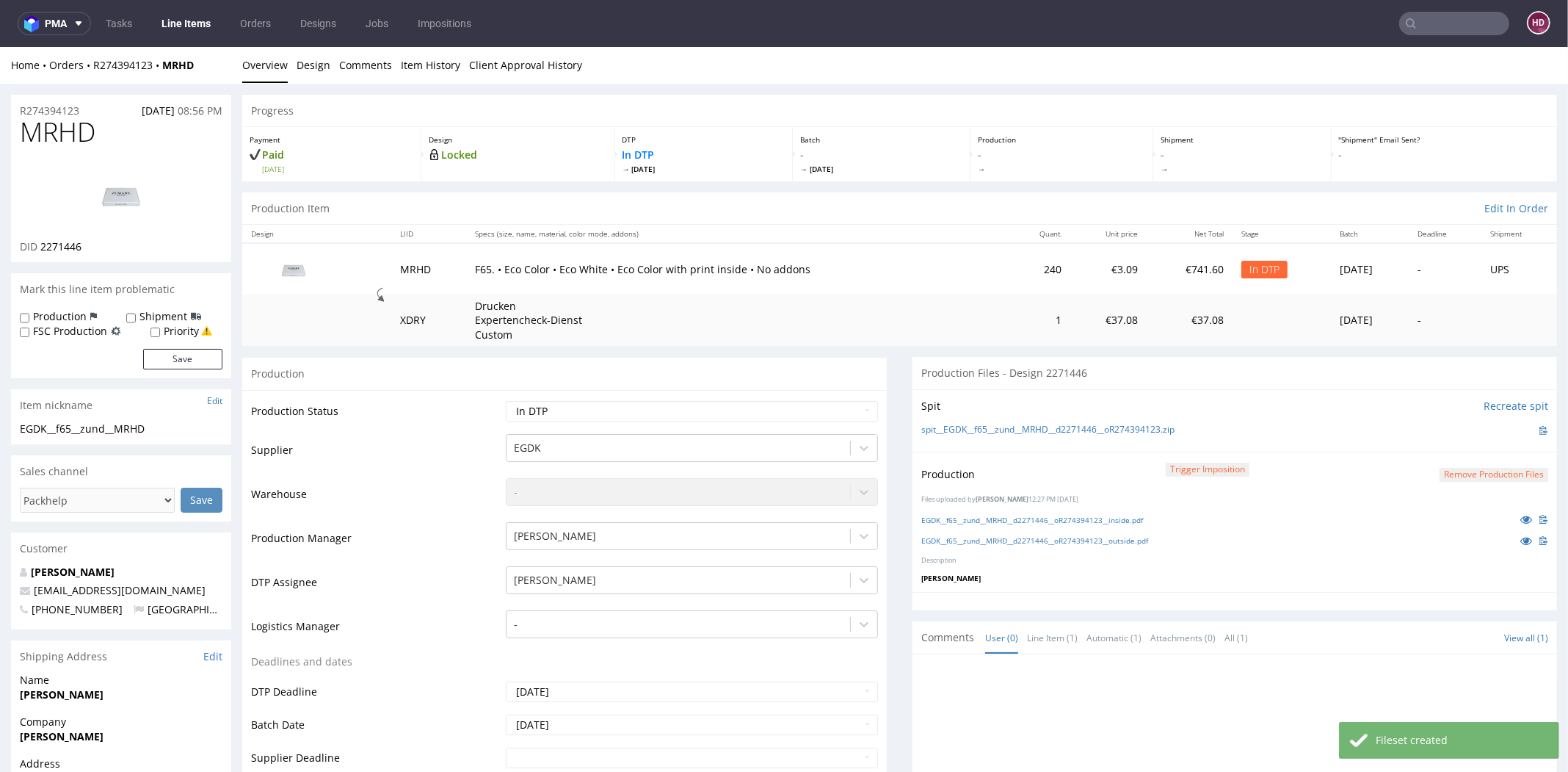
click at [588, 413] on select "Waiting for Artwork Waiting for Diecut Waiting for Mockup Waiting for DTP Waiti…" at bounding box center [692, 411] width 372 height 21
select select "dtp_production_ready"
click at [506, 401] on select "Waiting for Artwork Waiting for Diecut Waiting for Mockup Waiting for DTP Waiti…" at bounding box center [692, 411] width 372 height 21
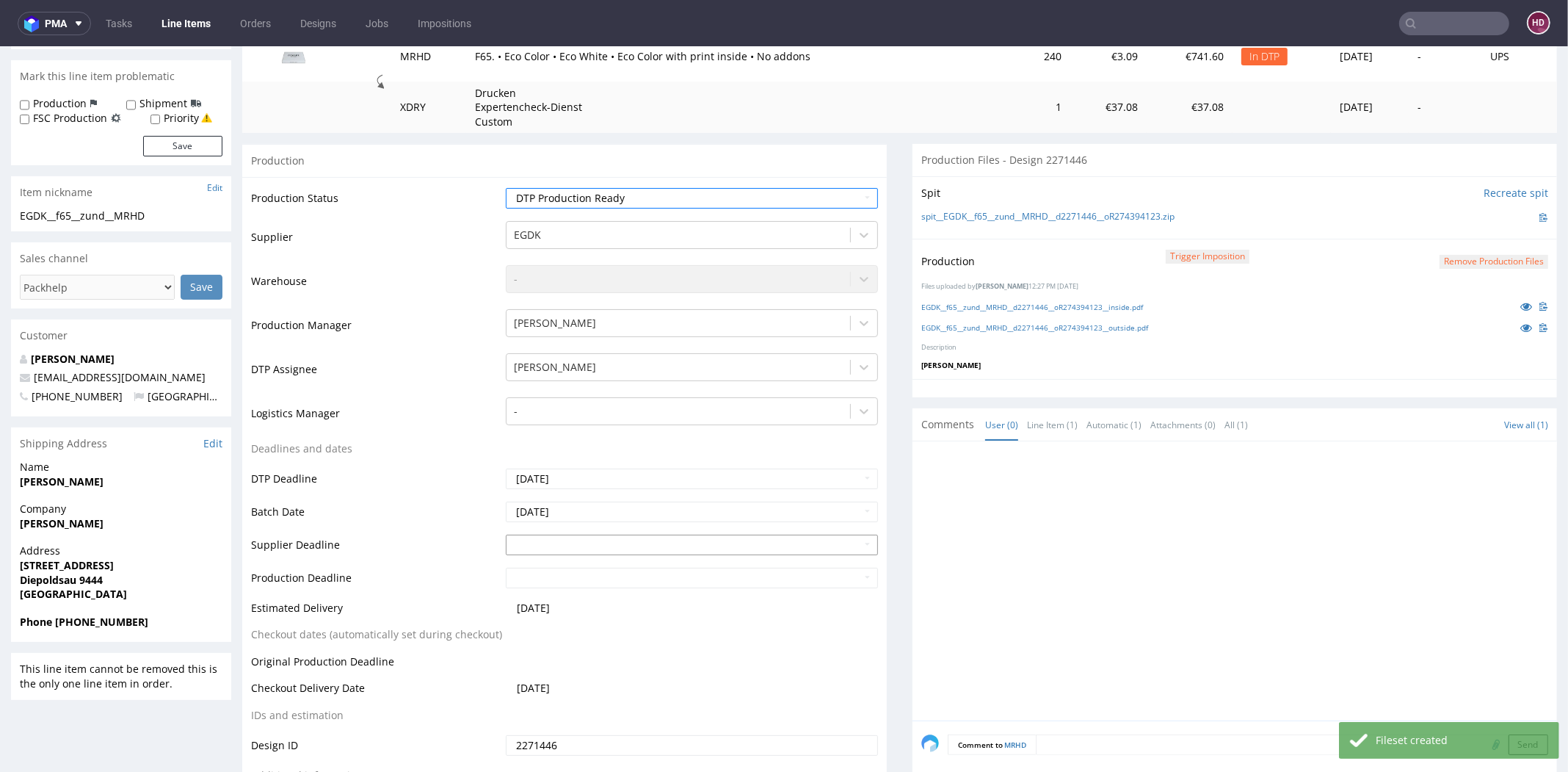
scroll to position [475, 0]
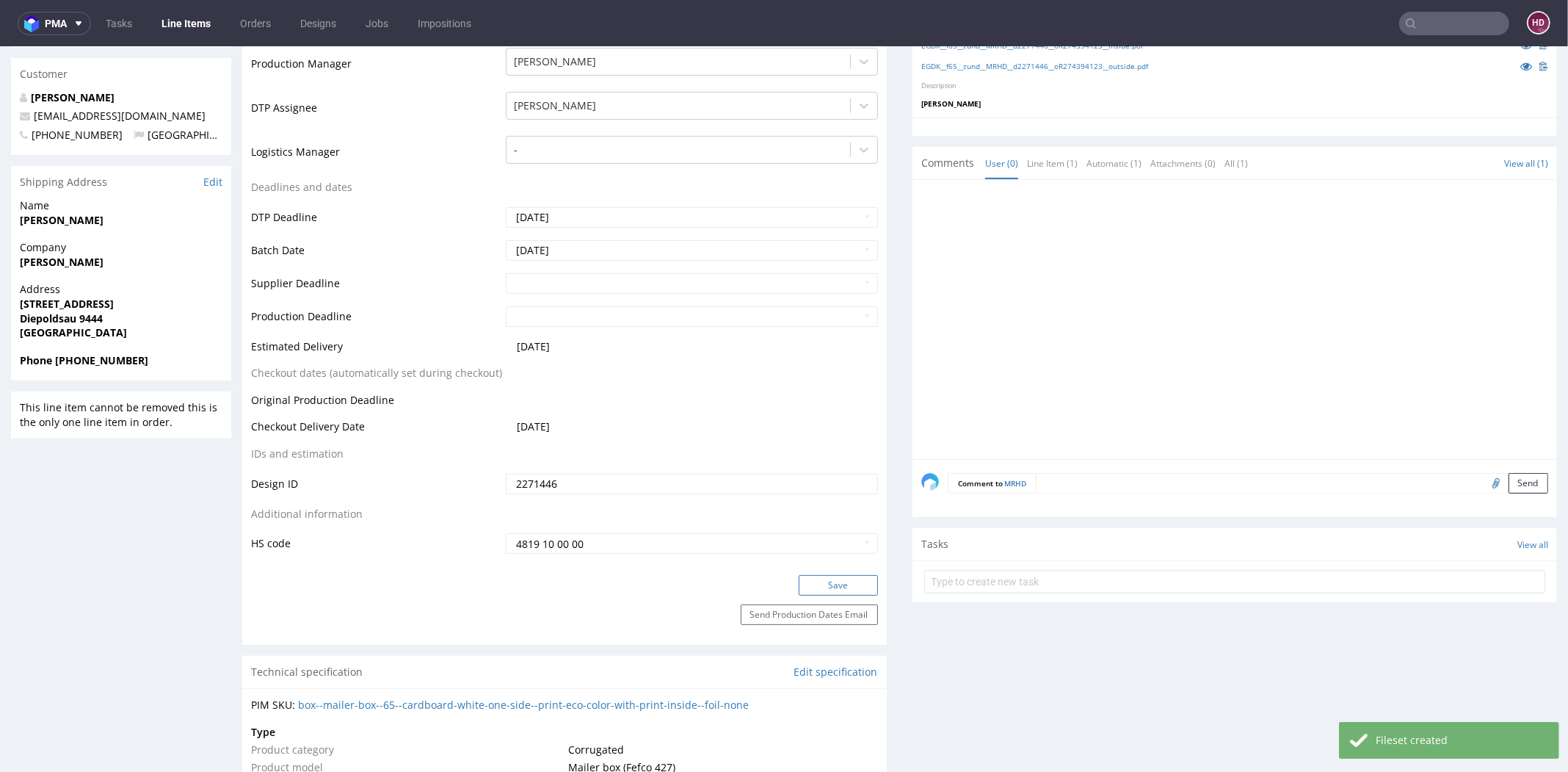
click at [800, 579] on button "Save" at bounding box center [838, 585] width 79 height 21
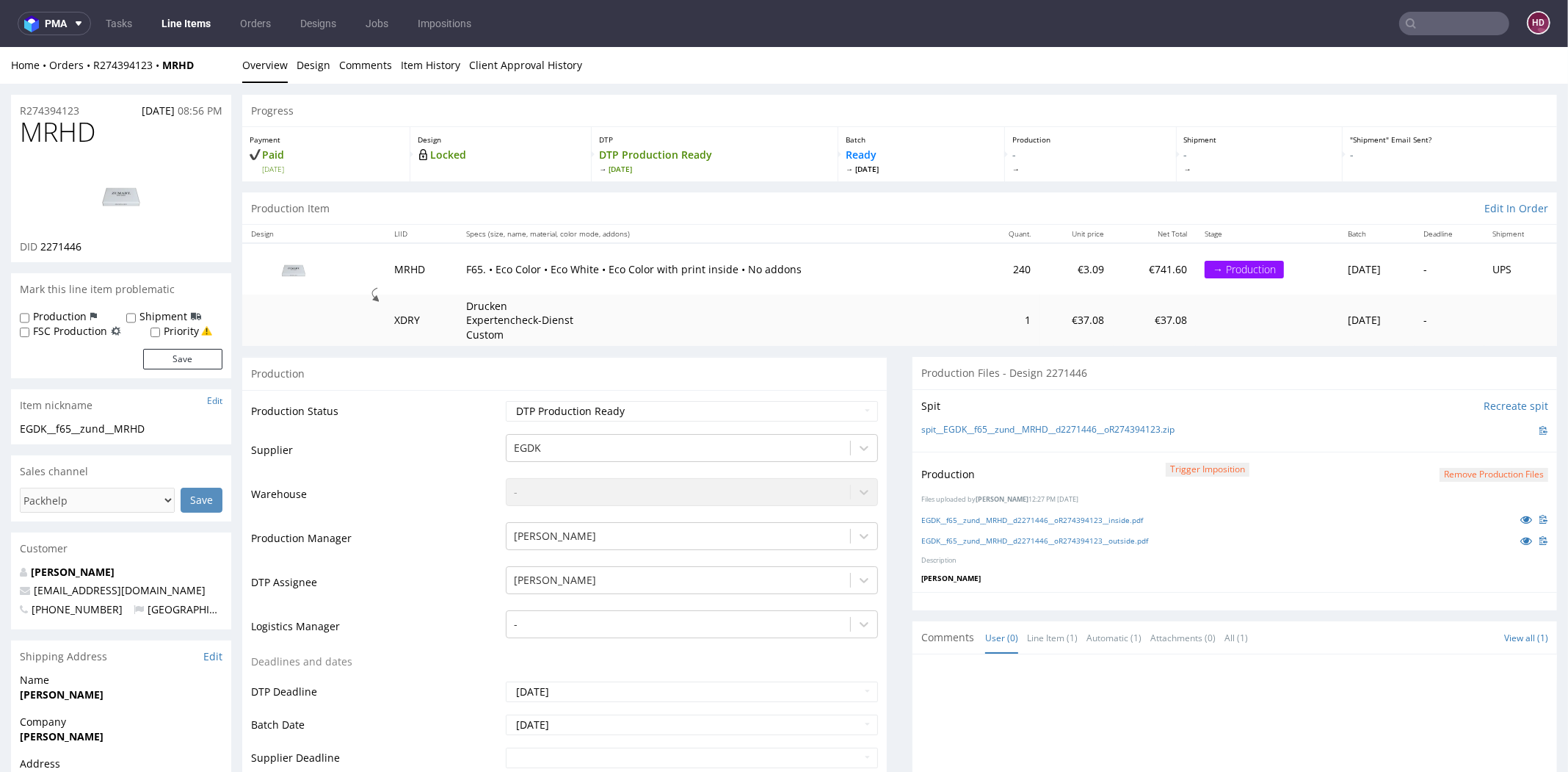
click at [189, 25] on link "Line Items" at bounding box center [185, 23] width 67 height 24
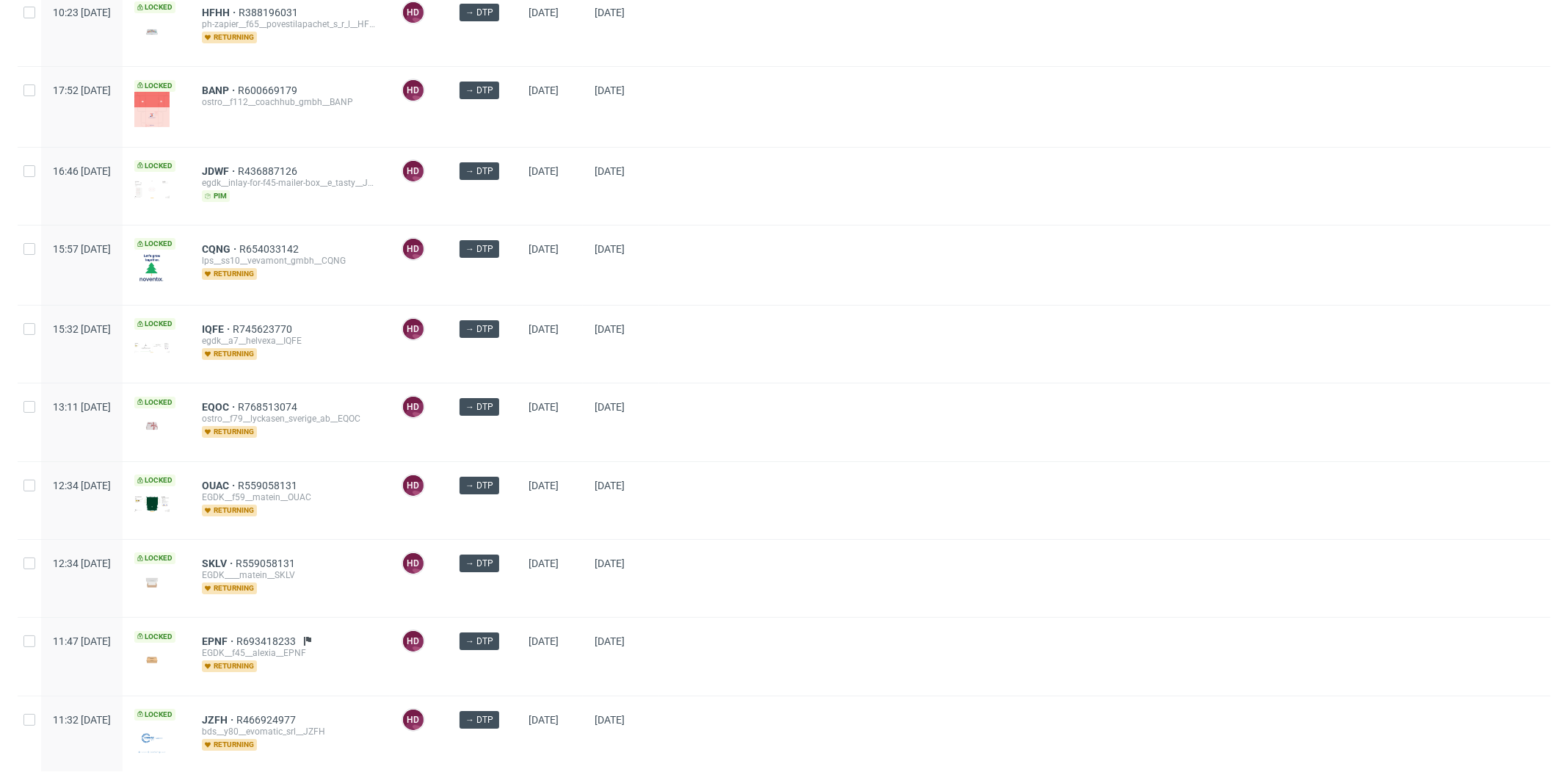
scroll to position [625, 0]
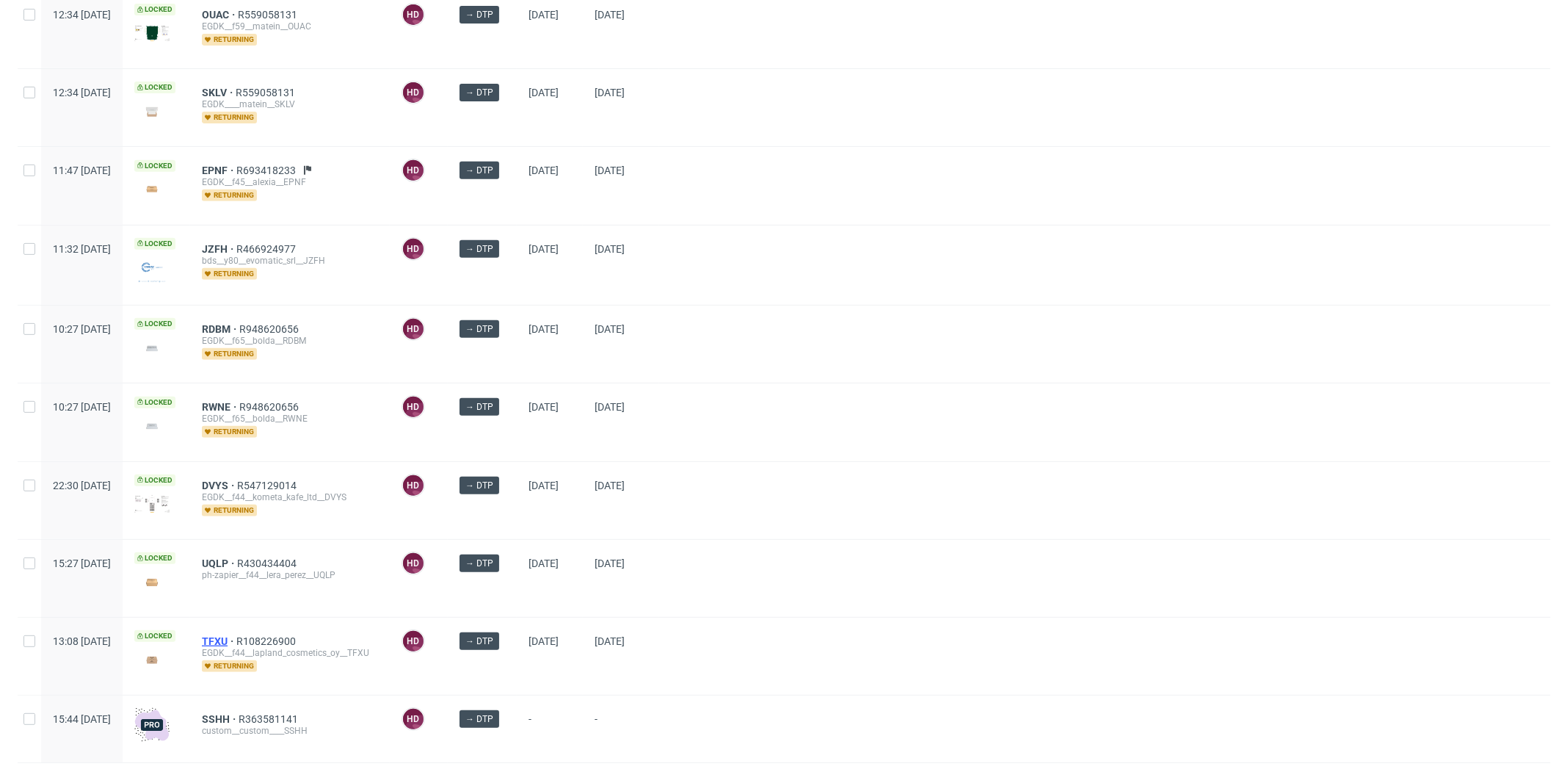
click at [236, 636] on span "TFXU" at bounding box center [218, 641] width 34 height 11
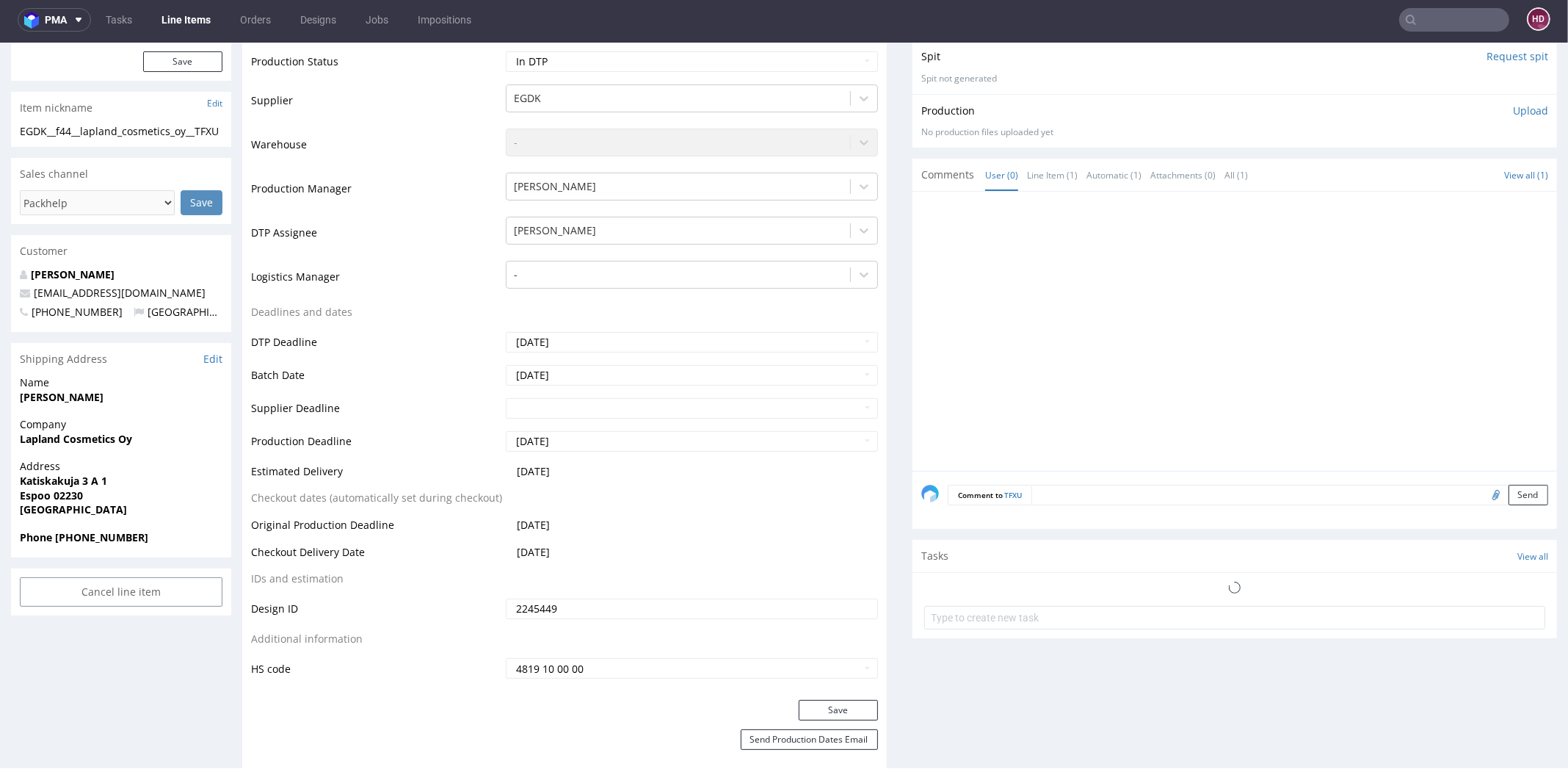
scroll to position [344, 0]
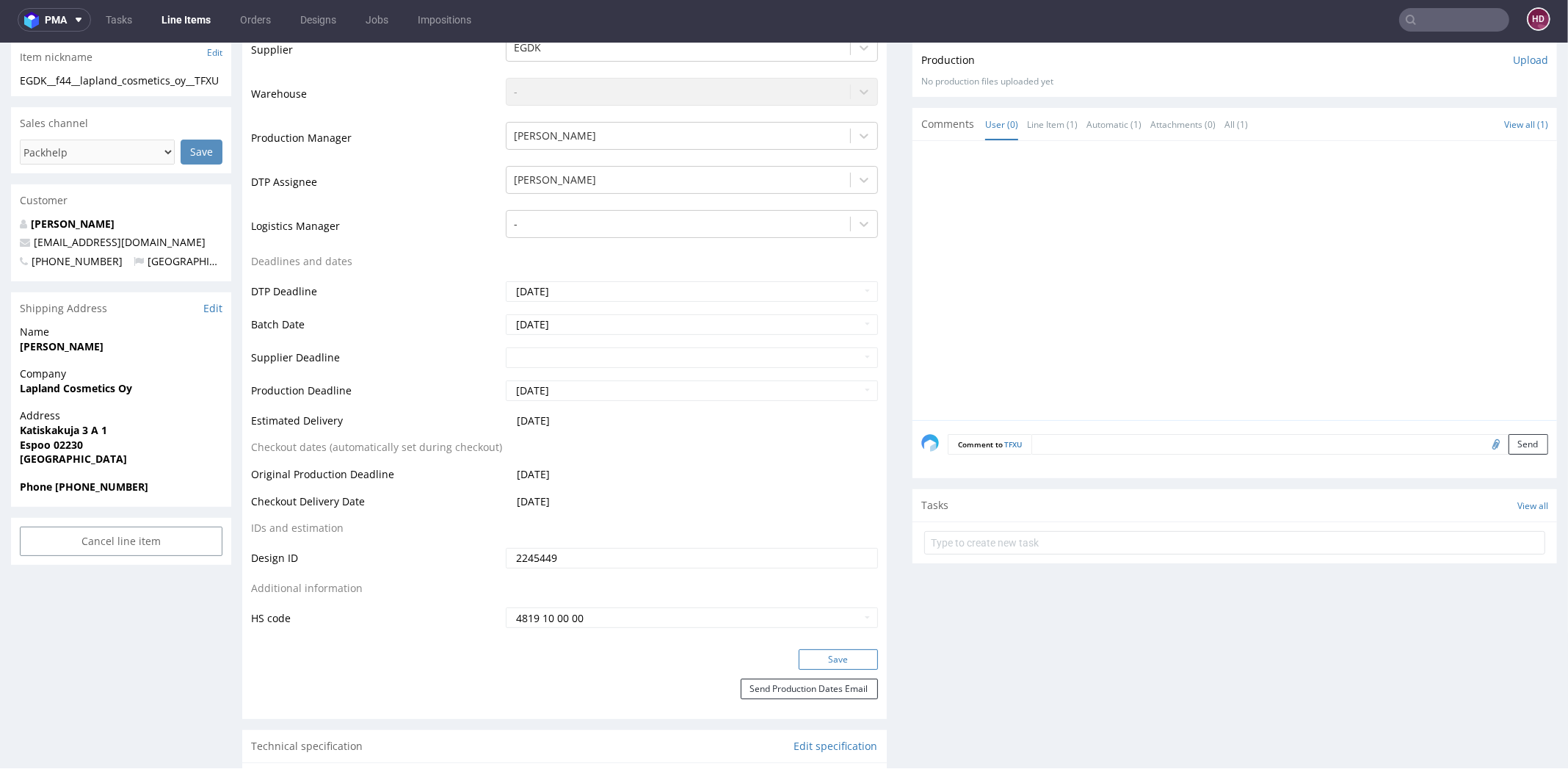
click at [806, 653] on button "Save" at bounding box center [838, 659] width 79 height 21
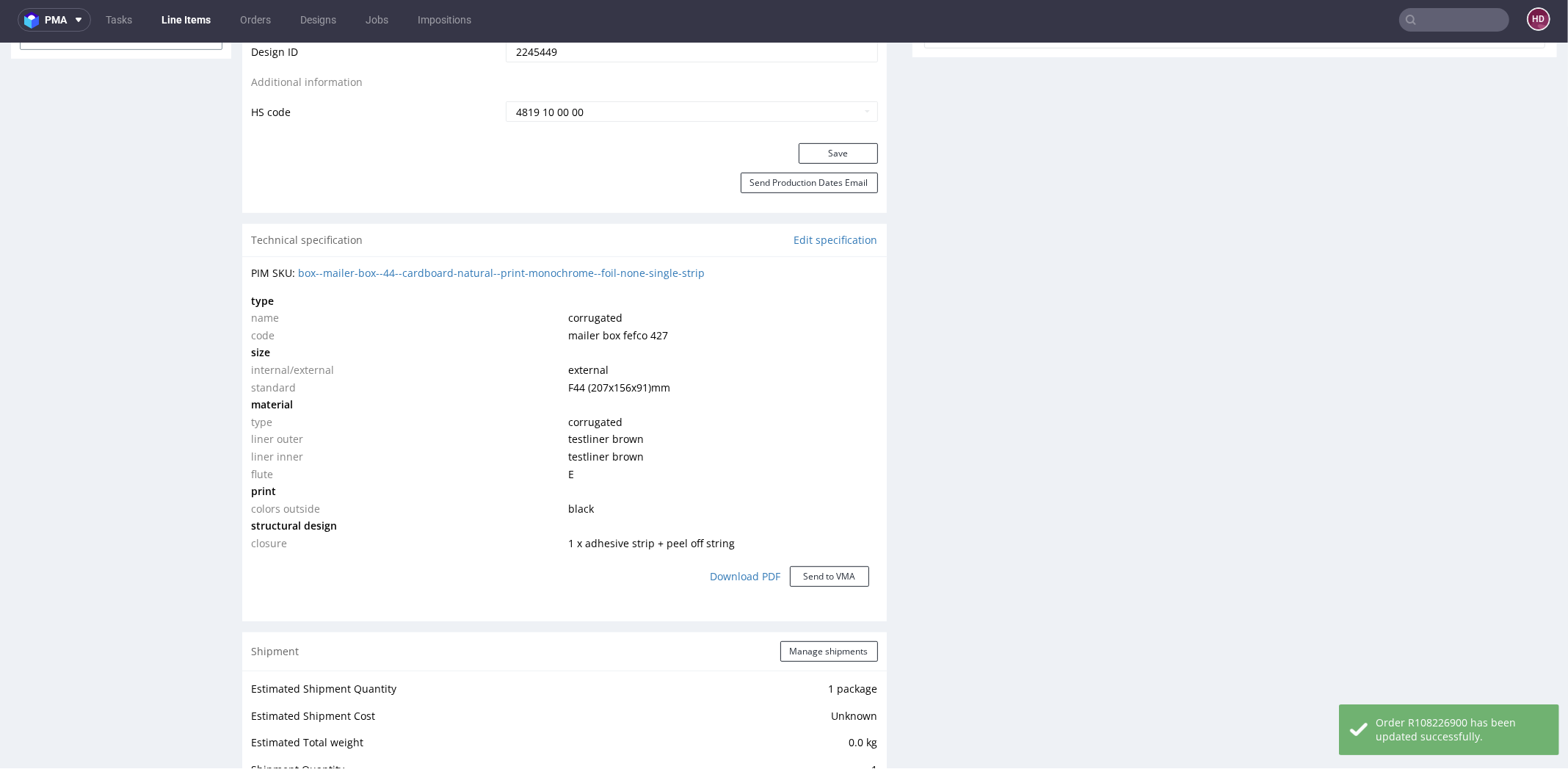
scroll to position [849, 0]
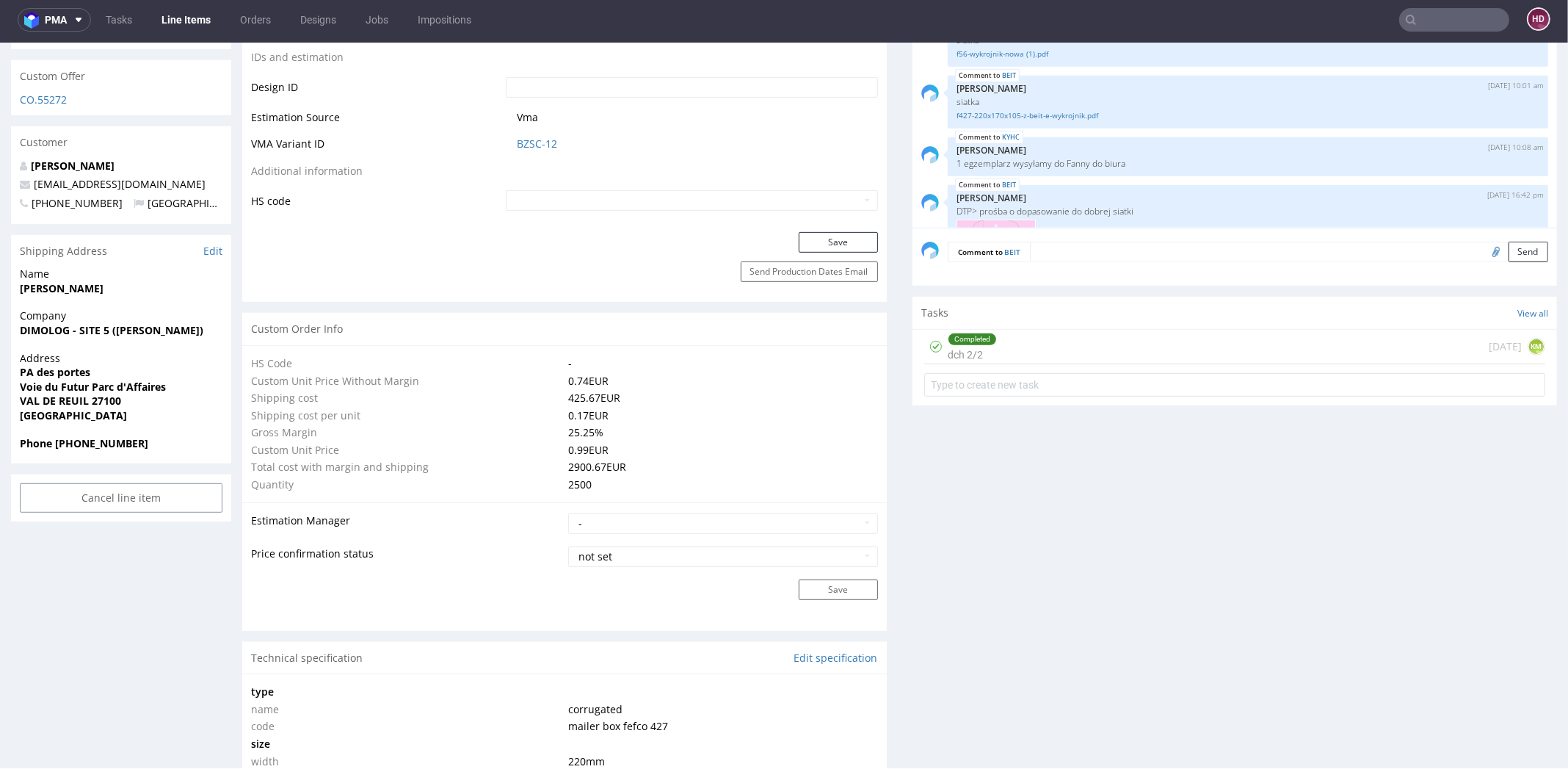
scroll to position [494, 0]
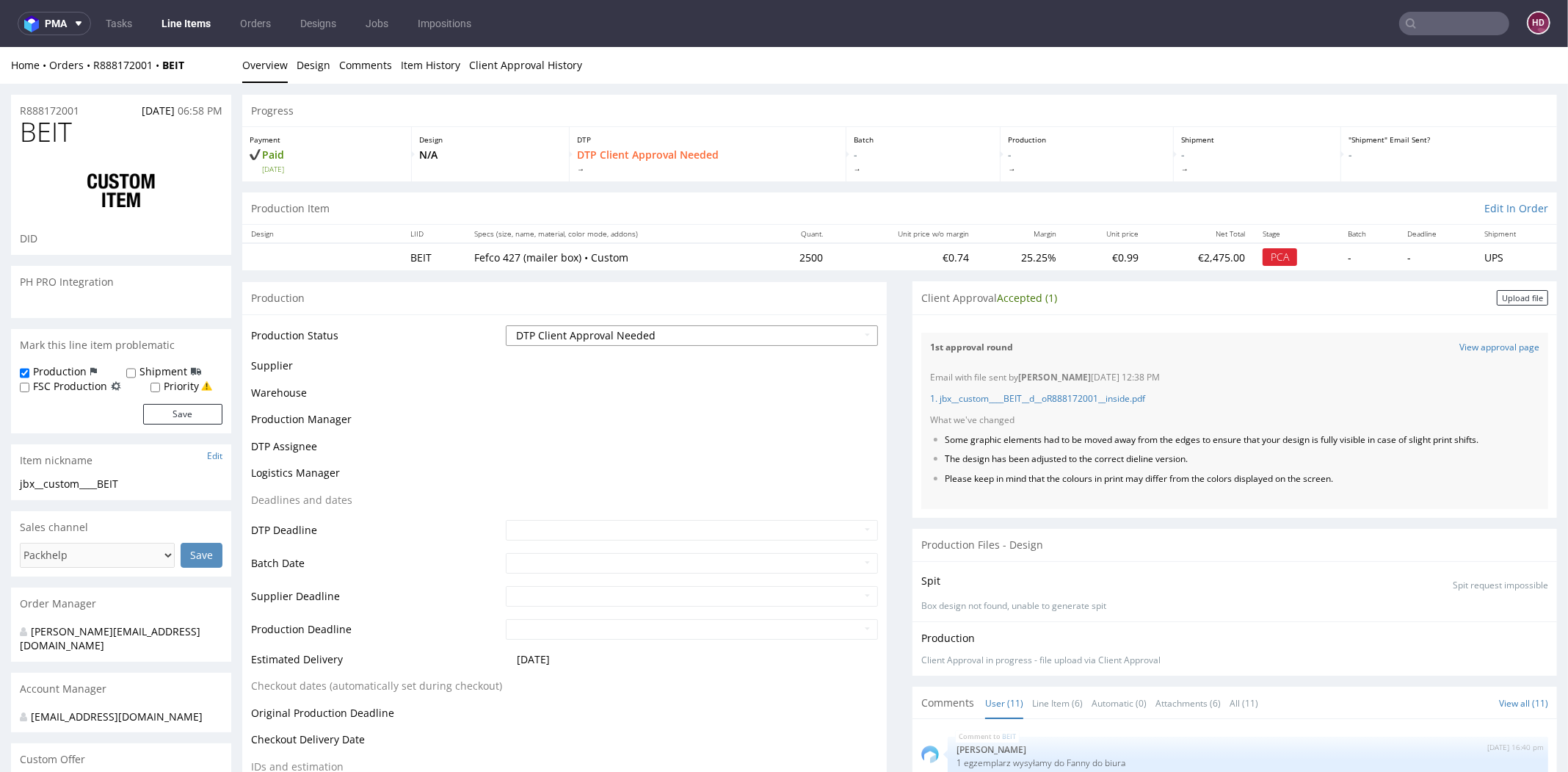
scroll to position [494, 0]
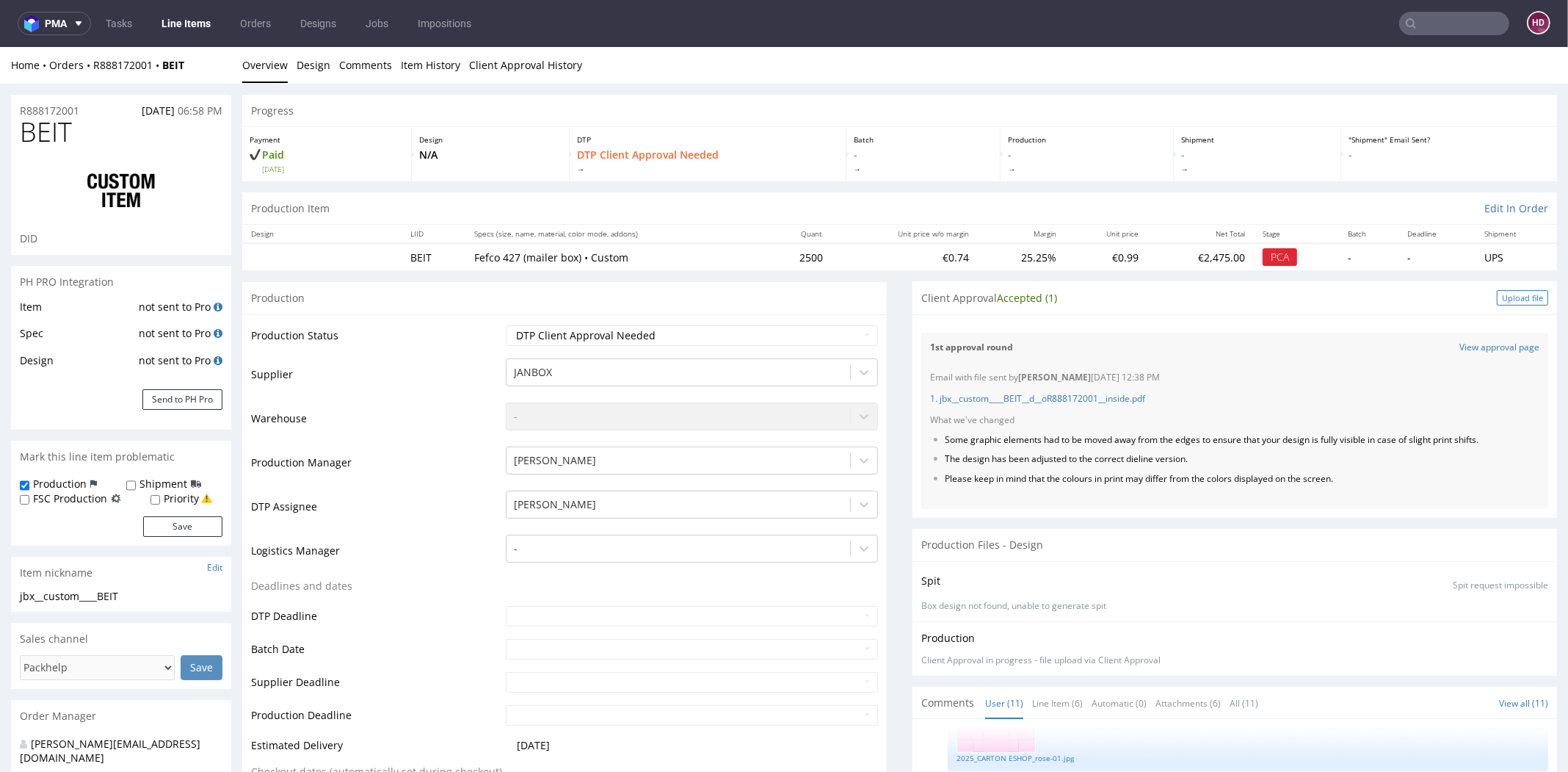
click at [1497, 294] on div "Upload file" at bounding box center [1522, 297] width 51 height 15
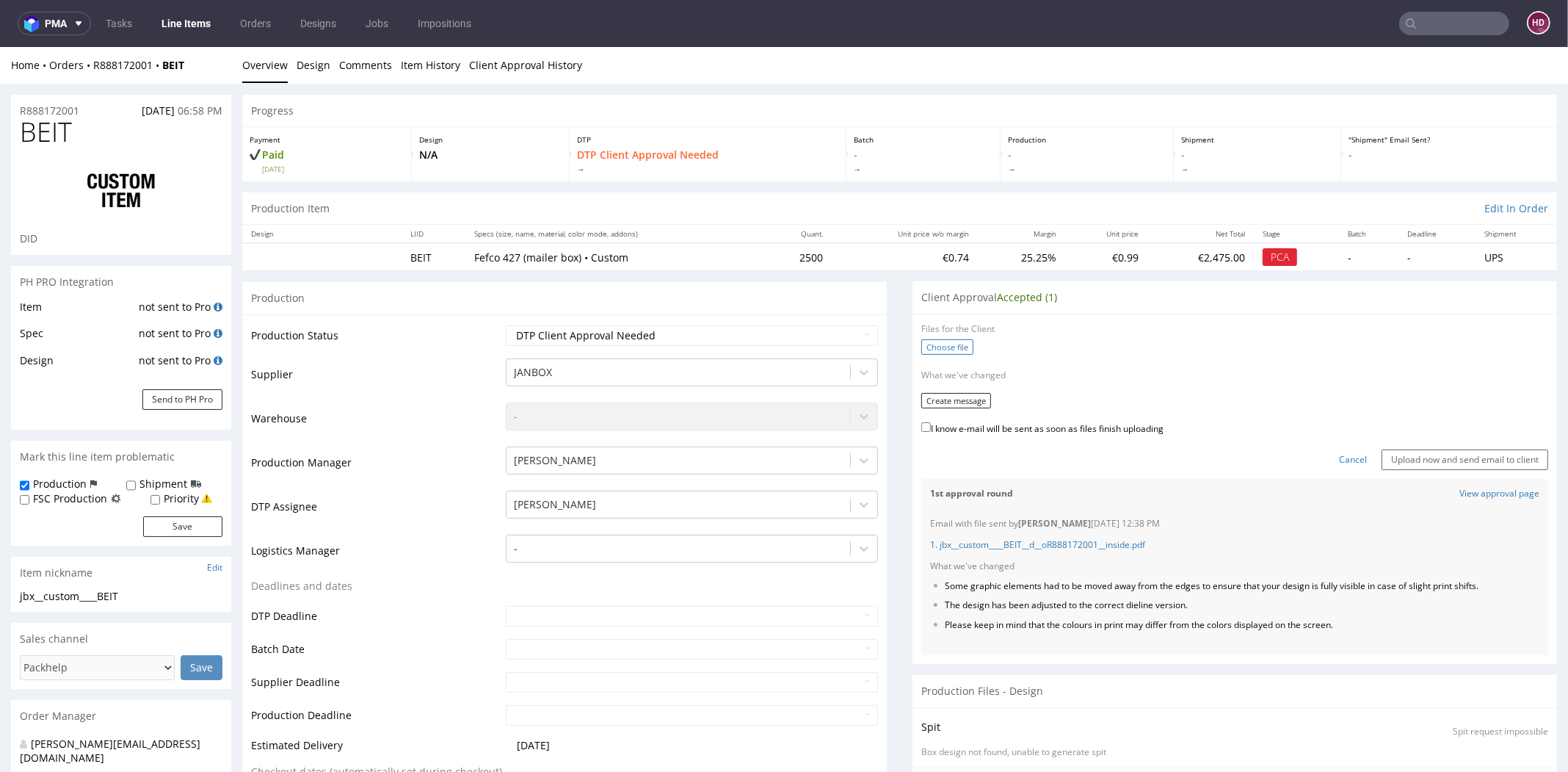
click at [921, 343] on label "Choose file" at bounding box center [947, 347] width 52 height 15
click at [0, 47] on input "Choose file" at bounding box center [0, 47] width 0 height 0
click at [1074, 537] on link "1. jbx__custom____BEIT__d__oR888172001__inside.pdf" at bounding box center [1038, 540] width 215 height 12
click at [932, 422] on label "I know e-mail will be sent as soon as files finish uploading" at bounding box center [1042, 422] width 242 height 16
click at [931, 422] on input "I know e-mail will be sent as soon as files finish uploading" at bounding box center [926, 422] width 9 height 9
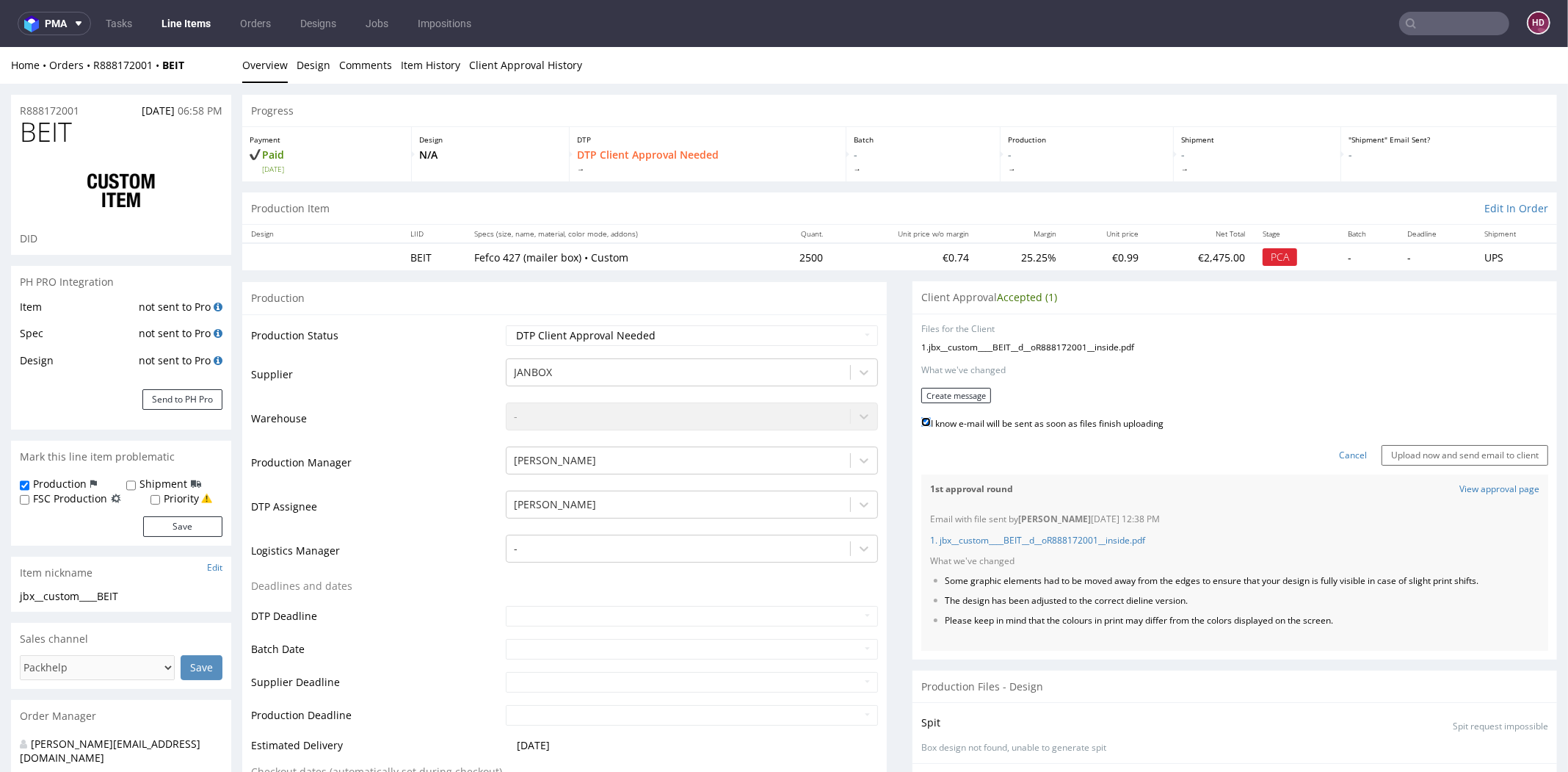
checkbox input "true"
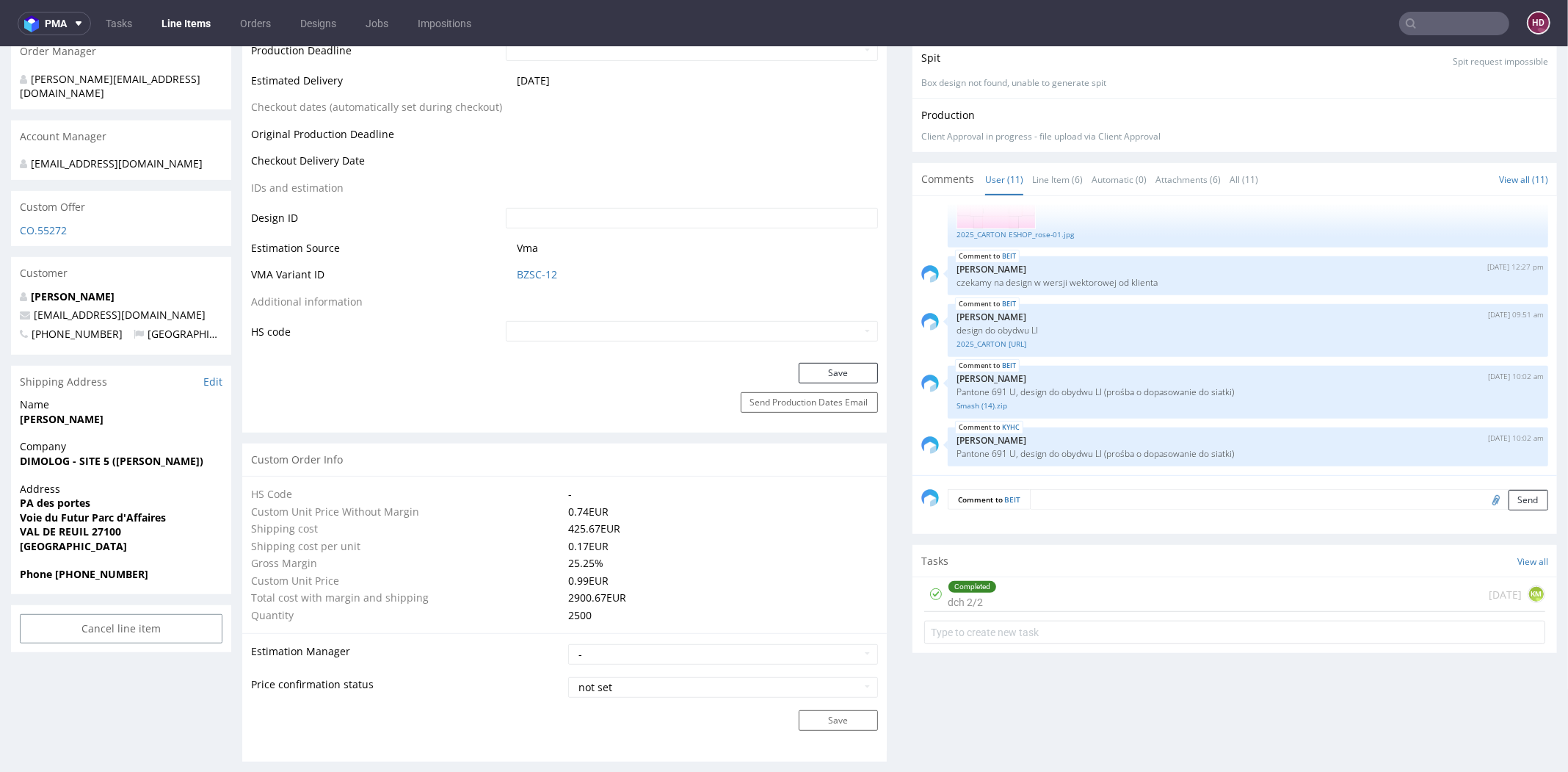
scroll to position [641, 0]
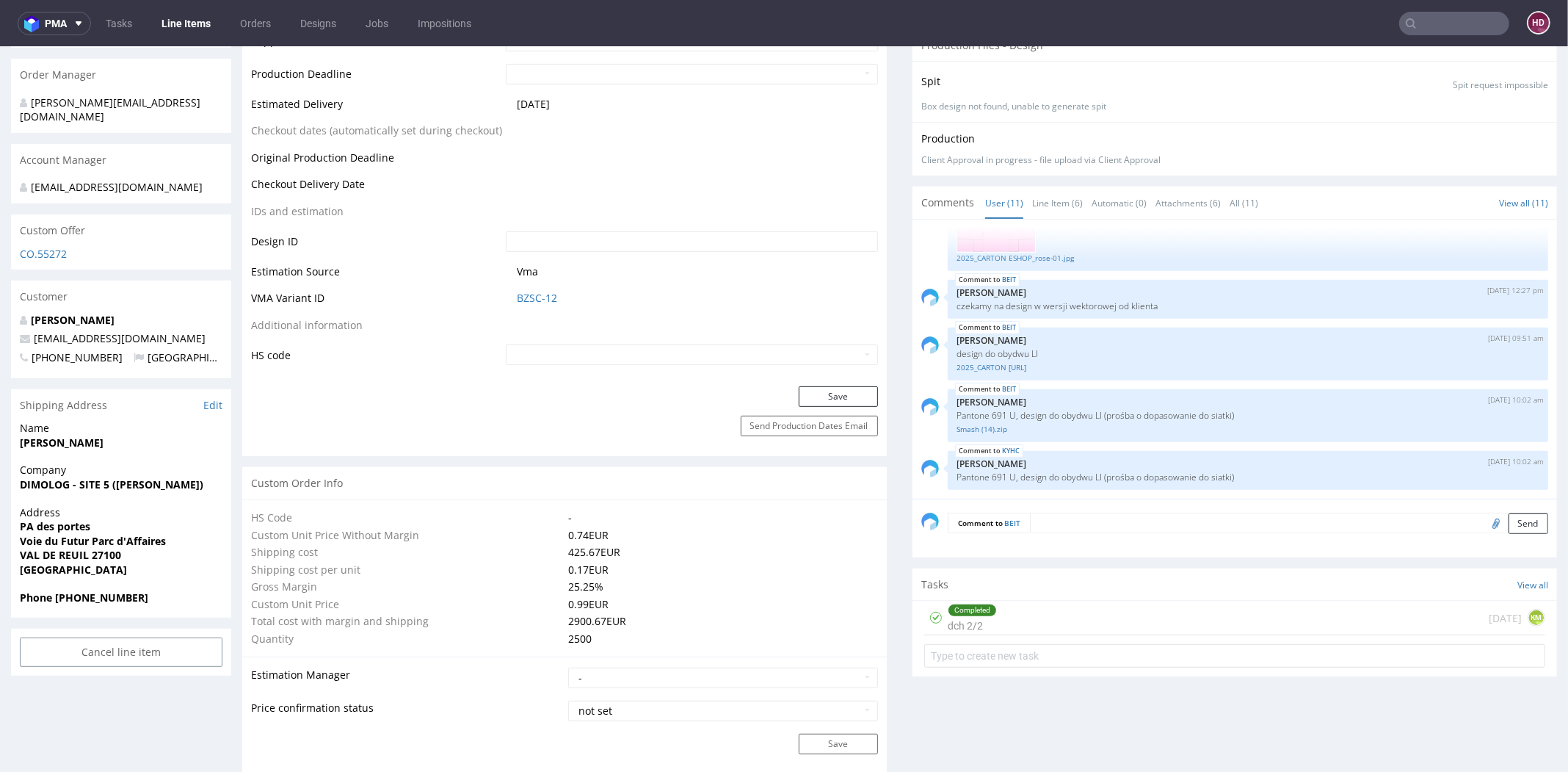
click at [201, 20] on link "Line Items" at bounding box center [185, 23] width 67 height 24
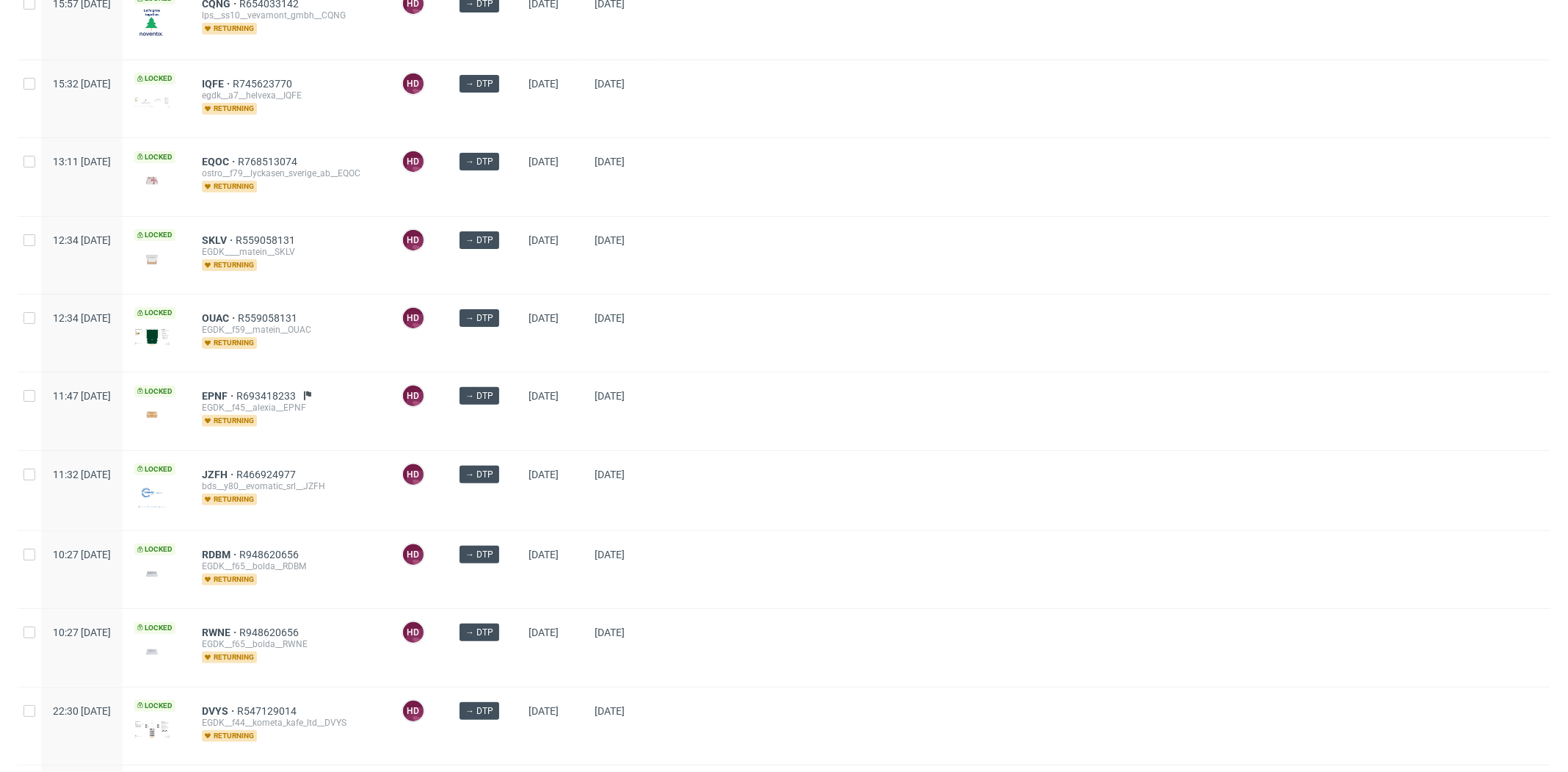
scroll to position [404, 0]
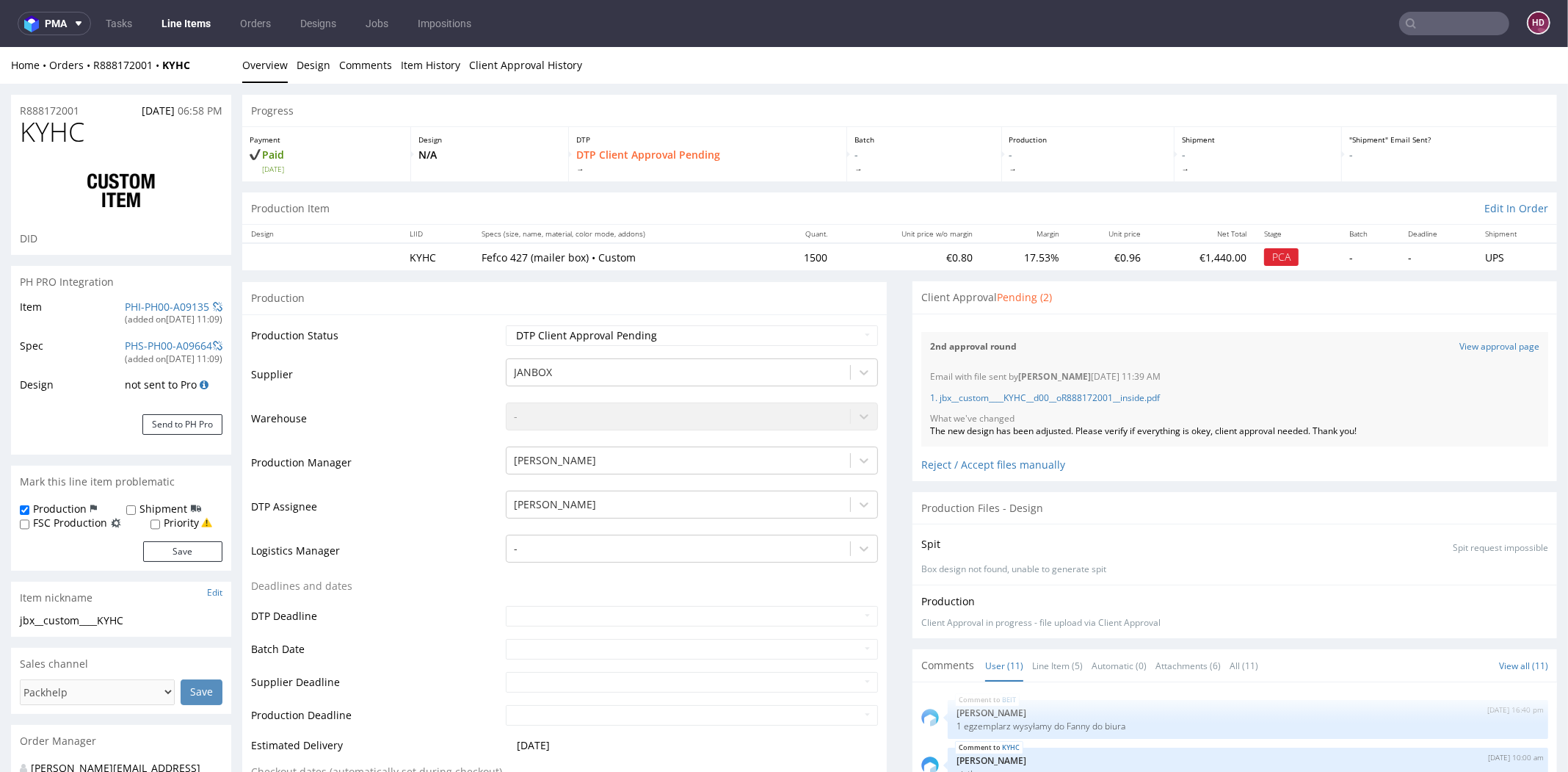
scroll to position [494, 0]
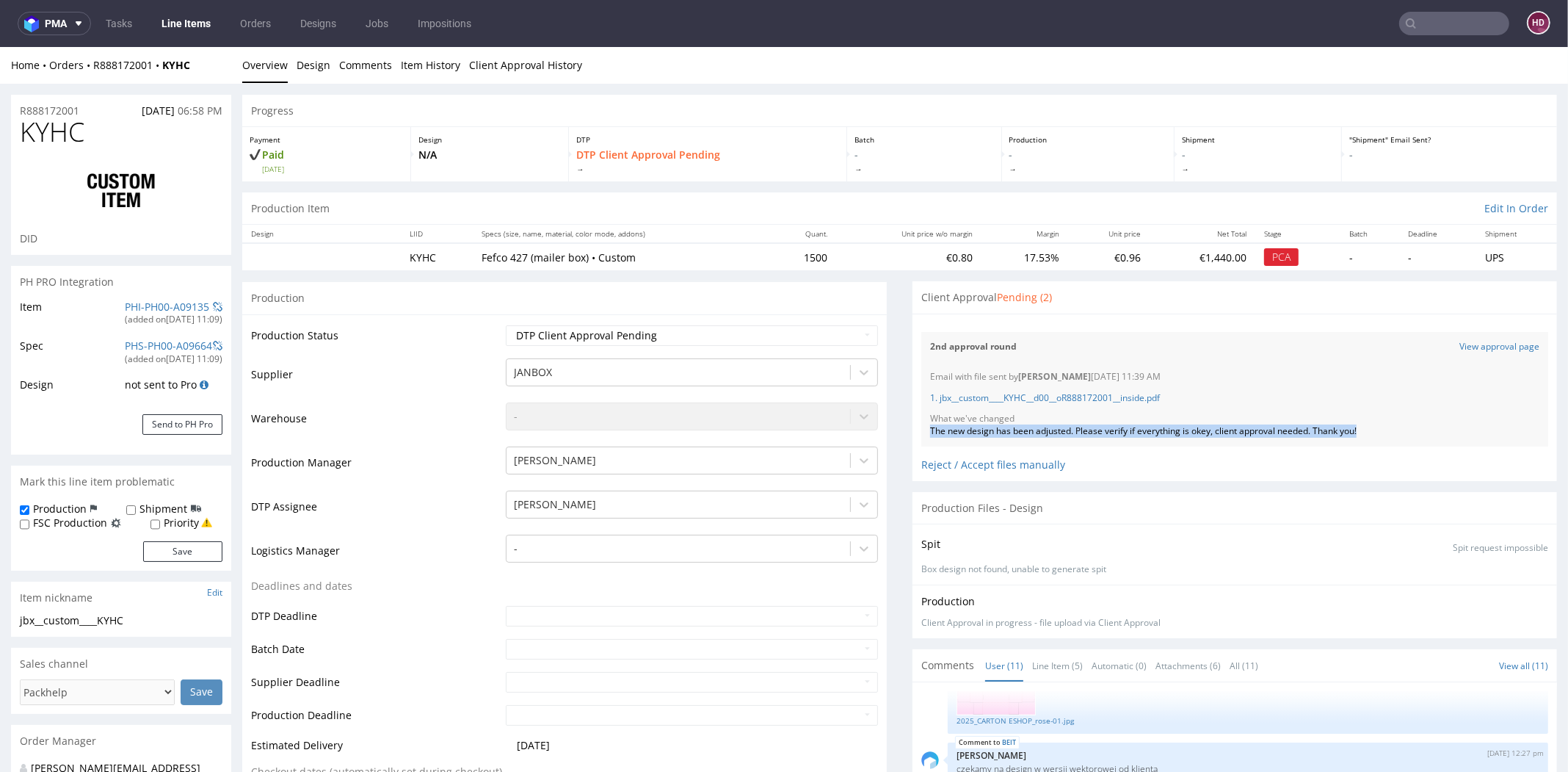
drag, startPoint x: 1396, startPoint y: 428, endPoint x: 911, endPoint y: 427, distance: 485.0
click at [921, 427] on div "Email with file sent by [PERSON_NAME] [DATE] 11:39 AM 1. jbx__custom____KYHC__d…" at bounding box center [1235, 404] width 627 height 84
copy div "The new design has been adjusted. Please verify if everything is okey, client a…"
click at [977, 392] on link "1. jbx__custom____KYHC__d00__oR888172001__inside.pdf" at bounding box center [1045, 398] width 230 height 12
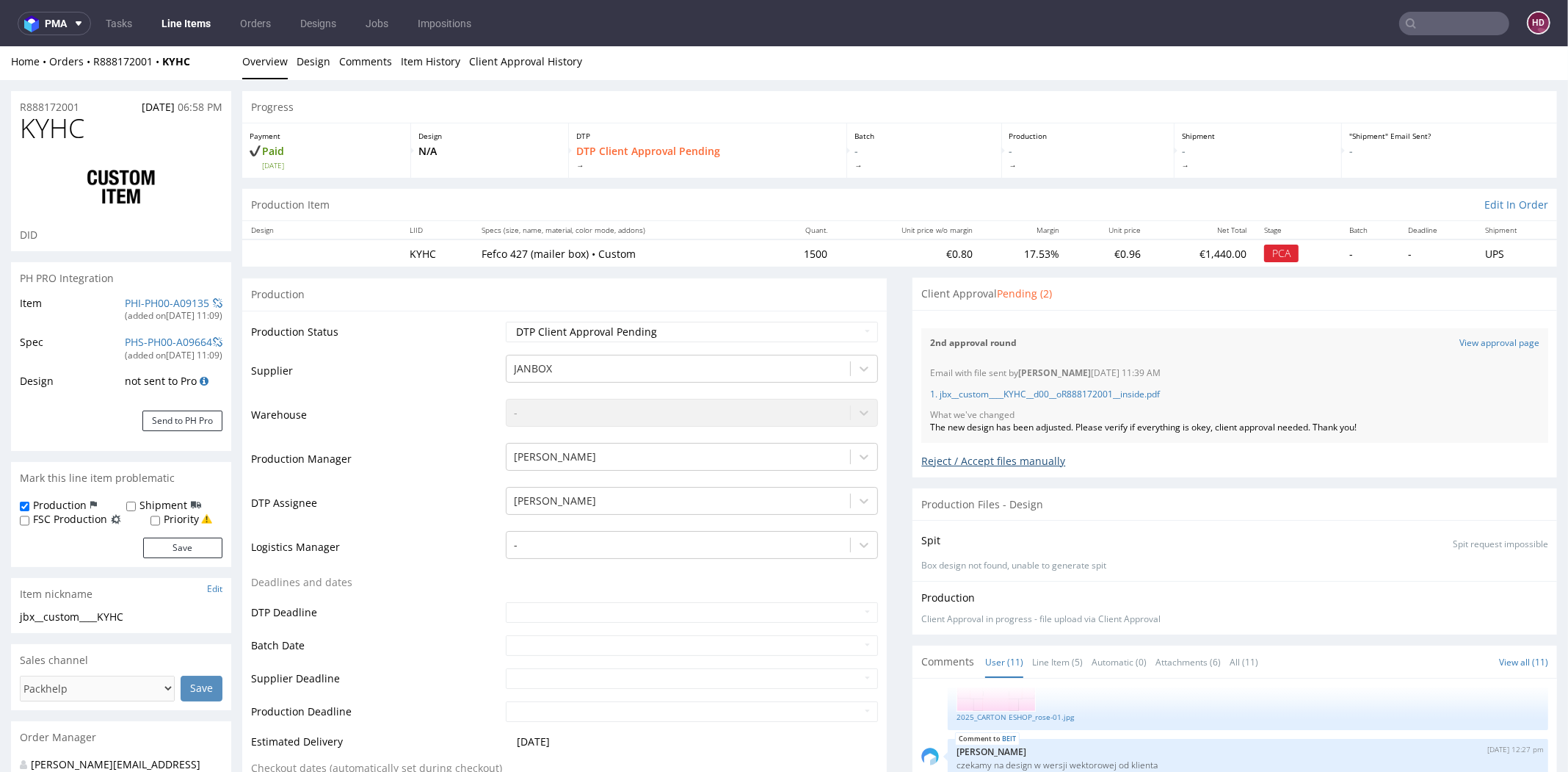
click at [1161, 453] on div "Reject / Accept files manually" at bounding box center [1235, 456] width 627 height 26
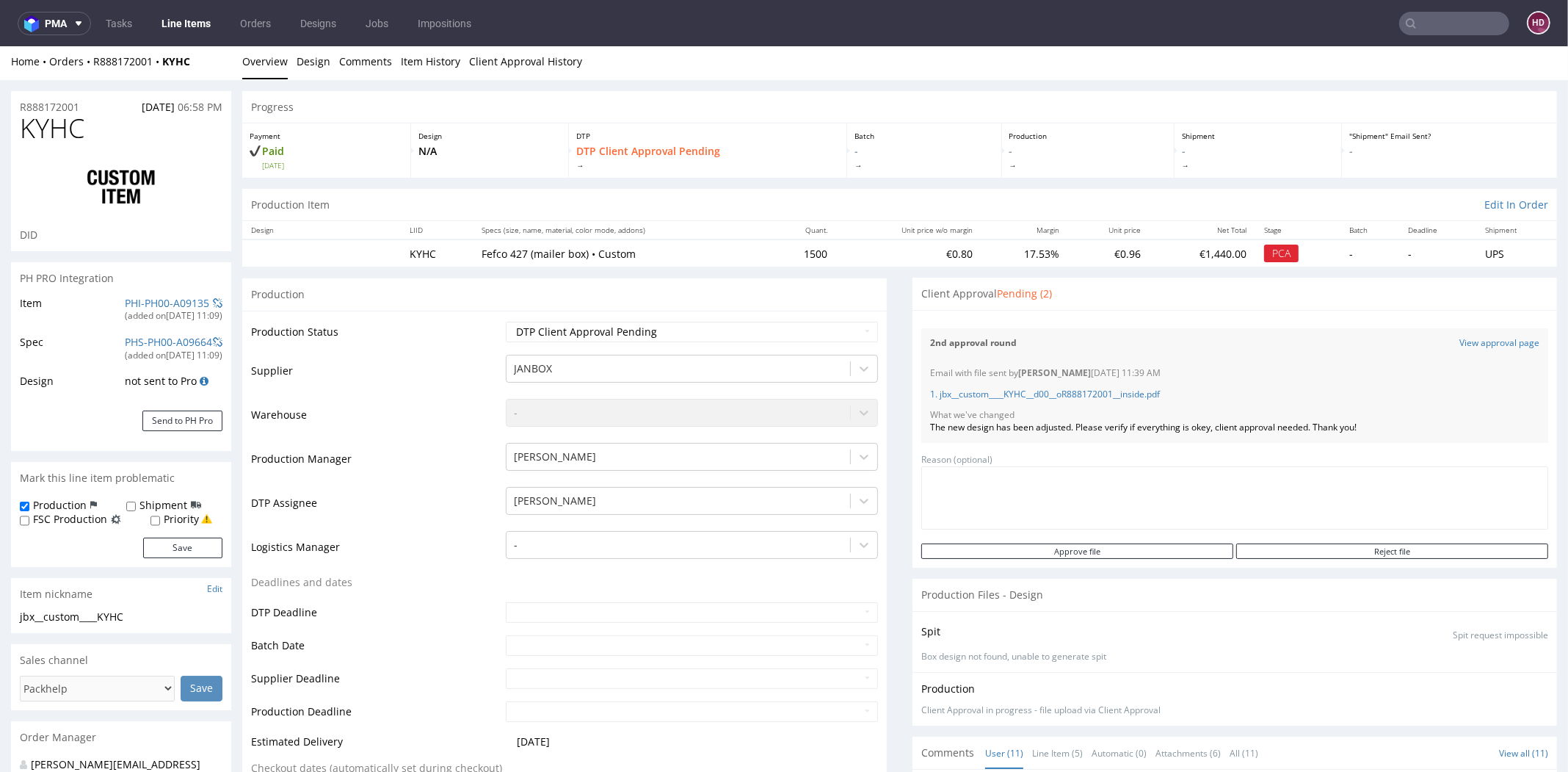
click at [1164, 443] on div "Reason (optional) Approve file Reject file" at bounding box center [1235, 501] width 627 height 116
click at [921, 320] on div "2nd approval round View approval page Email with file sent by [PERSON_NAME] [DA…" at bounding box center [1235, 381] width 627 height 123
click at [787, 326] on select "Waiting for Artwork Waiting for Diecut Waiting for Mockup Waiting for DTP Waiti…" at bounding box center [692, 332] width 372 height 21
click at [506, 322] on select "Waiting for Artwork Waiting for Diecut Waiting for Mockup Waiting for DTP Waiti…" at bounding box center [692, 332] width 372 height 21
drag, startPoint x: 916, startPoint y: 425, endPoint x: 1354, endPoint y: 432, distance: 438.1
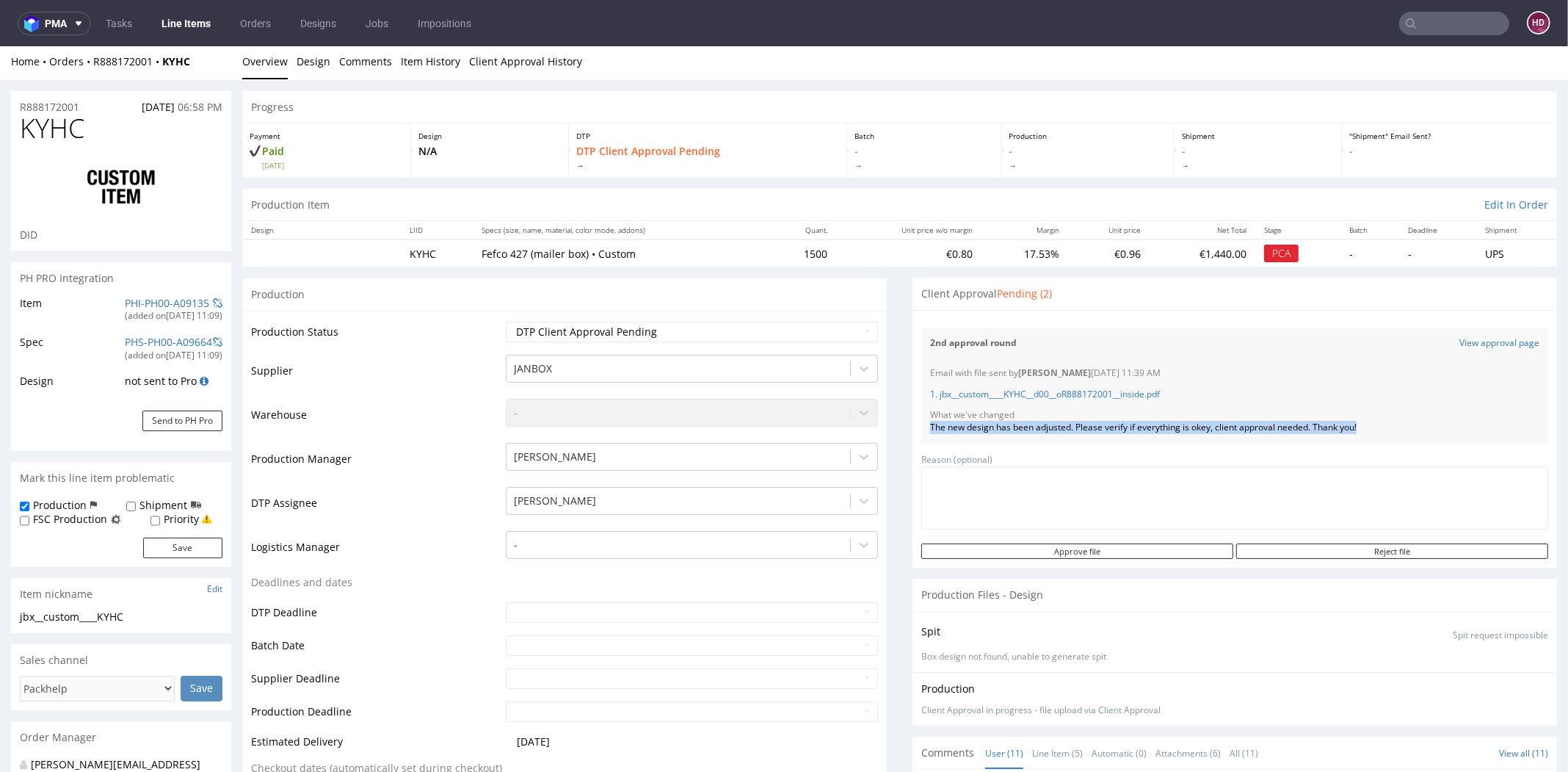
click at [1354, 432] on div "The new design has been adjusted. Please verify if everything is okey, client a…" at bounding box center [1235, 428] width 609 height 12
copy div "The new design has been adjusted. Please verify if everything is okey, client a…"
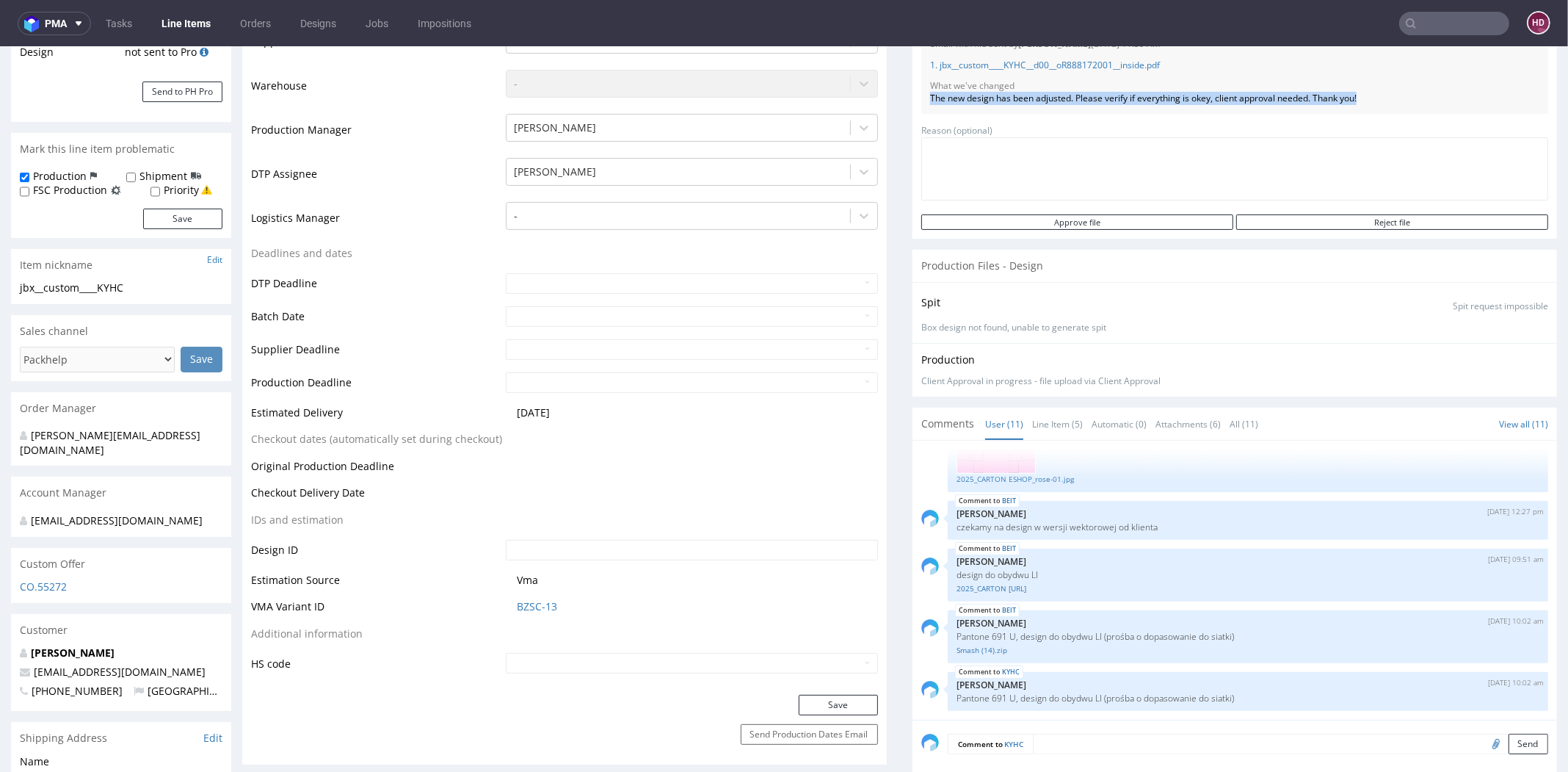
scroll to position [355, 0]
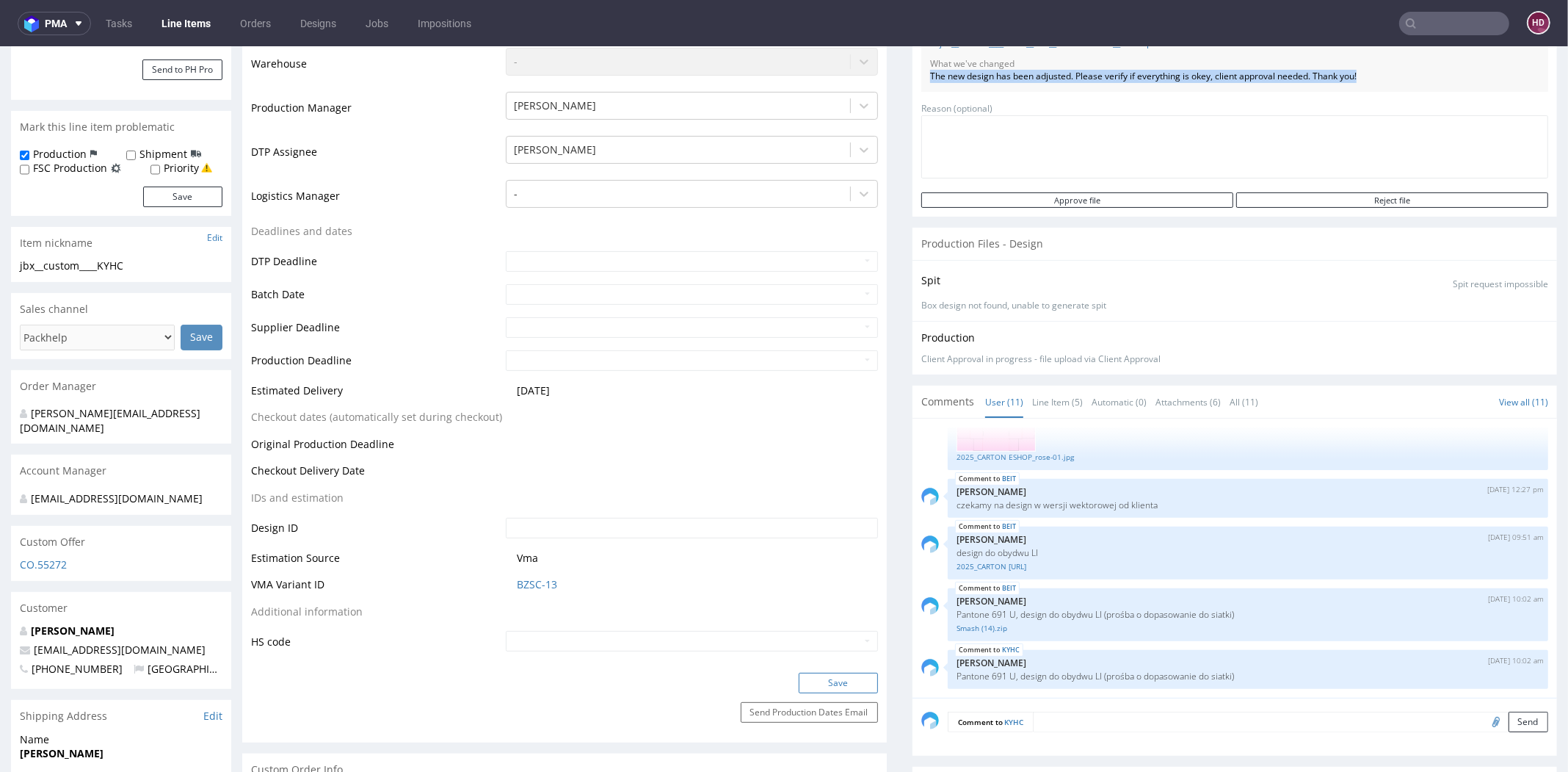
click at [817, 678] on button "Save" at bounding box center [838, 682] width 79 height 21
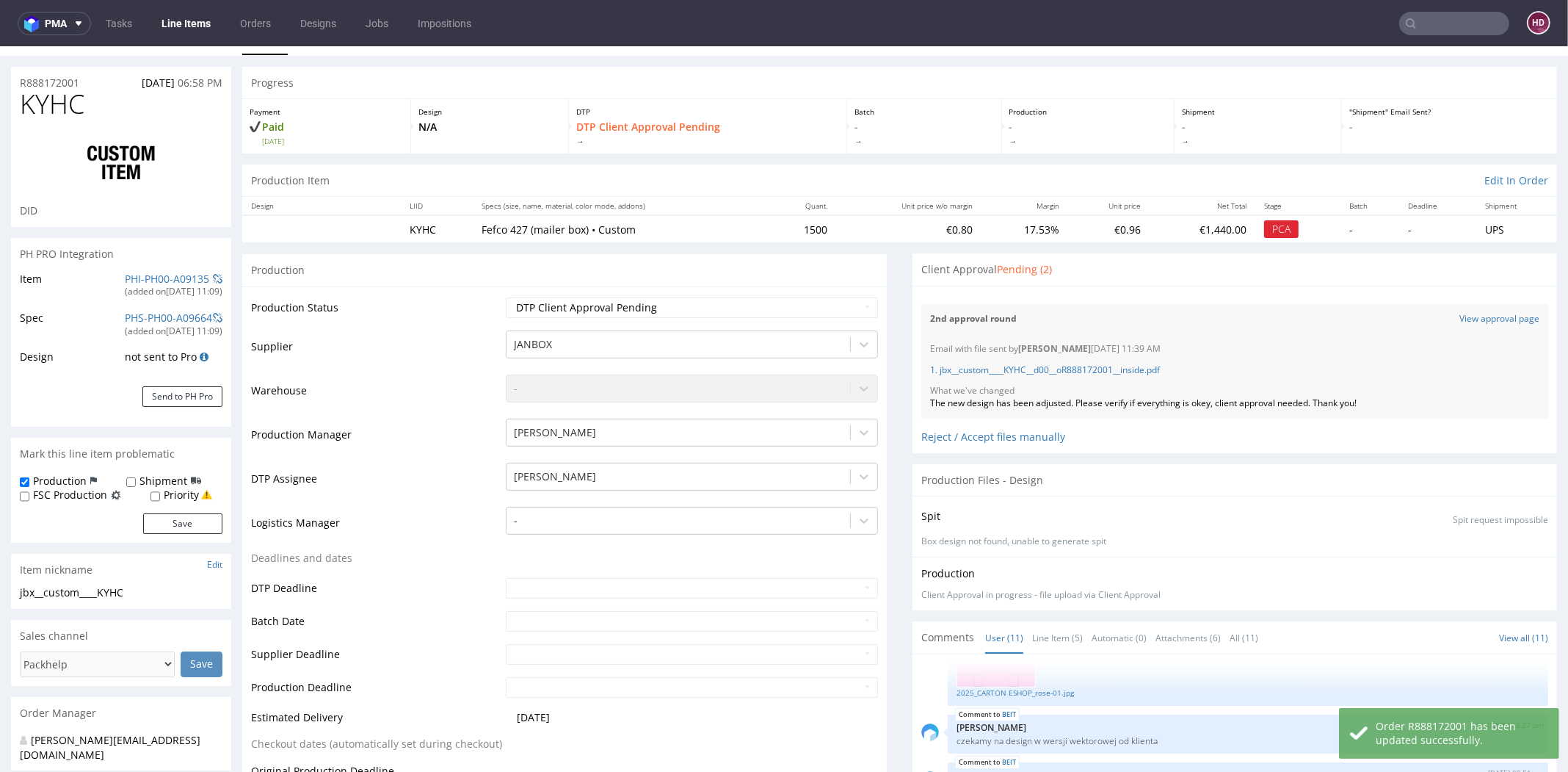
scroll to position [21, 0]
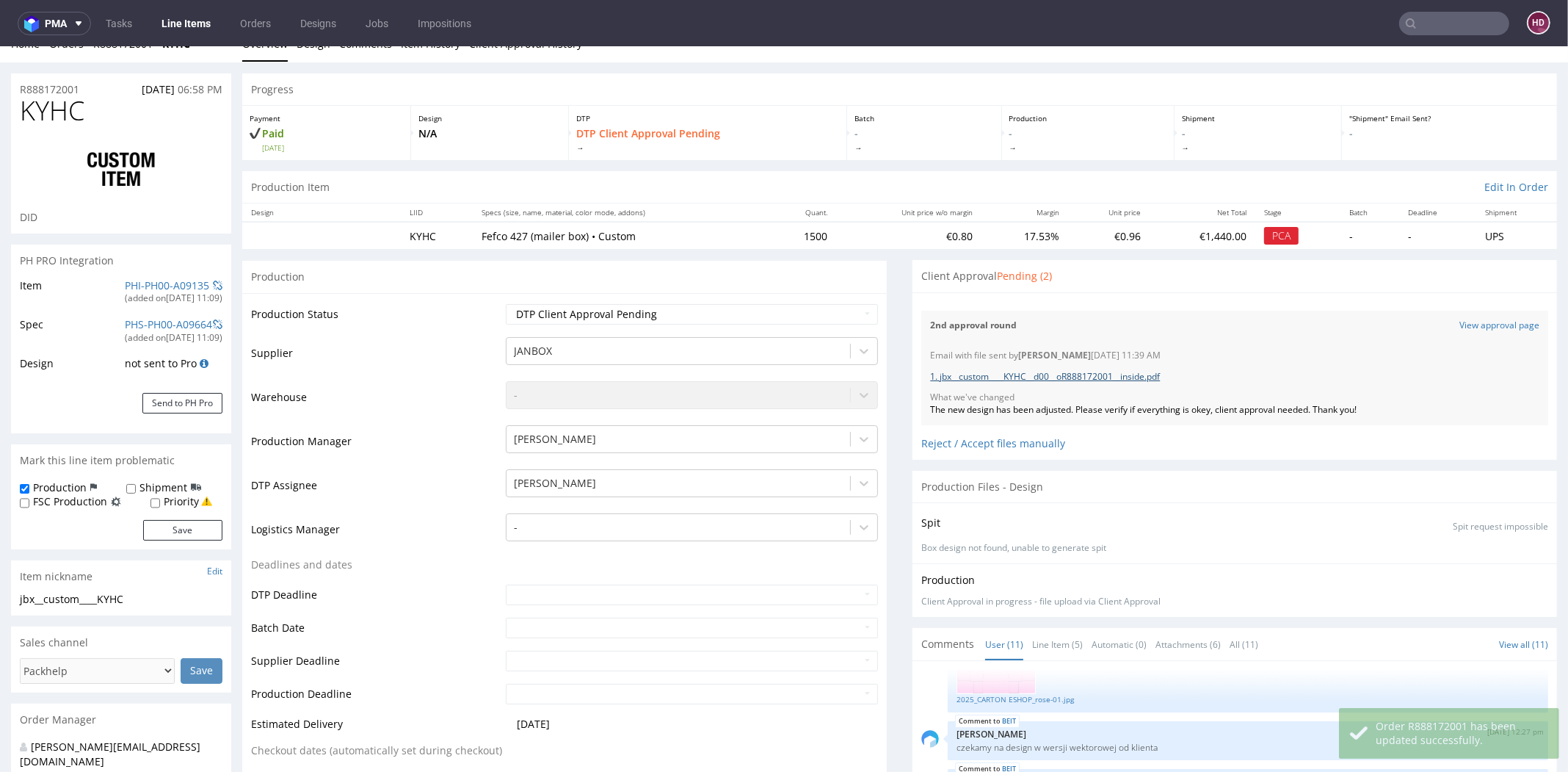
click at [1063, 376] on link "1. jbx__custom____KYHC__d00__oR888172001__inside.pdf" at bounding box center [1045, 376] width 230 height 12
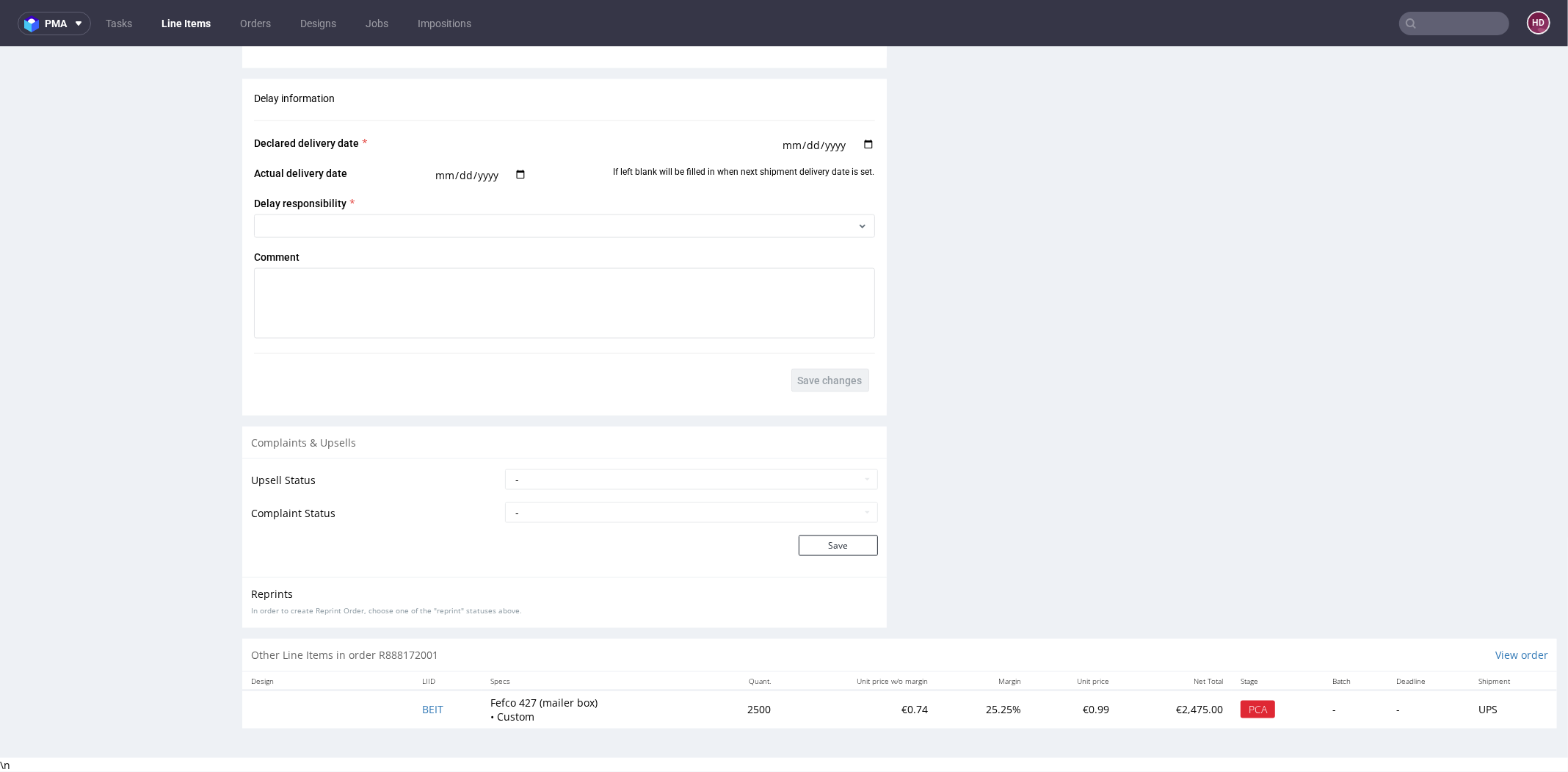
scroll to position [4, 0]
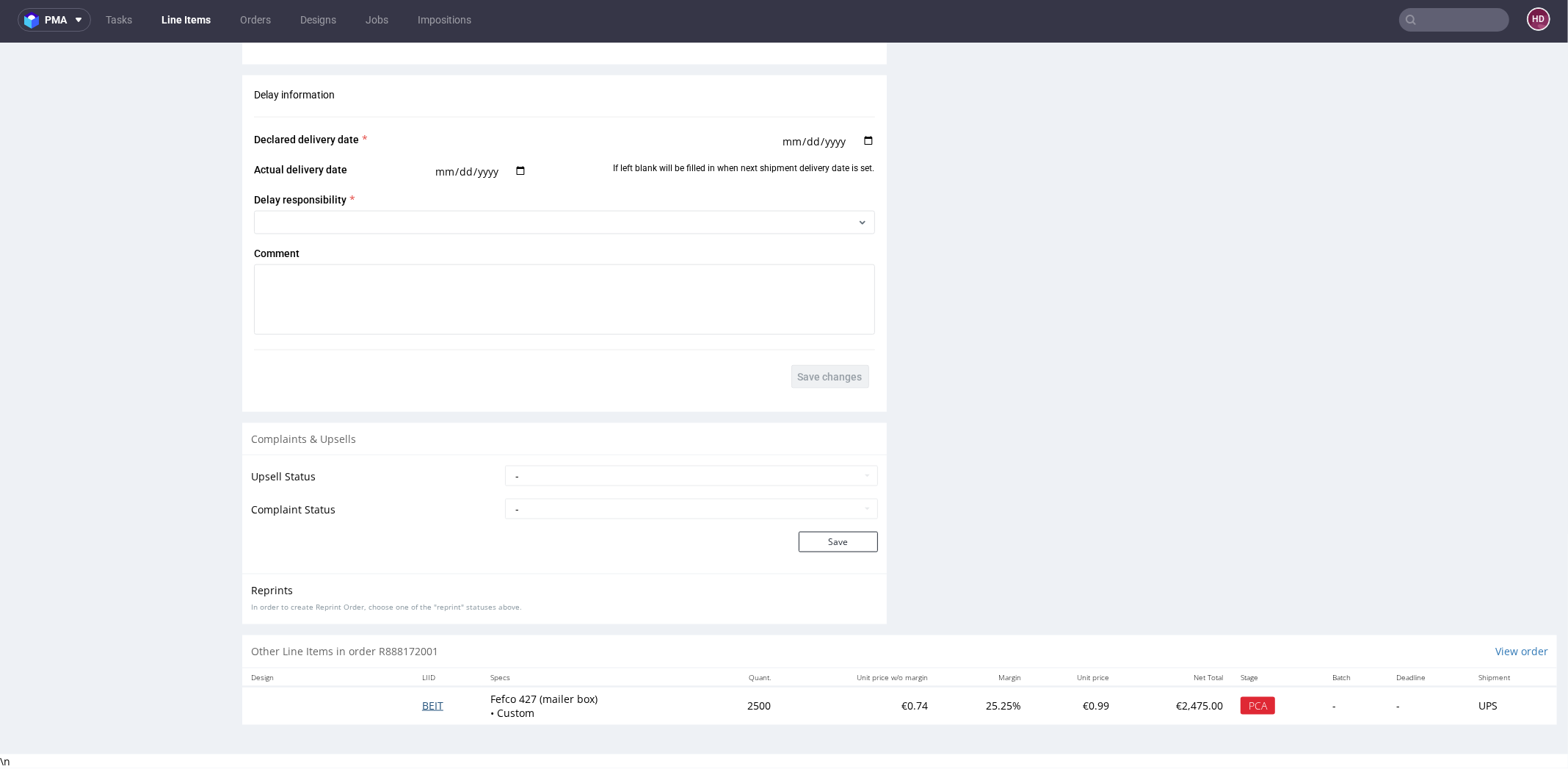
click at [431, 708] on span "BEIT" at bounding box center [433, 705] width 21 height 14
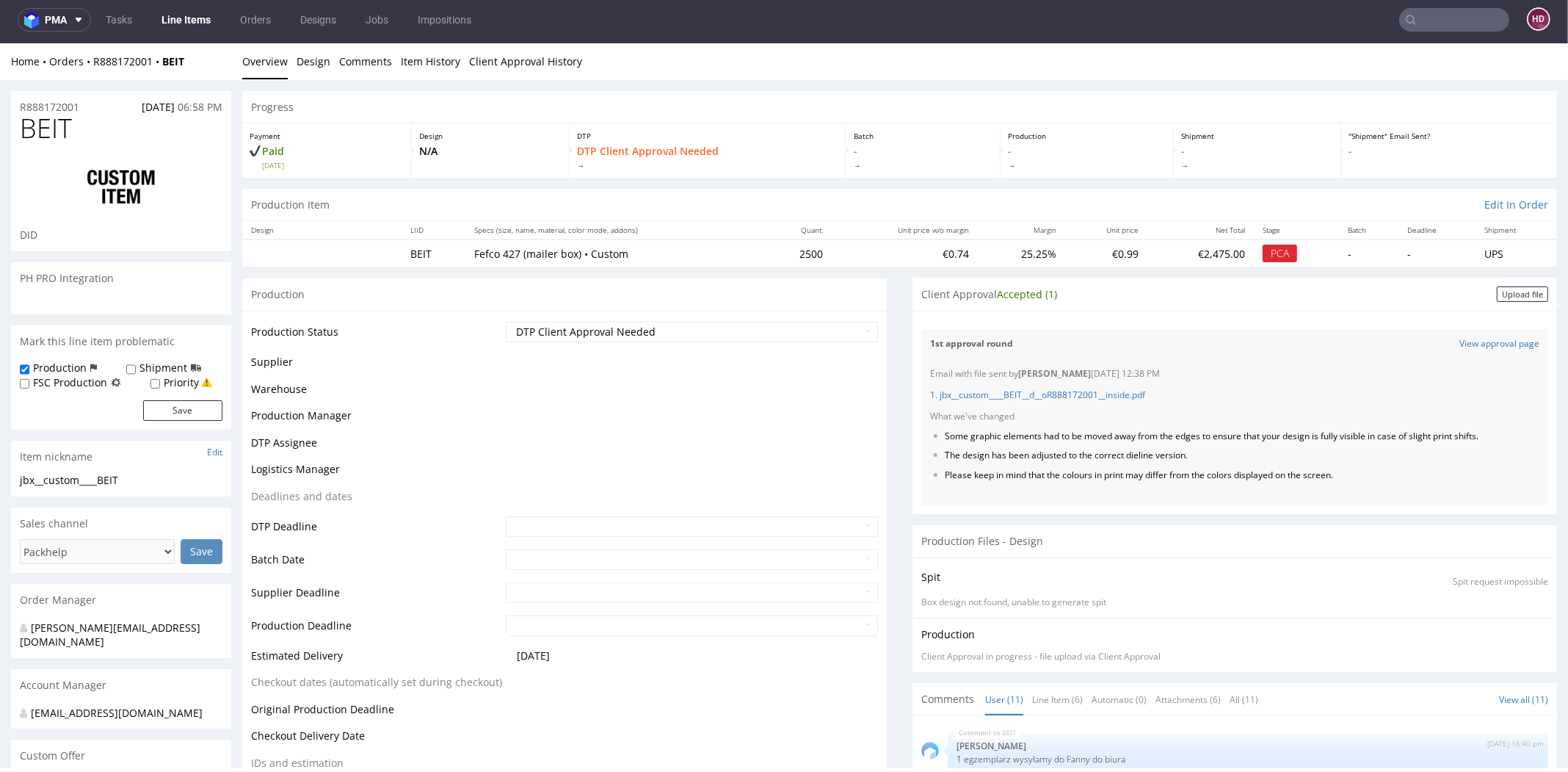
scroll to position [494, 0]
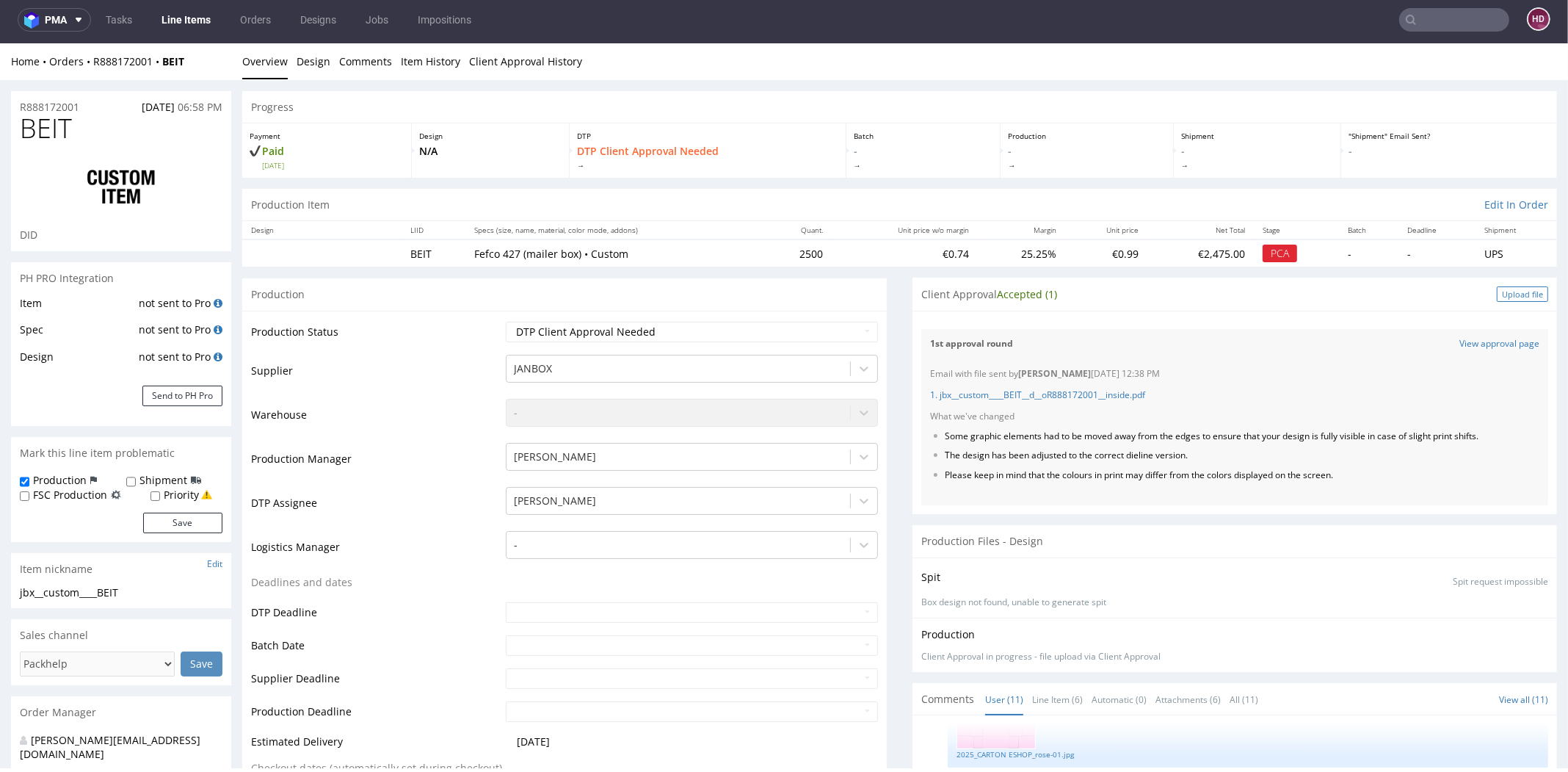
click at [1497, 293] on div "Upload file" at bounding box center [1522, 294] width 51 height 15
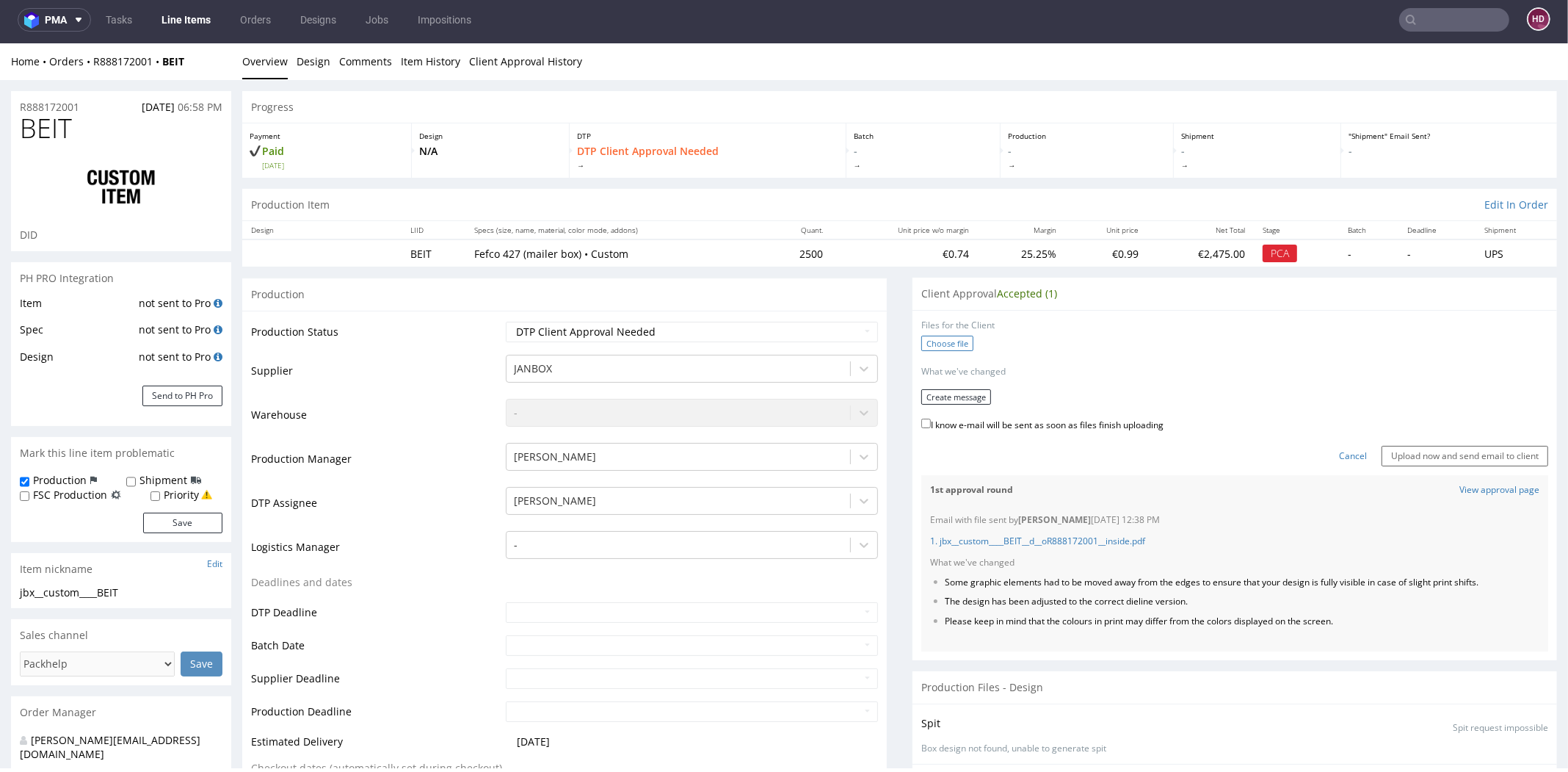
click at [927, 342] on label "Choose file" at bounding box center [947, 343] width 52 height 15
click at [0, 44] on input "Choose file" at bounding box center [0, 44] width 0 height 0
click at [1339, 452] on link "Cancel" at bounding box center [1353, 452] width 28 height 12
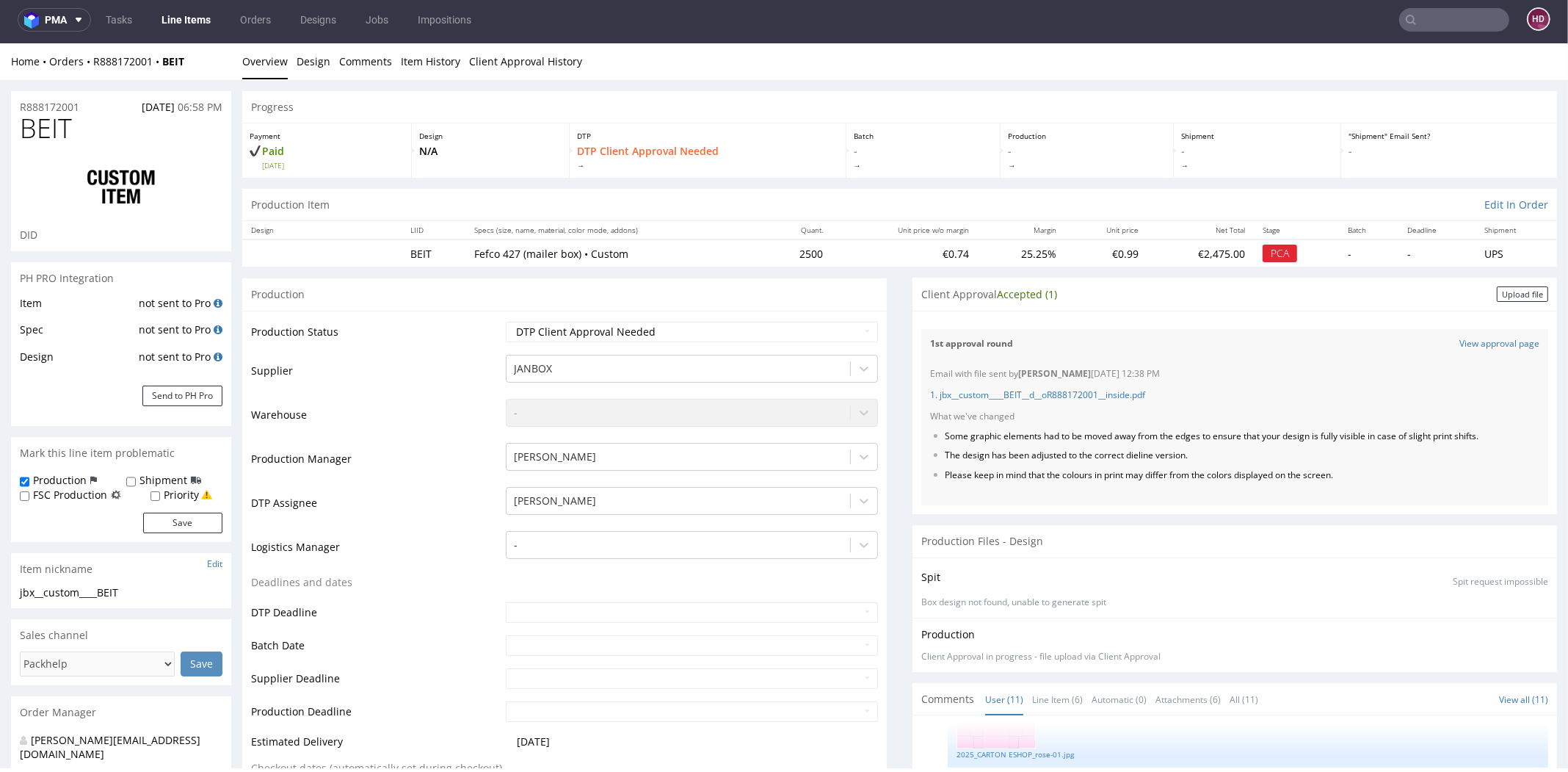
click at [1497, 293] on div "Upload file" at bounding box center [1522, 294] width 51 height 15
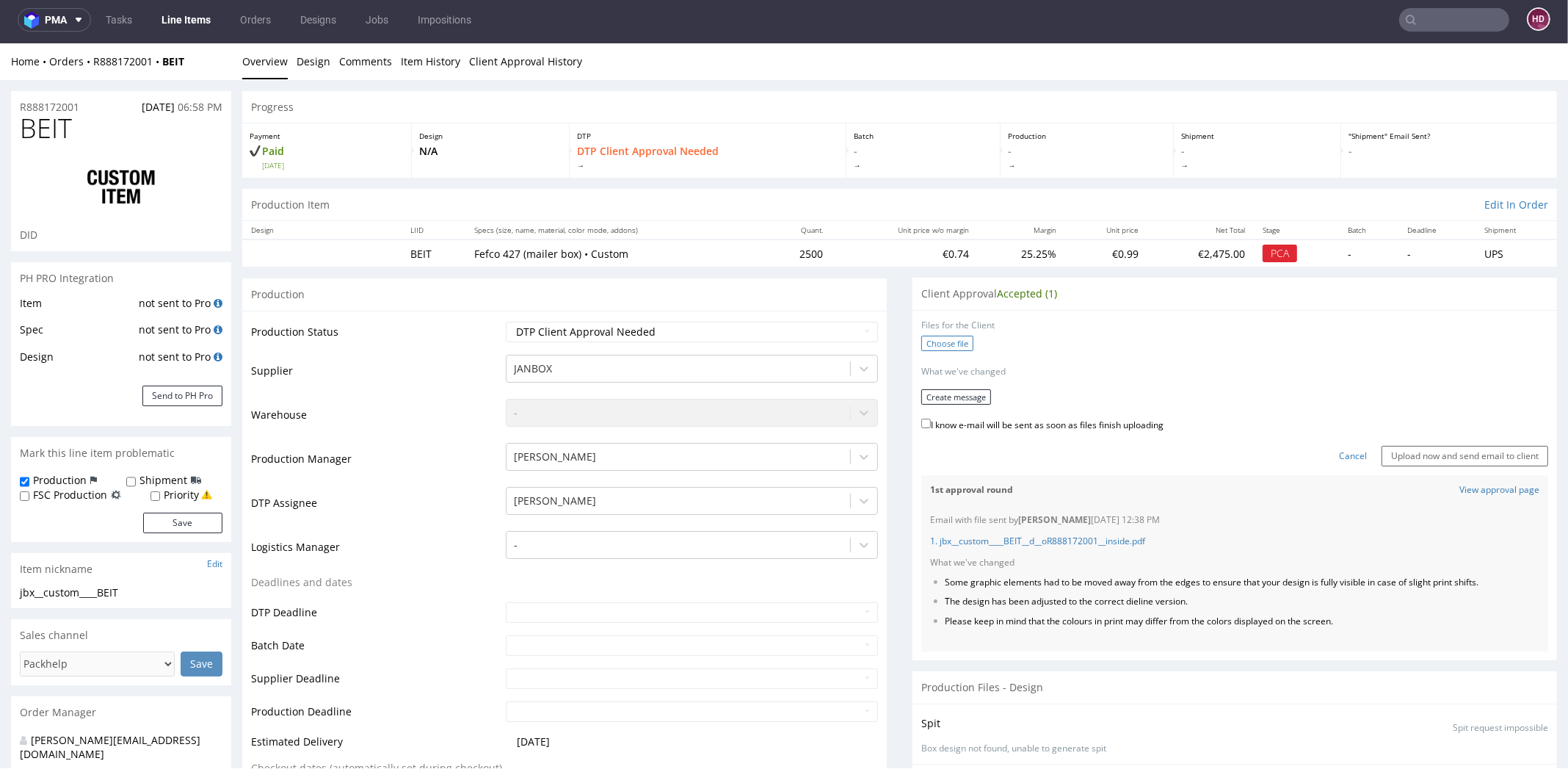
click at [923, 340] on label "Choose file" at bounding box center [947, 343] width 52 height 15
click at [0, 44] on input "Choose file" at bounding box center [0, 44] width 0 height 0
click at [952, 391] on button "Create message" at bounding box center [956, 392] width 70 height 15
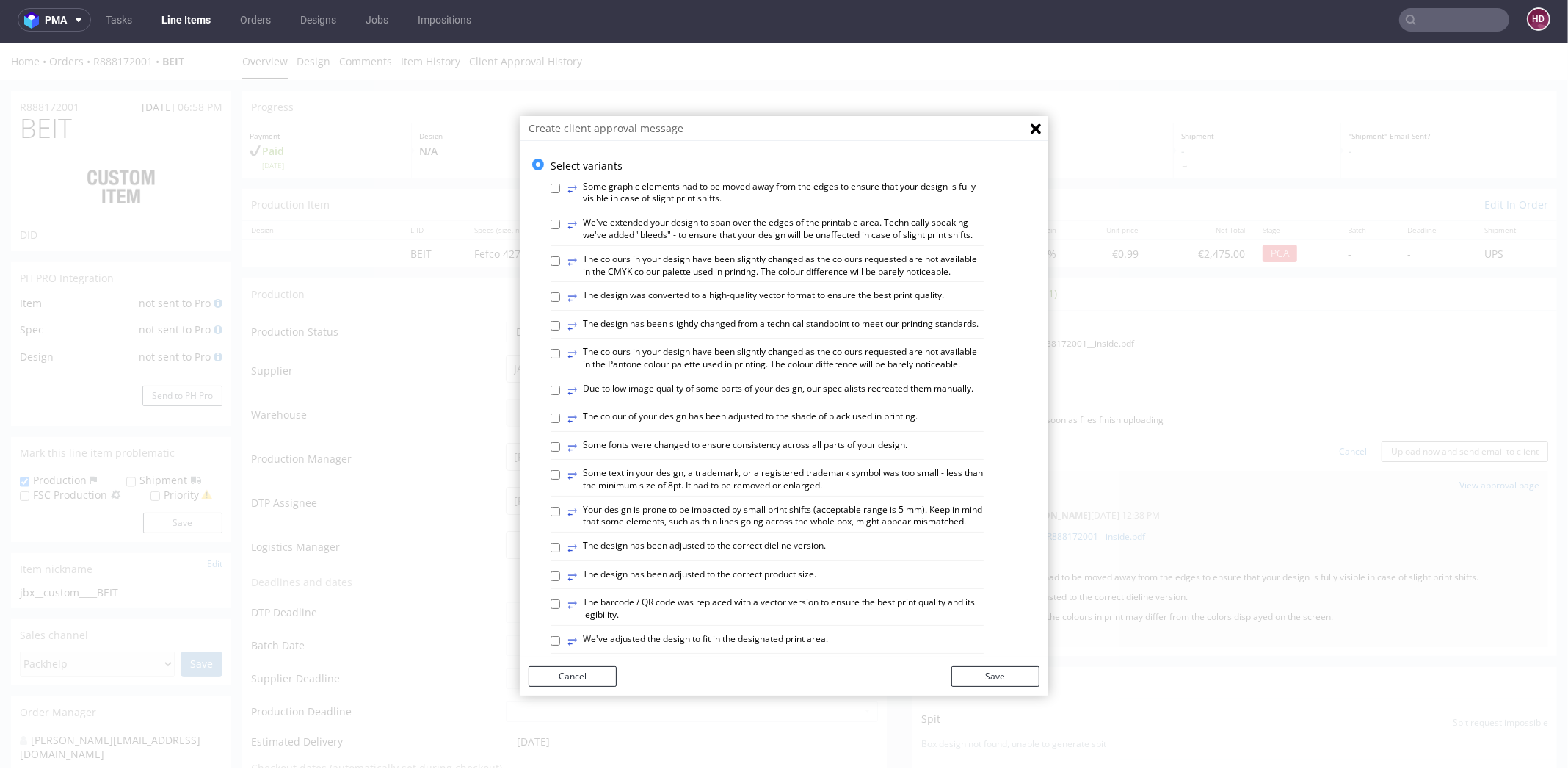
scroll to position [767, 0]
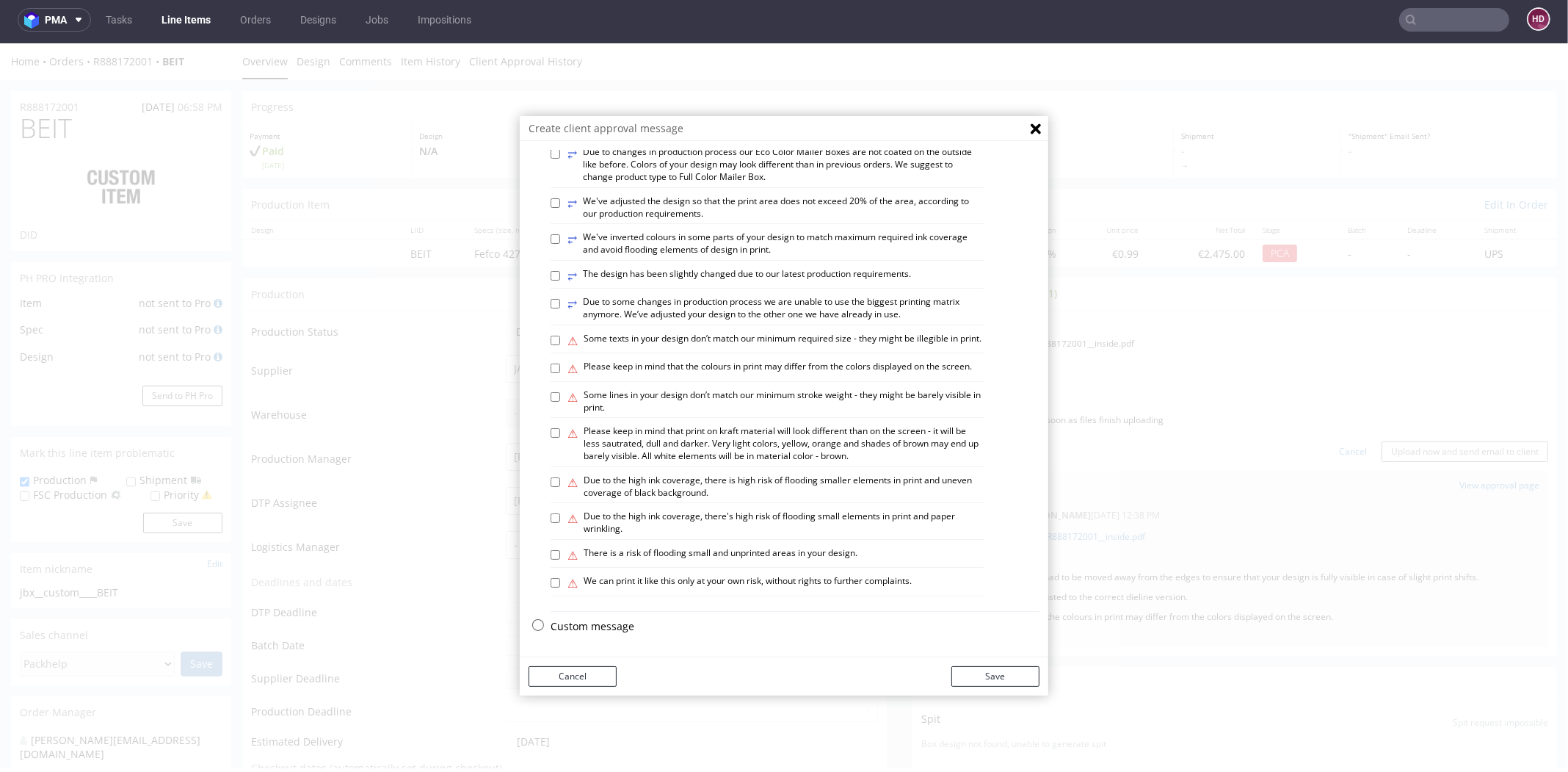
click at [583, 626] on p "Custom message" at bounding box center [795, 626] width 489 height 15
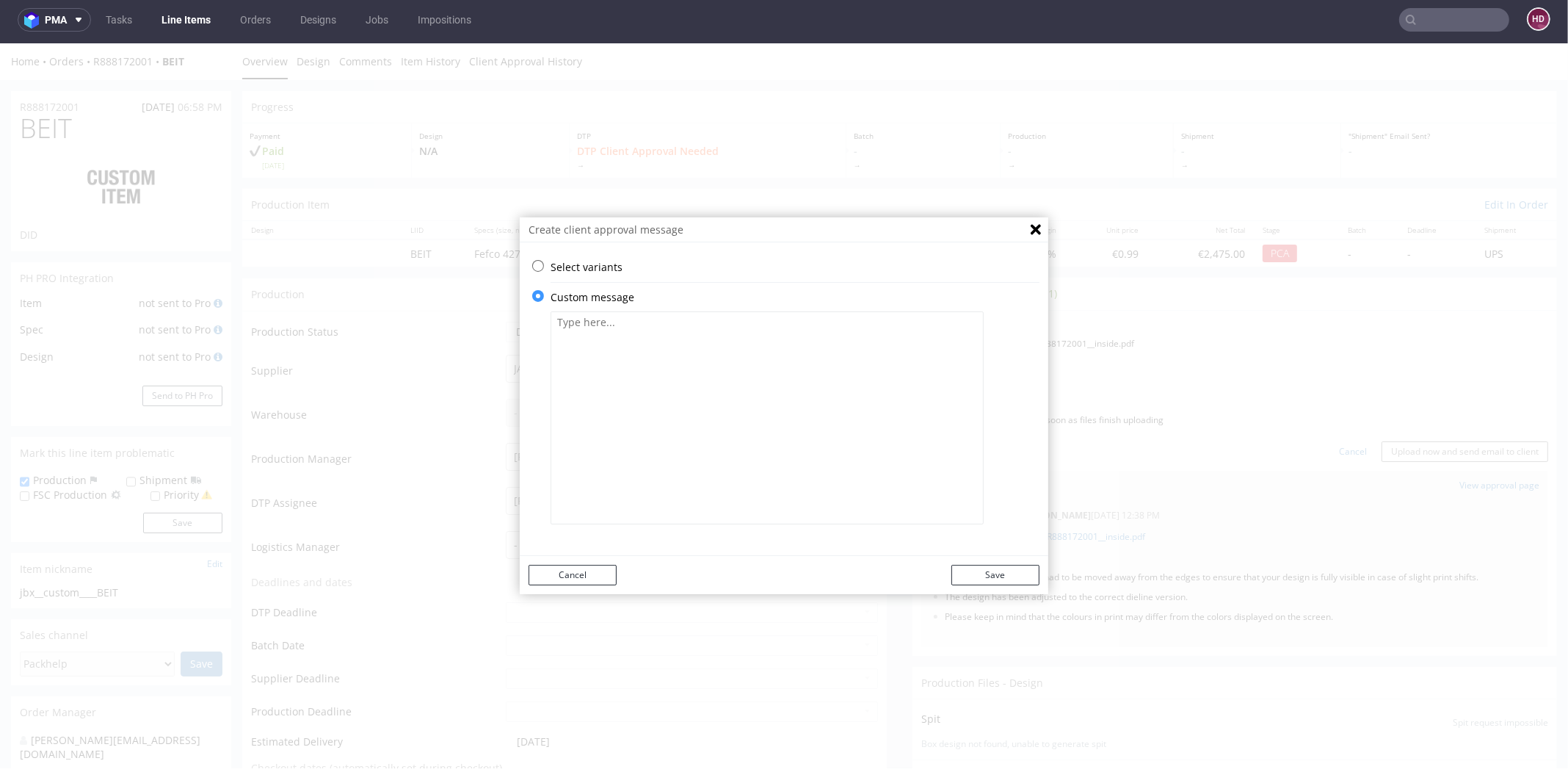
scroll to position [0, 0]
click at [638, 377] on textarea at bounding box center [766, 418] width 433 height 213
type textarea "v"
paste textarea "The new design has been adjusted. Please verify if everything is okey, client a…"
click at [553, 317] on textarea "The new design has been adjusted. Please verify if everything is okey, client a…" at bounding box center [766, 418] width 433 height 213
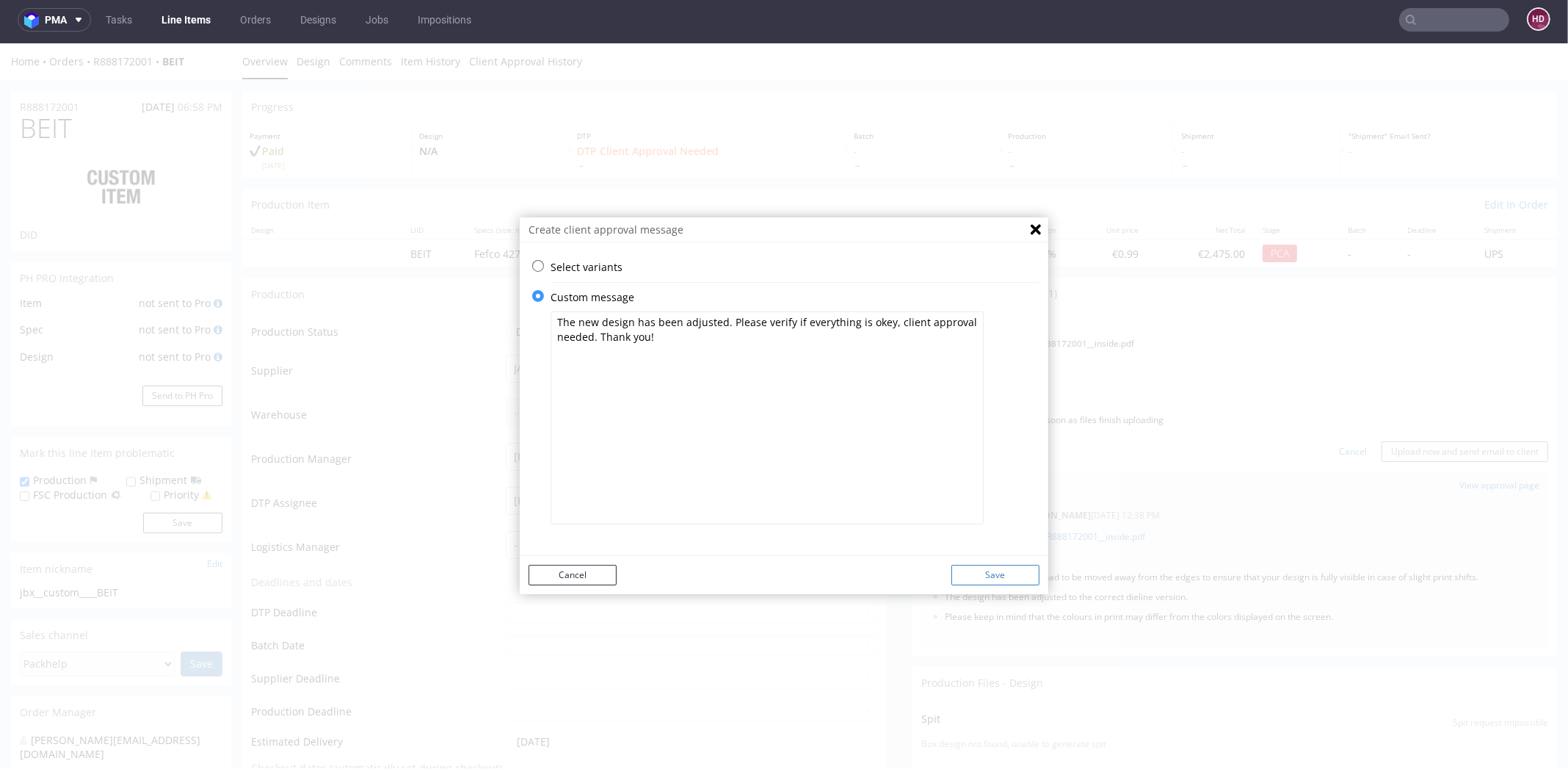
type textarea "The new design has been adjusted. Please verify if everything is okey, client a…"
click at [983, 570] on button "Save" at bounding box center [995, 575] width 88 height 21
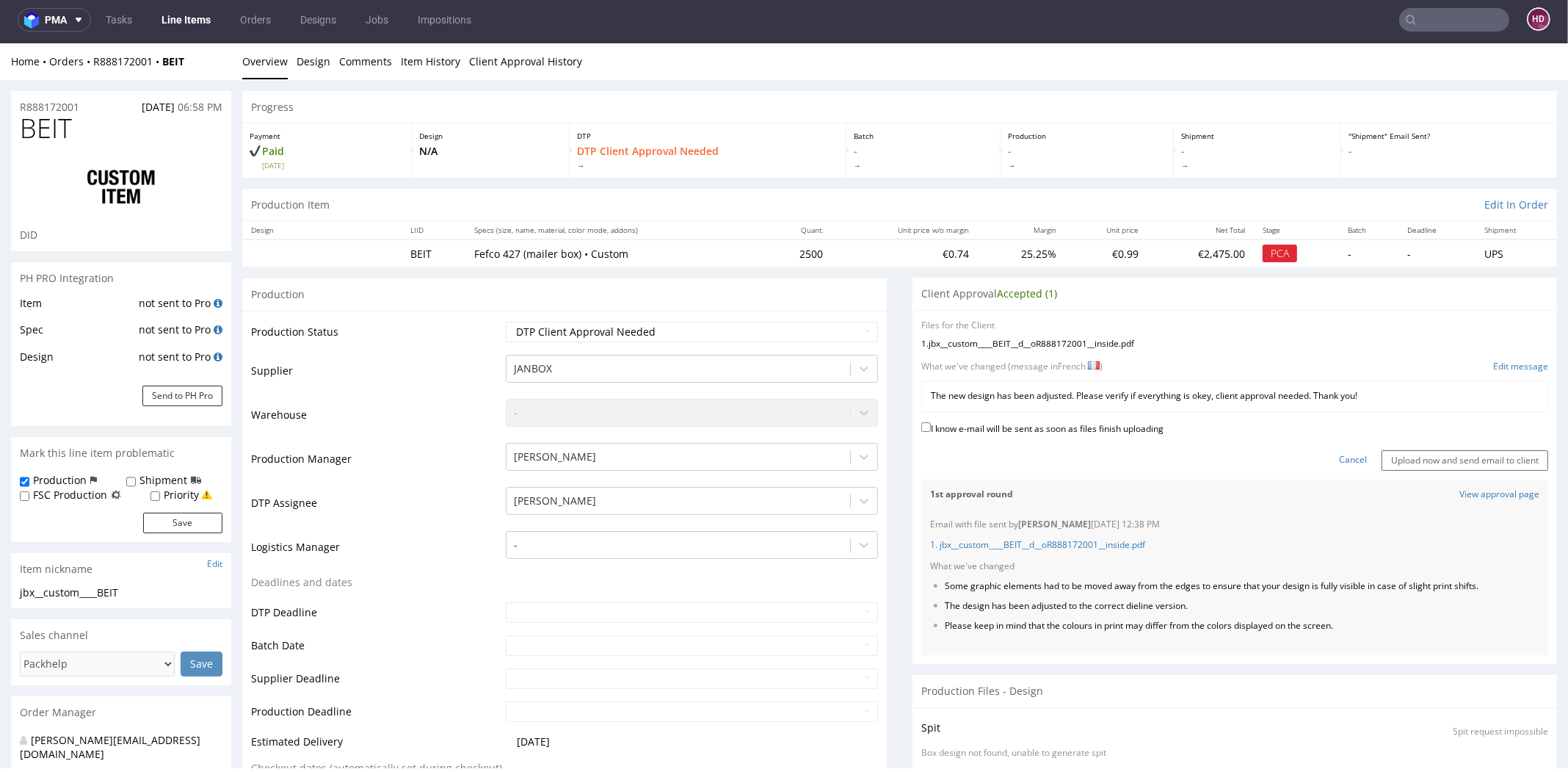
click at [953, 424] on label "I know e-mail will be sent as soon as files finish uploading" at bounding box center [1042, 427] width 242 height 16
click at [931, 424] on input "I know e-mail will be sent as soon as files finish uploading" at bounding box center [926, 427] width 9 height 9
checkbox input "true"
click at [1382, 457] on input "Upload now and send email to client" at bounding box center [1465, 460] width 166 height 21
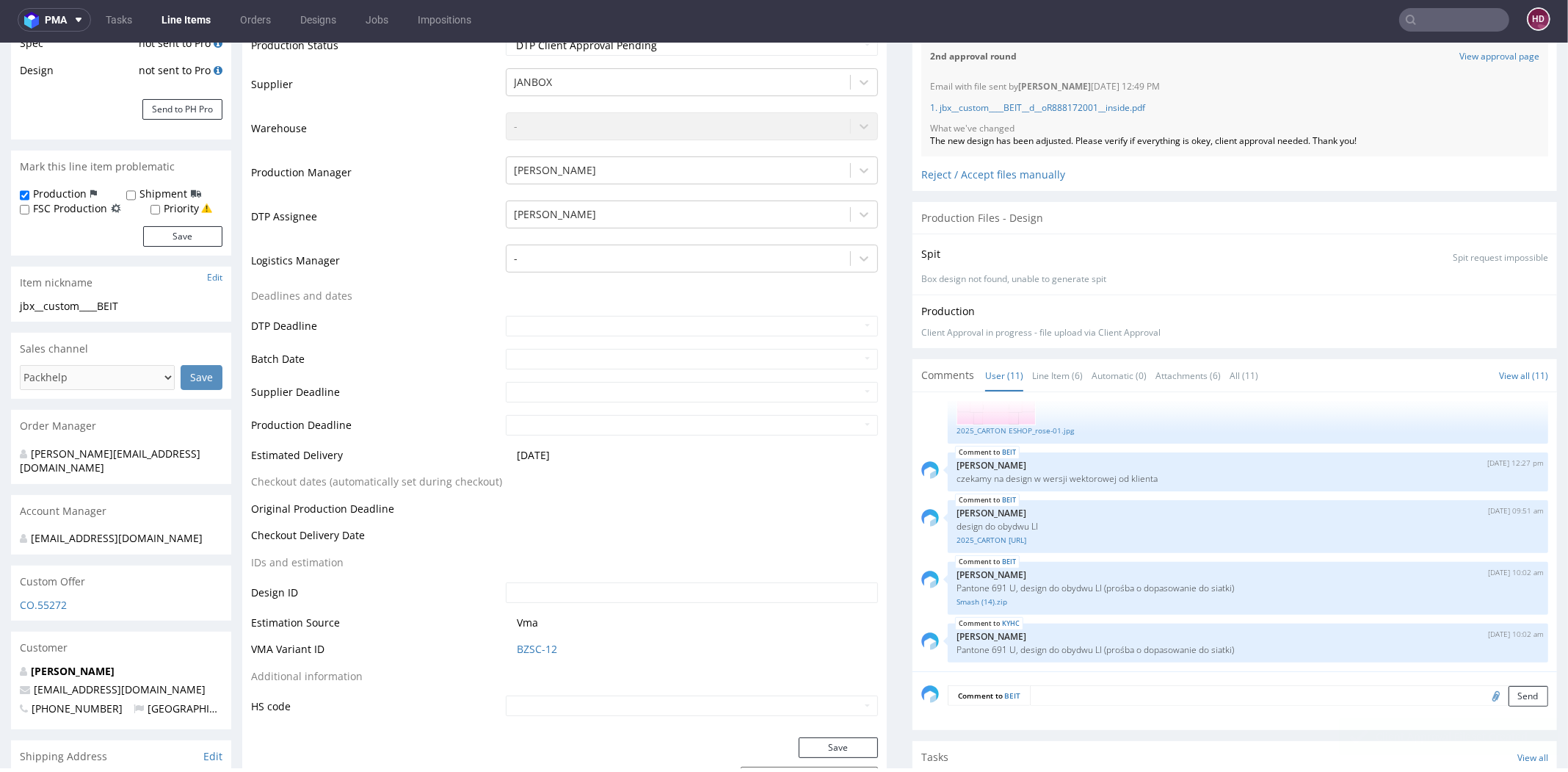
scroll to position [312, 0]
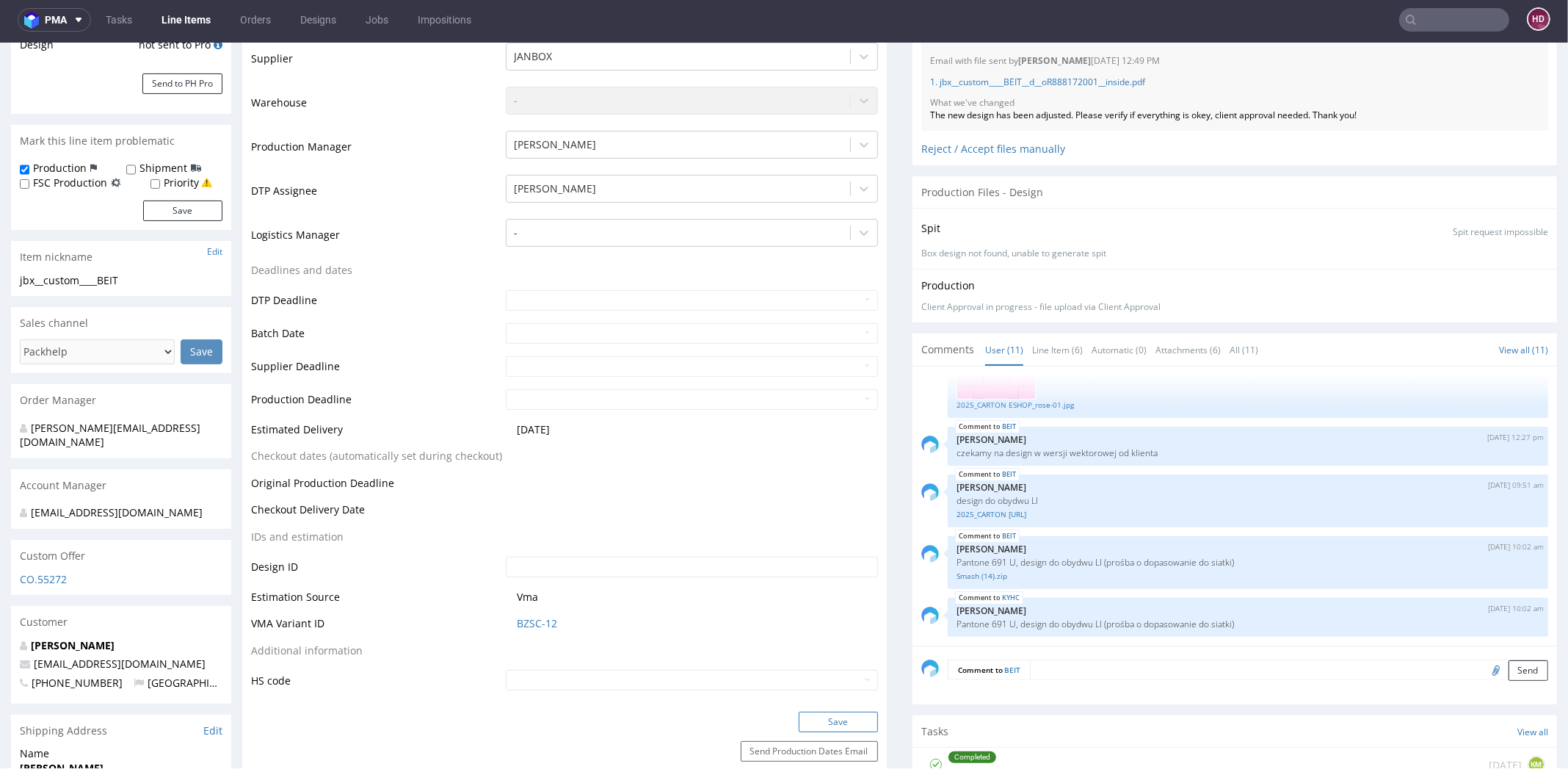
click at [837, 711] on button "Save" at bounding box center [838, 721] width 79 height 21
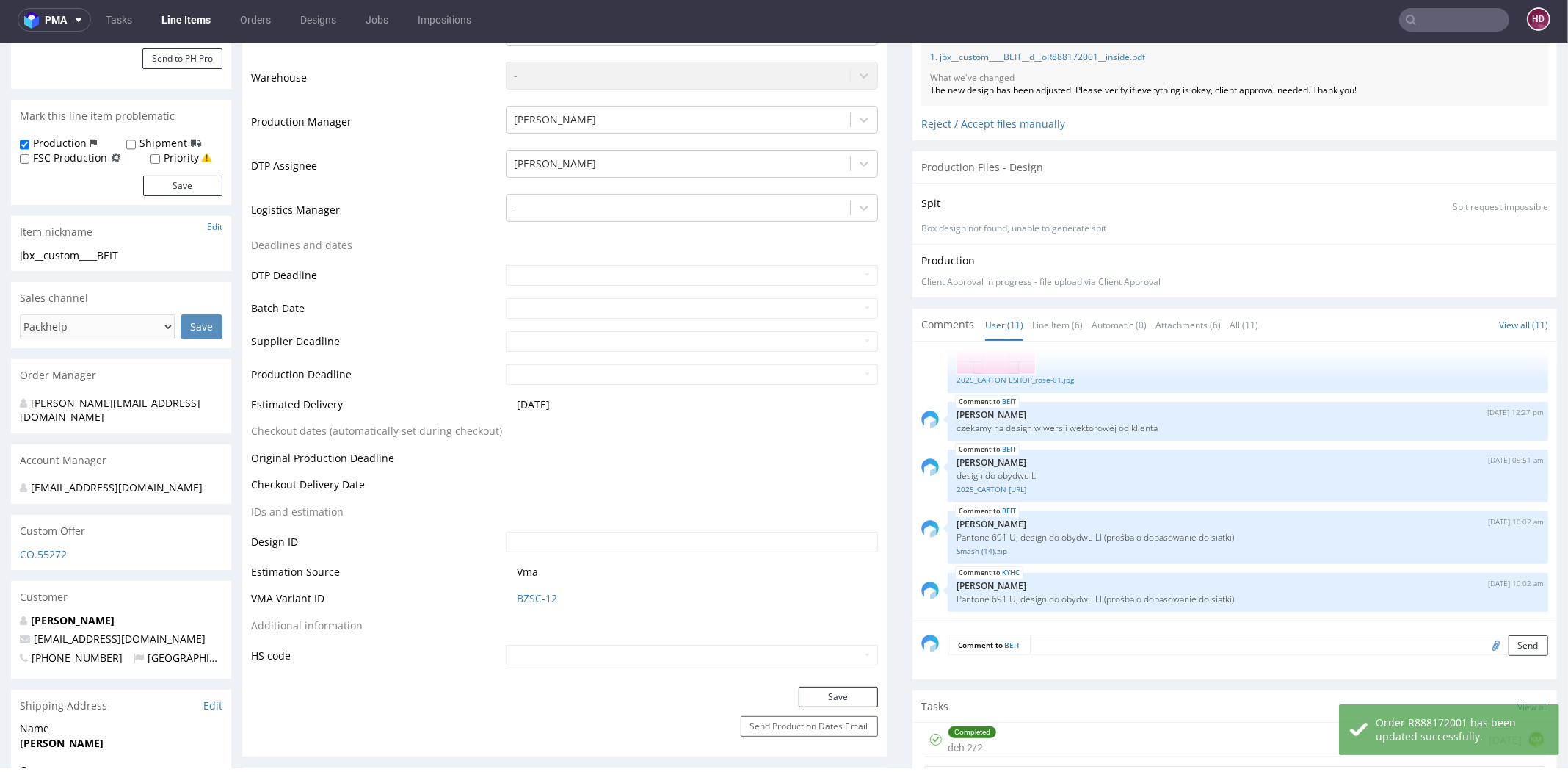
scroll to position [0, 0]
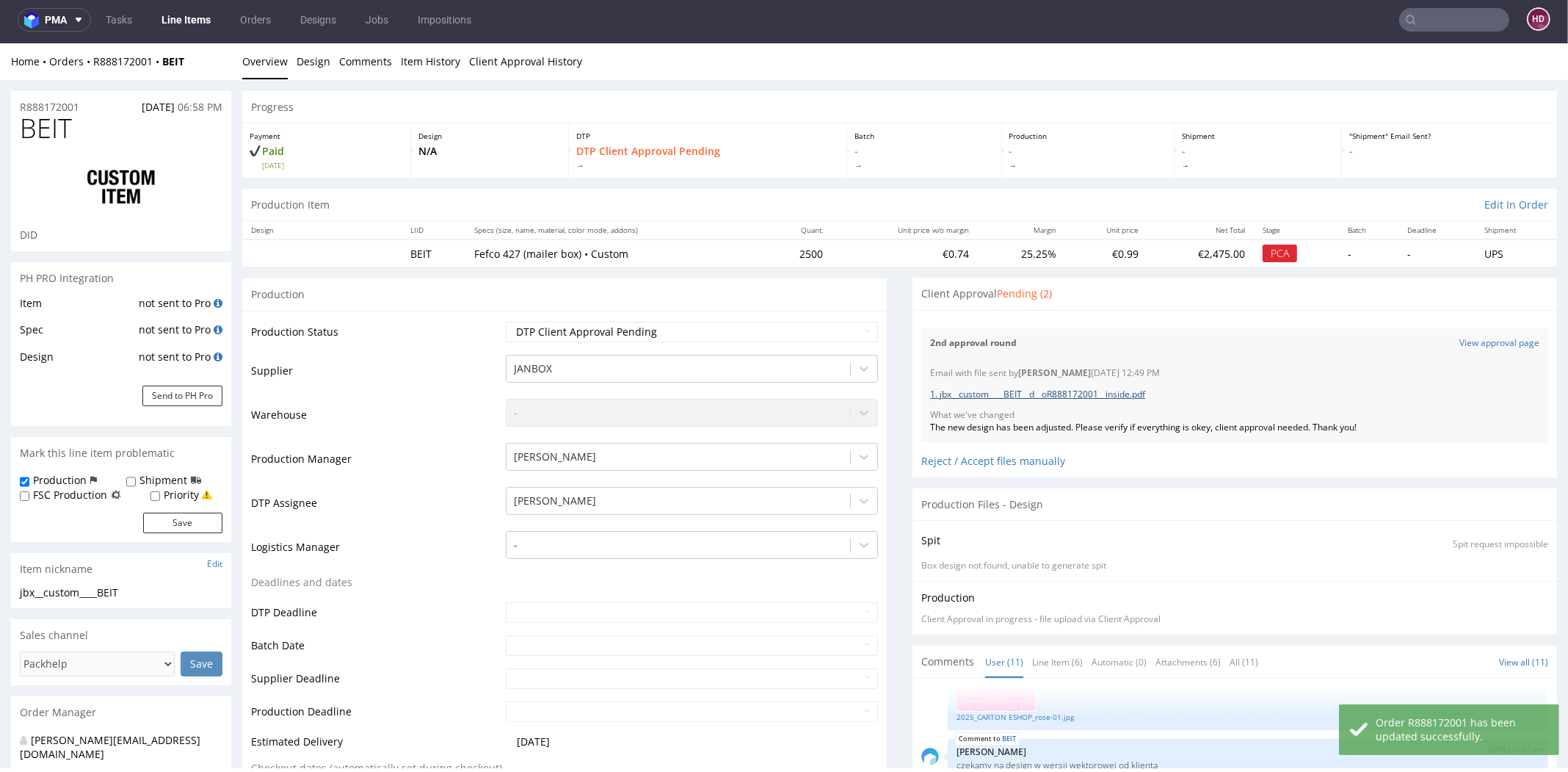
click at [1008, 389] on link "1. jbx__custom____BEIT__d__oR888172001__inside.pdf" at bounding box center [1038, 394] width 215 height 12
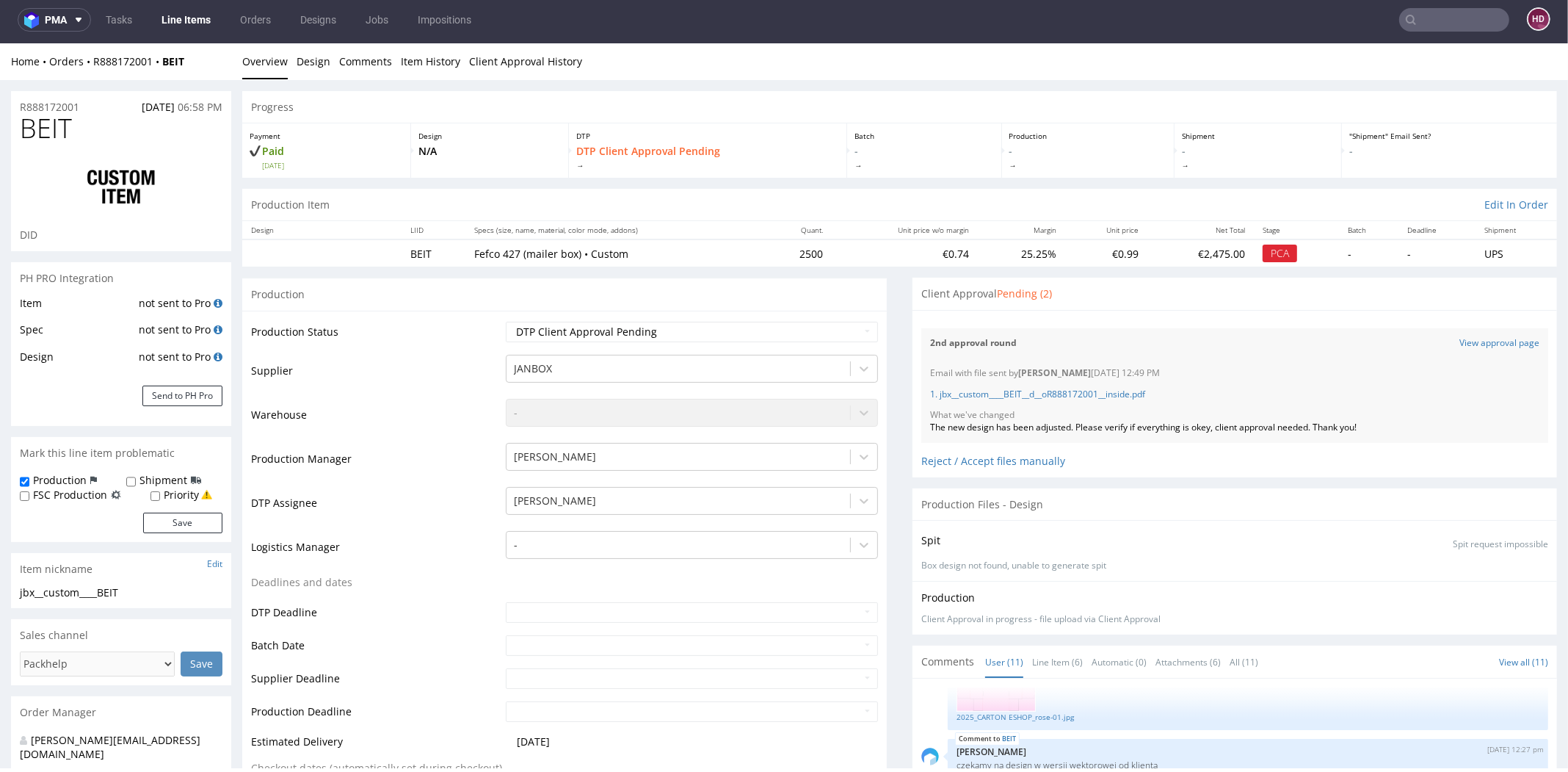
click at [213, 21] on link "Line Items" at bounding box center [185, 20] width 67 height 24
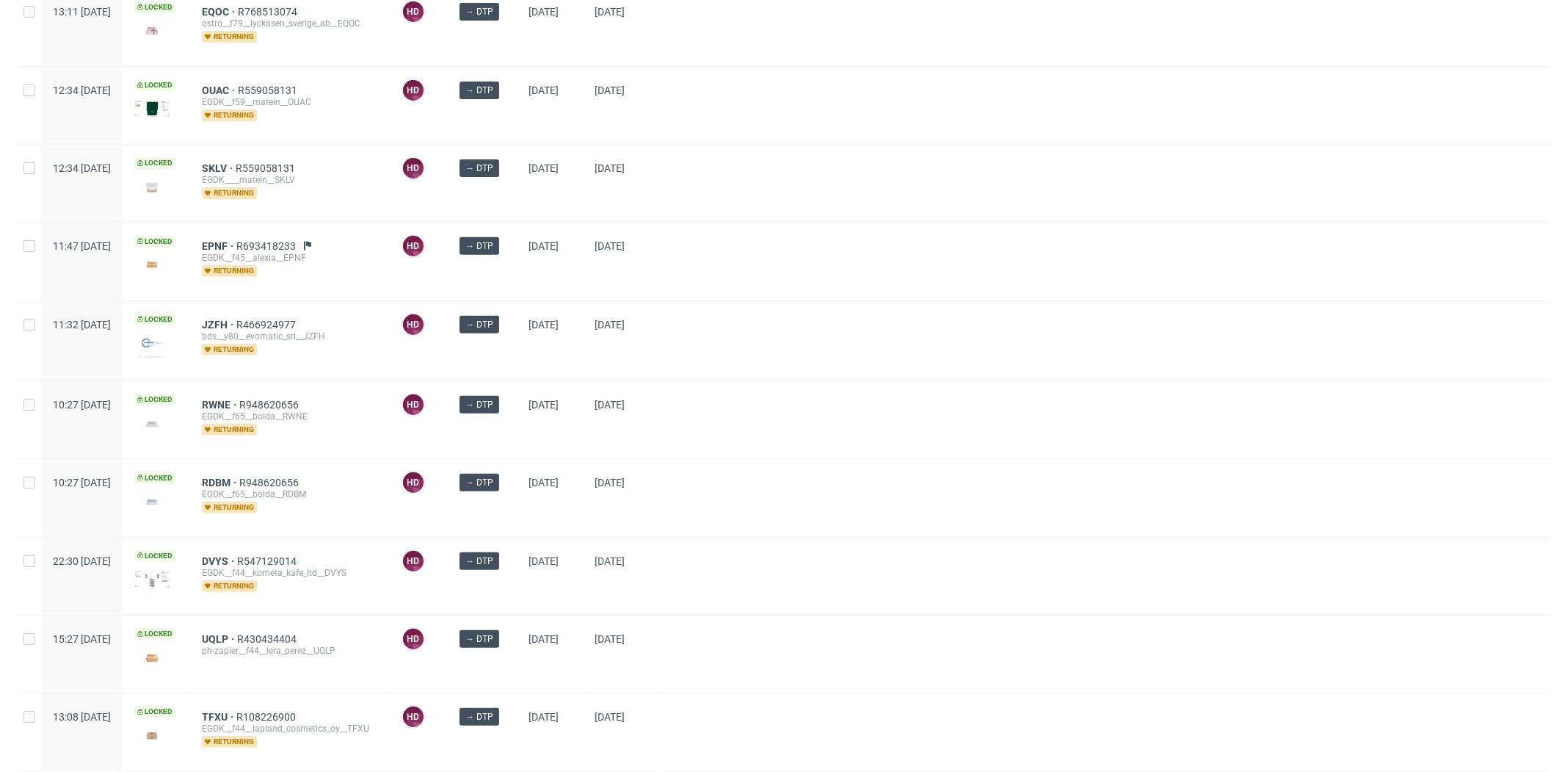
scroll to position [654, 0]
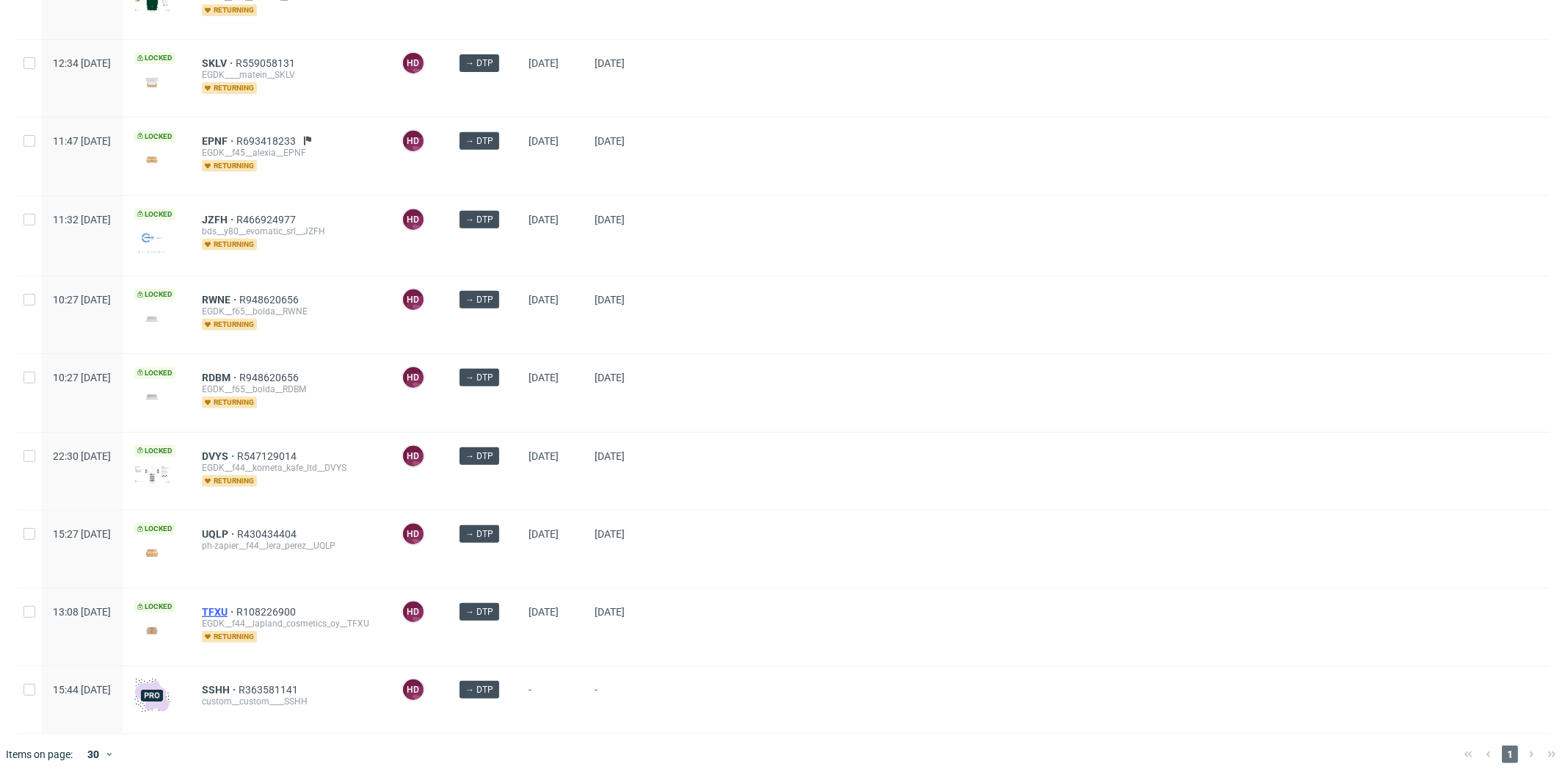
click at [236, 606] on span "TFXU" at bounding box center [218, 611] width 34 height 11
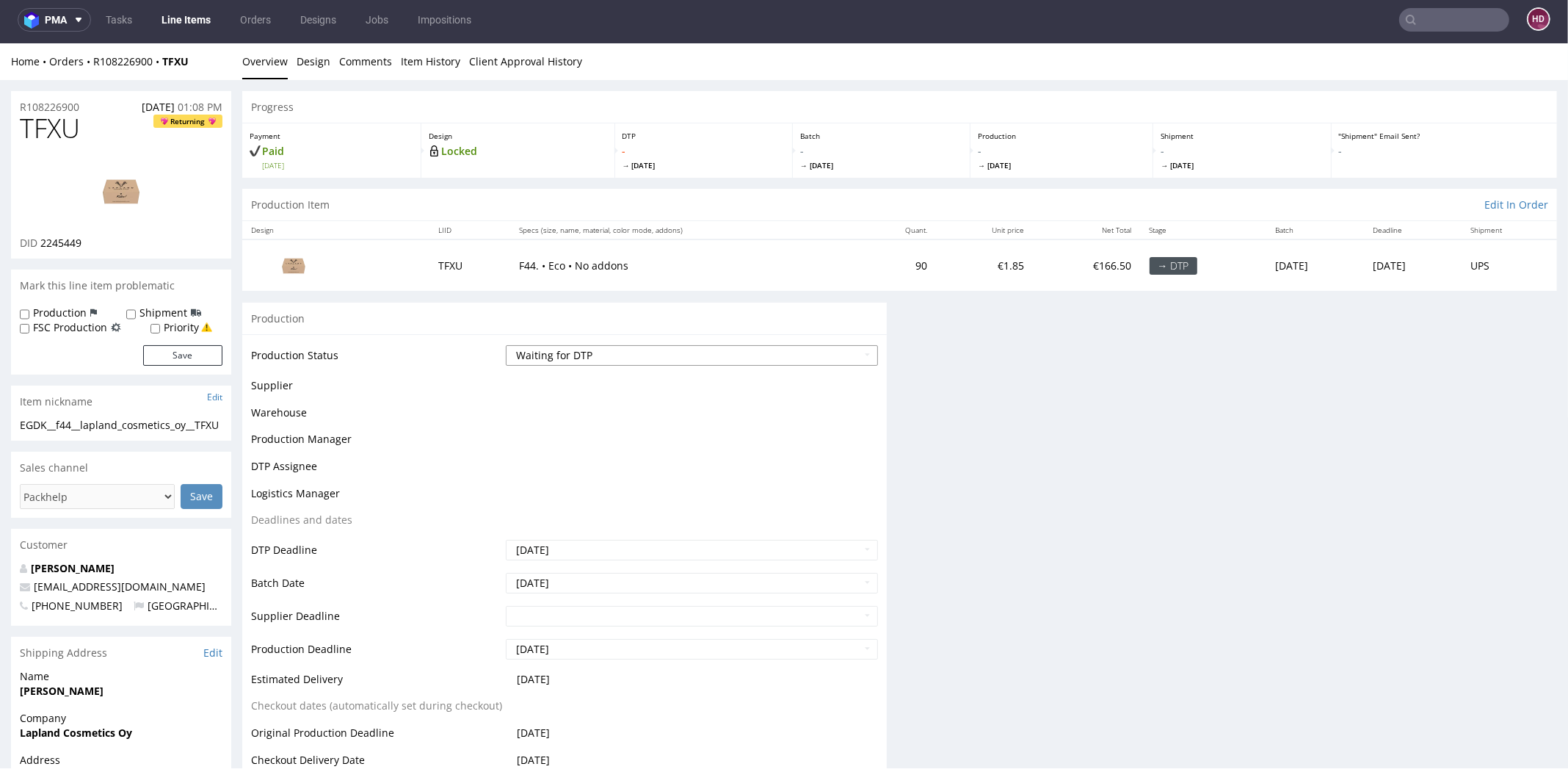
scroll to position [4, 0]
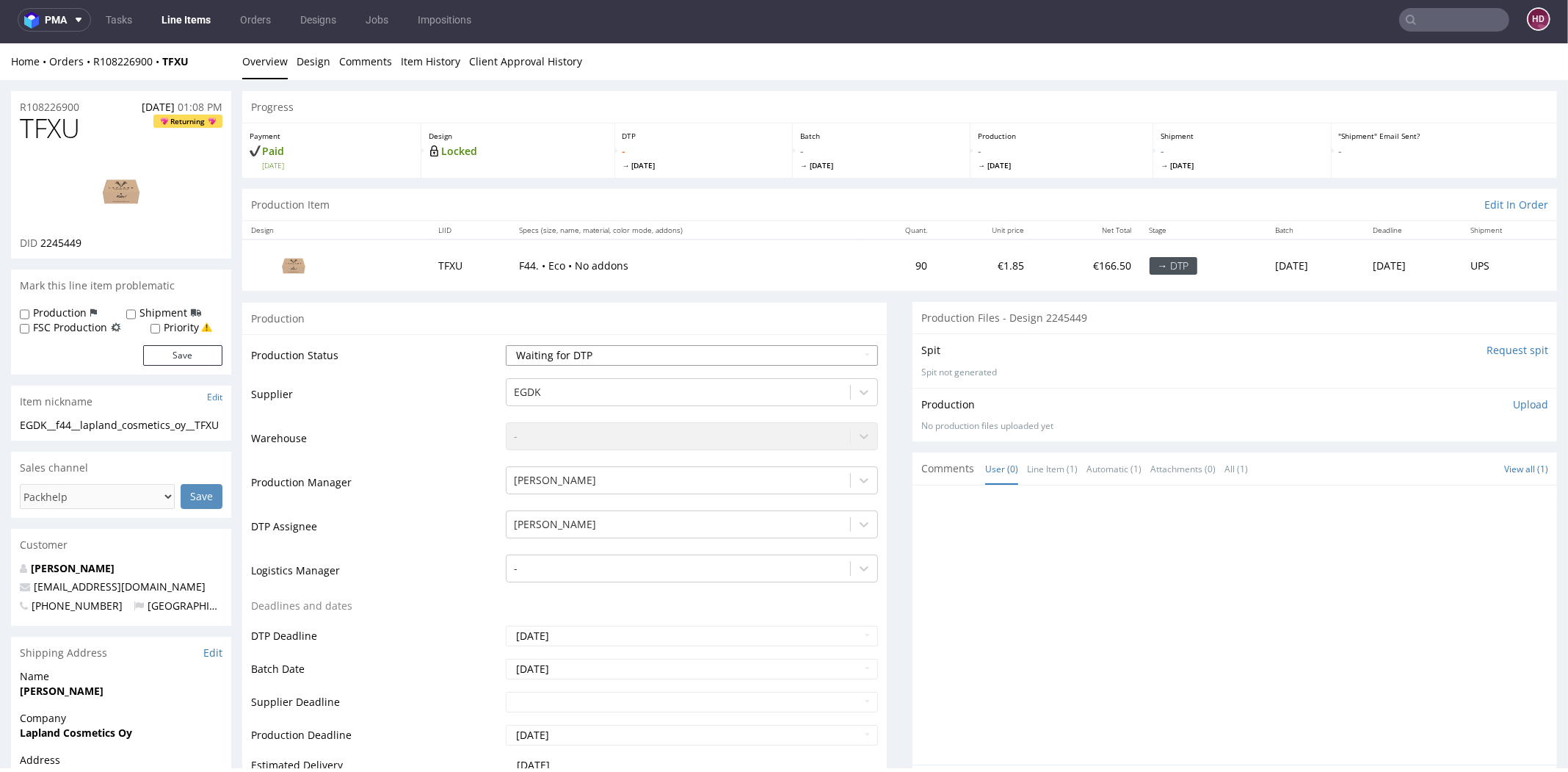
click at [641, 354] on select "Waiting for Artwork Waiting for Diecut Waiting for Mockup Waiting for DTP Waiti…" at bounding box center [692, 355] width 372 height 21
select select "dtp_in_process"
click at [506, 345] on select "Waiting for Artwork Waiting for Diecut Waiting for Mockup Waiting for DTP Waiti…" at bounding box center [692, 355] width 372 height 21
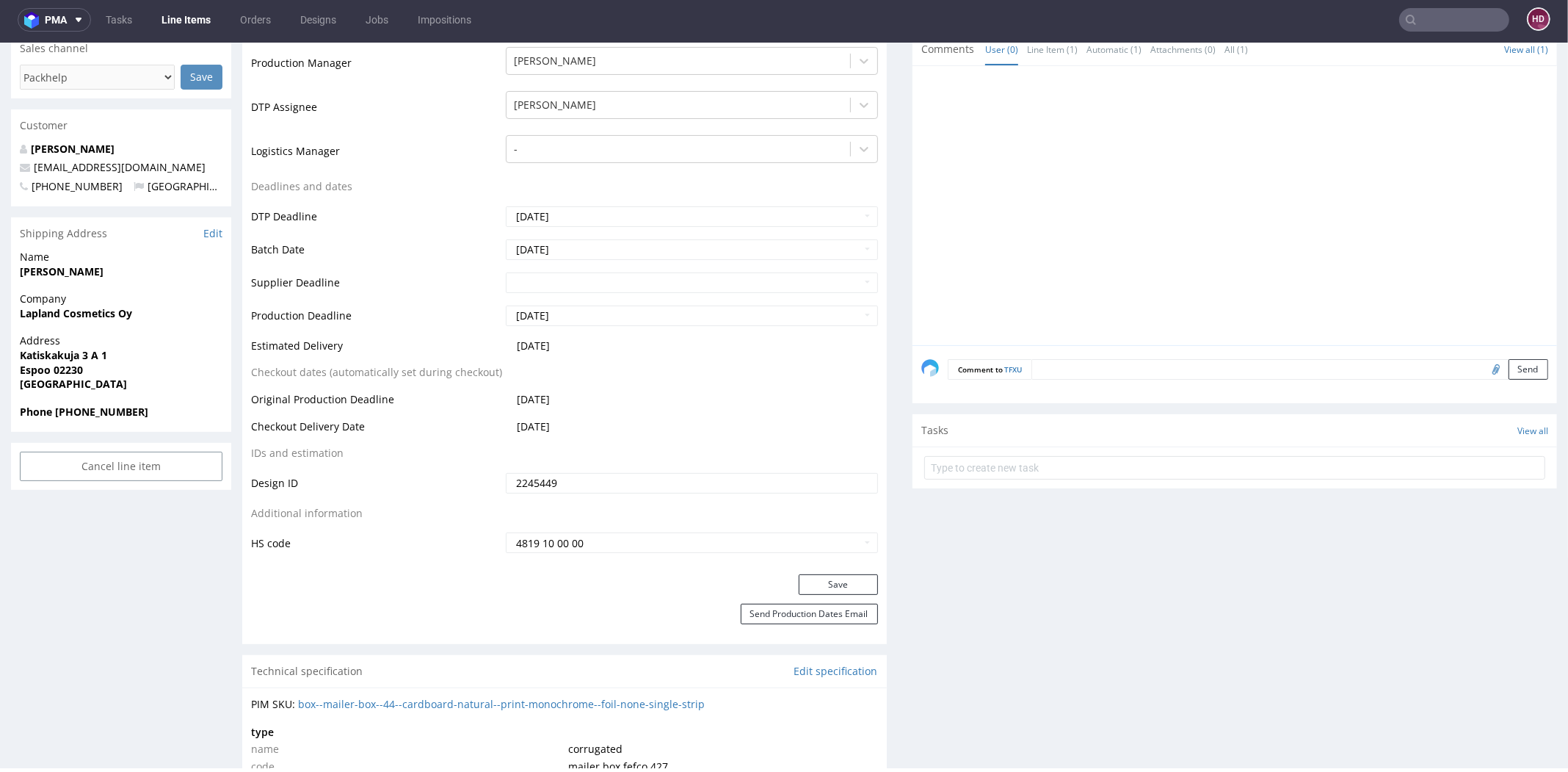
scroll to position [541, 0]
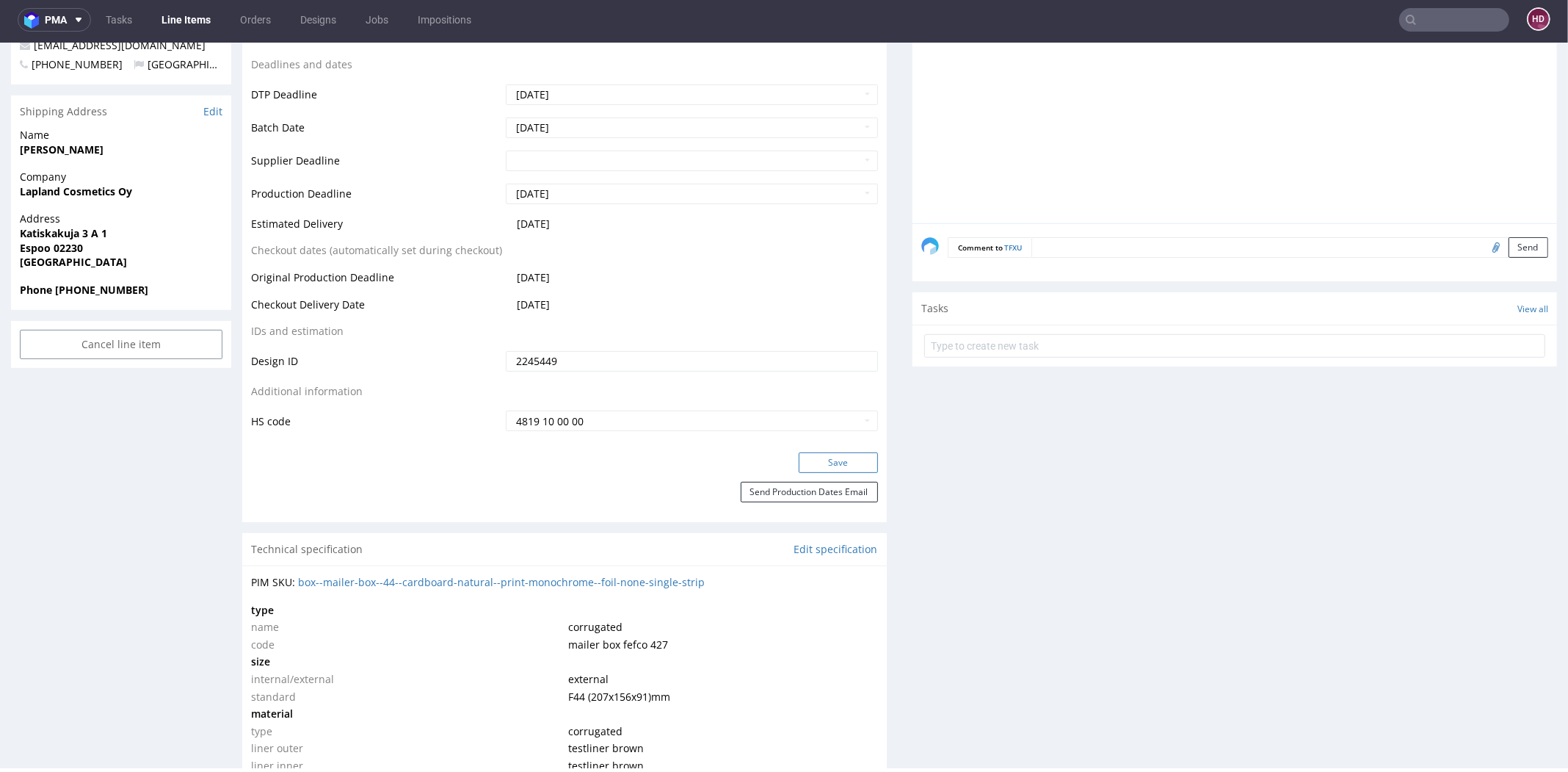
click at [809, 458] on button "Save" at bounding box center [838, 462] width 79 height 21
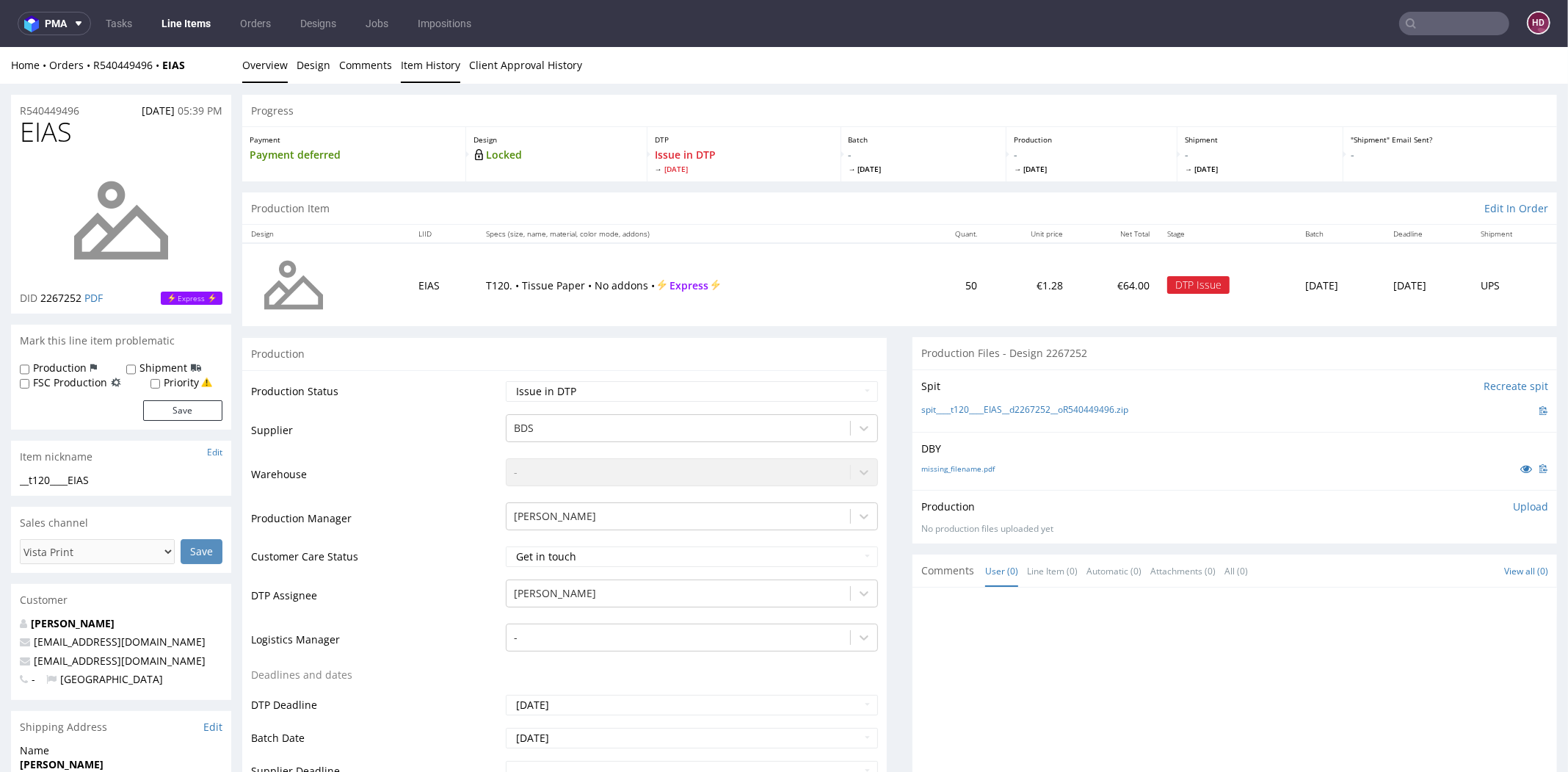
click at [414, 61] on link "Item History" at bounding box center [431, 64] width 60 height 36
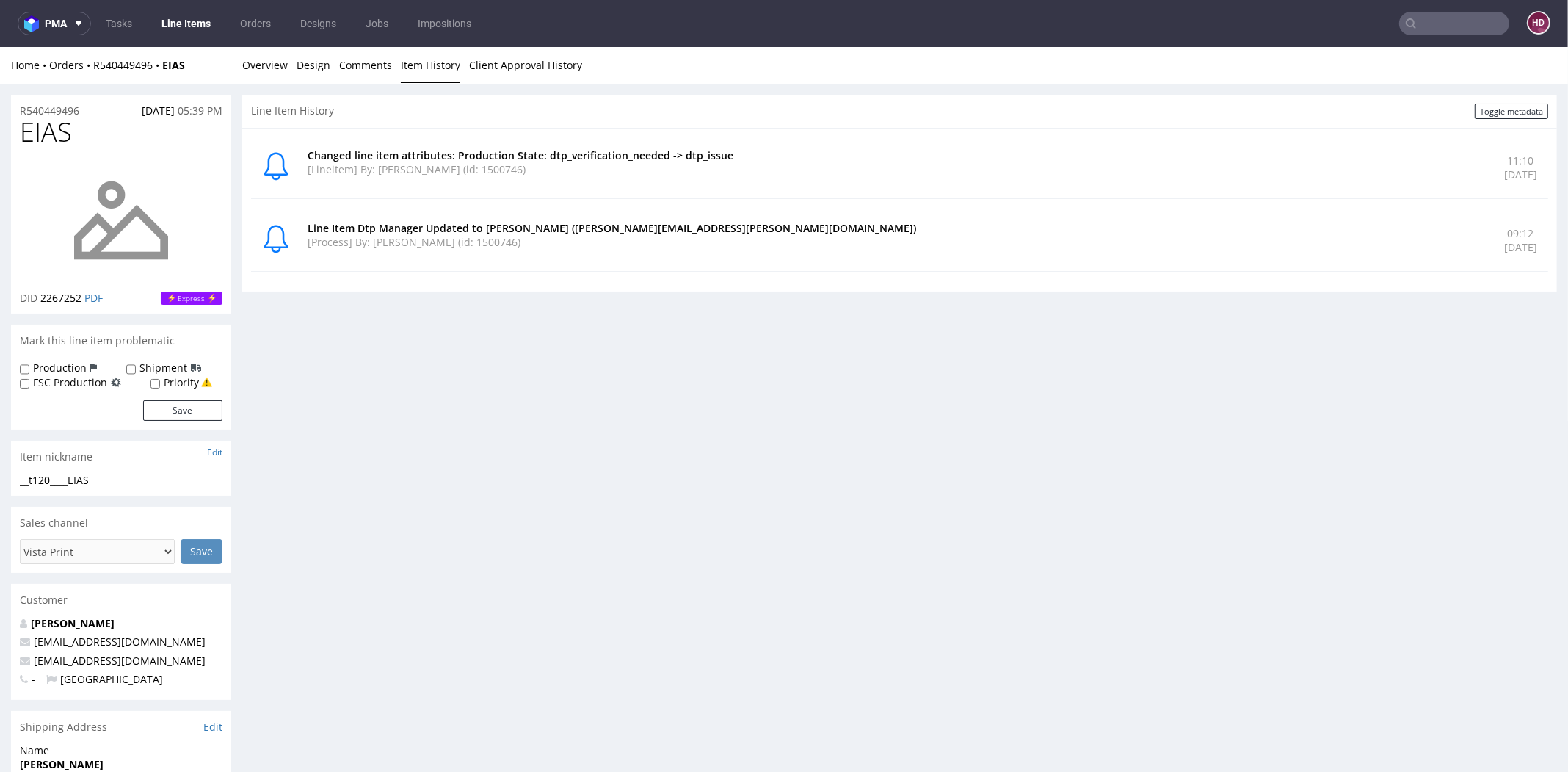
click at [198, 6] on nav "pma Tasks Line Items Orders Designs Jobs Impositions HD" at bounding box center [784, 23] width 1568 height 47
click at [196, 18] on link "Line Items" at bounding box center [185, 23] width 67 height 24
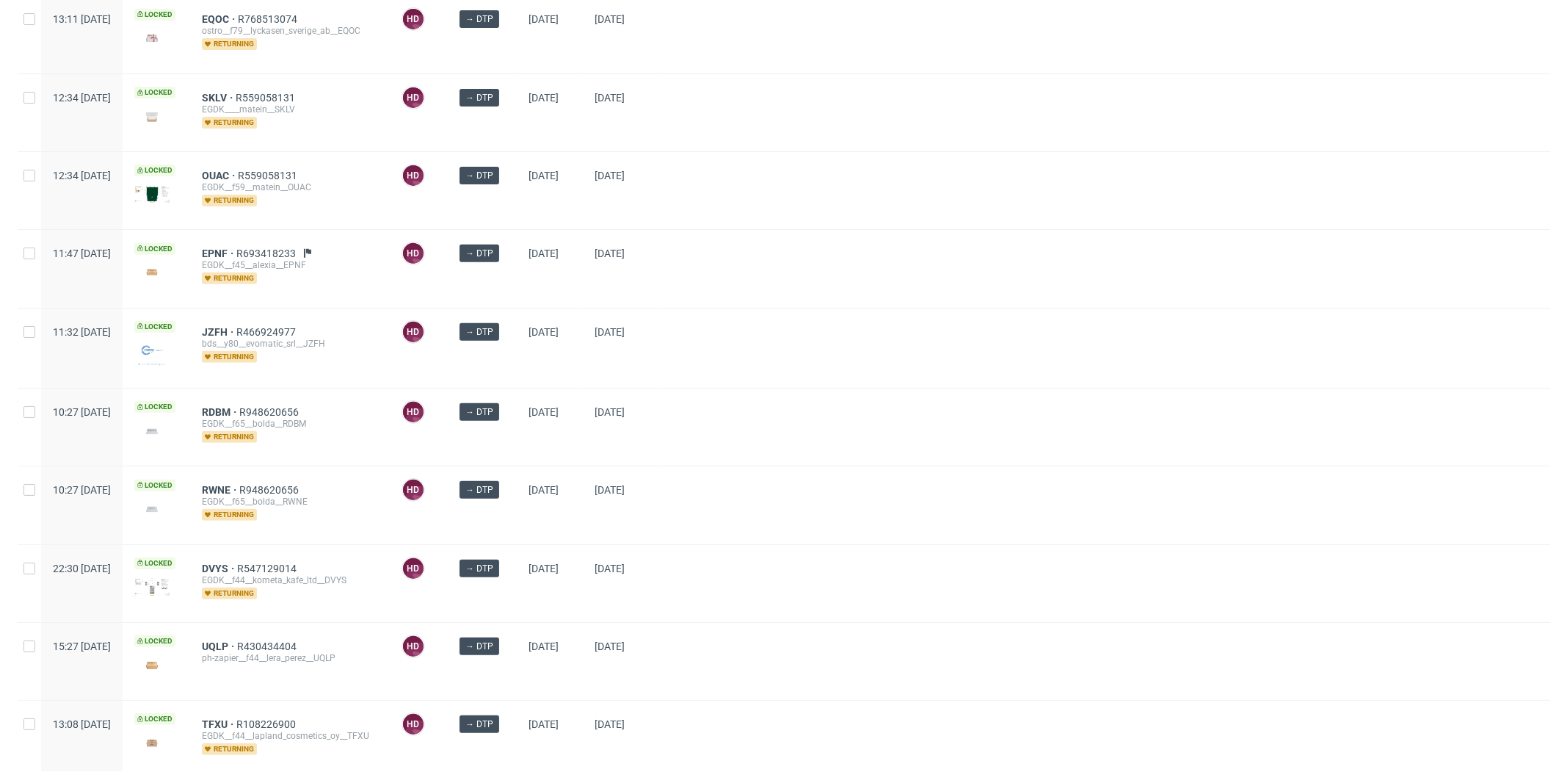
scroll to position [654, 0]
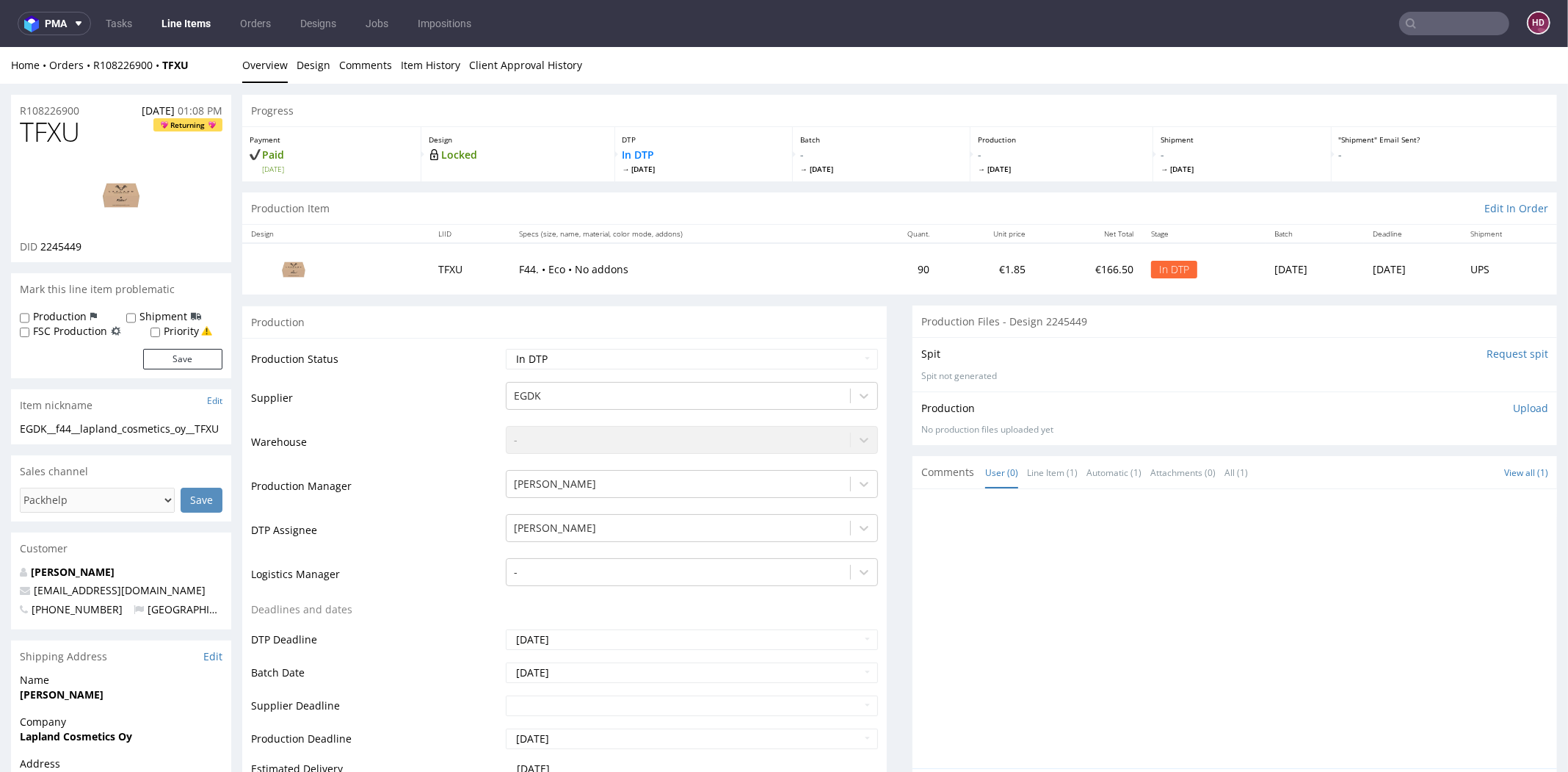
click at [104, 134] on h1 "TFXU Returning" at bounding box center [121, 132] width 202 height 29
drag, startPoint x: 95, startPoint y: 135, endPoint x: 12, endPoint y: 131, distance: 83.1
click at [12, 131] on div "TFXU Returning DID 2245449" at bounding box center [120, 189] width 220 height 145
copy span "TFXU"
drag, startPoint x: 87, startPoint y: 245, endPoint x: 43, endPoint y: 248, distance: 44.1
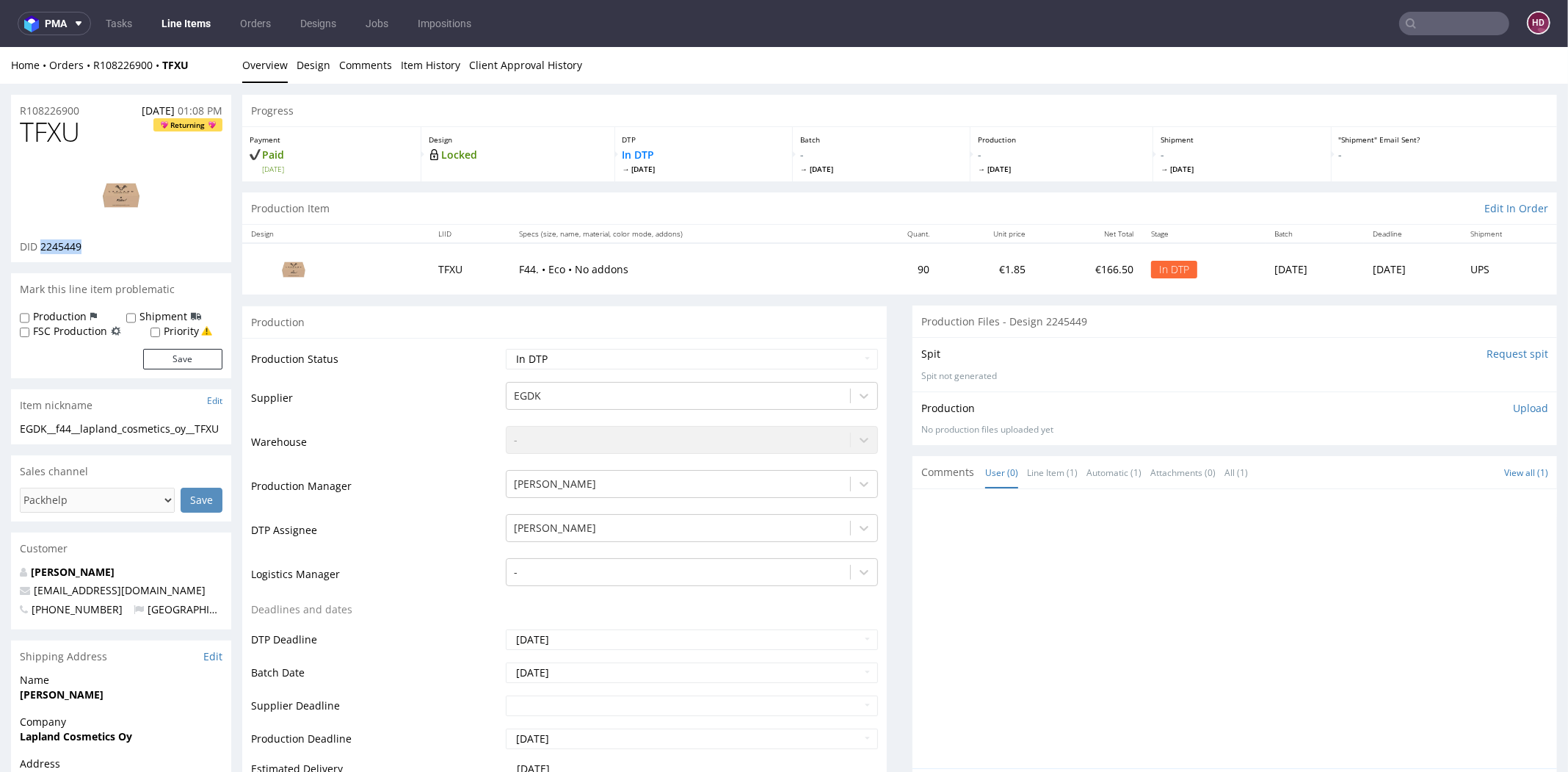
click at [43, 248] on div "DID 2245449" at bounding box center [121, 246] width 202 height 15
copy span "2245449"
click at [90, 215] on img at bounding box center [120, 195] width 117 height 66
click at [35, 436] on div "EGDK__f44__lapland_cosmetics_oy__TFXU" at bounding box center [121, 429] width 202 height 15
drag, startPoint x: 35, startPoint y: 443, endPoint x: 18, endPoint y: 426, distance: 24.0
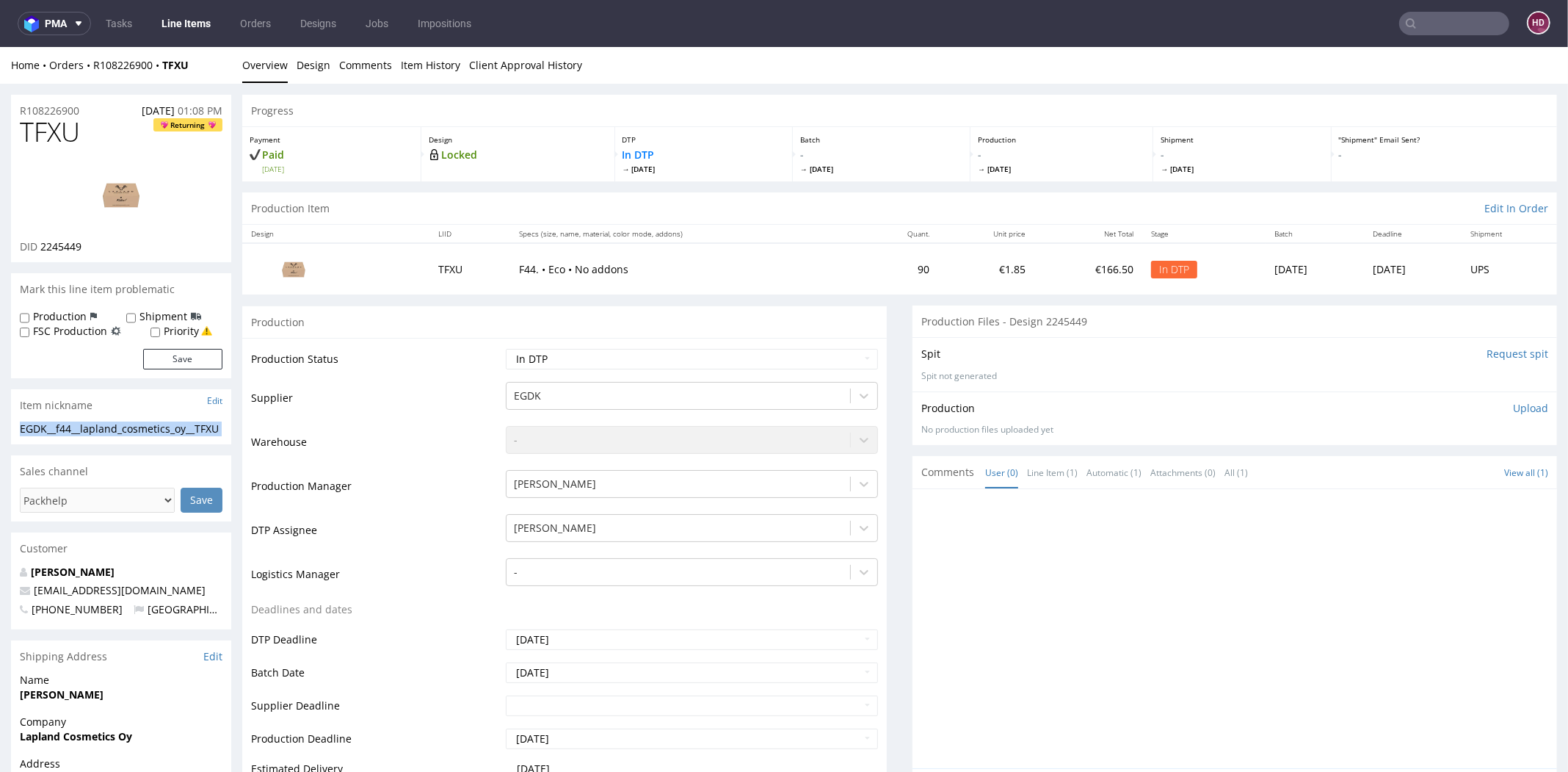
click at [18, 426] on div "EGDK__f44__lapland_cosmetics_oy__TFXU EGDK__f44 __lapland_cosmetics_oy__TFXU Up…" at bounding box center [120, 433] width 220 height 24
copy div "EGDK__f44__lapland_cosmetics_oy__TFXU Update"
click at [84, 107] on div "R108226900 [DATE] 01:08 PM" at bounding box center [120, 107] width 220 height 24
drag, startPoint x: 60, startPoint y: 111, endPoint x: 20, endPoint y: 112, distance: 40.0
click at [20, 112] on div "R108226900 [DATE] 01:08 PM" at bounding box center [120, 107] width 220 height 24
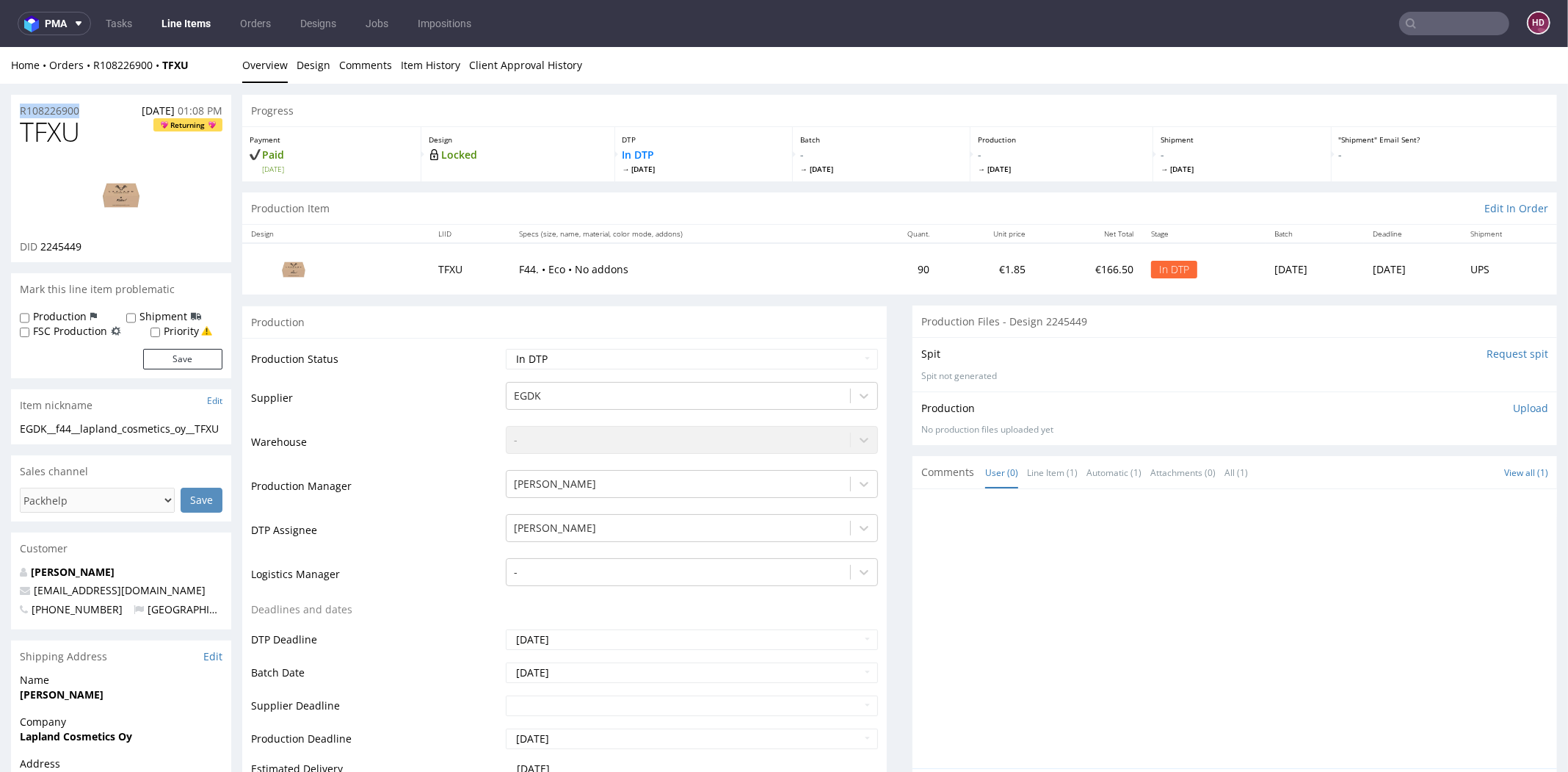
copy p "R108226900"
drag, startPoint x: 86, startPoint y: 247, endPoint x: 39, endPoint y: 247, distance: 47.0
click at [39, 247] on div "DID 2245449" at bounding box center [121, 246] width 202 height 15
copy span "2245449"
click at [1513, 406] on p "Upload" at bounding box center [1530, 408] width 35 height 15
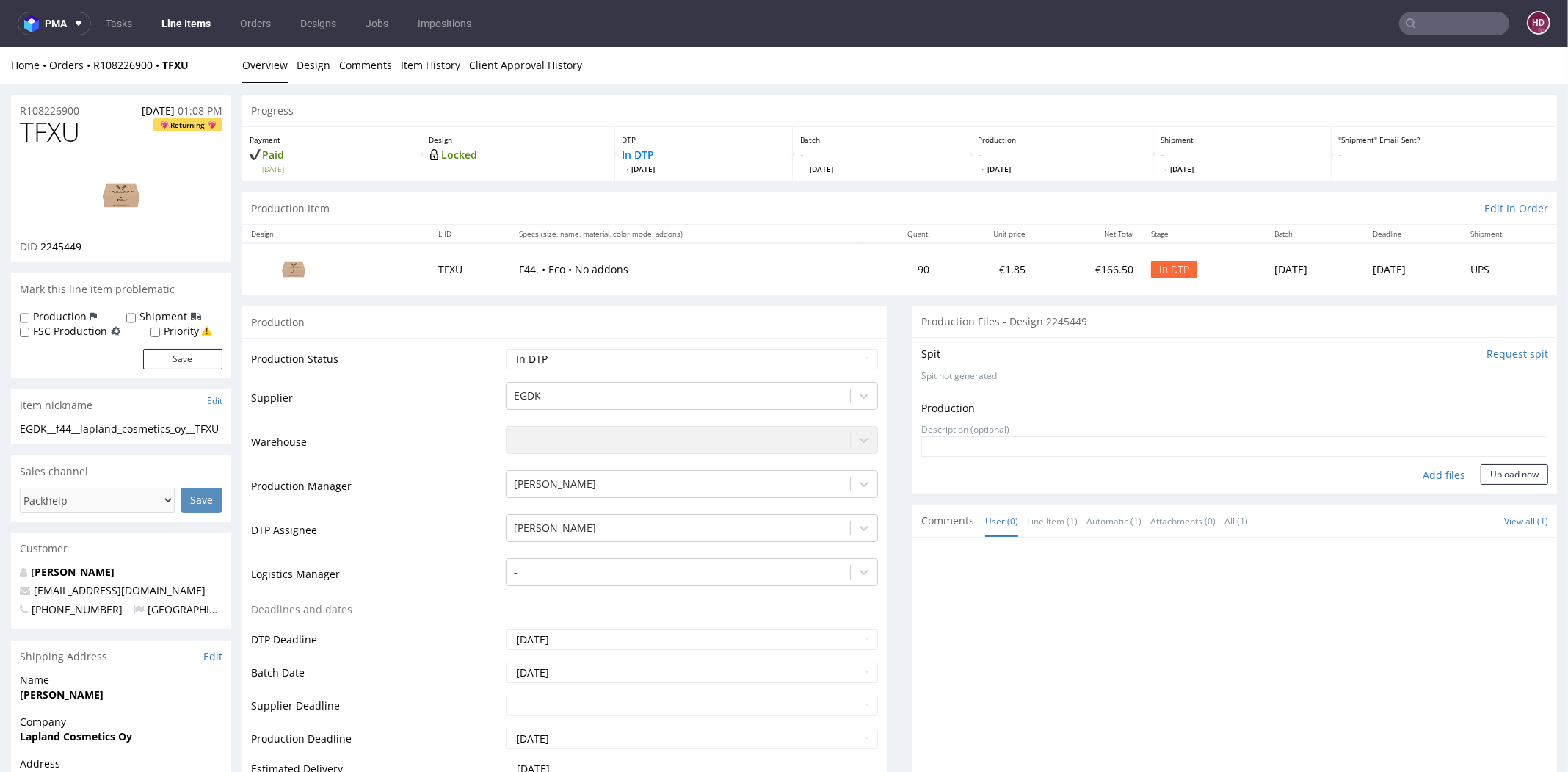
click at [1421, 473] on div "Add files" at bounding box center [1444, 475] width 74 height 22
type input "C:\fakepath\EGDK__f44__lapland_cosmetics_oy__TFXU__d2245449__oR108226900.pdf"
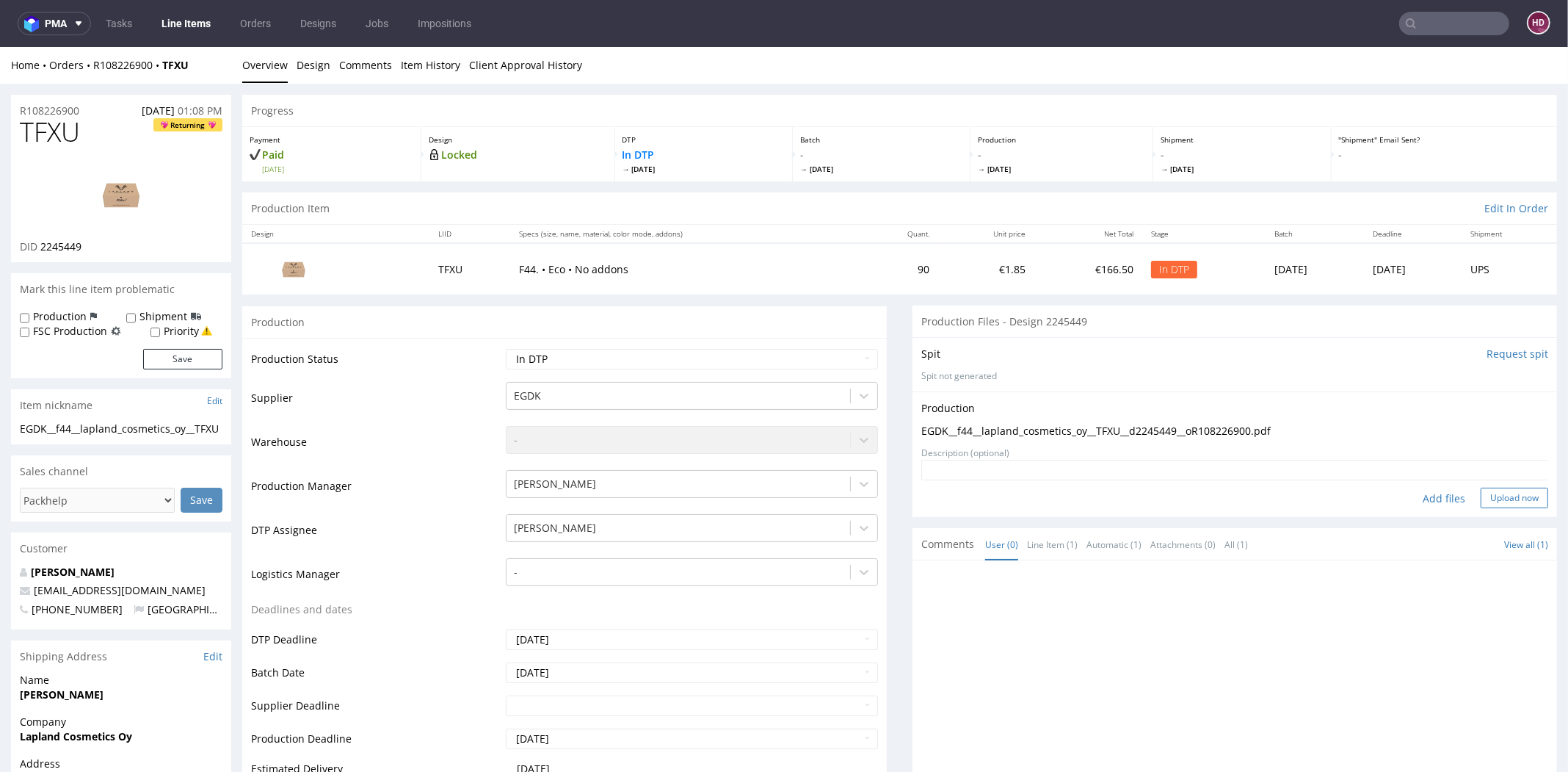
click at [1481, 500] on button "Upload now" at bounding box center [1514, 498] width 67 height 21
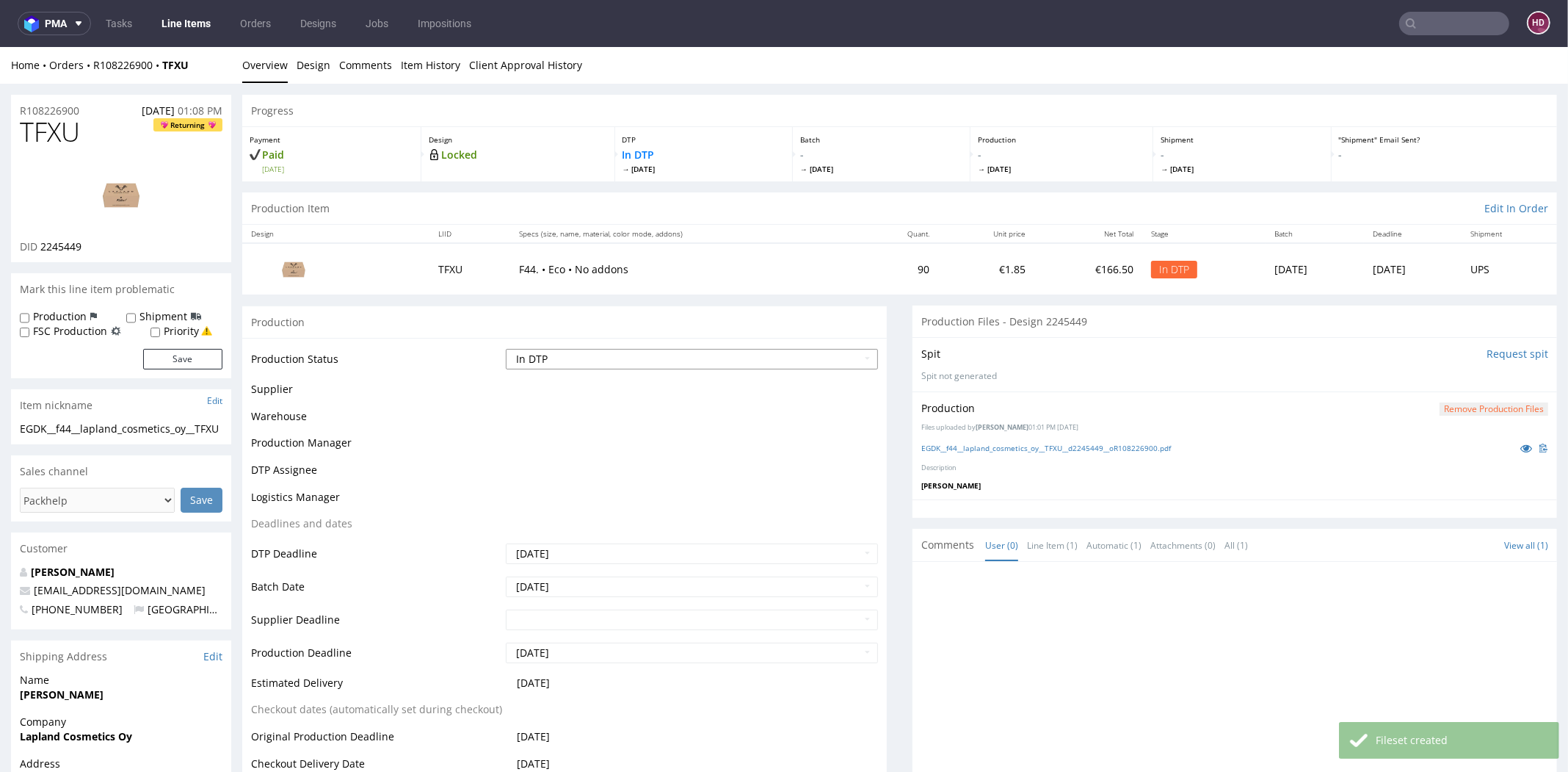
click at [576, 356] on select "Waiting for Artwork Waiting for Diecut Waiting for Mockup Waiting for DTP Waiti…" at bounding box center [692, 359] width 372 height 21
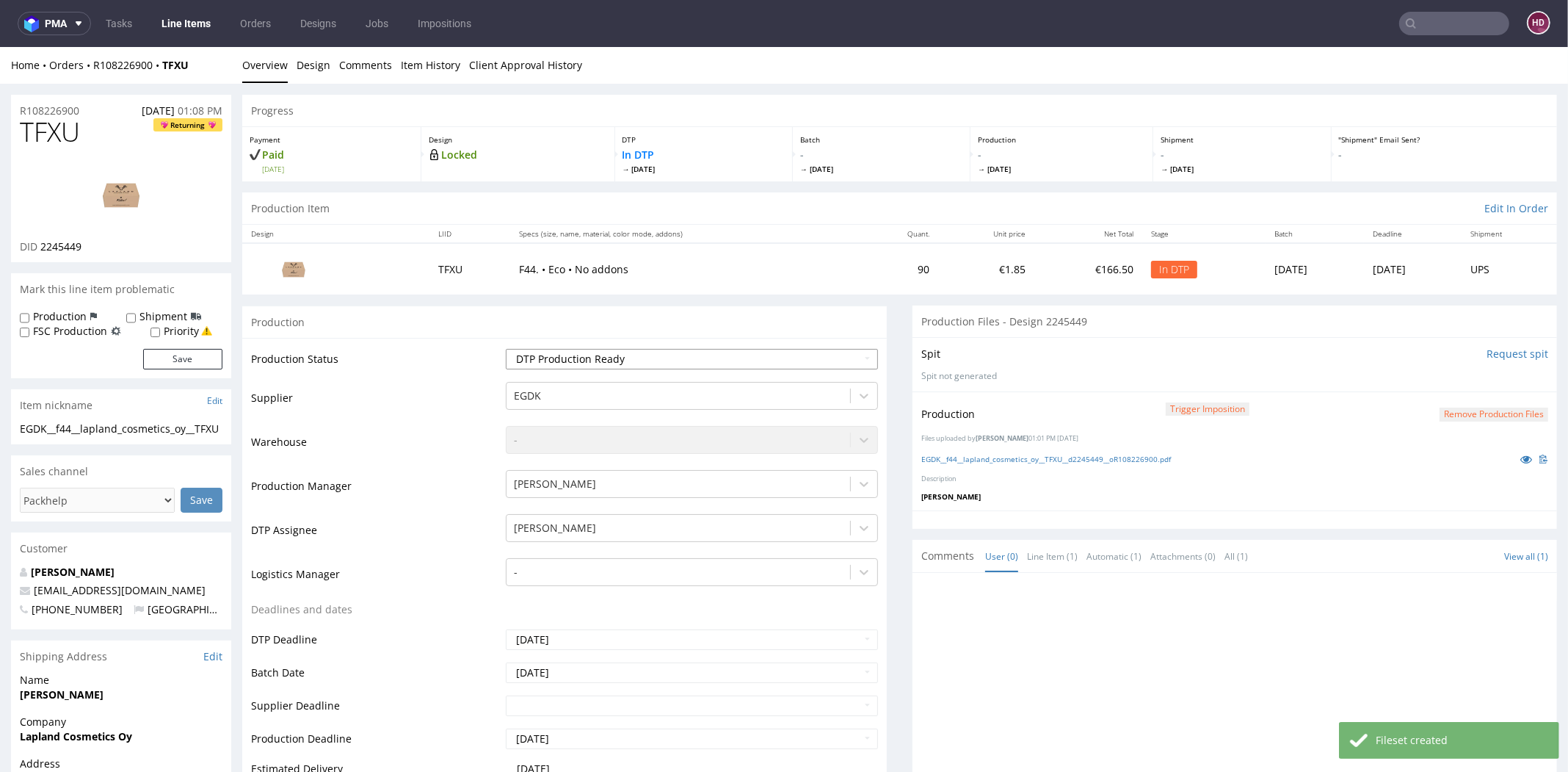
click at [506, 349] on select "Waiting for Artwork Waiting for Diecut Waiting for Mockup Waiting for DTP Waiti…" at bounding box center [692, 359] width 372 height 21
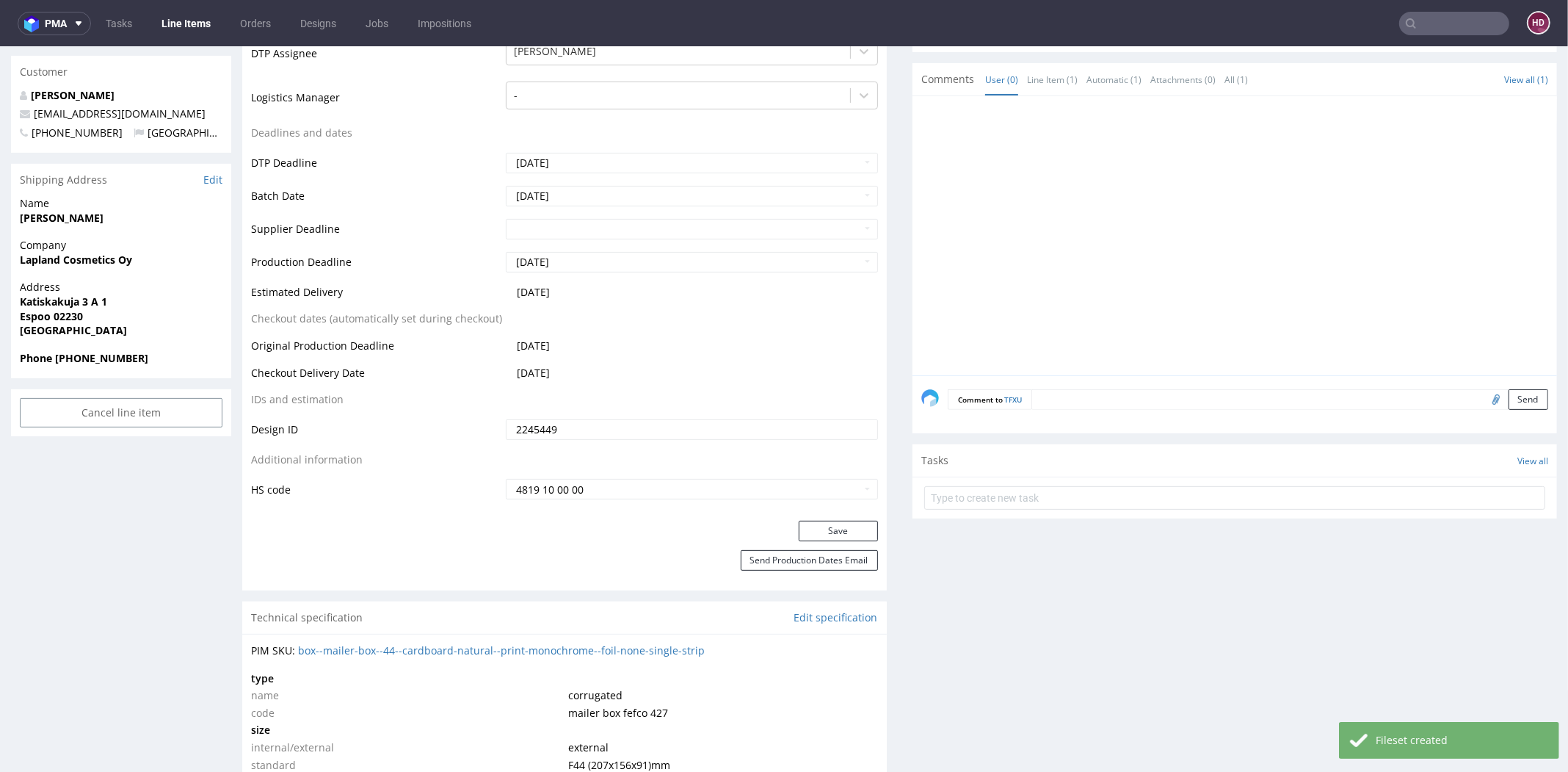
scroll to position [473, 0]
click at [848, 535] on button "Save" at bounding box center [838, 534] width 79 height 21
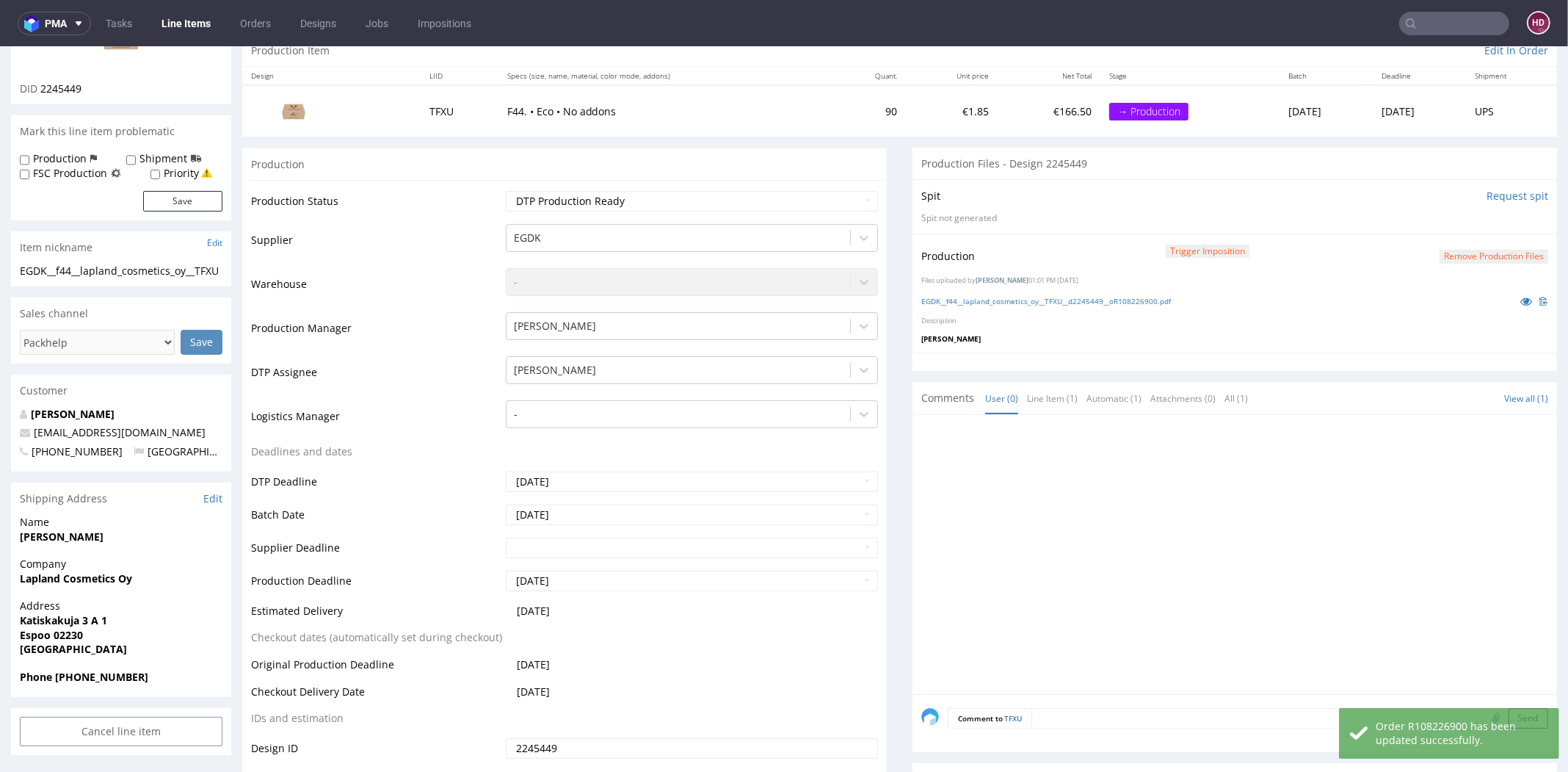
scroll to position [0, 0]
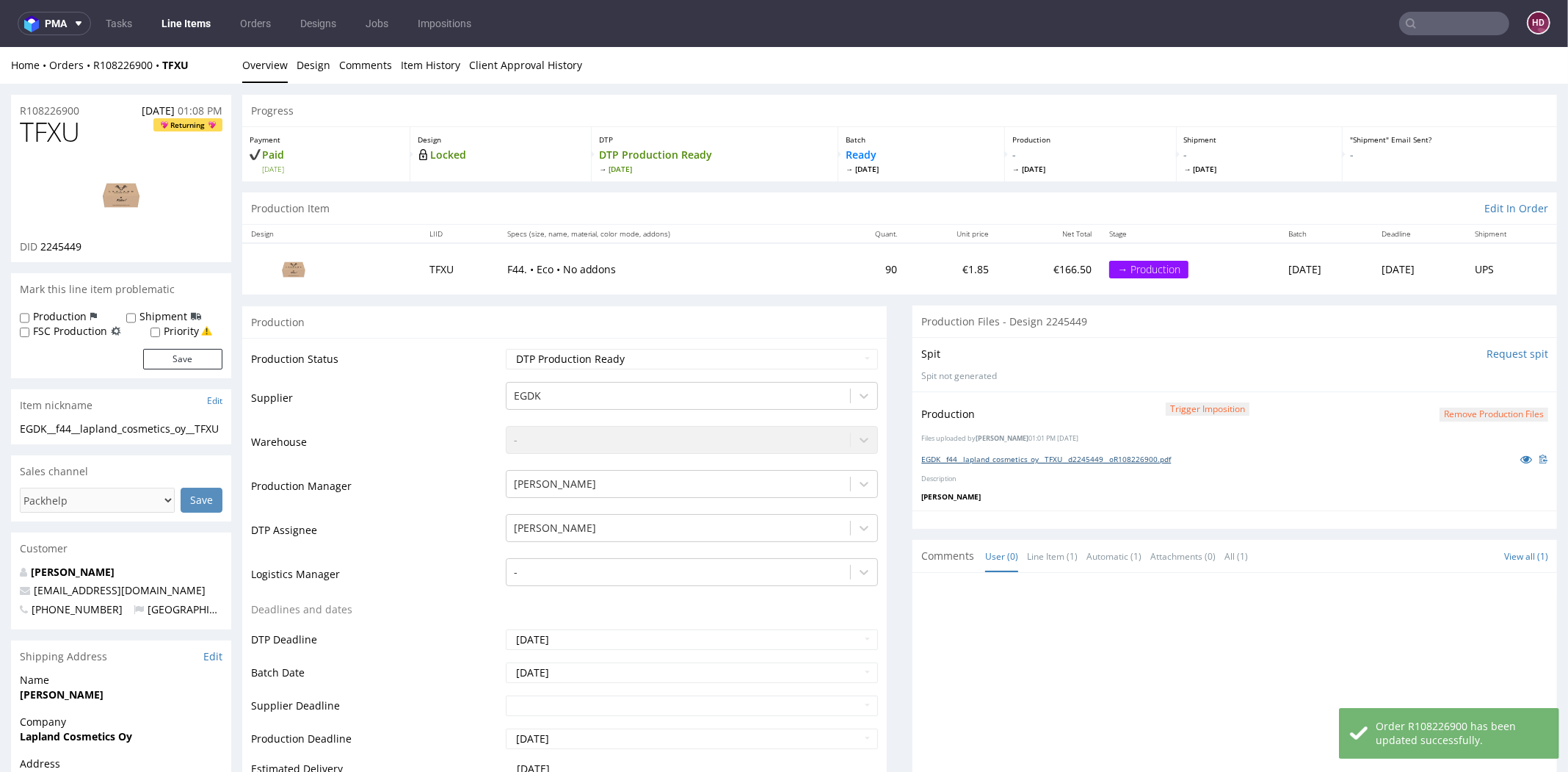
click at [999, 457] on link "EGDK__f44__lapland_cosmetics_oy__TFXU__d2245449__oR108226900.pdf" at bounding box center [1046, 458] width 250 height 10
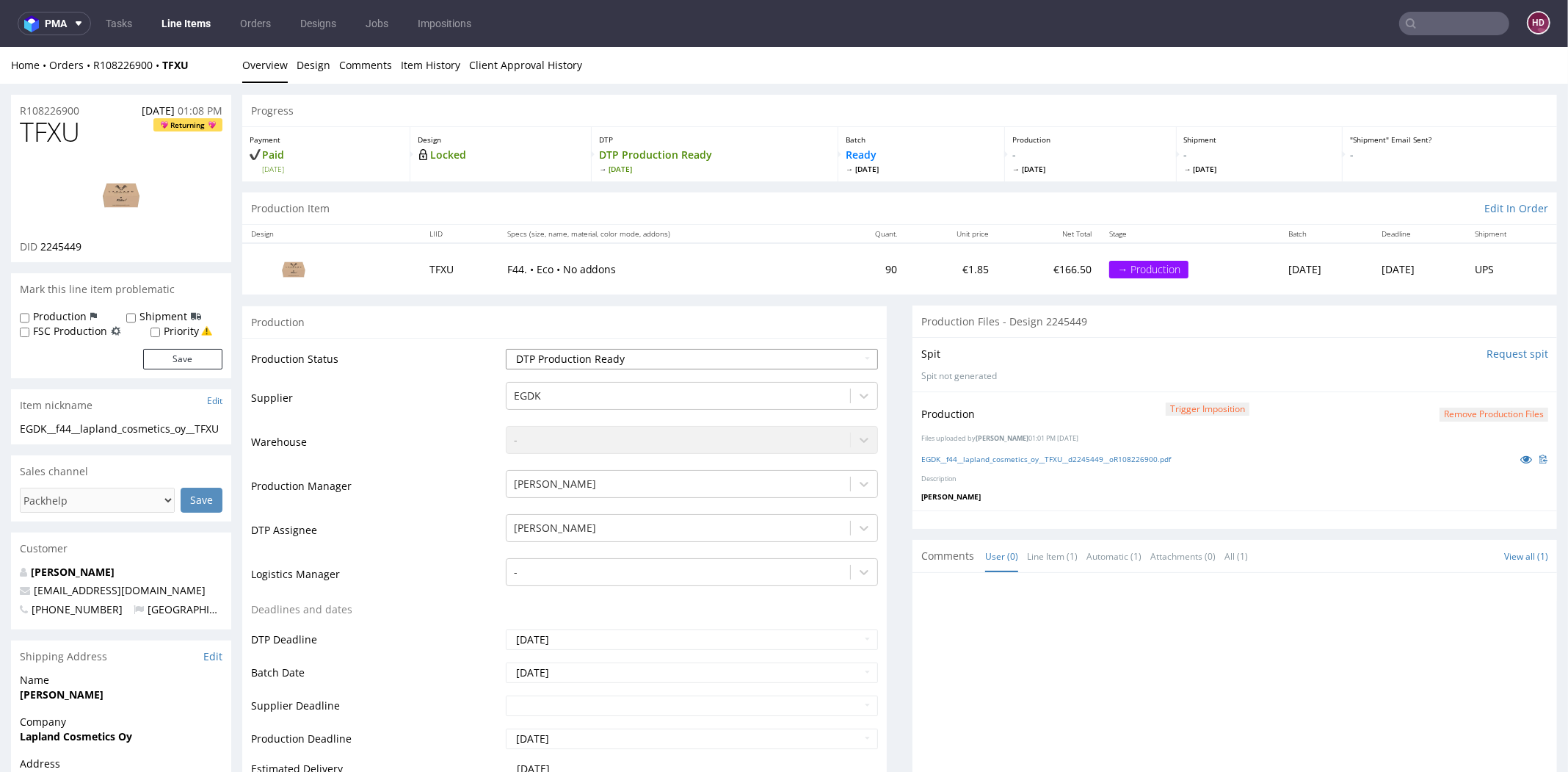
click at [519, 355] on select "Waiting for Artwork Waiting for Diecut Waiting for Mockup Waiting for DTP Waiti…" at bounding box center [692, 359] width 372 height 21
select select "dtp_in_process"
click at [506, 349] on select "Waiting for Artwork Waiting for Diecut Waiting for Mockup Waiting for DTP Waiti…" at bounding box center [692, 359] width 372 height 21
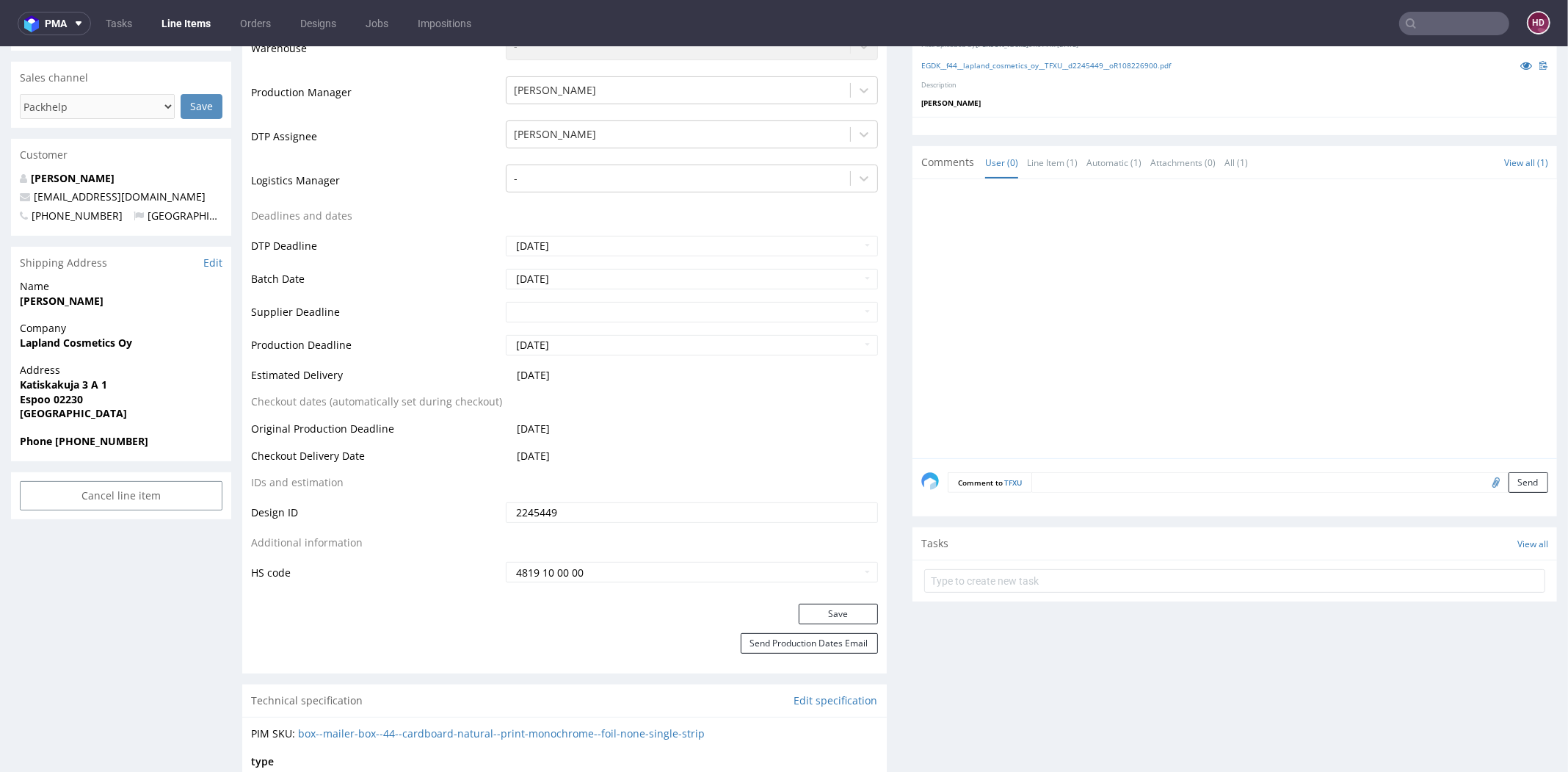
scroll to position [500, 0]
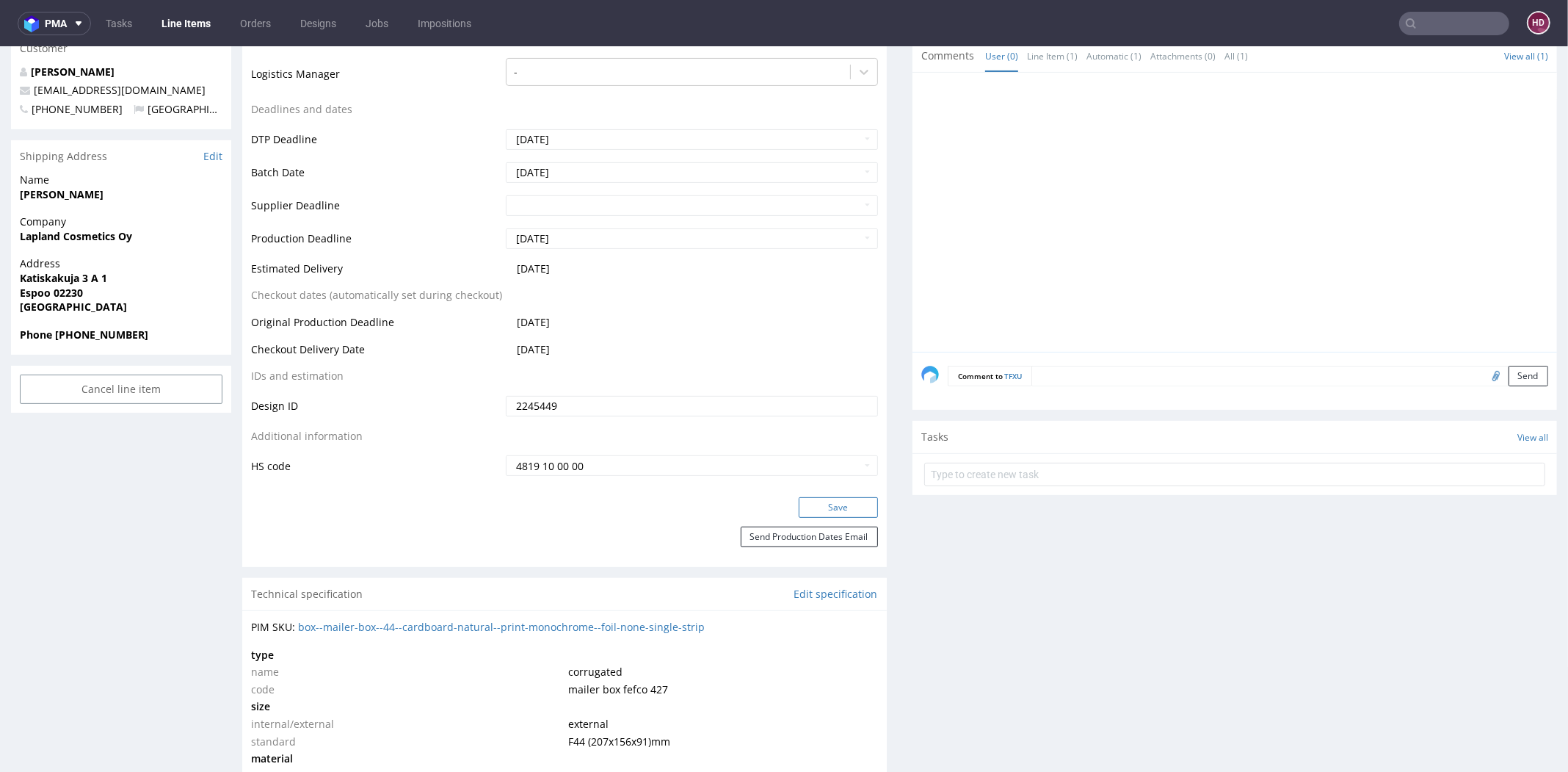
click at [799, 508] on button "Save" at bounding box center [838, 508] width 79 height 21
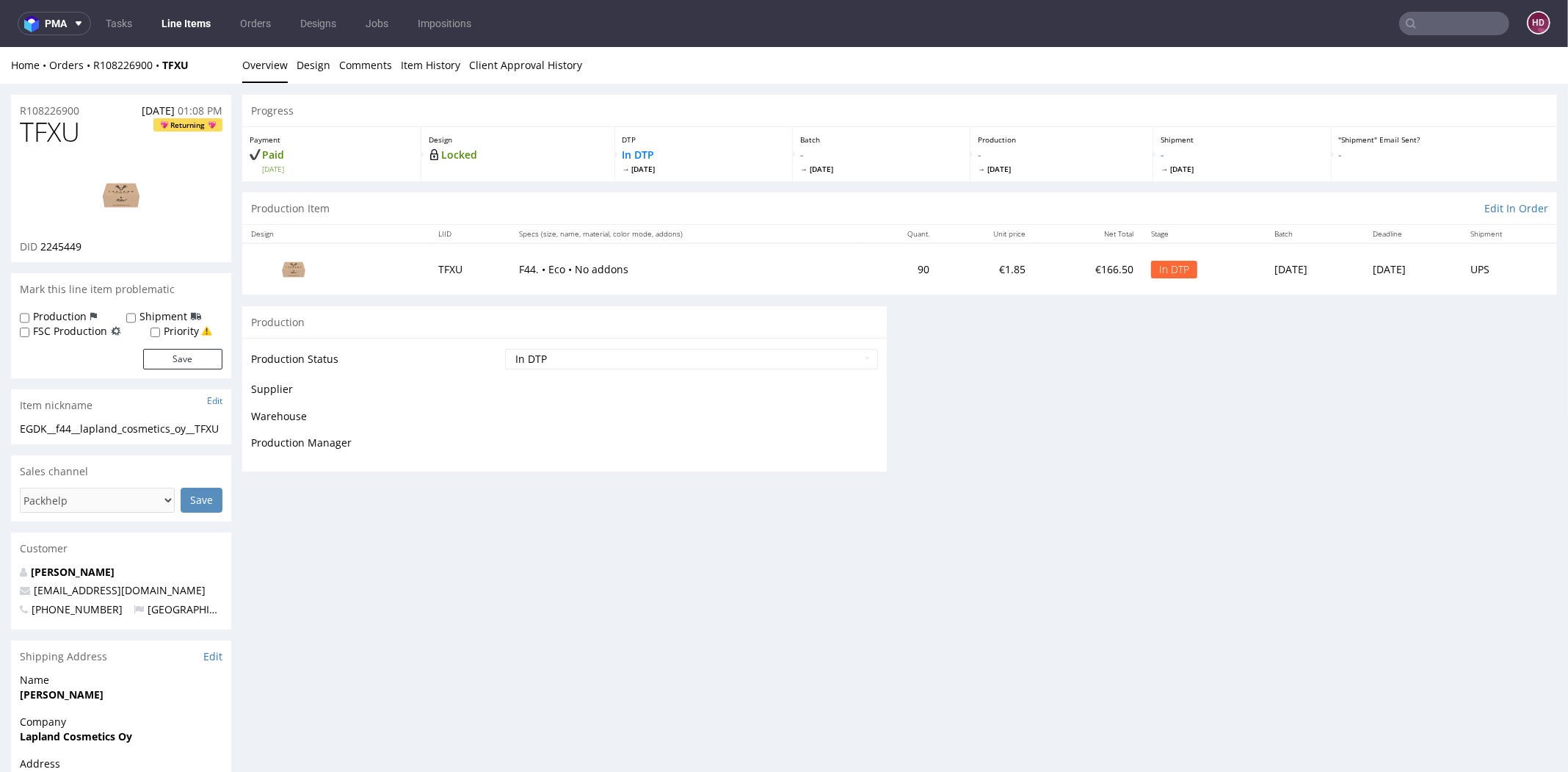
scroll to position [0, 0]
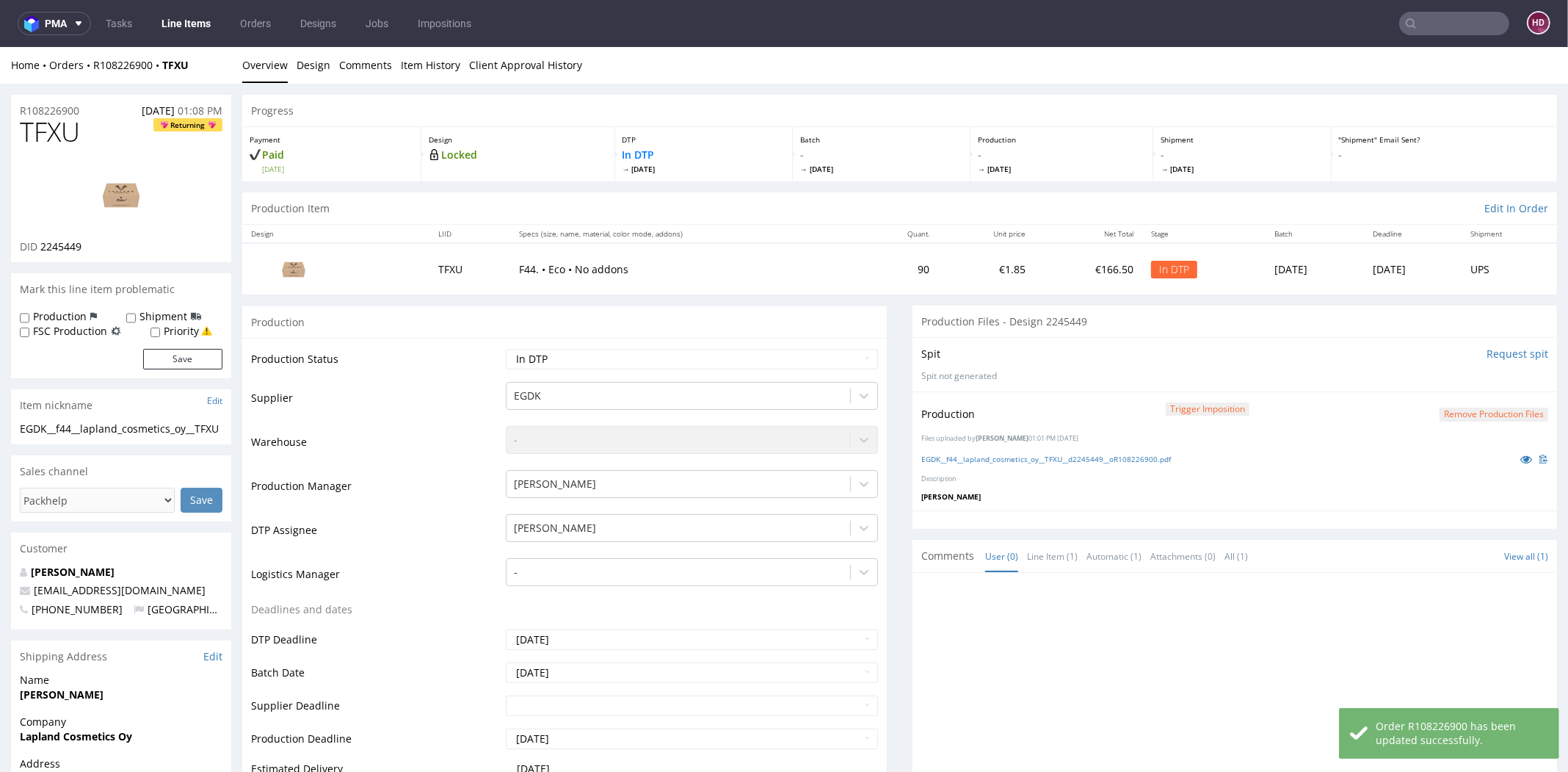
click at [1486, 415] on button "Remove production files" at bounding box center [1494, 415] width 109 height 14
click at [1452, 380] on link "Yes" at bounding box center [1442, 380] width 42 height 22
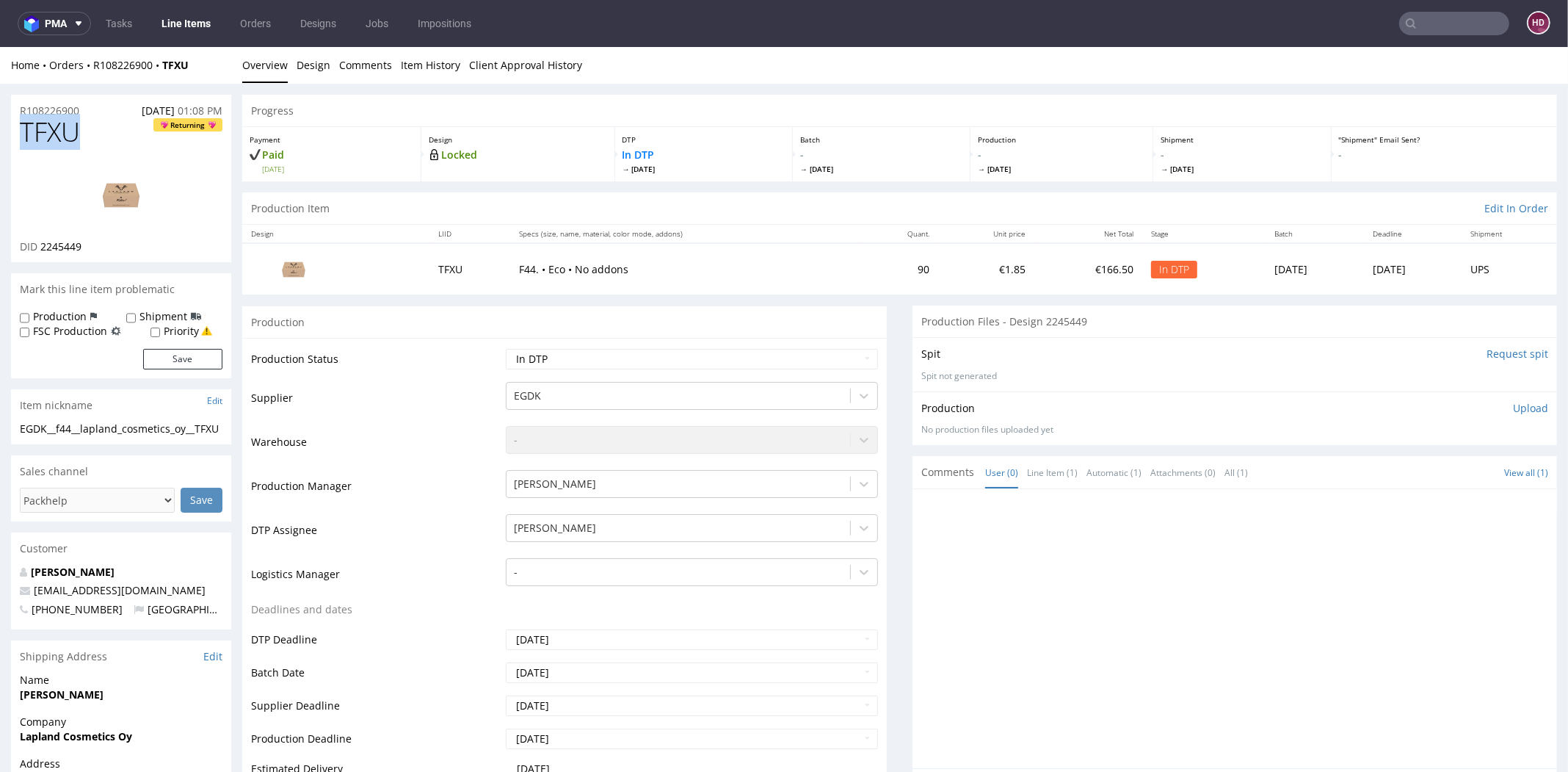
drag, startPoint x: 88, startPoint y: 131, endPoint x: -31, endPoint y: 131, distance: 119.0
copy span "TFXU"
click at [1514, 405] on p "Upload" at bounding box center [1530, 408] width 35 height 15
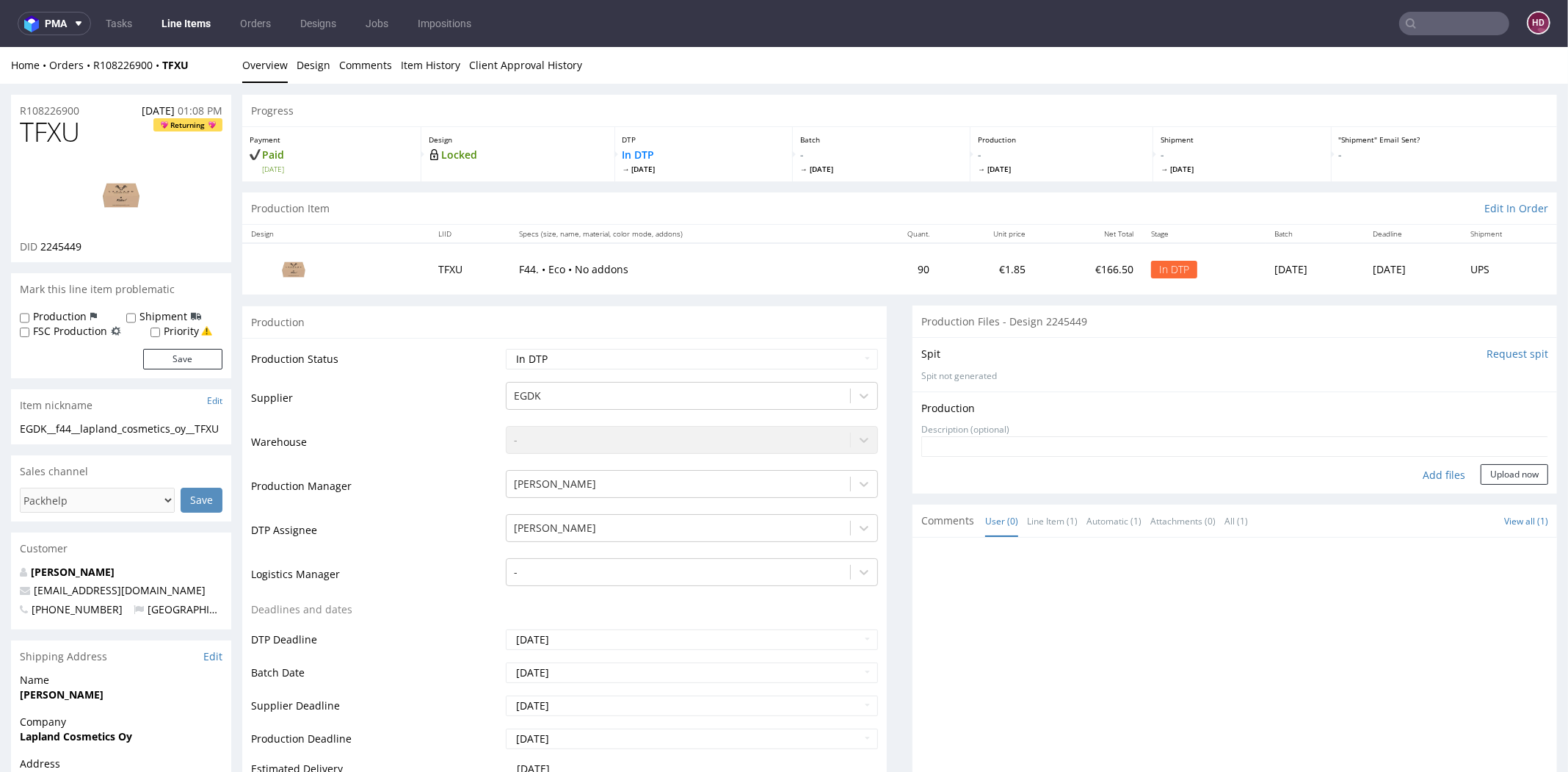
click at [1426, 468] on div "Add files" at bounding box center [1444, 475] width 74 height 22
type input "C:\fakepath\EGDK__f44__lapland_cosmetics_oy__TFXU__d2245449__oR108226900.pdf"
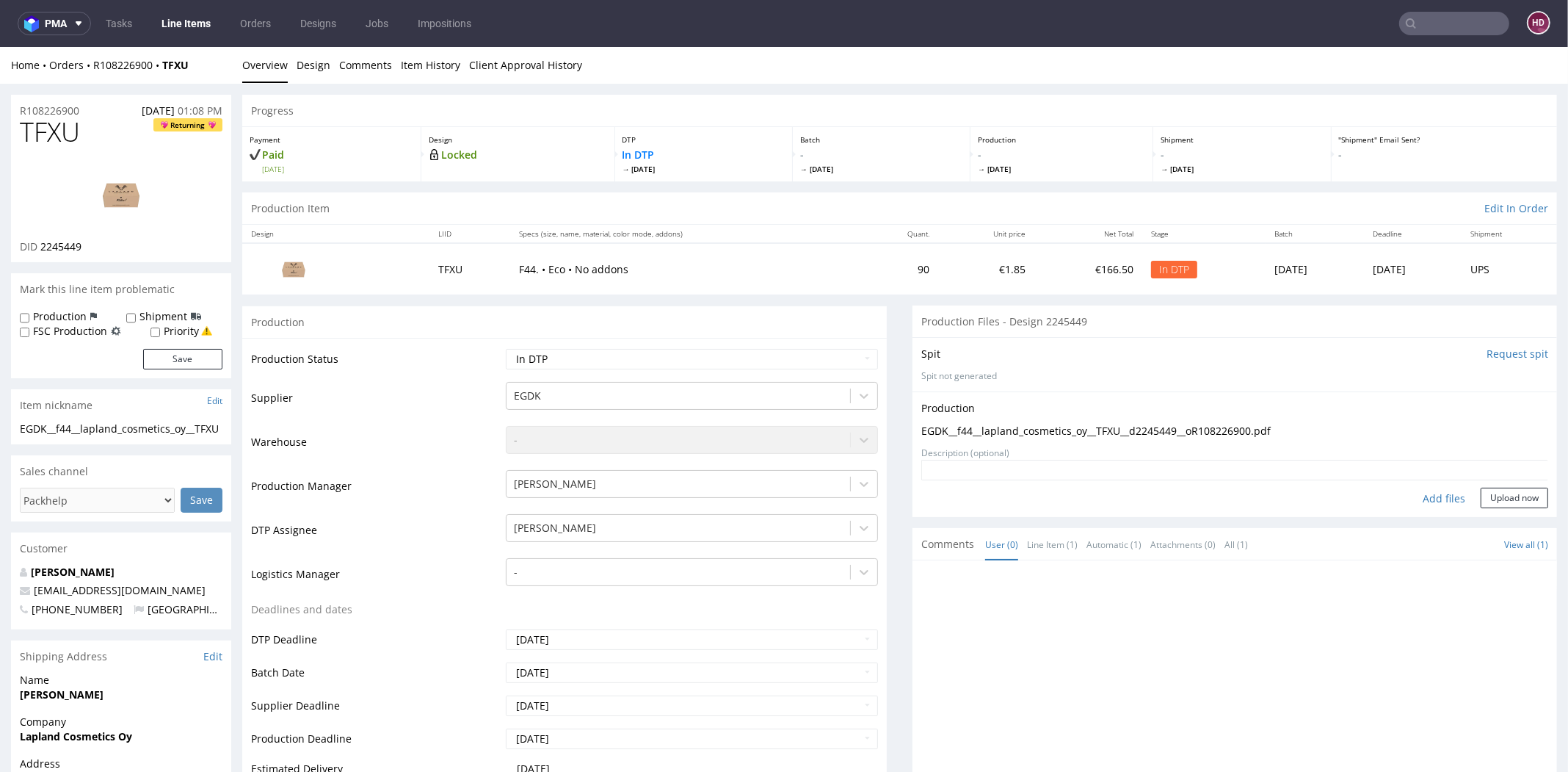
click at [1474, 476] on textarea at bounding box center [1235, 470] width 627 height 21
click at [1481, 497] on button "Upload now" at bounding box center [1514, 498] width 67 height 21
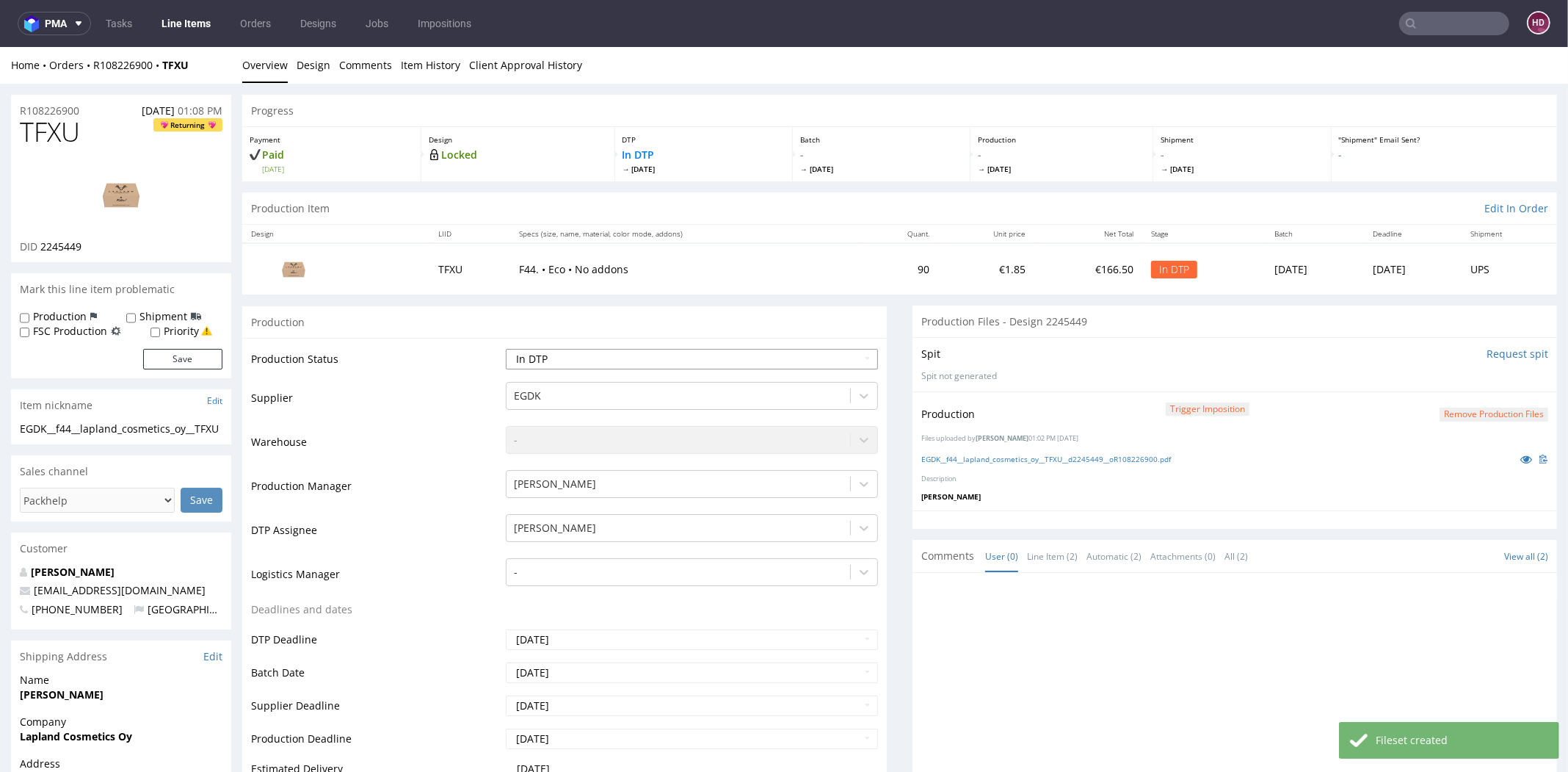
click at [616, 360] on select "Waiting for Artwork Waiting for Diecut Waiting for Mockup Waiting for DTP Waiti…" at bounding box center [692, 359] width 372 height 21
select select "dtp_production_ready"
click at [506, 349] on select "Waiting for Artwork Waiting for Diecut Waiting for Mockup Waiting for DTP Waiti…" at bounding box center [692, 359] width 372 height 21
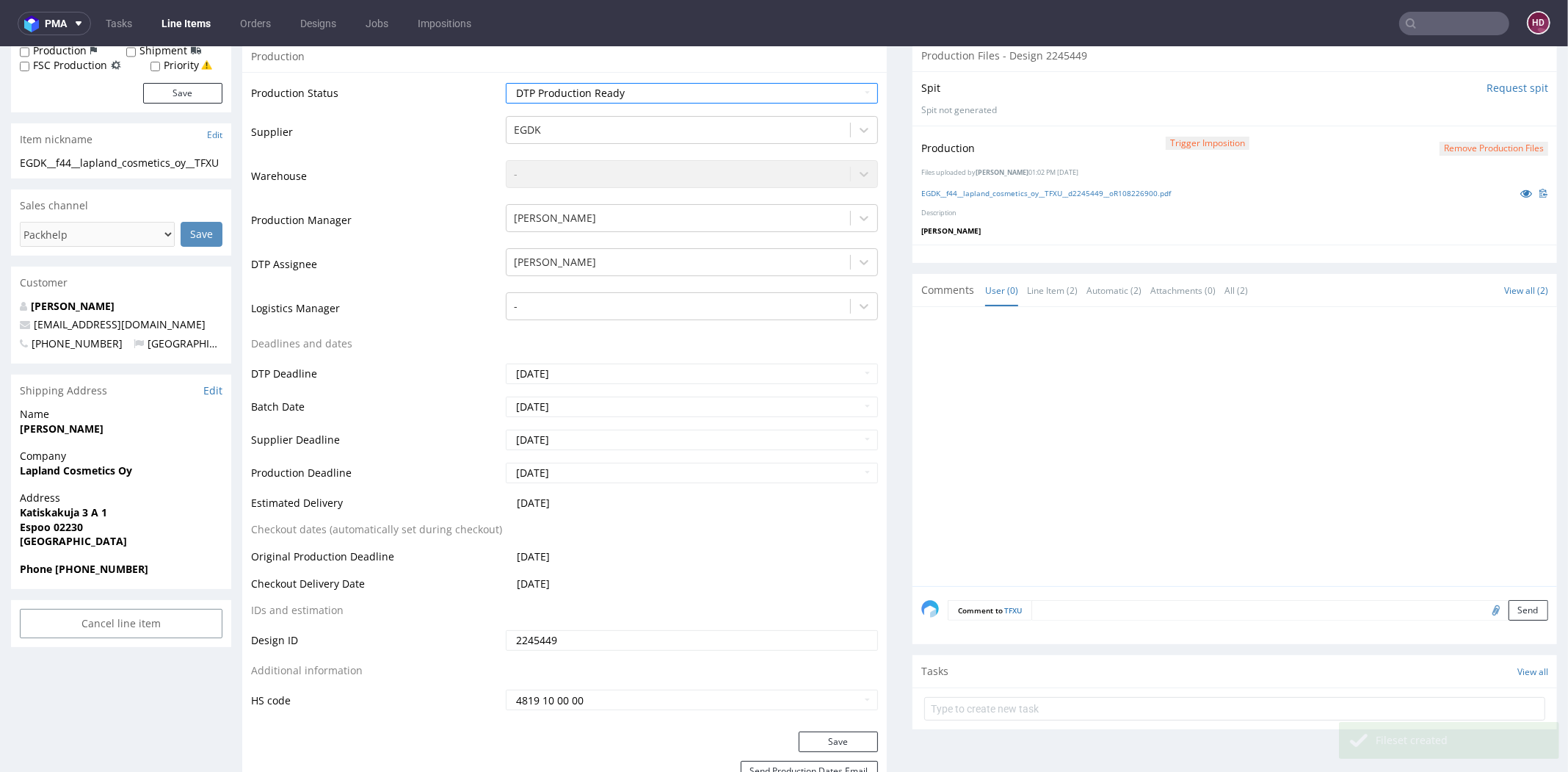
scroll to position [362, 0]
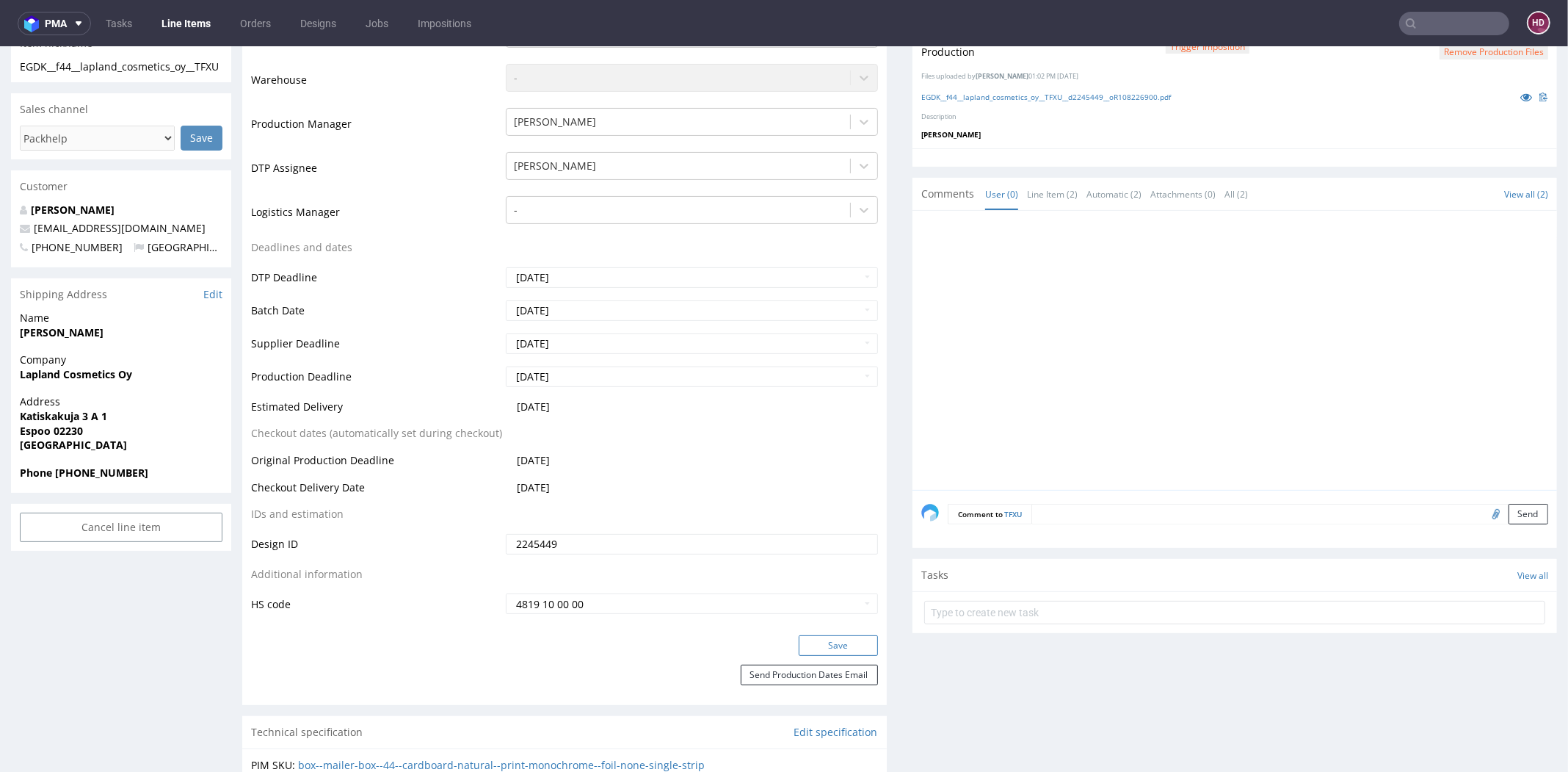
click at [831, 648] on button "Save" at bounding box center [838, 646] width 79 height 21
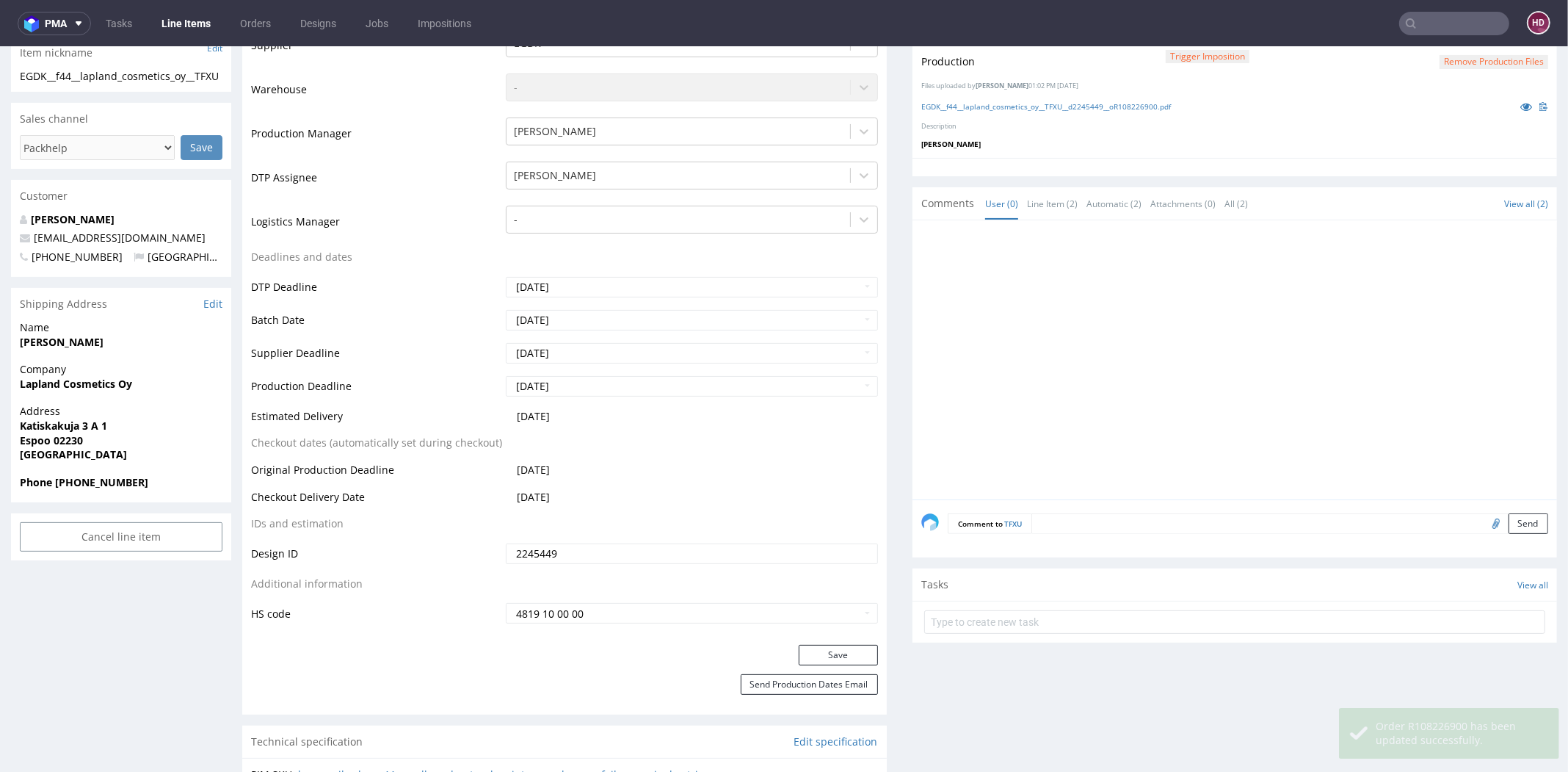
scroll to position [0, 0]
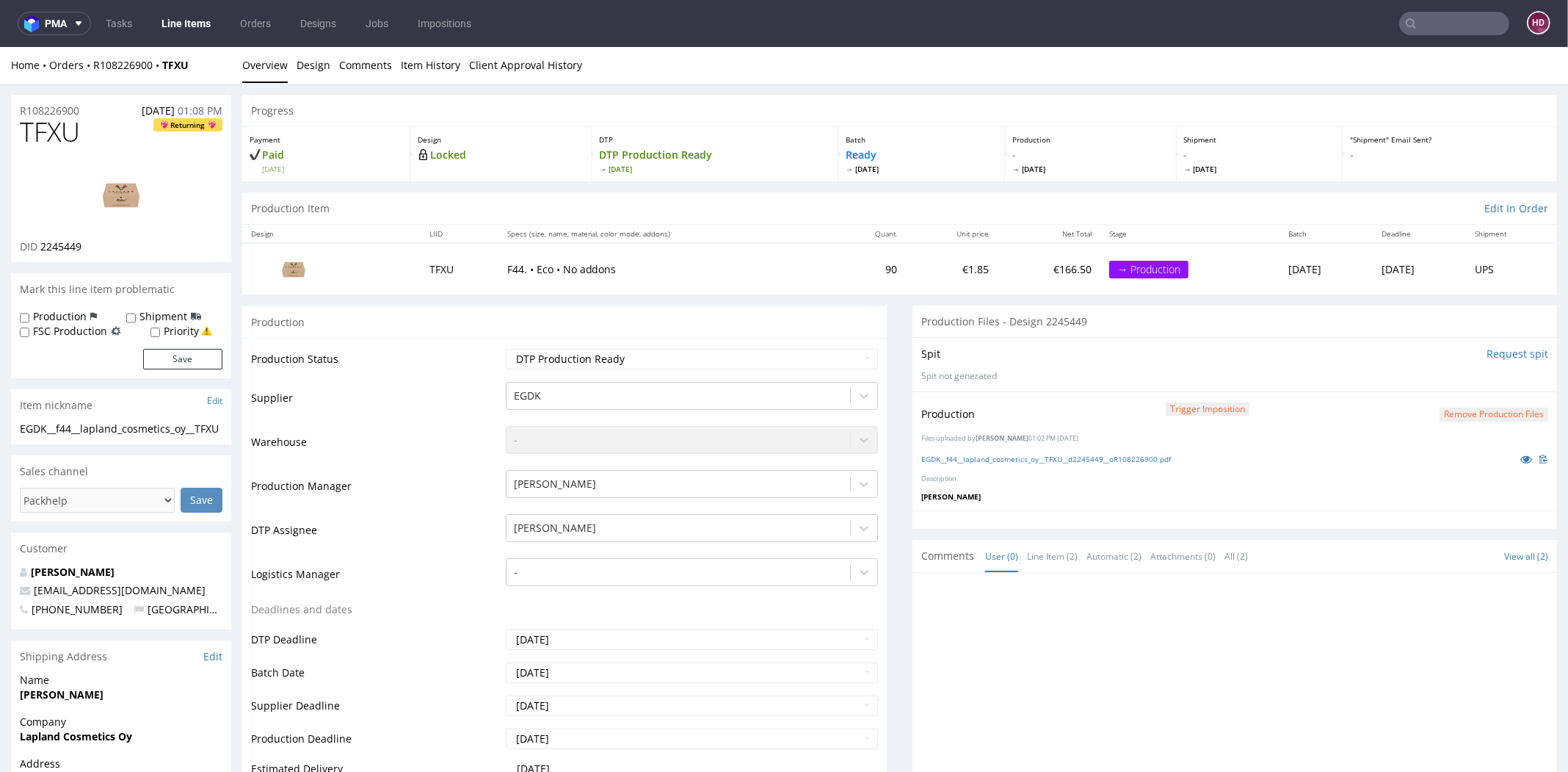
click at [202, 26] on link "Line Items" at bounding box center [185, 23] width 67 height 24
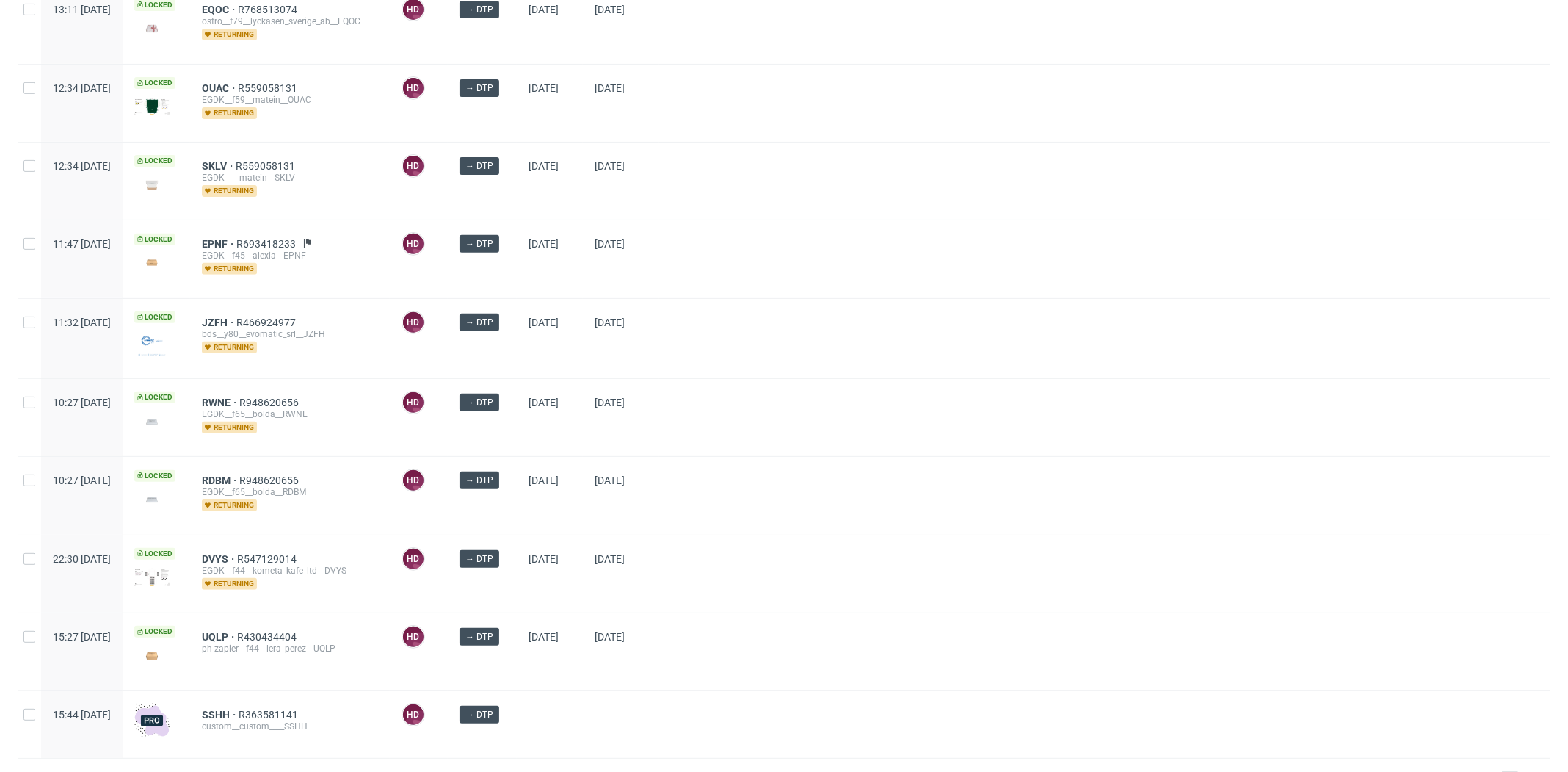
scroll to position [577, 0]
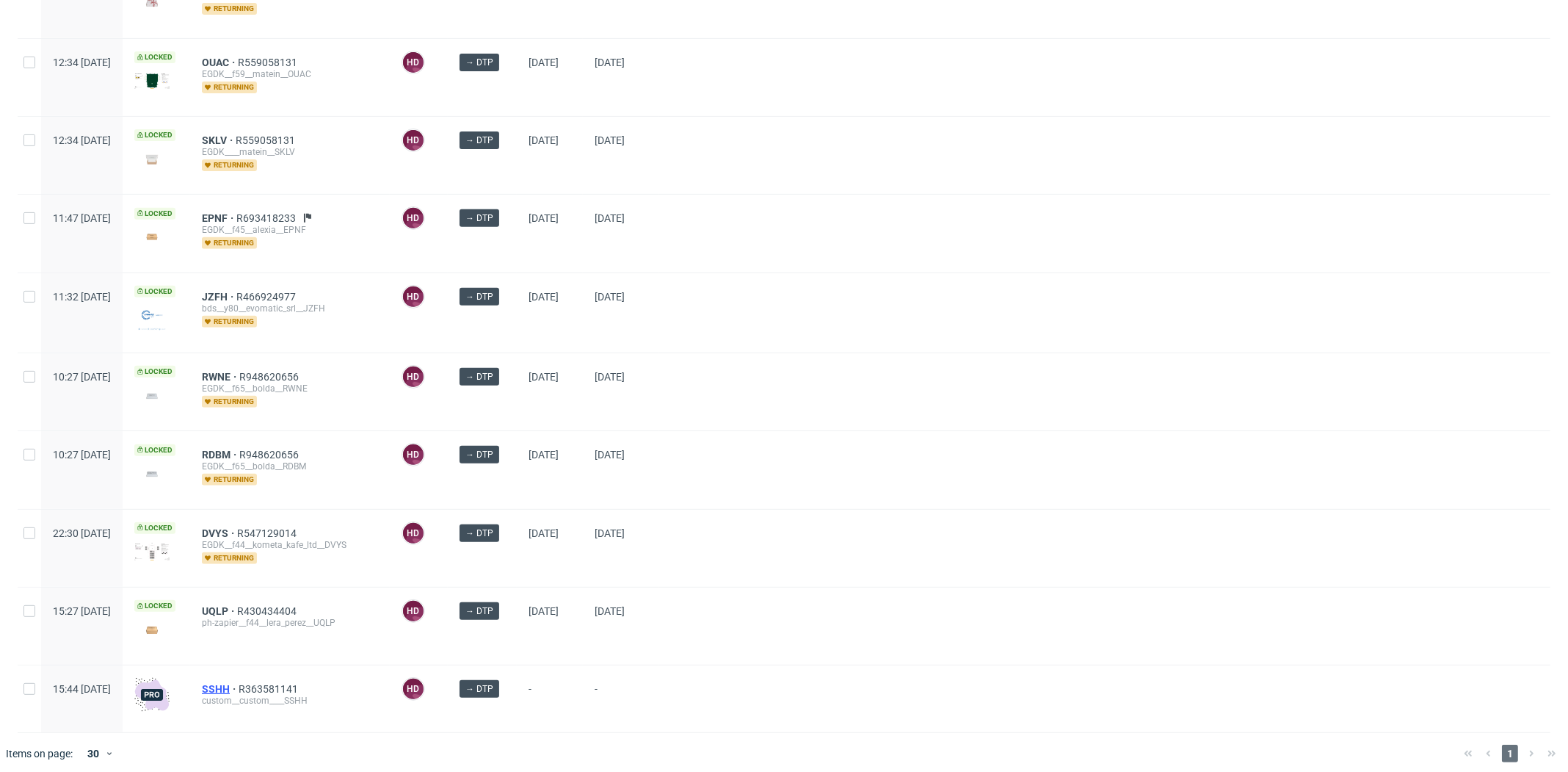
click at [238, 683] on span "SSHH" at bounding box center [220, 688] width 37 height 11
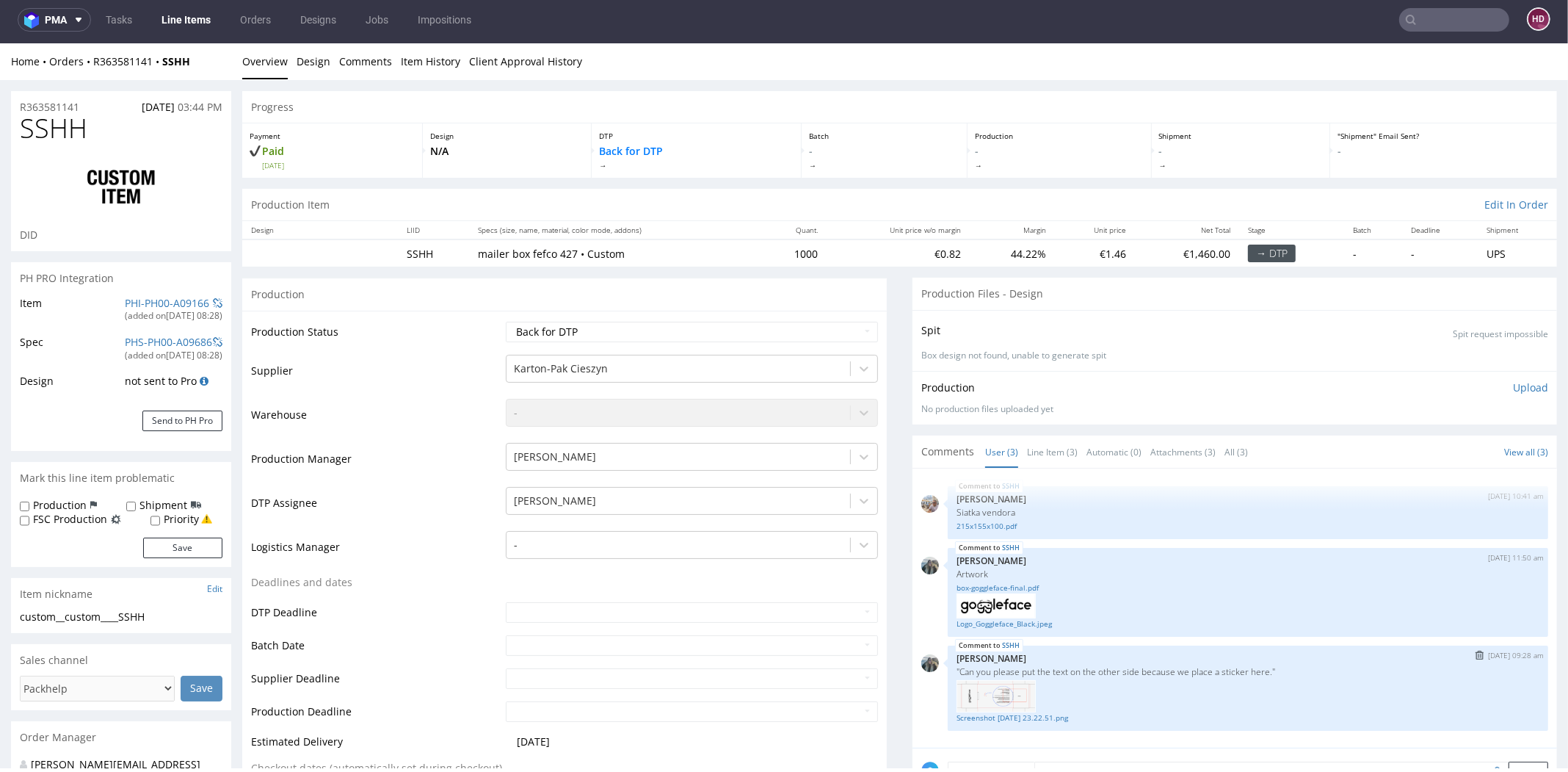
click at [1001, 702] on img at bounding box center [996, 696] width 79 height 33
click at [980, 716] on link "Screenshot [DATE] 23.22.51.png" at bounding box center [1248, 718] width 583 height 11
click at [999, 686] on img at bounding box center [996, 696] width 79 height 33
click at [990, 695] on img at bounding box center [996, 696] width 79 height 33
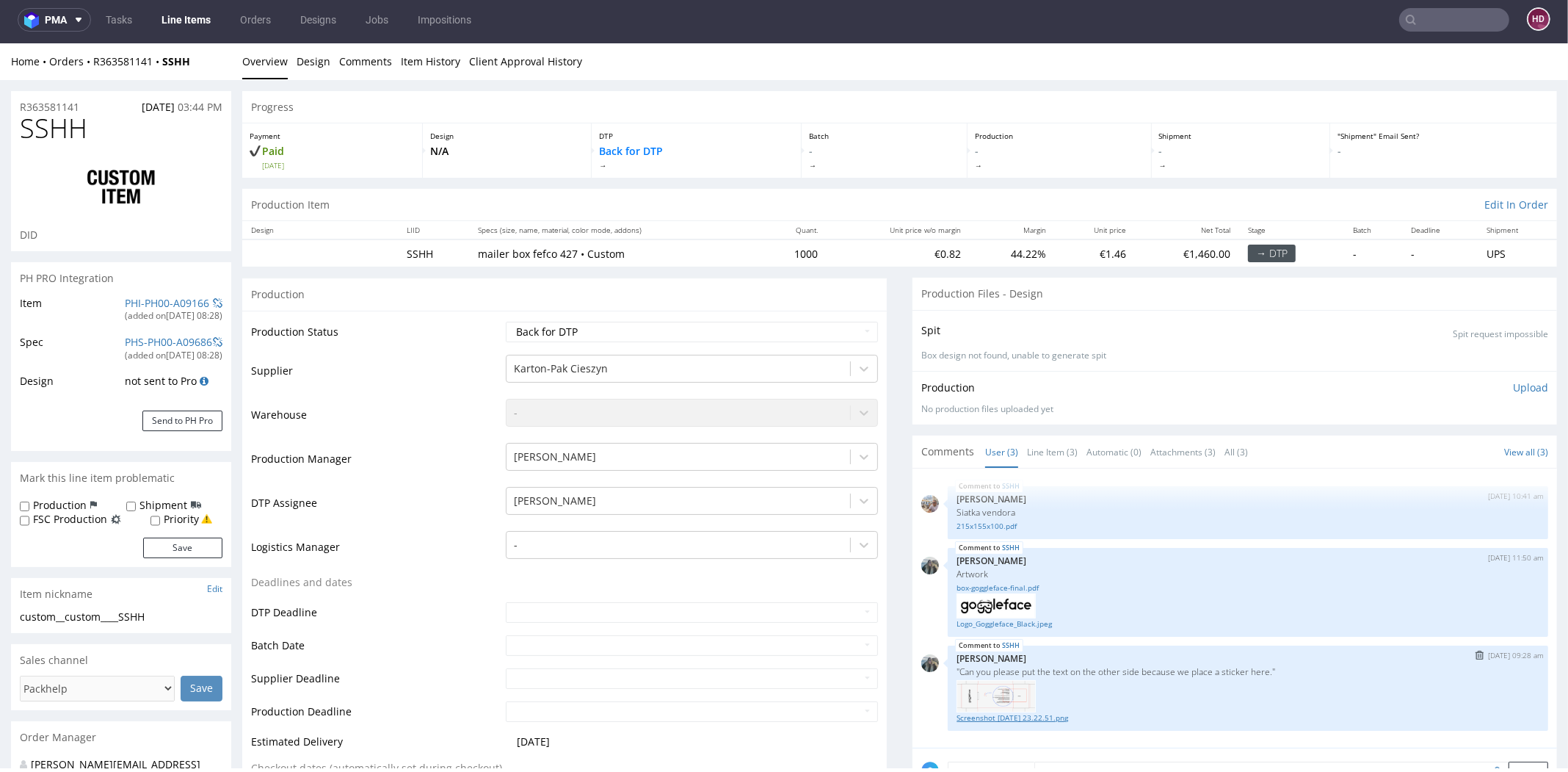
click at [982, 716] on link "Screenshot [DATE] 23.22.51.png" at bounding box center [1248, 718] width 583 height 11
click at [163, 22] on link "Line Items" at bounding box center [185, 20] width 67 height 24
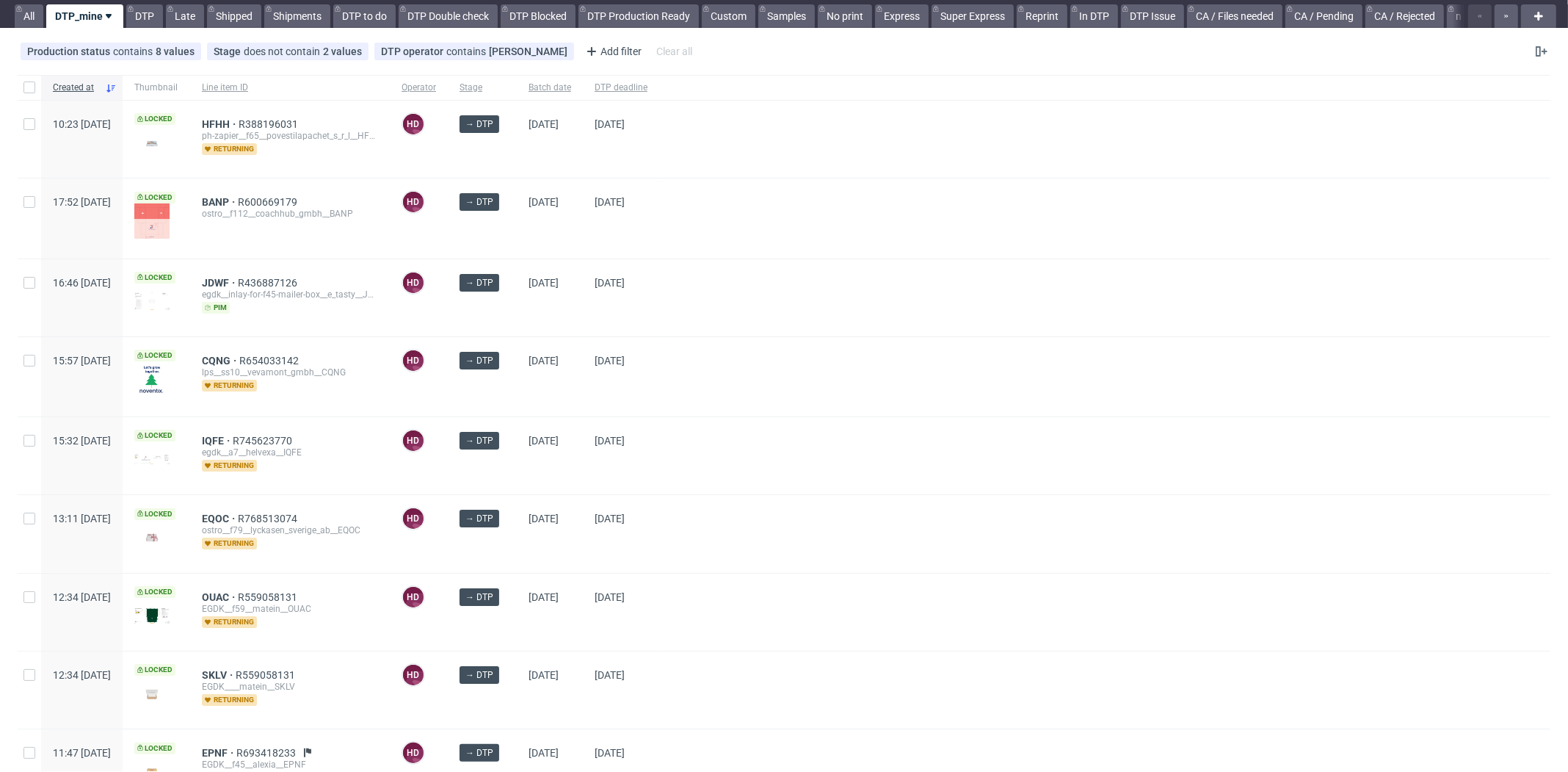
scroll to position [107, 0]
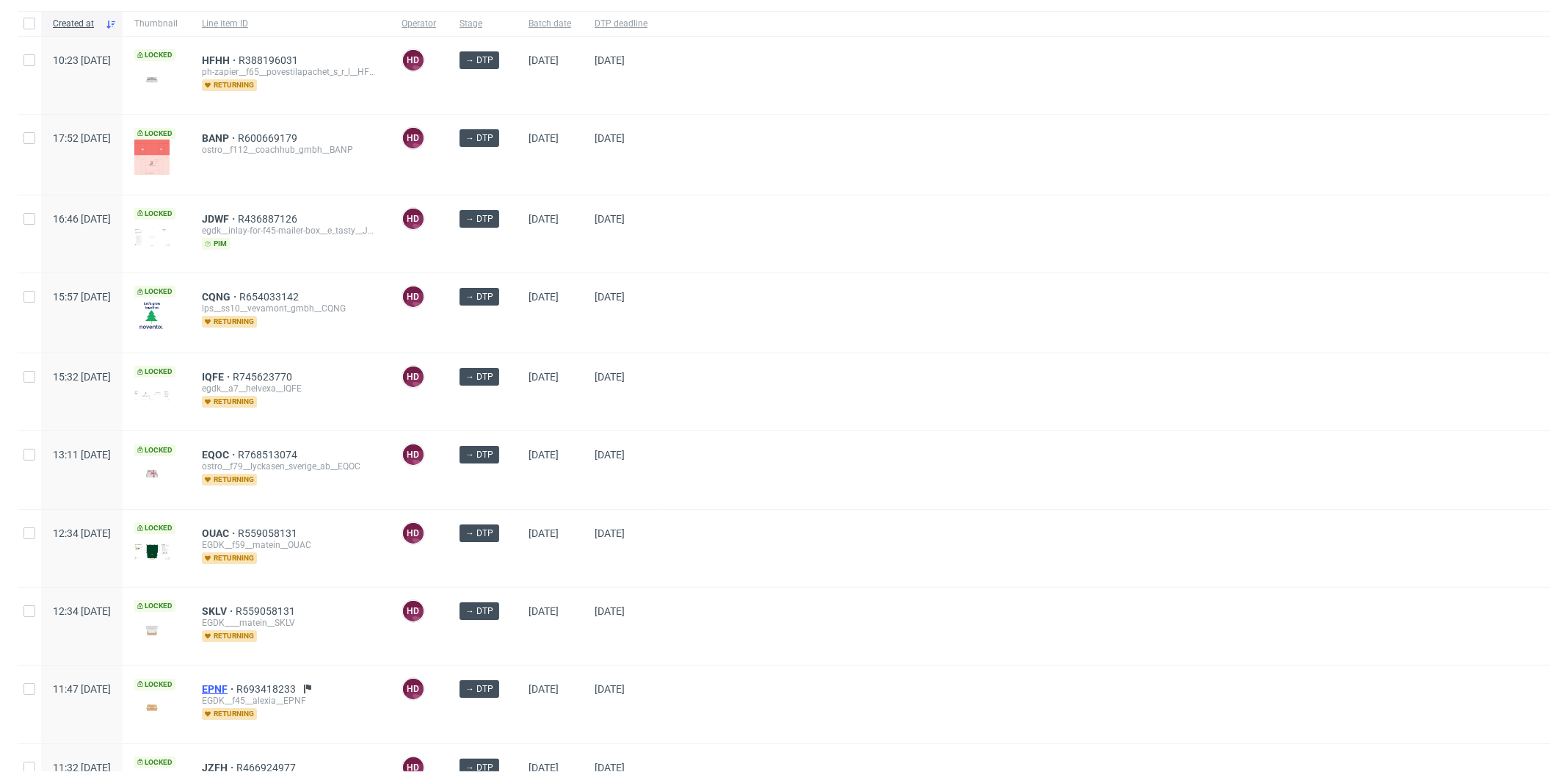
click at [236, 683] on span "EPNF" at bounding box center [218, 688] width 34 height 11
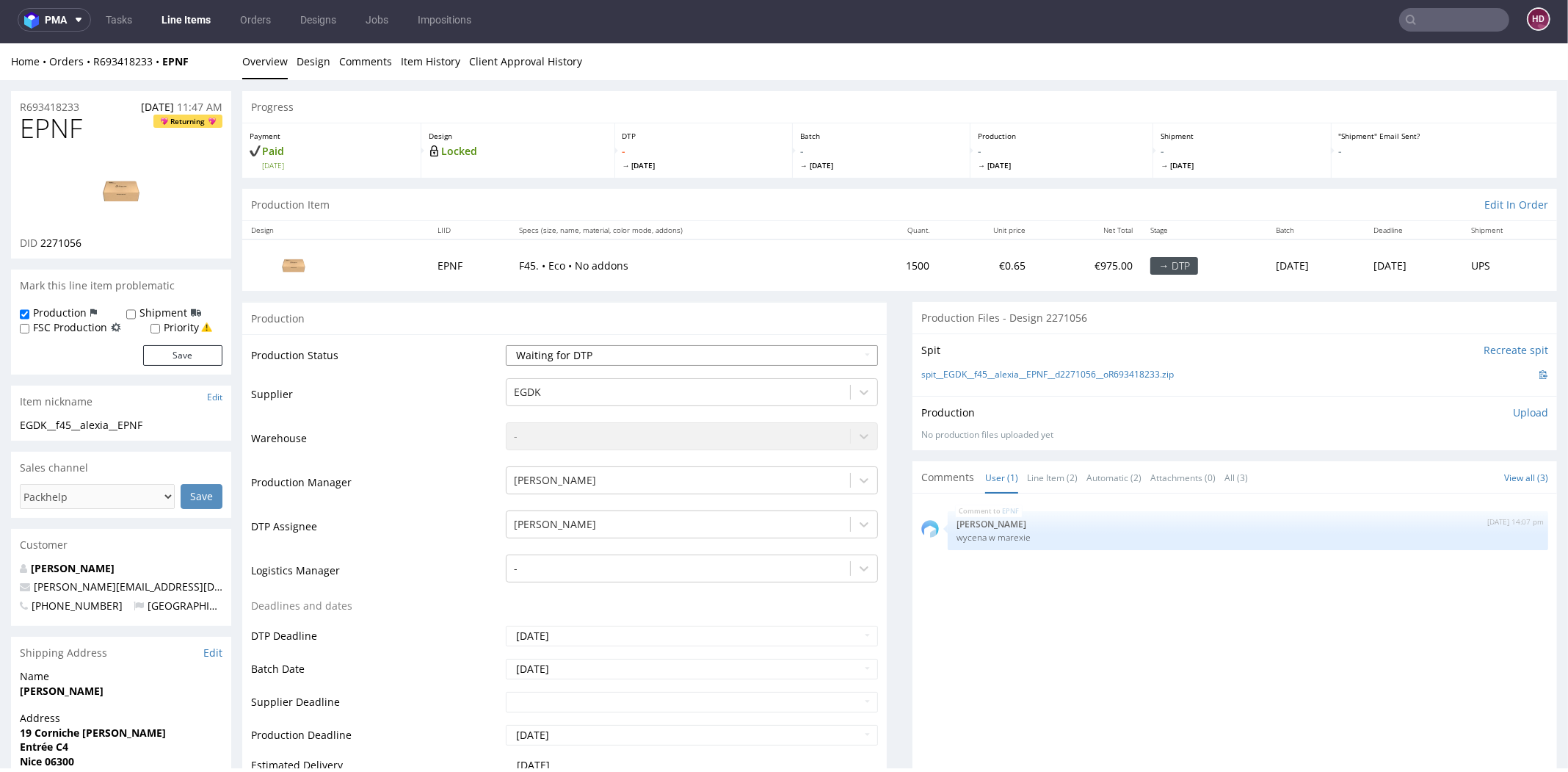
click at [544, 350] on select "Waiting for Artwork Waiting for Diecut Waiting for Mockup Waiting for DTP Waiti…" at bounding box center [692, 355] width 372 height 21
select select "dtp_in_process"
click at [506, 345] on select "Waiting for Artwork Waiting for Diecut Waiting for Mockup Waiting for DTP Waiti…" at bounding box center [692, 355] width 372 height 21
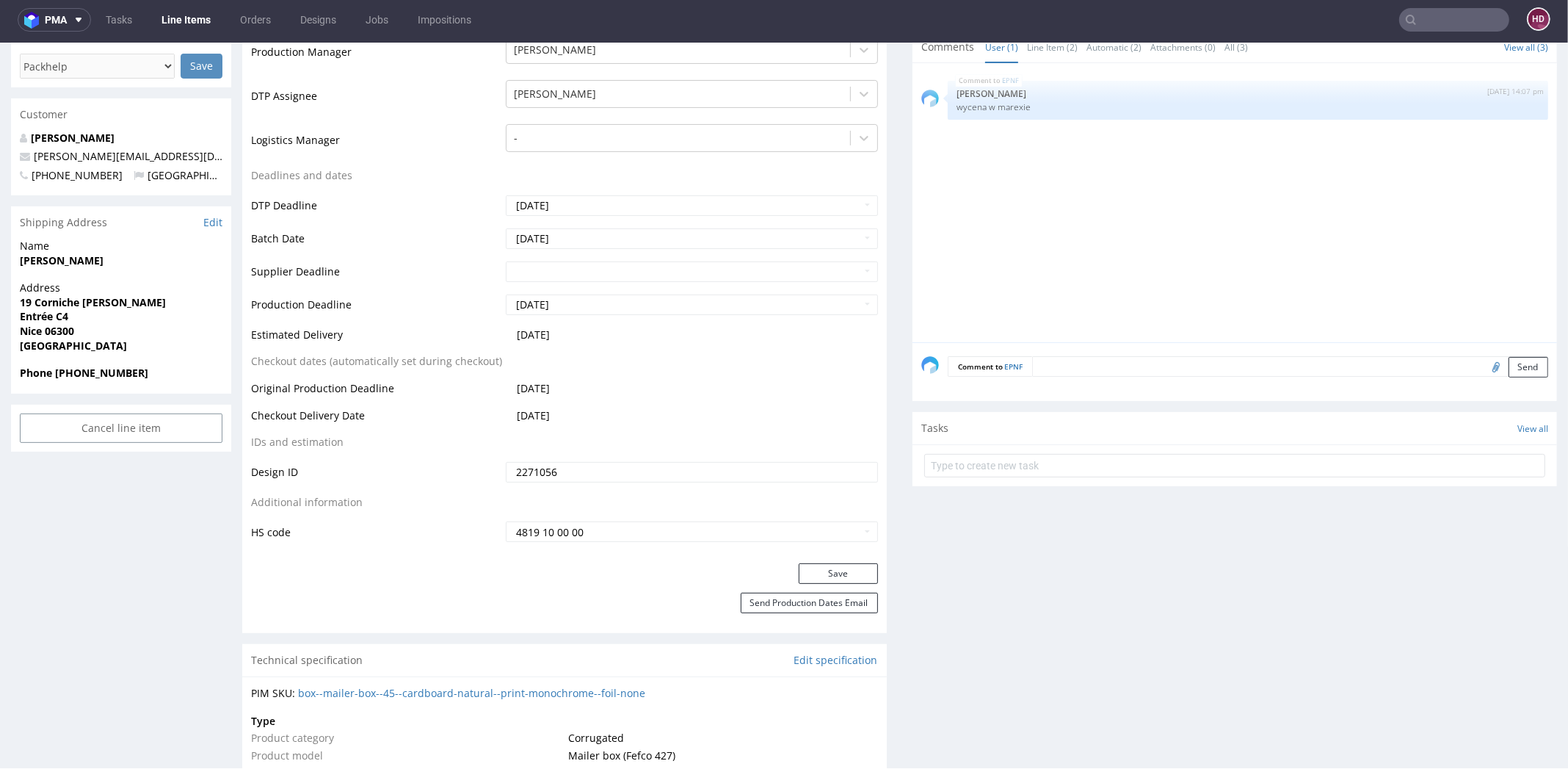
scroll to position [533, 0]
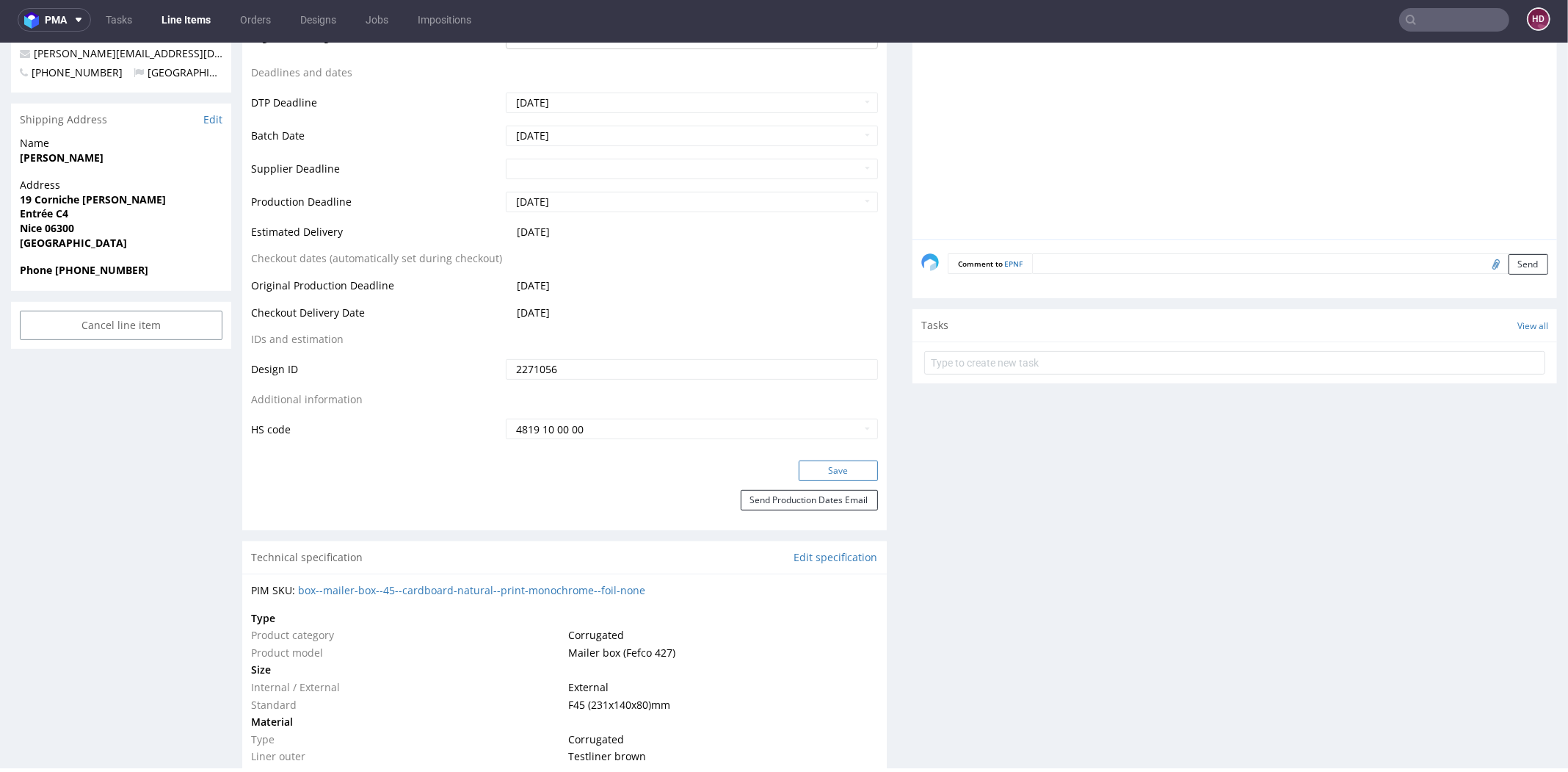
click at [835, 464] on button "Save" at bounding box center [838, 471] width 79 height 21
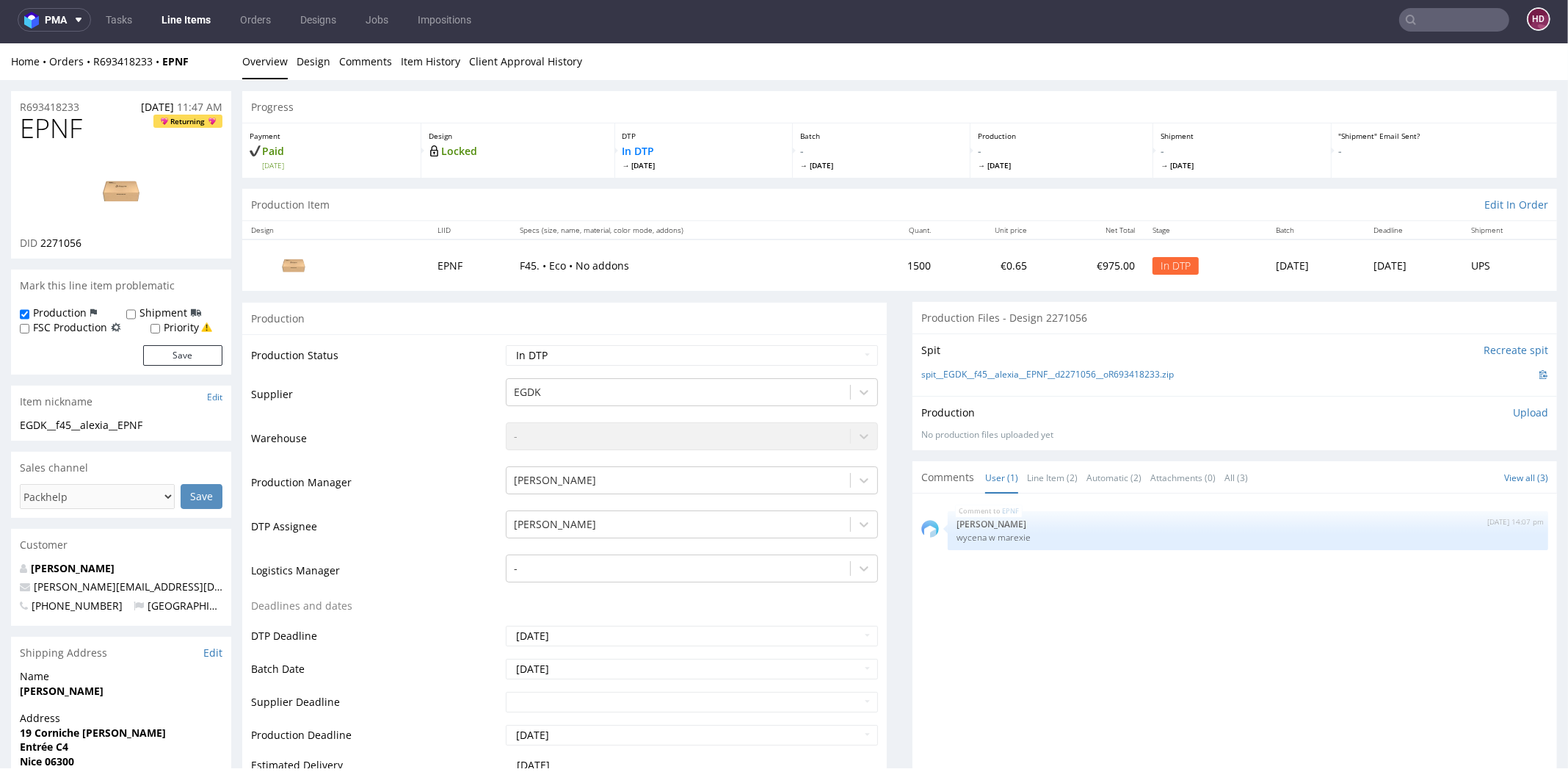
scroll to position [0, 0]
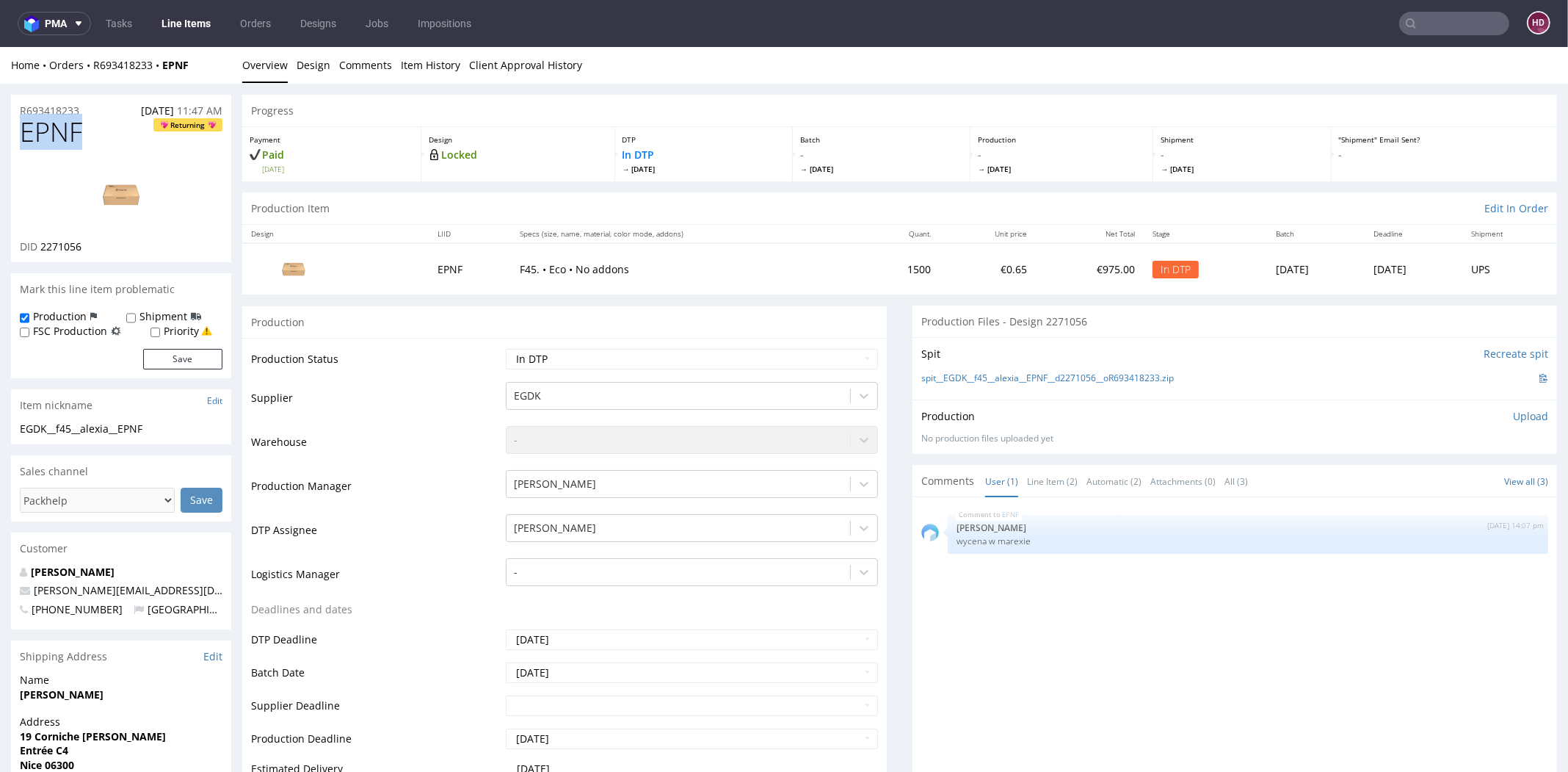
drag, startPoint x: 84, startPoint y: 126, endPoint x: -21, endPoint y: 135, distance: 105.4
copy span "EPNF"
click at [90, 241] on div "DID 2271056" at bounding box center [121, 246] width 202 height 15
drag, startPoint x: 78, startPoint y: 248, endPoint x: 43, endPoint y: 248, distance: 35.0
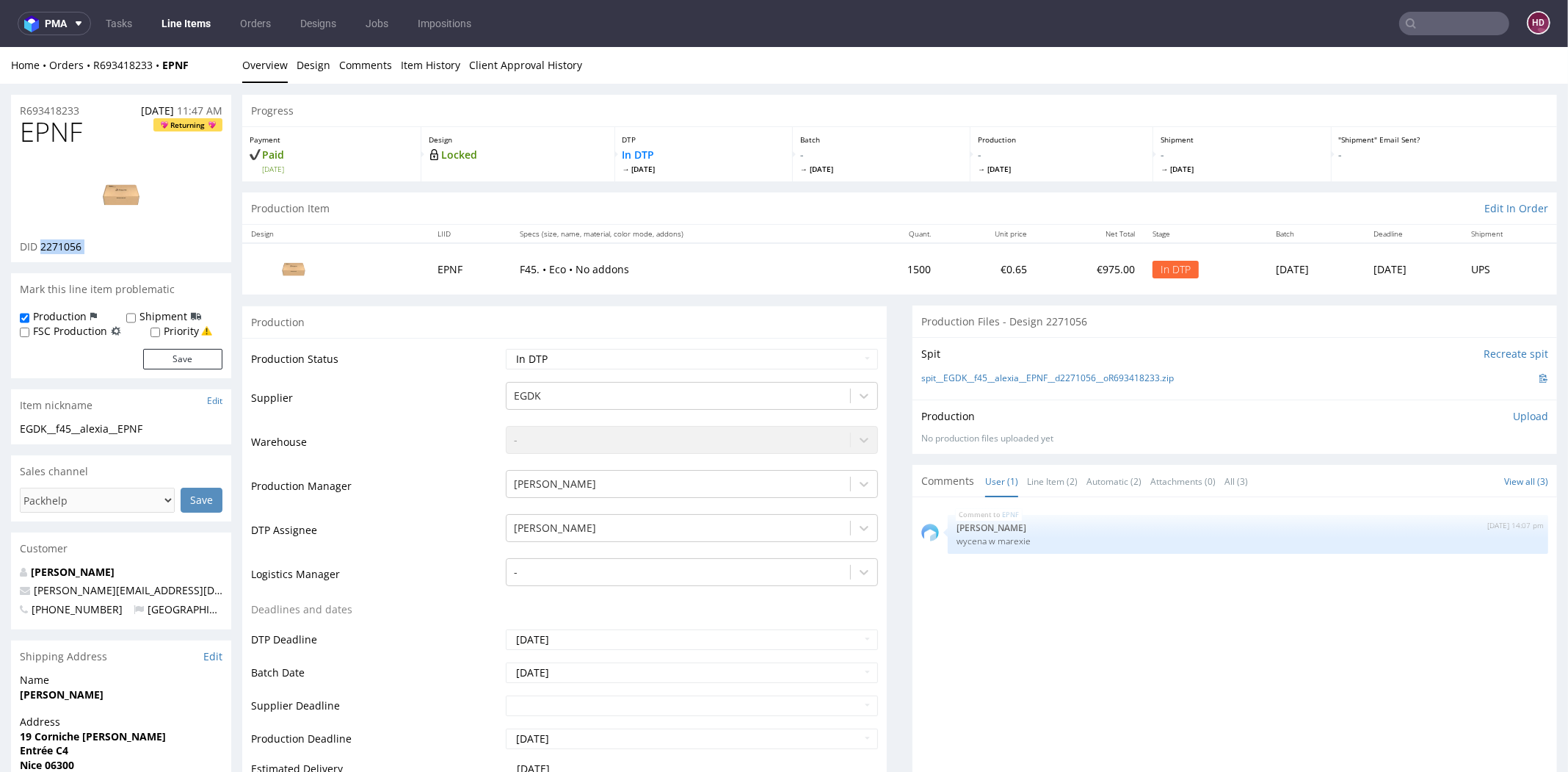
click at [43, 248] on div "DID 2271056" at bounding box center [121, 246] width 202 height 15
copy div "2271056"
click at [100, 202] on img at bounding box center [120, 195] width 117 height 66
click at [123, 130] on h1 "EPNF Returning" at bounding box center [121, 132] width 202 height 29
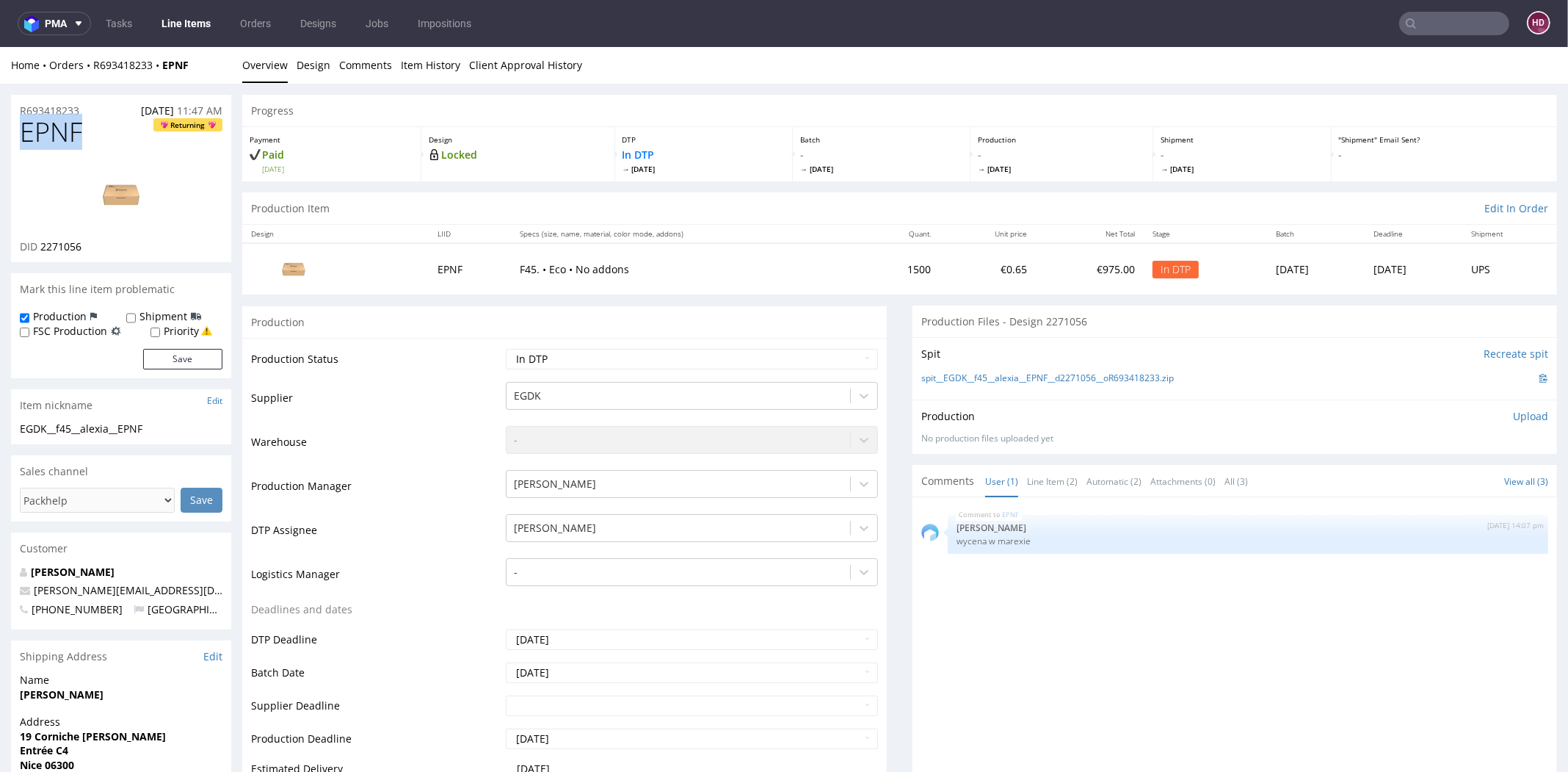
drag, startPoint x: 108, startPoint y: 126, endPoint x: 14, endPoint y: 120, distance: 94.2
click at [14, 120] on div "EPNF Returning DID 2271056" at bounding box center [120, 189] width 220 height 145
copy span "EPNF"
drag, startPoint x: 136, startPoint y: 428, endPoint x: -33, endPoint y: 425, distance: 169.0
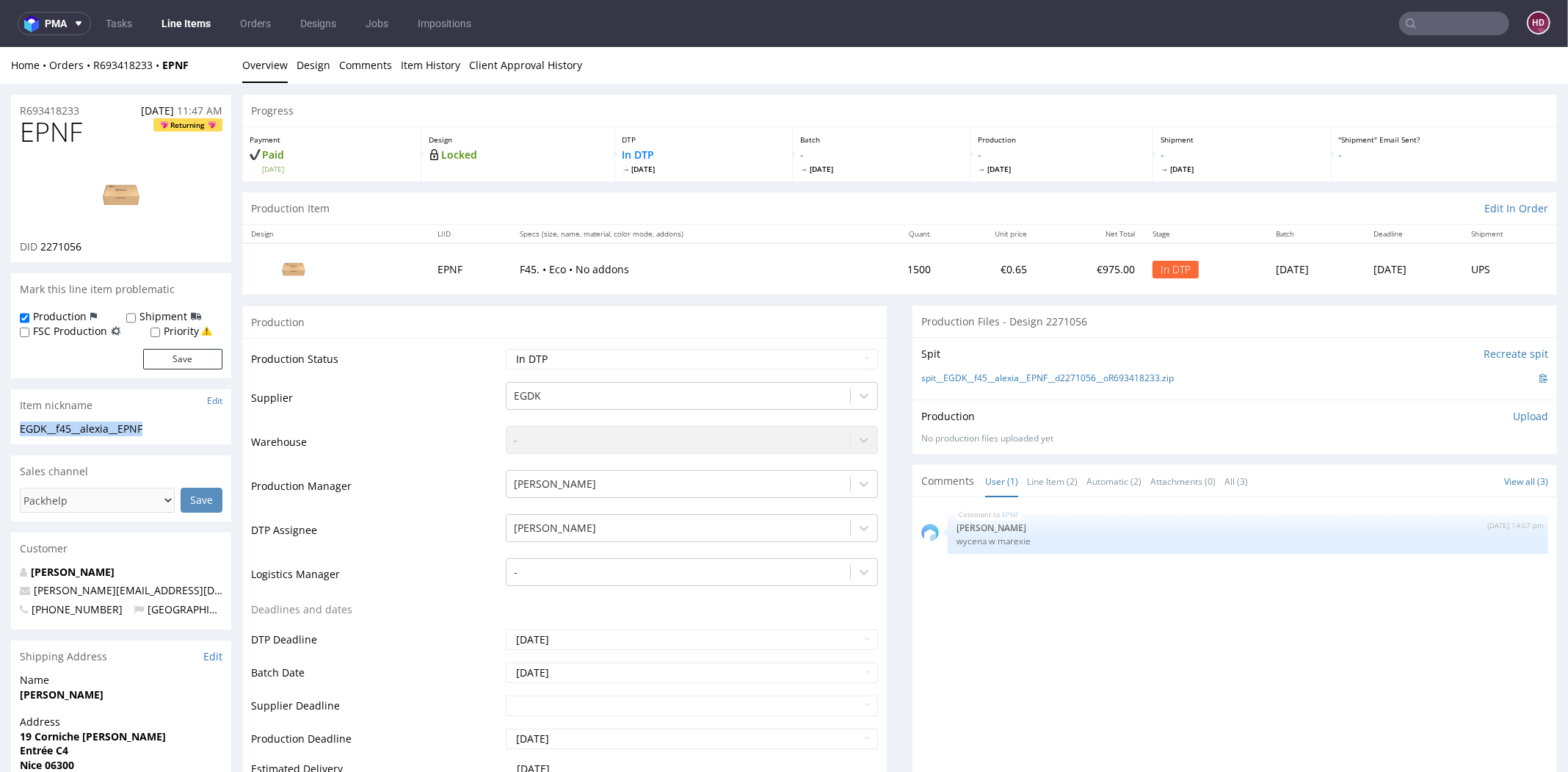
copy div "EGDK__f45__alexia__EPNF"
drag, startPoint x: 91, startPoint y: 110, endPoint x: -37, endPoint y: 108, distance: 128.0
click at [93, 241] on div "DID 2271056" at bounding box center [121, 246] width 202 height 15
drag, startPoint x: 72, startPoint y: 242, endPoint x: 49, endPoint y: 241, distance: 23.0
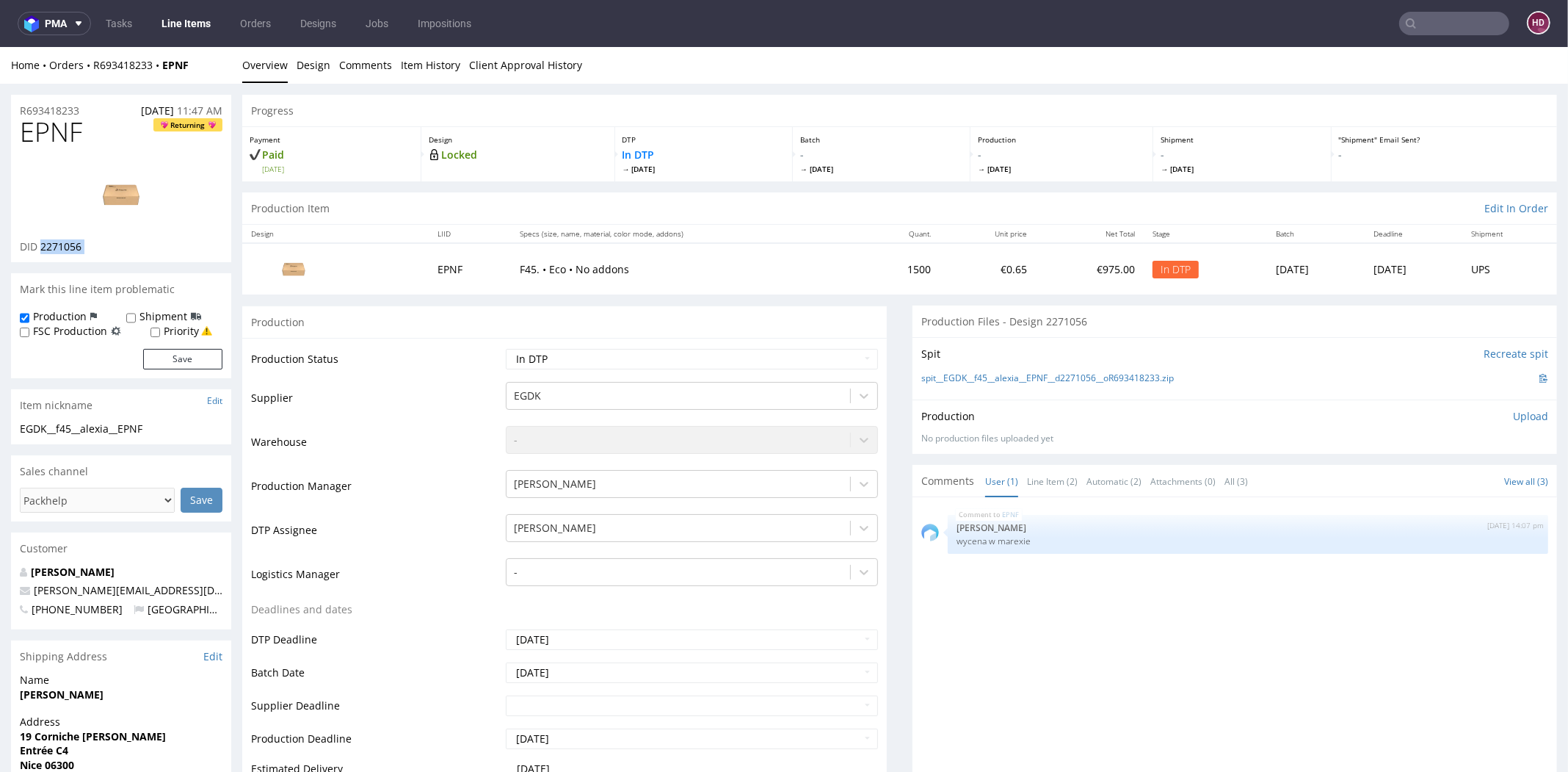
click at [49, 241] on div "DID 2271056" at bounding box center [121, 246] width 202 height 15
click at [1513, 415] on p "Upload" at bounding box center [1530, 416] width 35 height 15
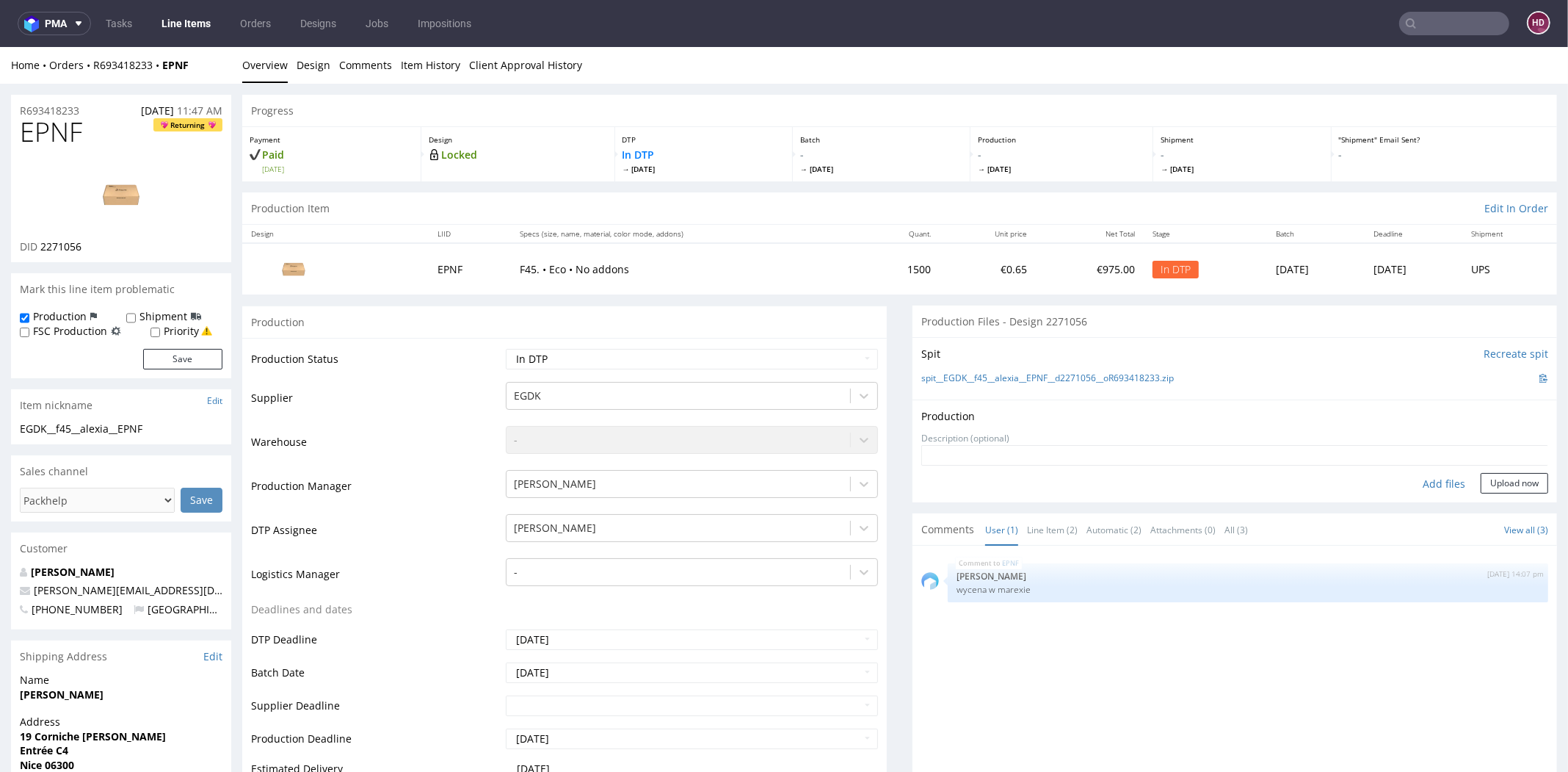
click at [1408, 484] on div "Add files" at bounding box center [1444, 484] width 74 height 22
type input "C:\fakepath\EGDK__f45__alexia__EPNF__d2271056__oR693418233.pdf"
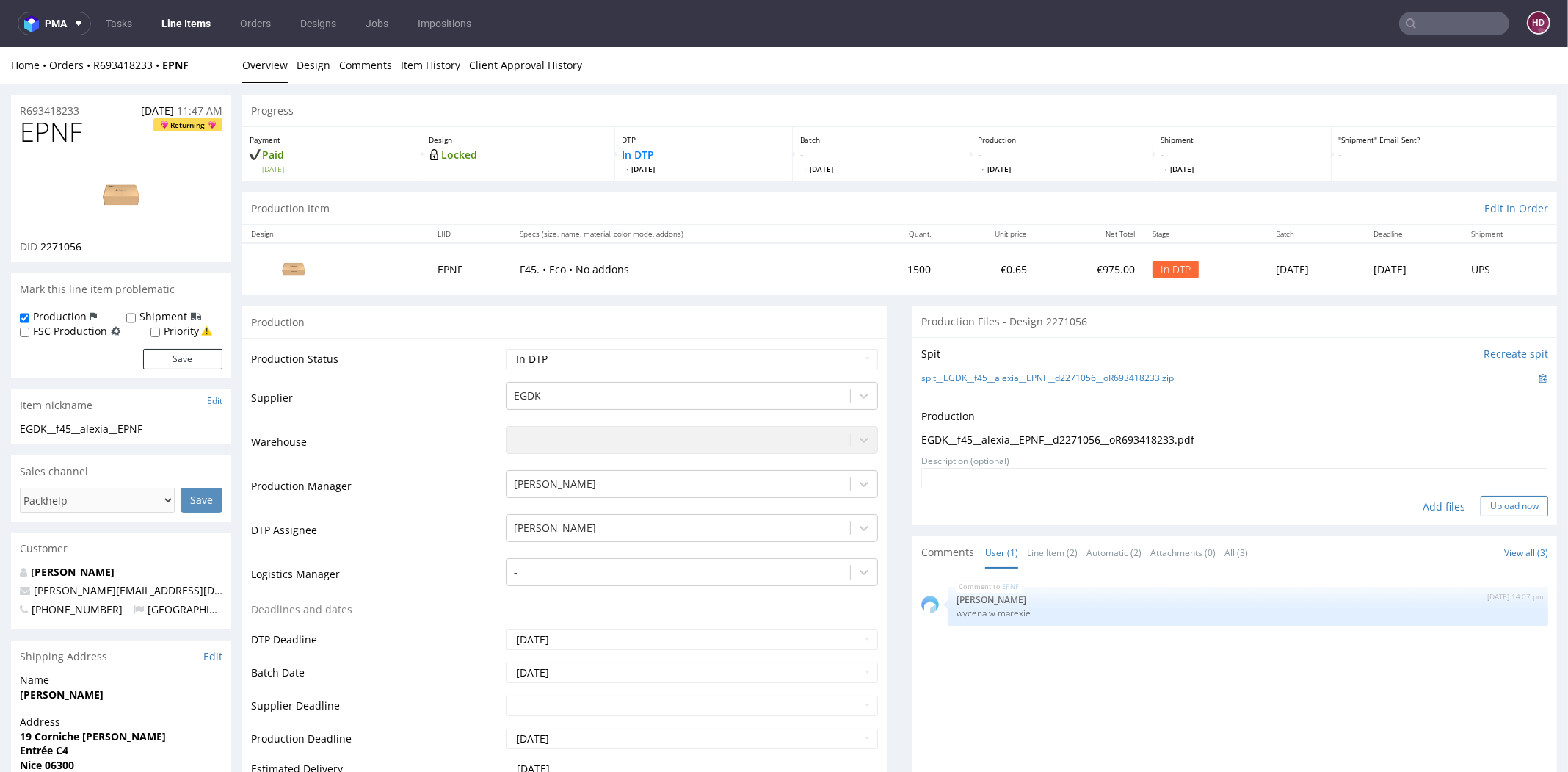
click at [1481, 506] on button "Upload now" at bounding box center [1514, 506] width 67 height 21
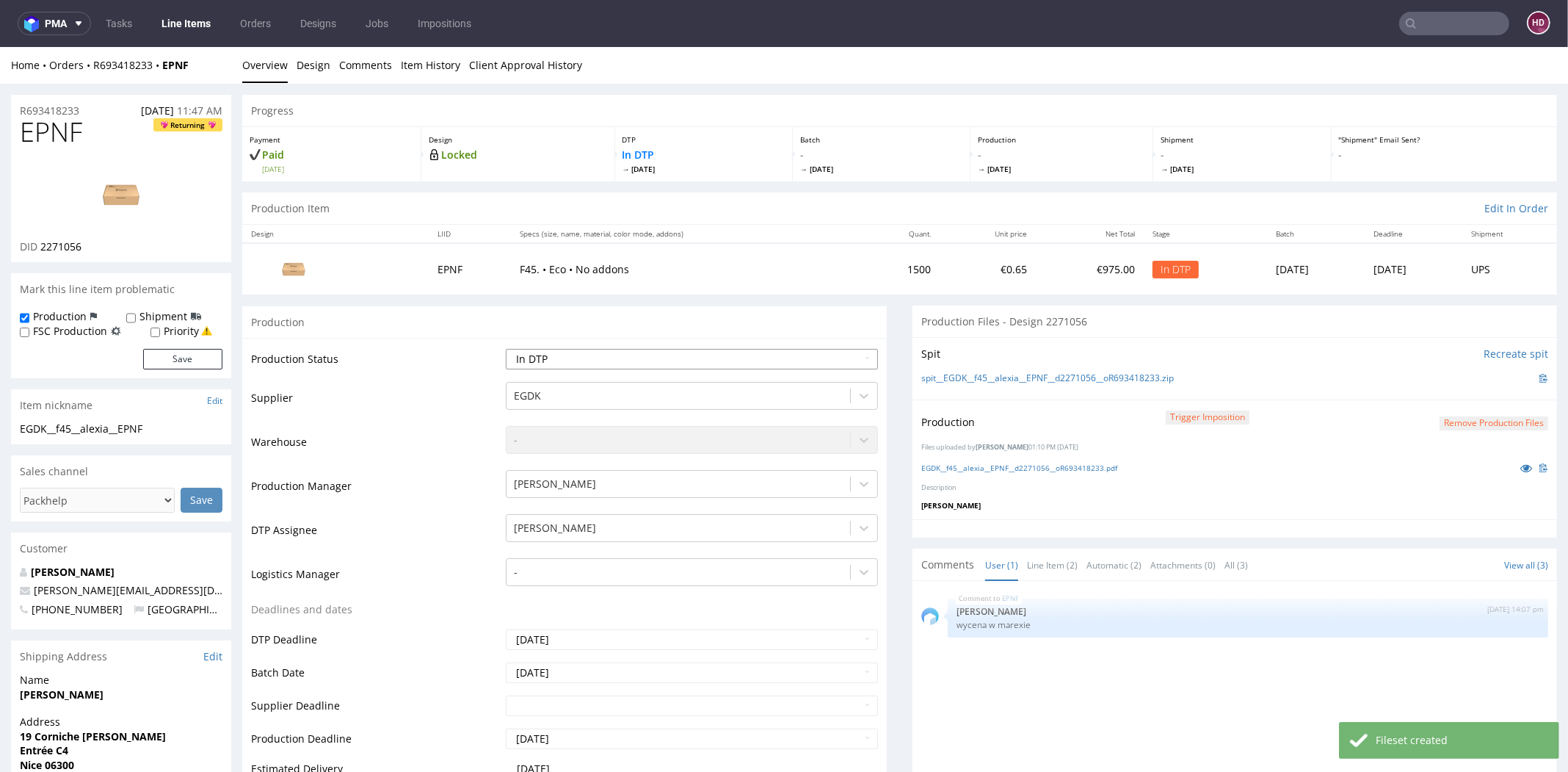
click at [532, 356] on select "Waiting for Artwork Waiting for Diecut Waiting for Mockup Waiting for DTP Waiti…" at bounding box center [692, 359] width 372 height 21
select select "dtp_production_ready"
click at [506, 349] on select "Waiting for Artwork Waiting for Diecut Waiting for Mockup Waiting for DTP Waiti…" at bounding box center [692, 359] width 372 height 21
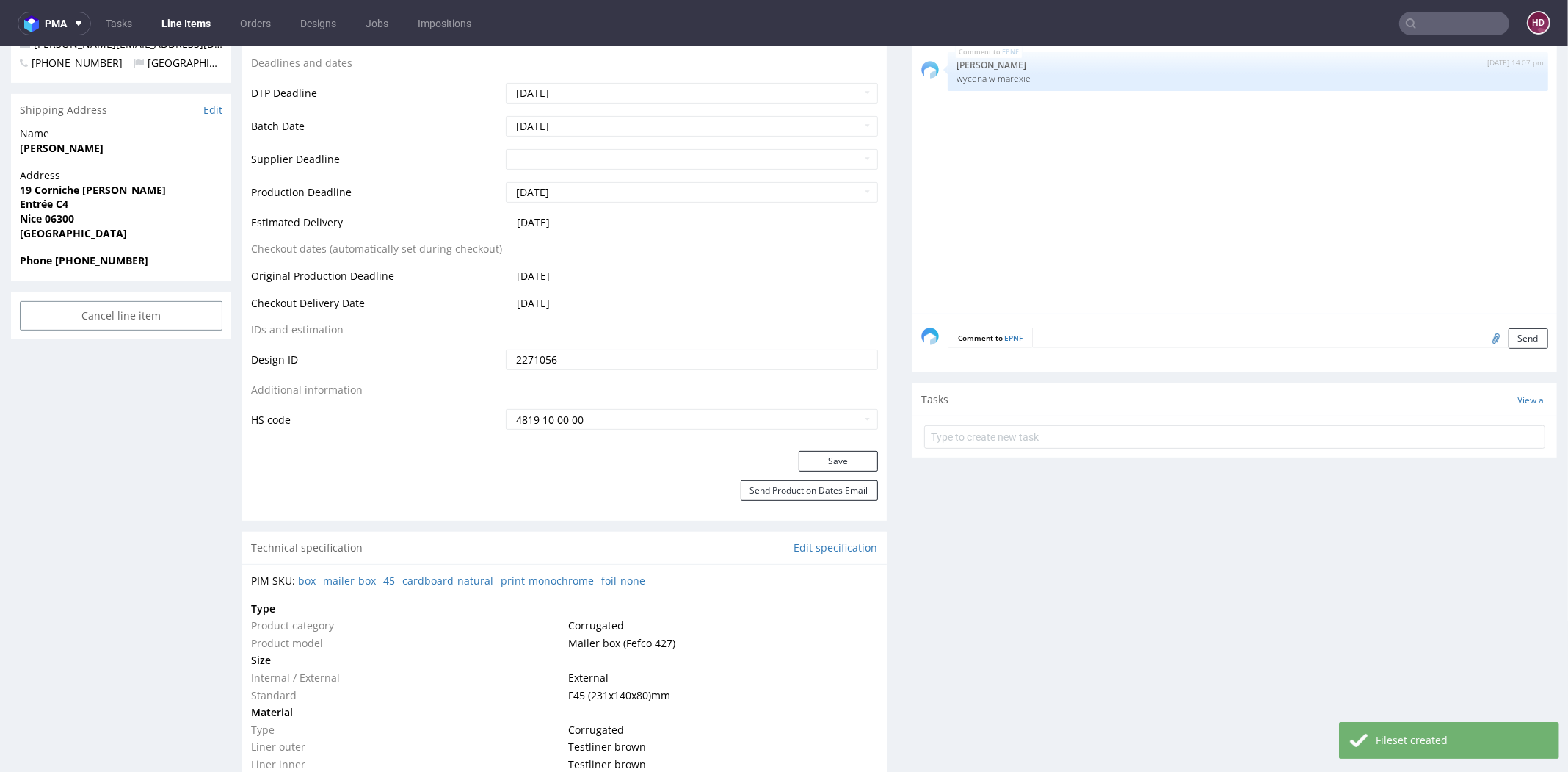
scroll to position [550, 0]
click at [810, 447] on button "Save" at bounding box center [838, 457] width 79 height 21
